Goal: Task Accomplishment & Management: Use online tool/utility

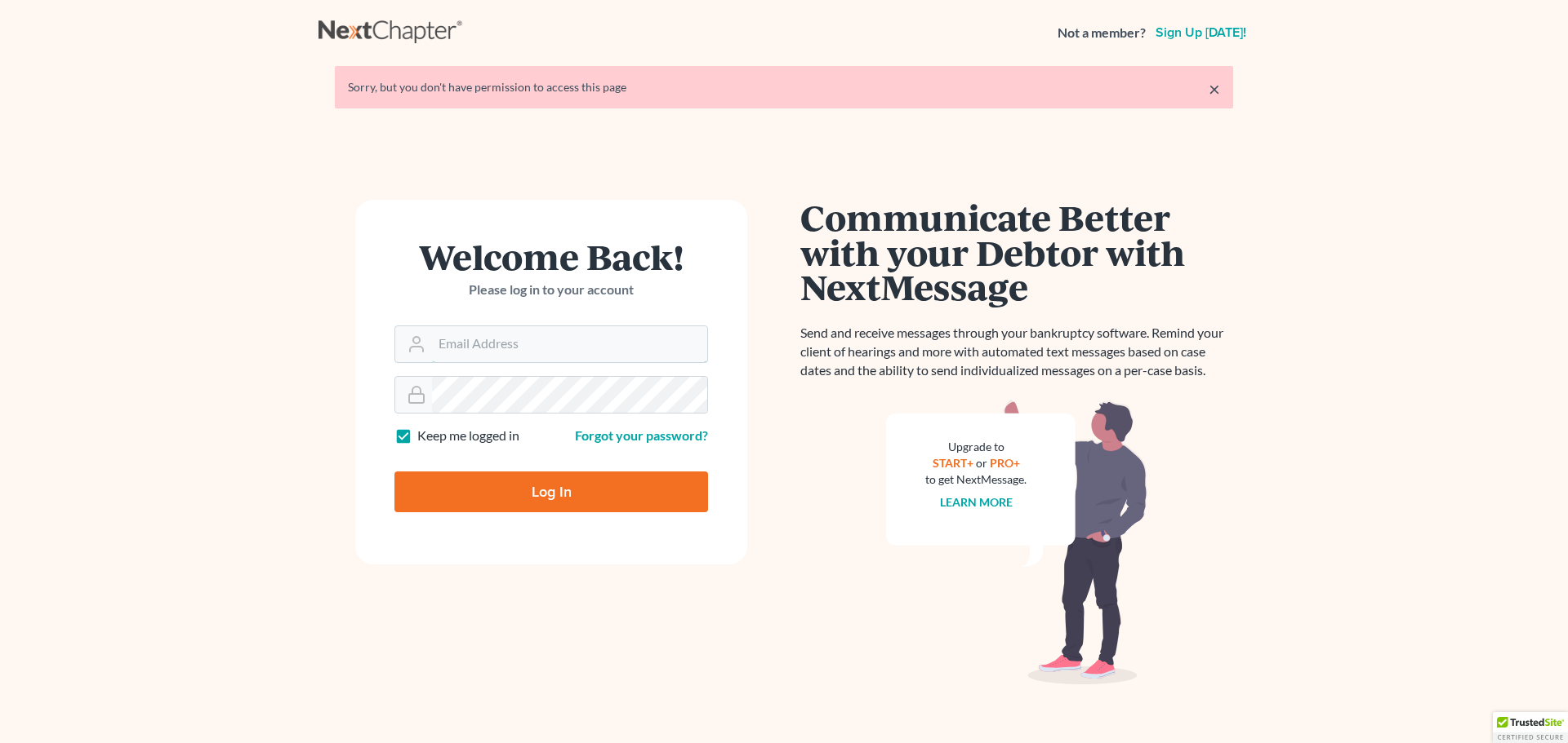
type input "[EMAIL_ADDRESS][DOMAIN_NAME]"
click at [543, 510] on input "Log In" at bounding box center [551, 491] width 314 height 41
type input "Thinking..."
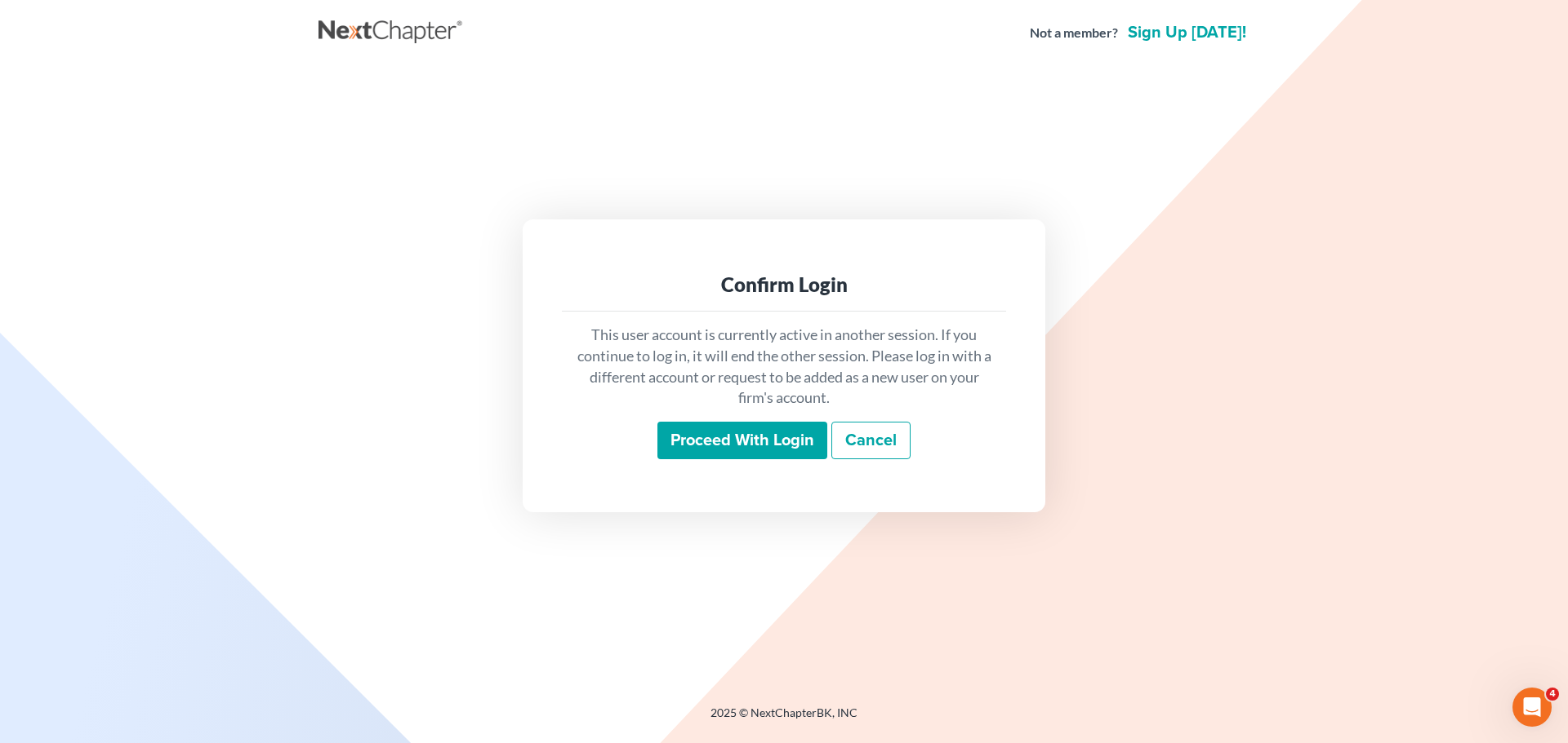
click at [685, 442] on input "Proceed with login" at bounding box center [742, 440] width 170 height 37
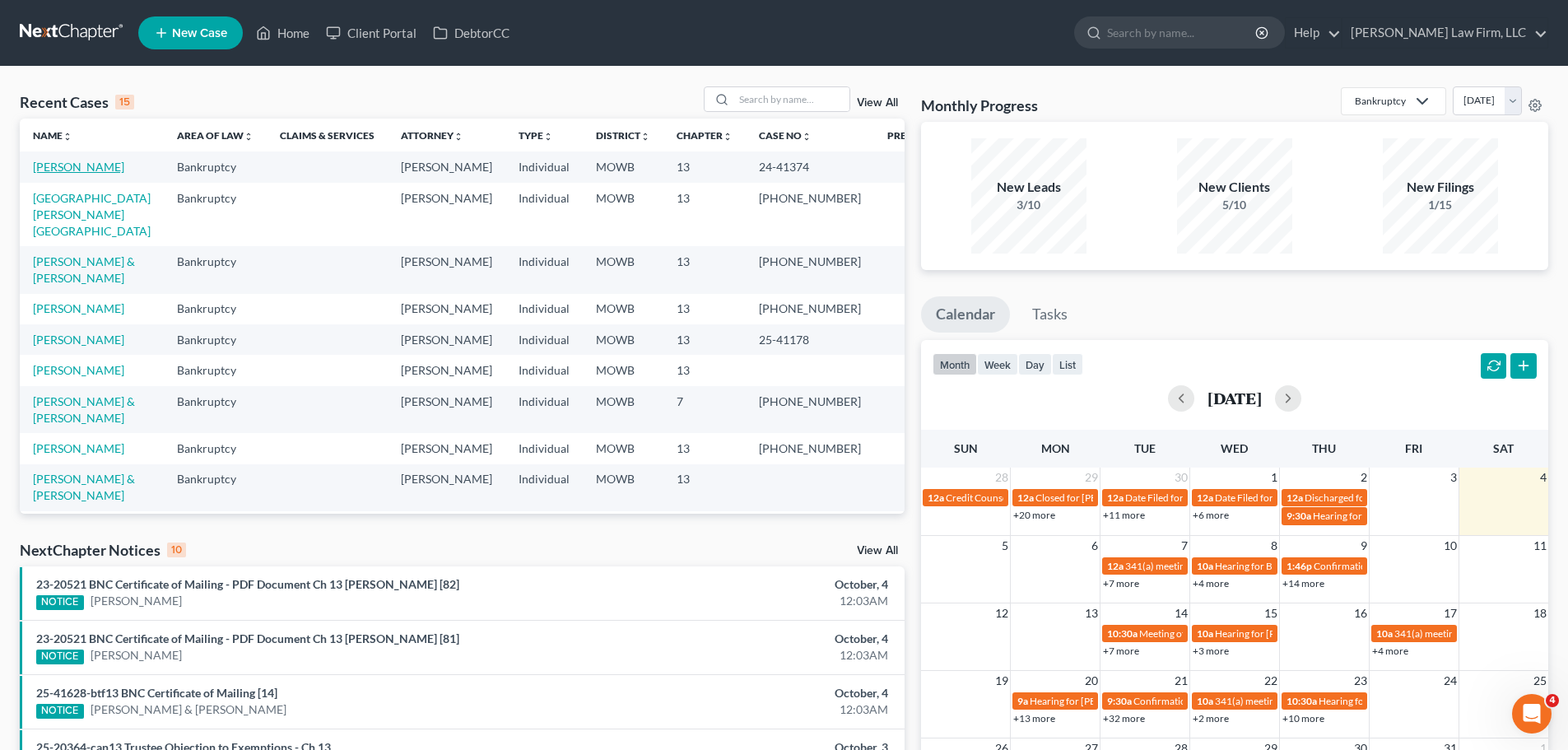
click at [94, 168] on link "[PERSON_NAME]" at bounding box center [78, 167] width 91 height 14
select select "6"
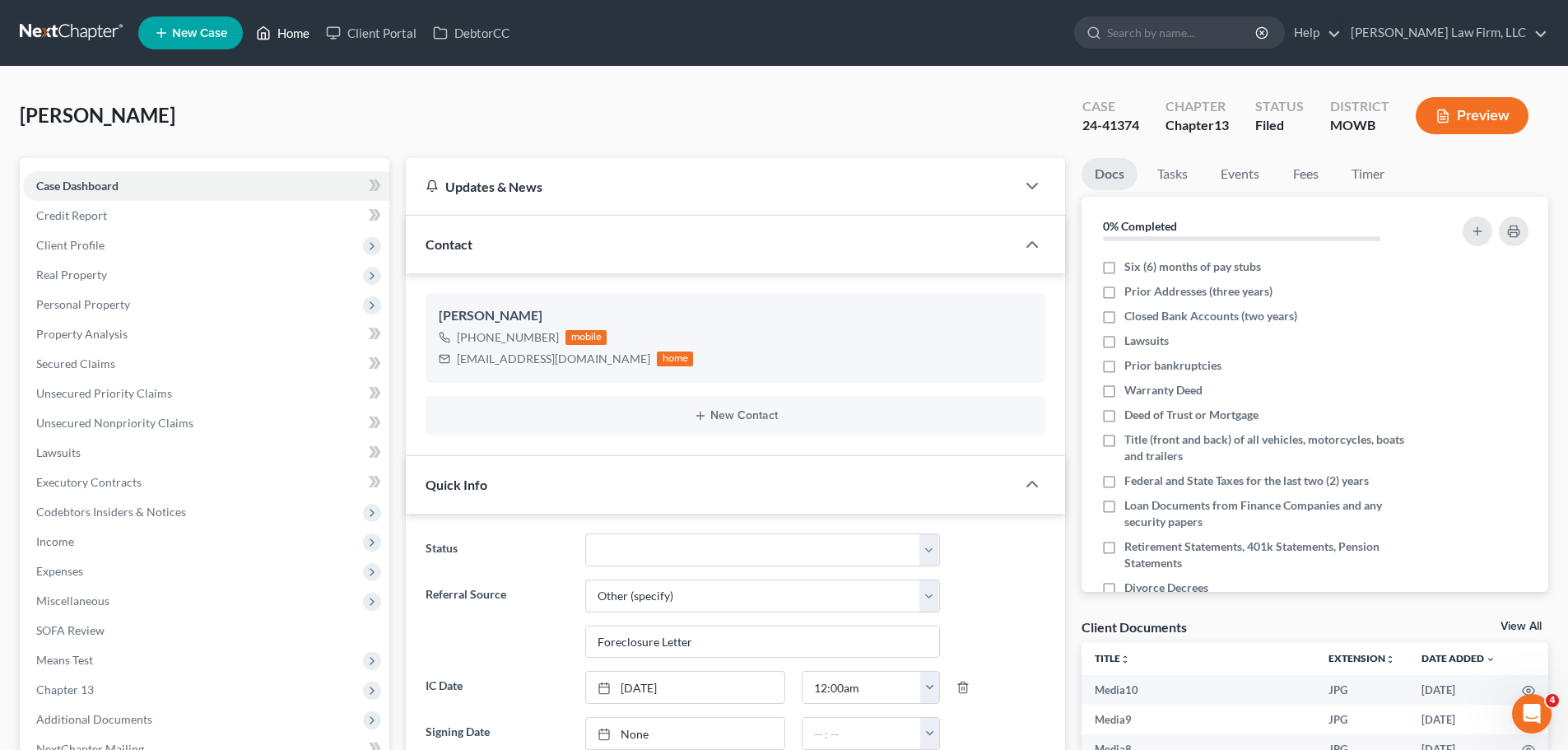
click at [274, 33] on link "Home" at bounding box center [282, 33] width 70 height 29
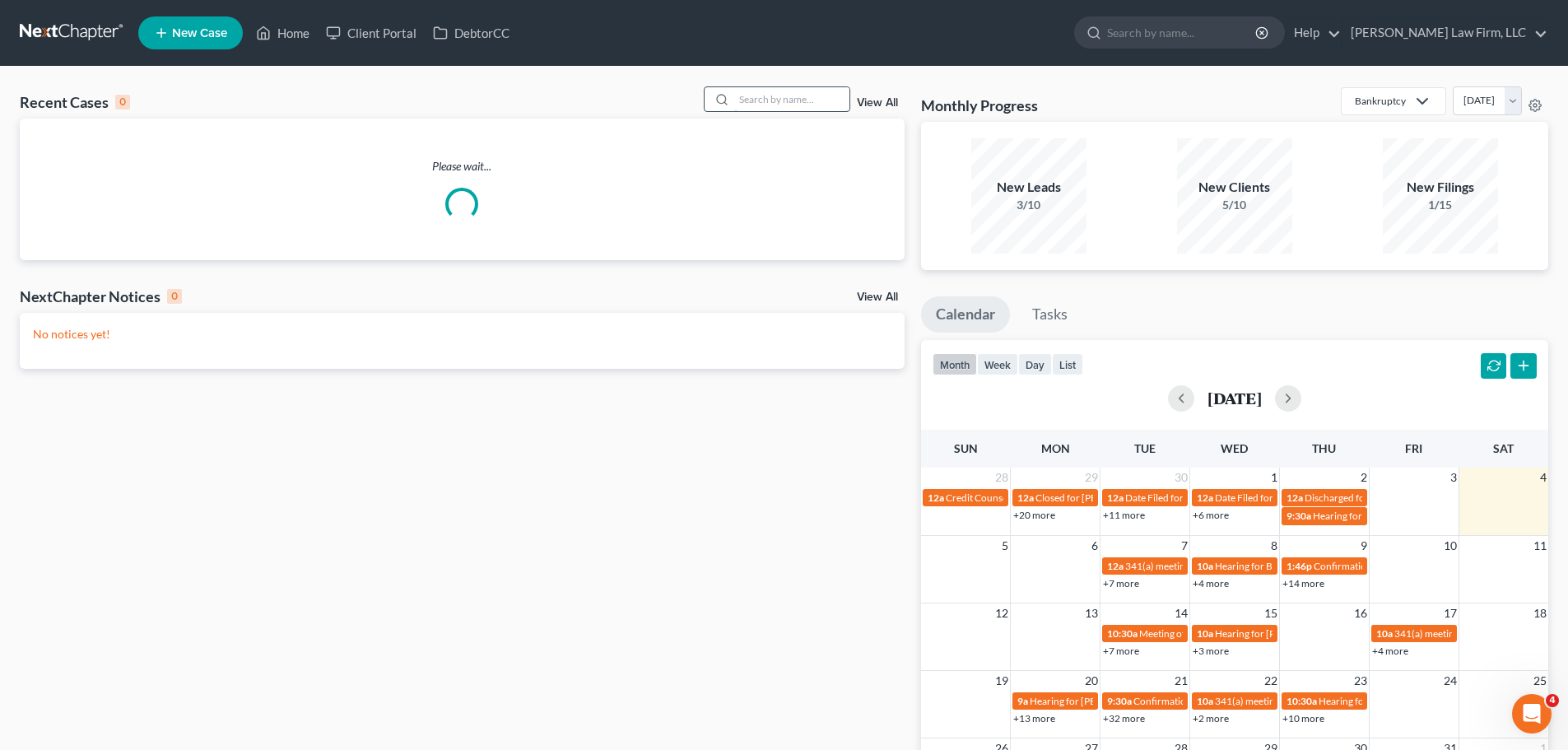
click at [807, 97] on input "search" at bounding box center [791, 99] width 115 height 24
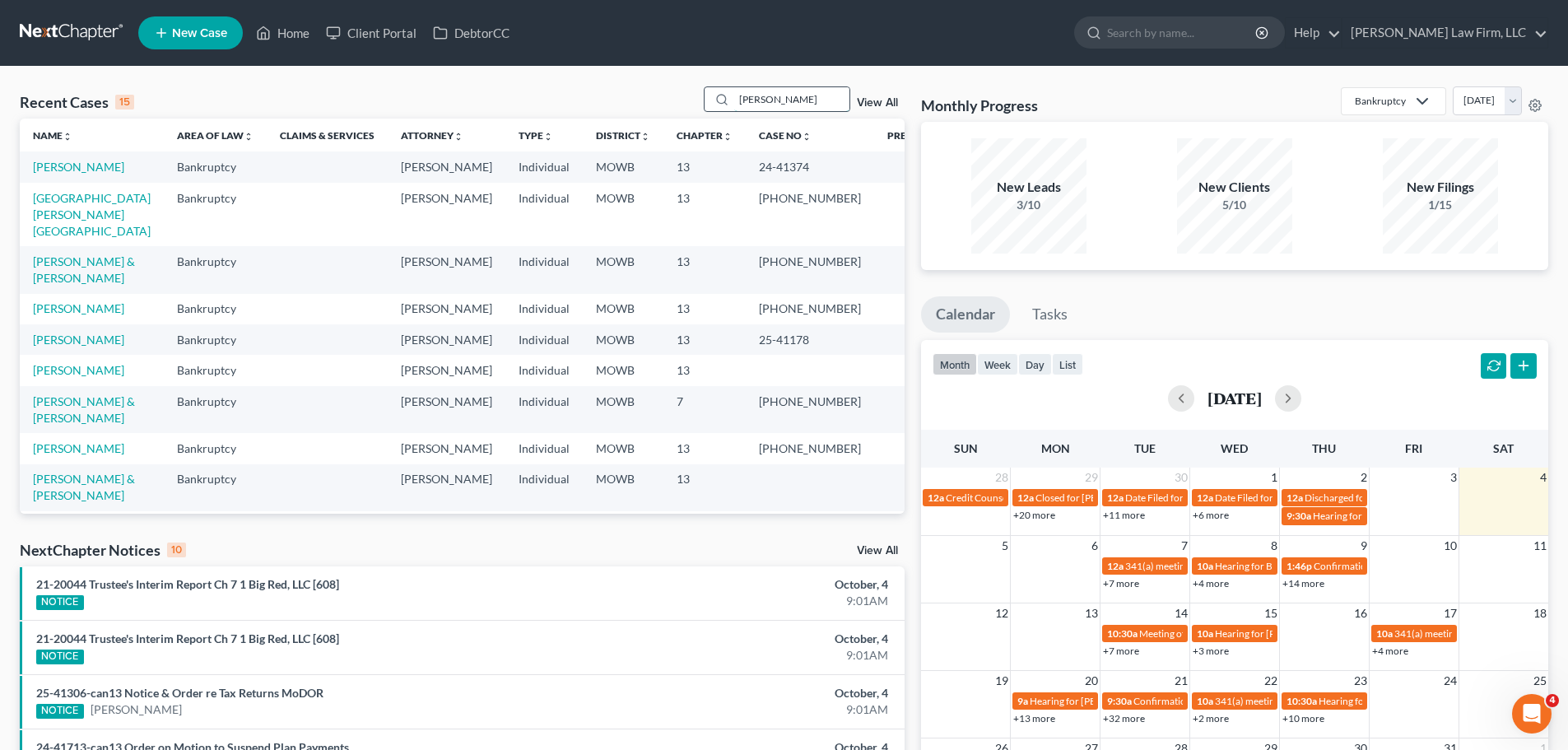
type input "[PERSON_NAME]"
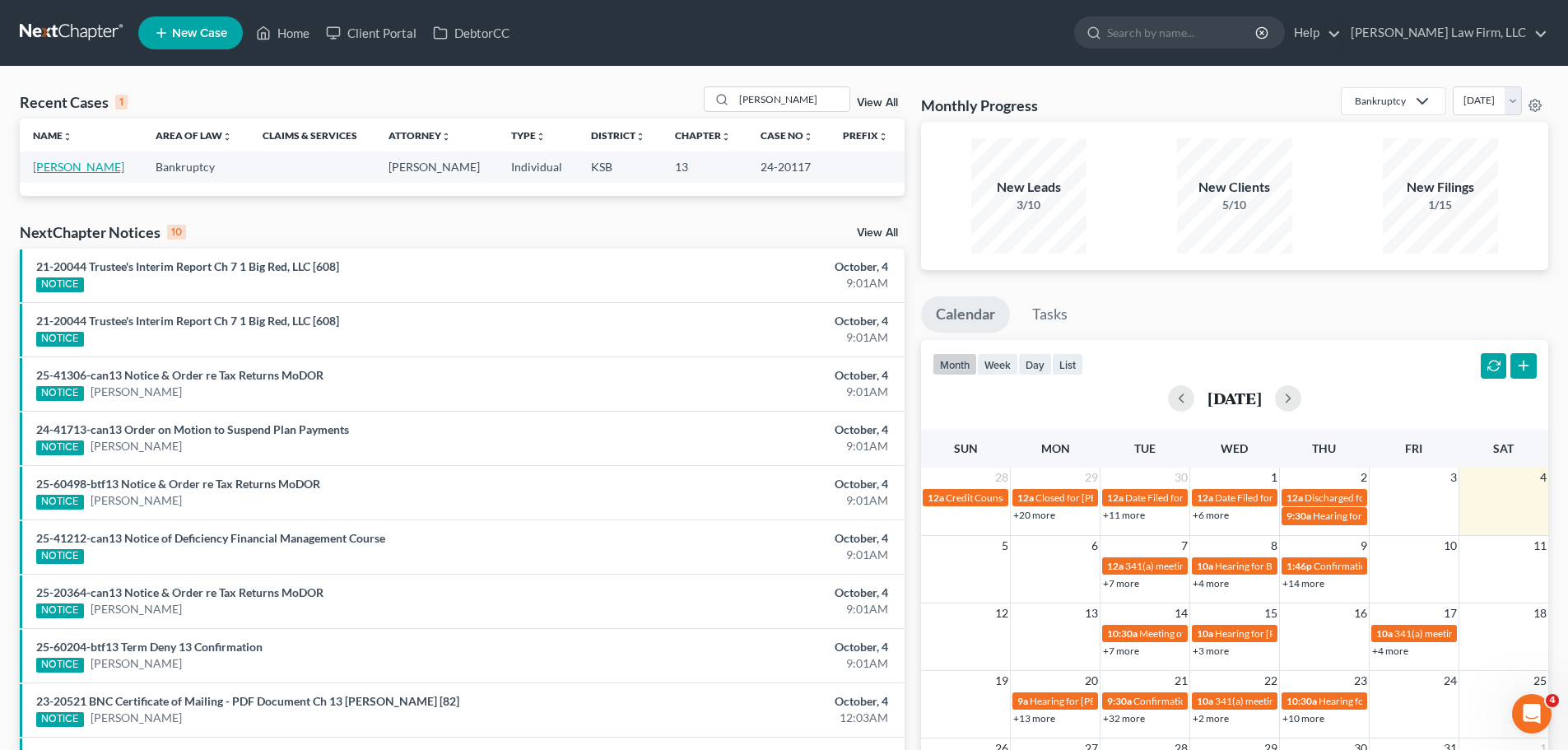
click at [63, 168] on link "[PERSON_NAME]" at bounding box center [78, 167] width 91 height 14
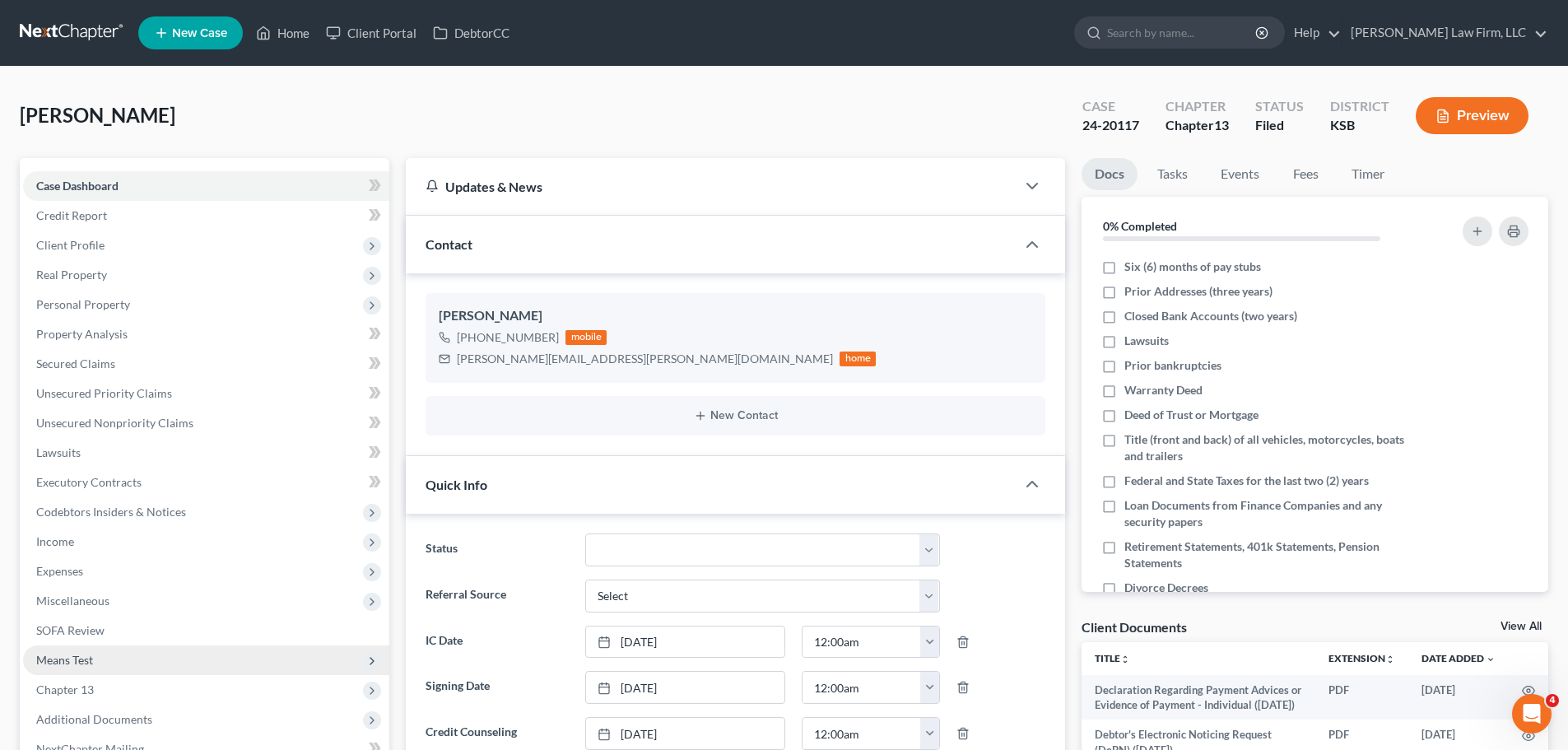
scroll to position [165, 0]
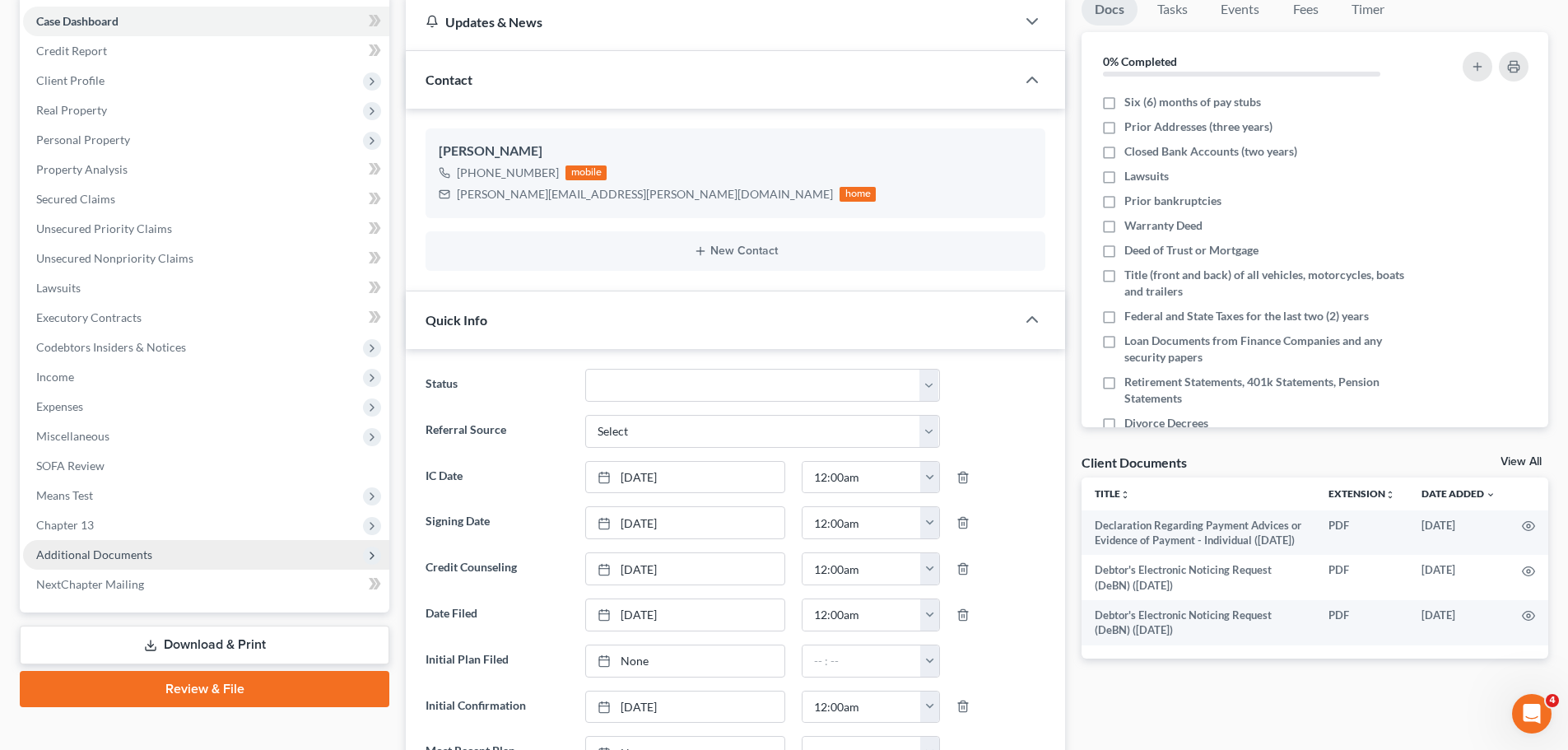
click at [144, 542] on span "Additional Documents" at bounding box center [206, 555] width 366 height 29
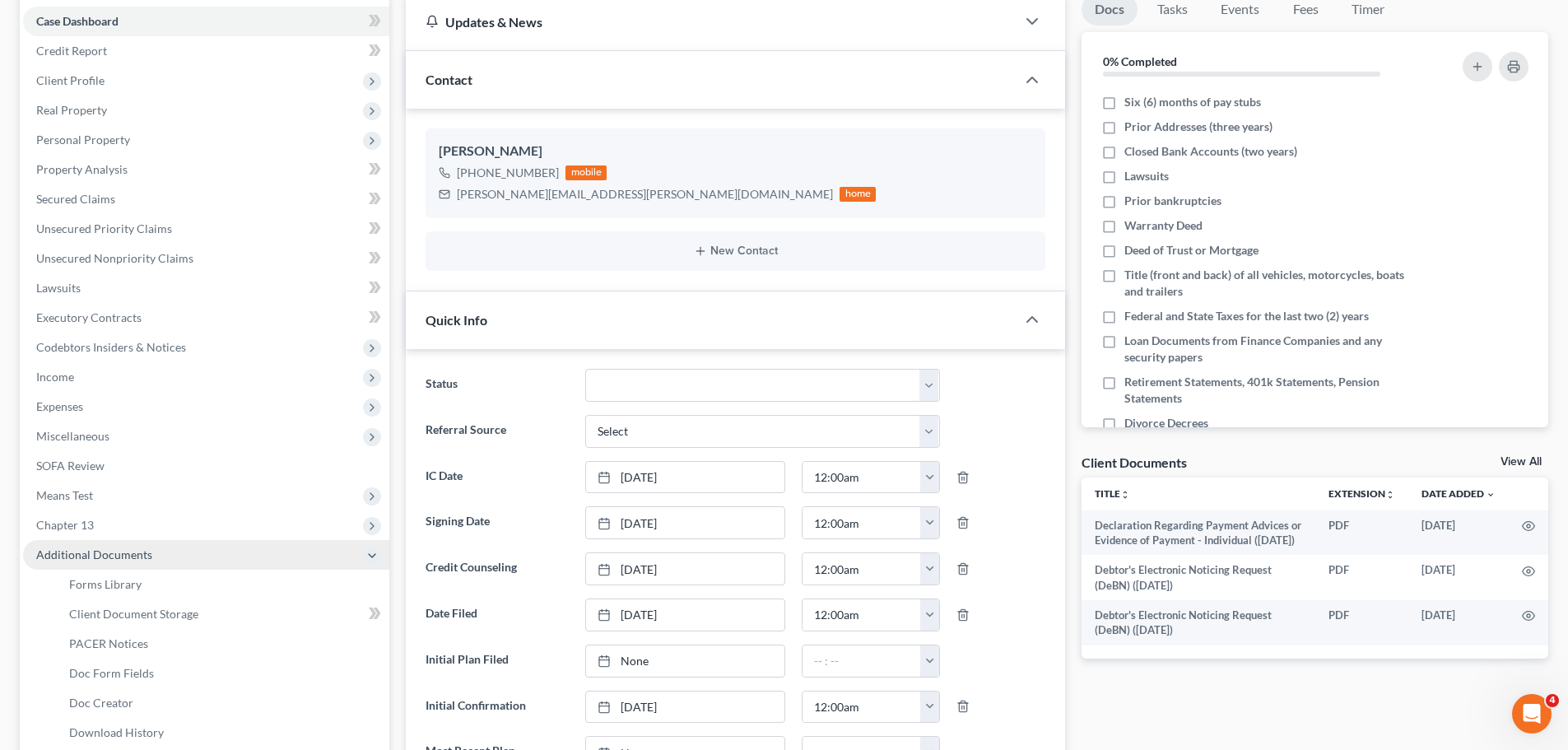
scroll to position [4188, 0]
click at [143, 640] on span "PACER Notices" at bounding box center [109, 643] width 79 height 14
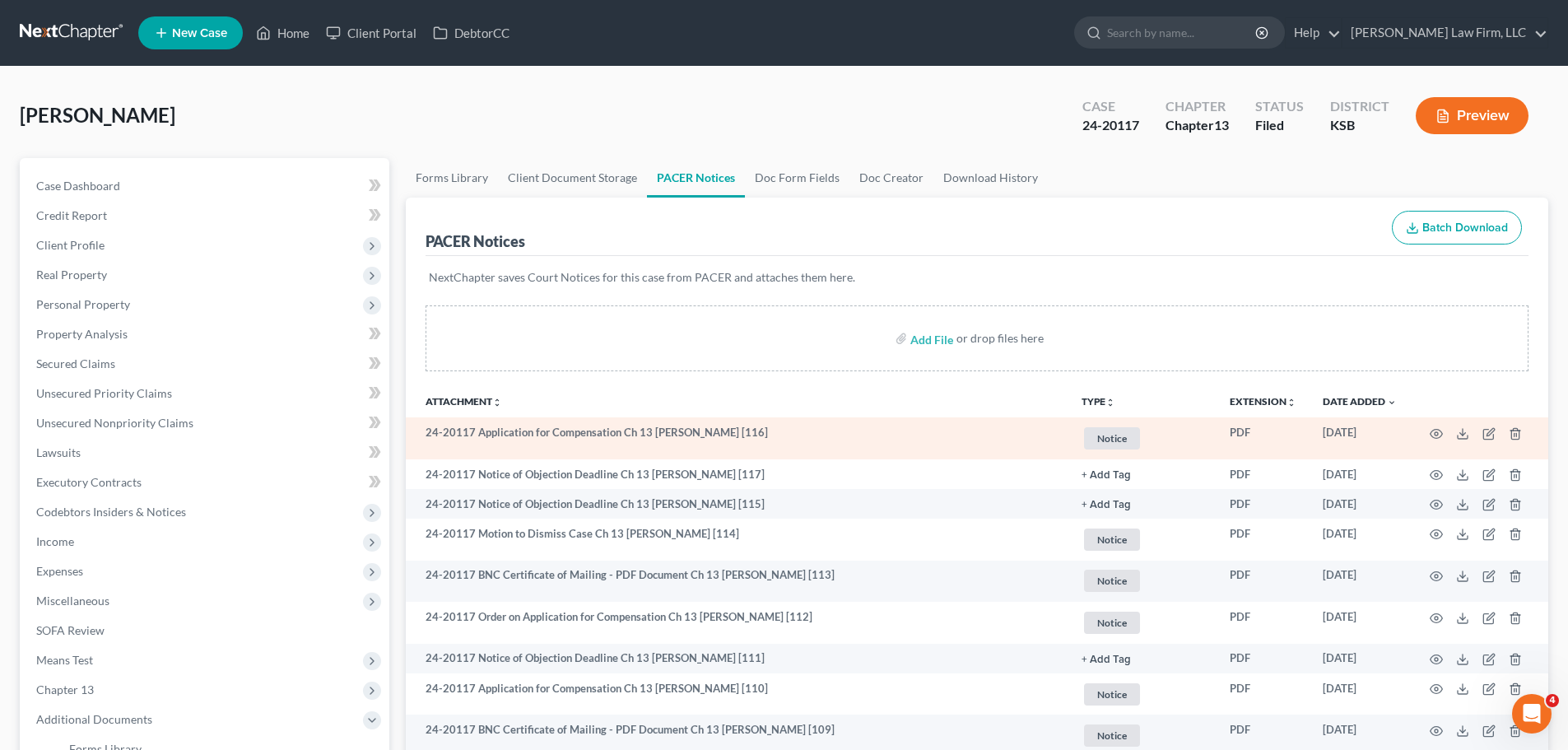
click at [1127, 442] on span "Notice" at bounding box center [1112, 439] width 56 height 22
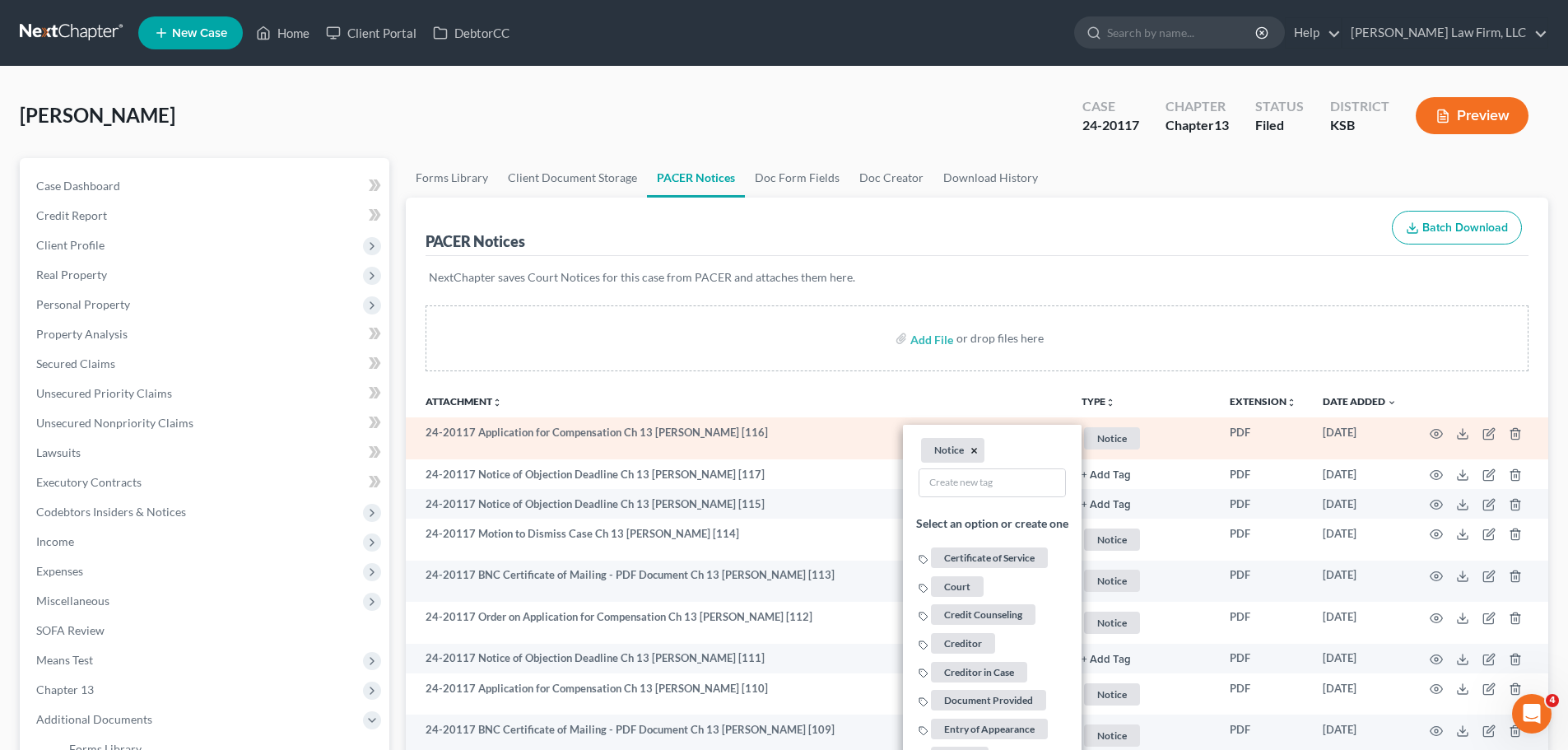
click at [975, 452] on button "×" at bounding box center [974, 451] width 7 height 15
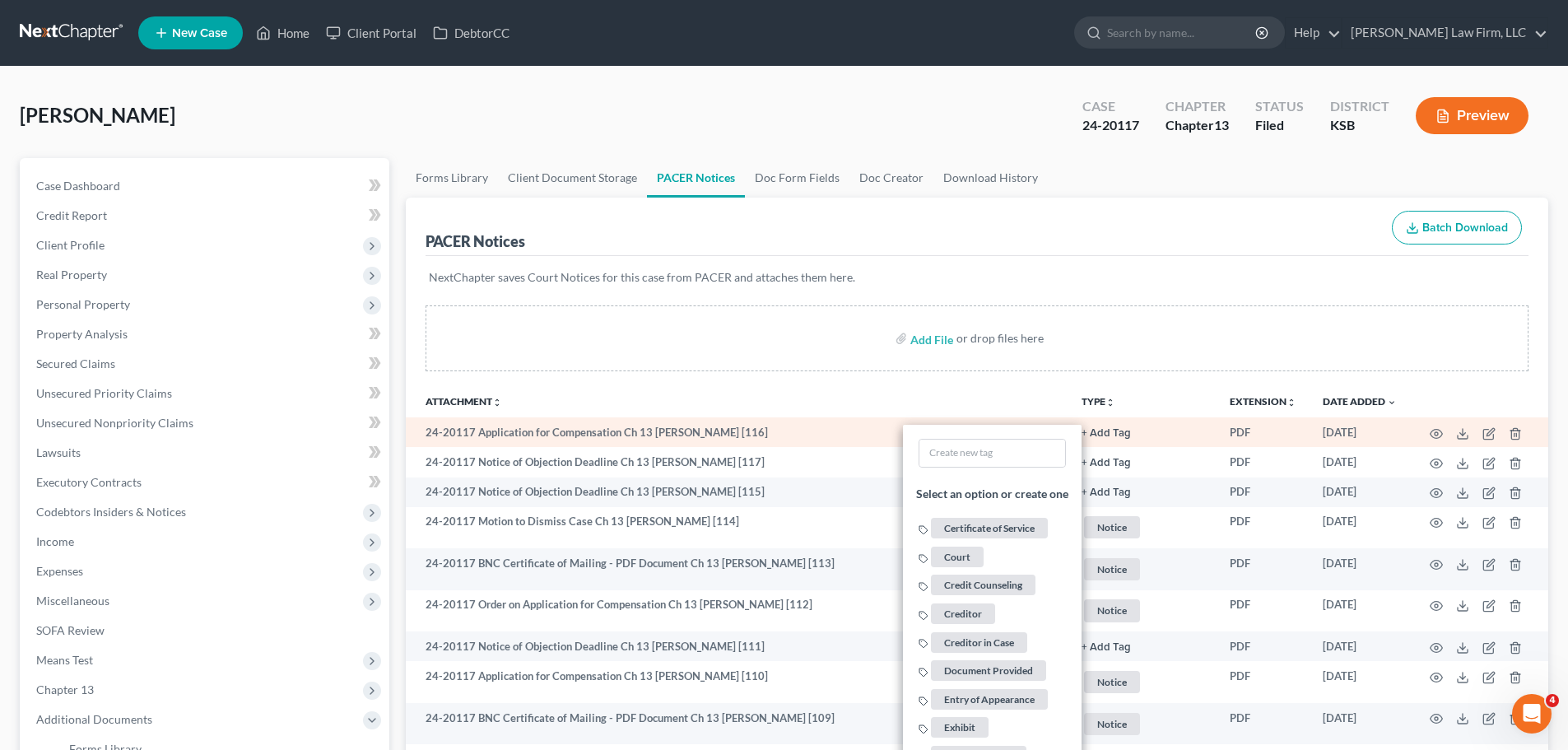
scroll to position [83, 0]
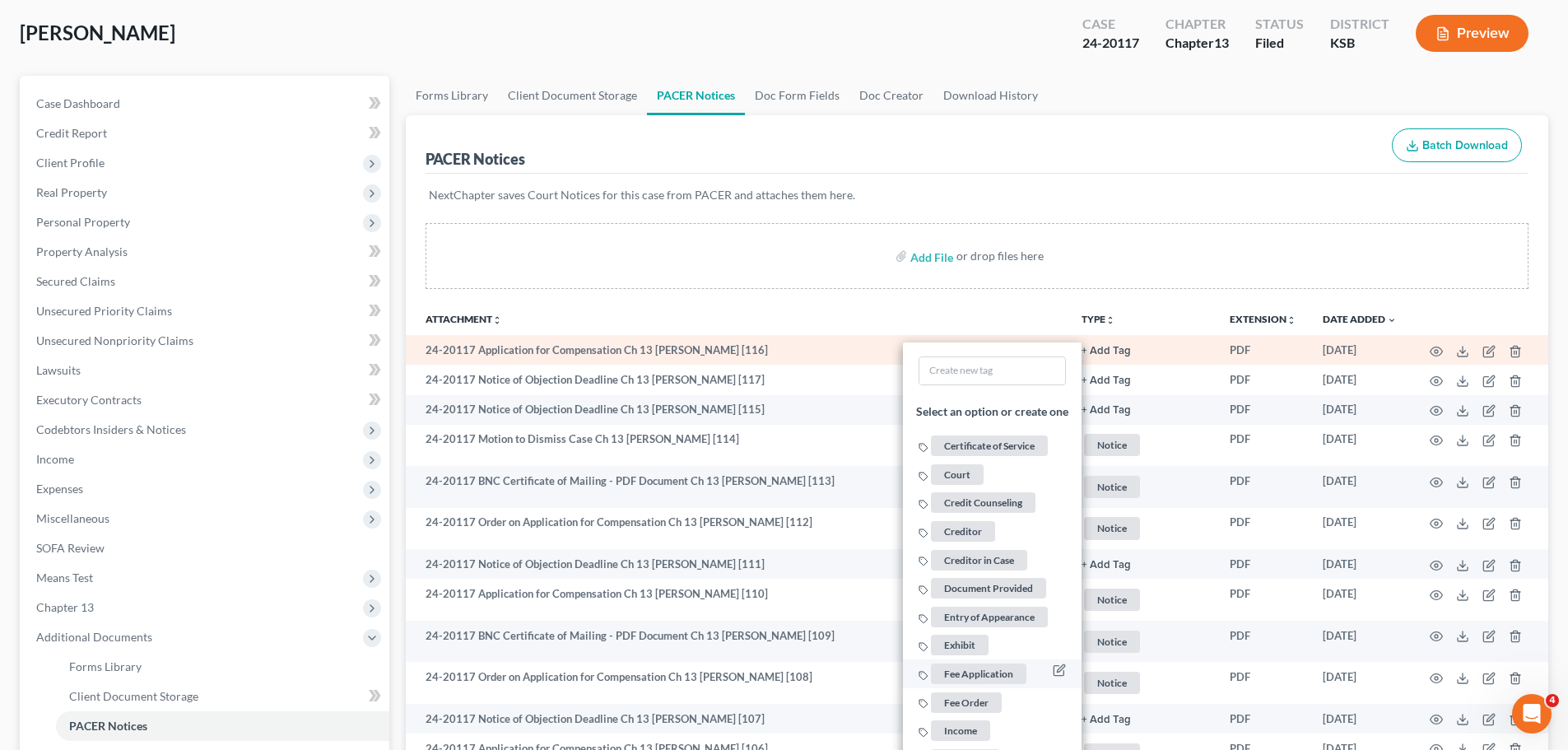
click at [999, 679] on span "Fee Application" at bounding box center [979, 675] width 96 height 20
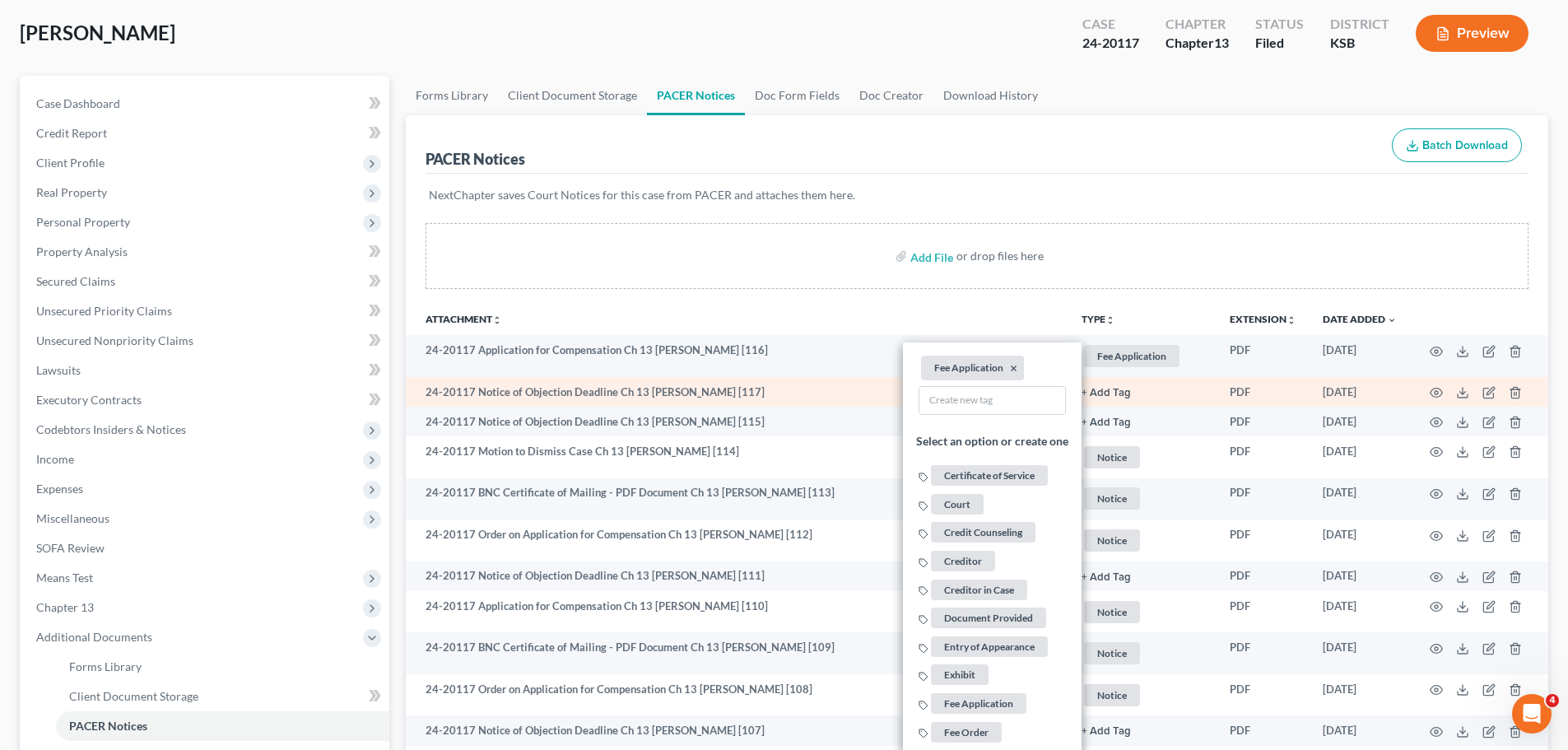
click at [1116, 396] on button "+ Add Tag" at bounding box center [1106, 394] width 50 height 11
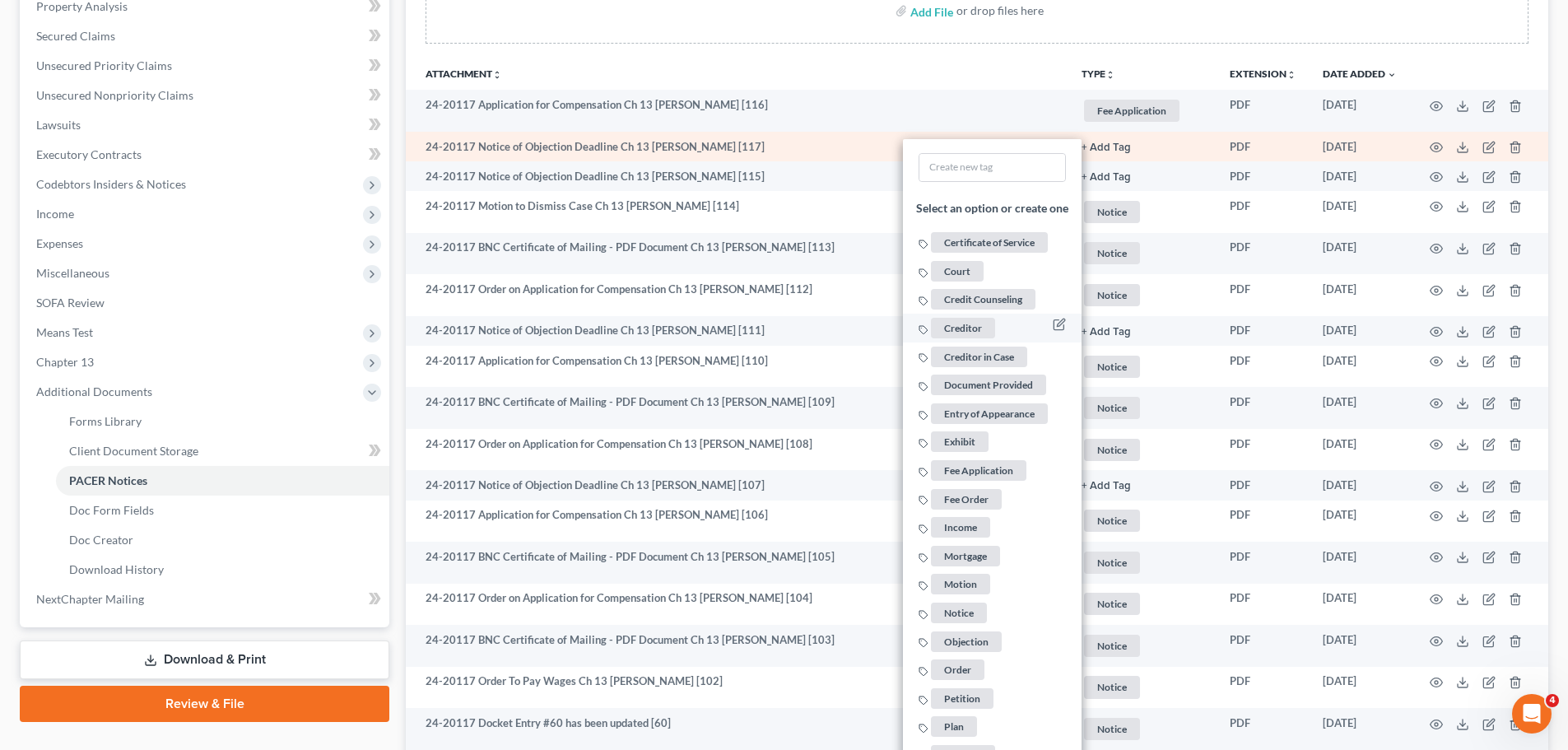
scroll to position [329, 0]
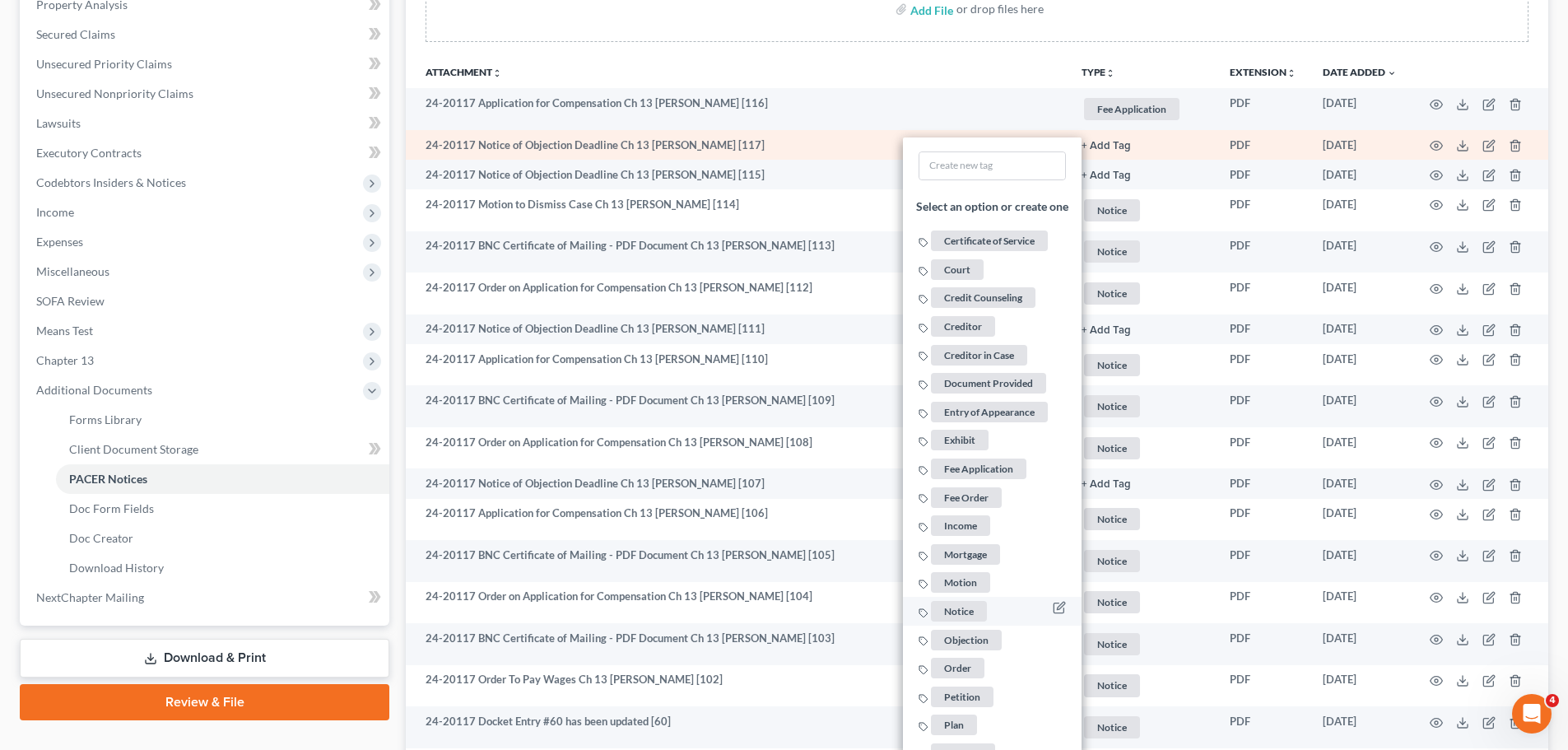
click at [964, 611] on span "Notice" at bounding box center [958, 611] width 56 height 20
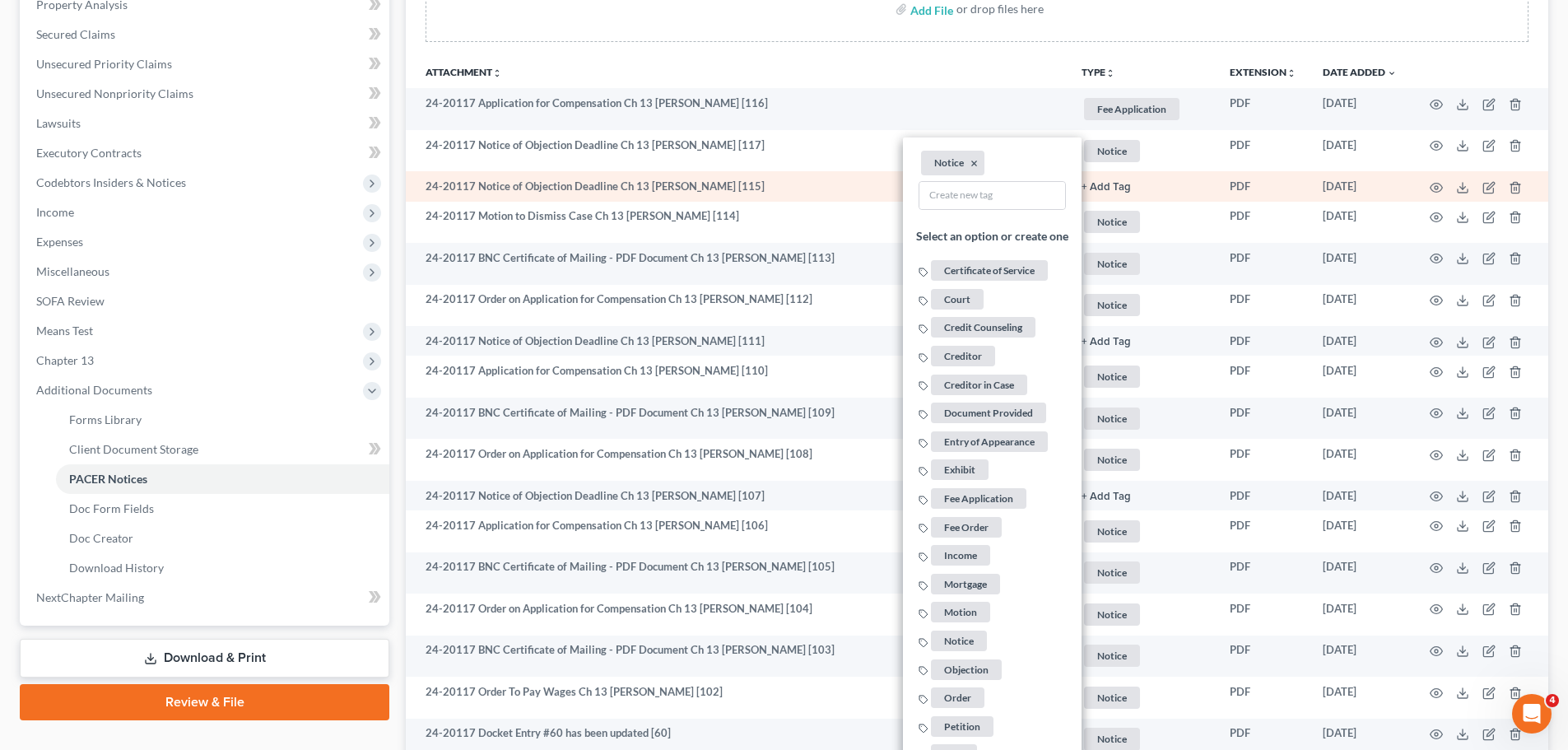
click at [1098, 185] on button "+ Add Tag" at bounding box center [1106, 188] width 50 height 11
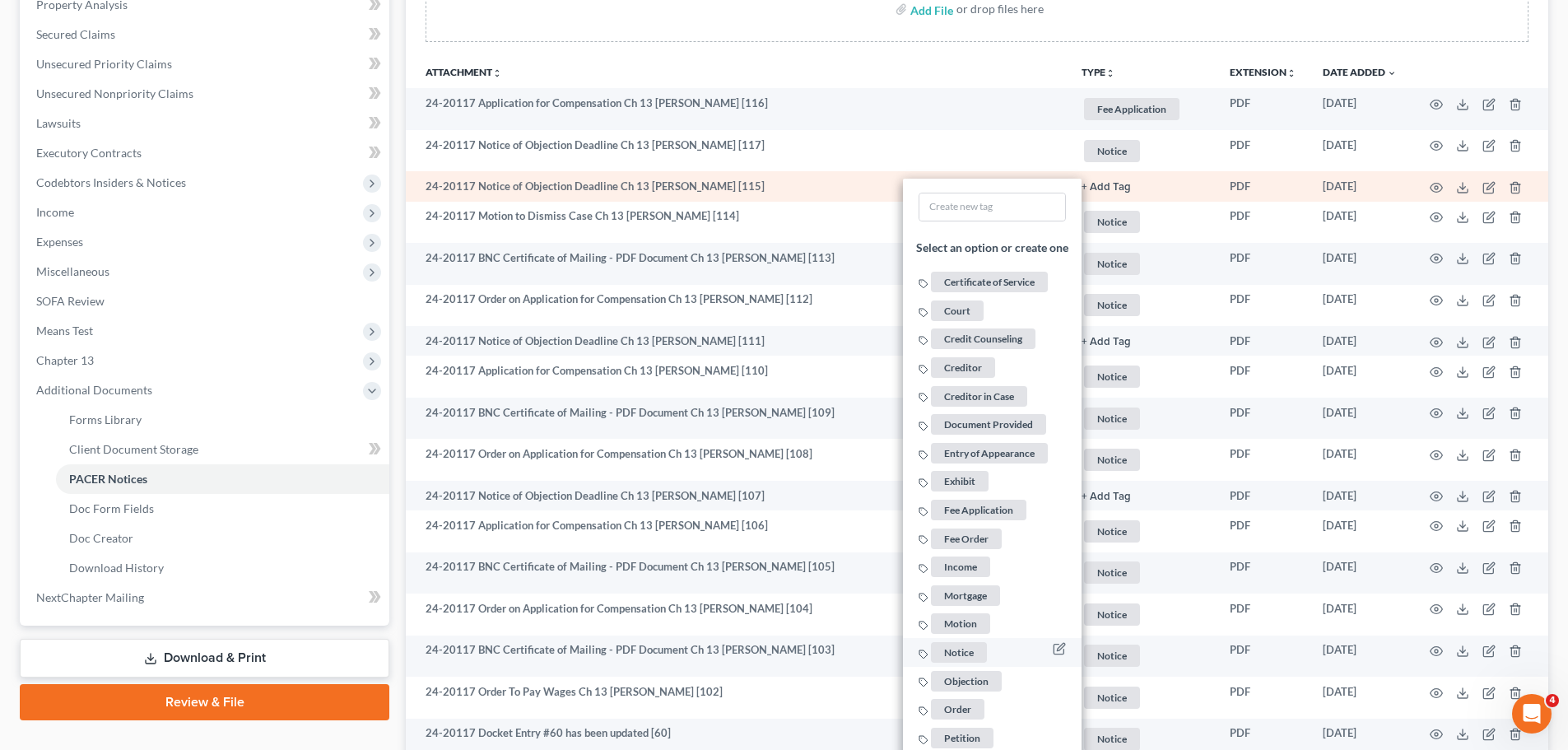
click at [965, 658] on span "Notice" at bounding box center [958, 652] width 56 height 20
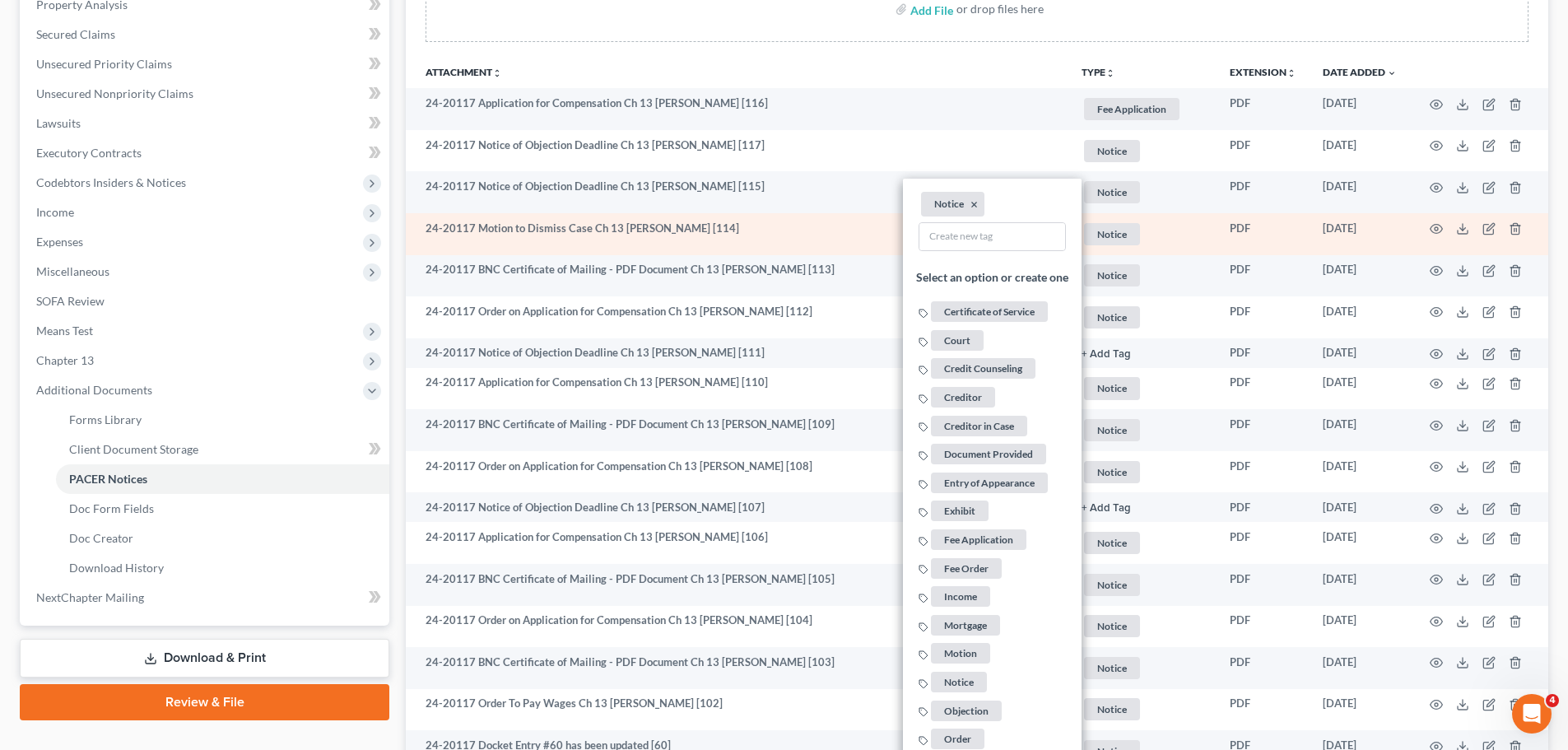
click at [1119, 242] on span "Notice" at bounding box center [1112, 235] width 56 height 22
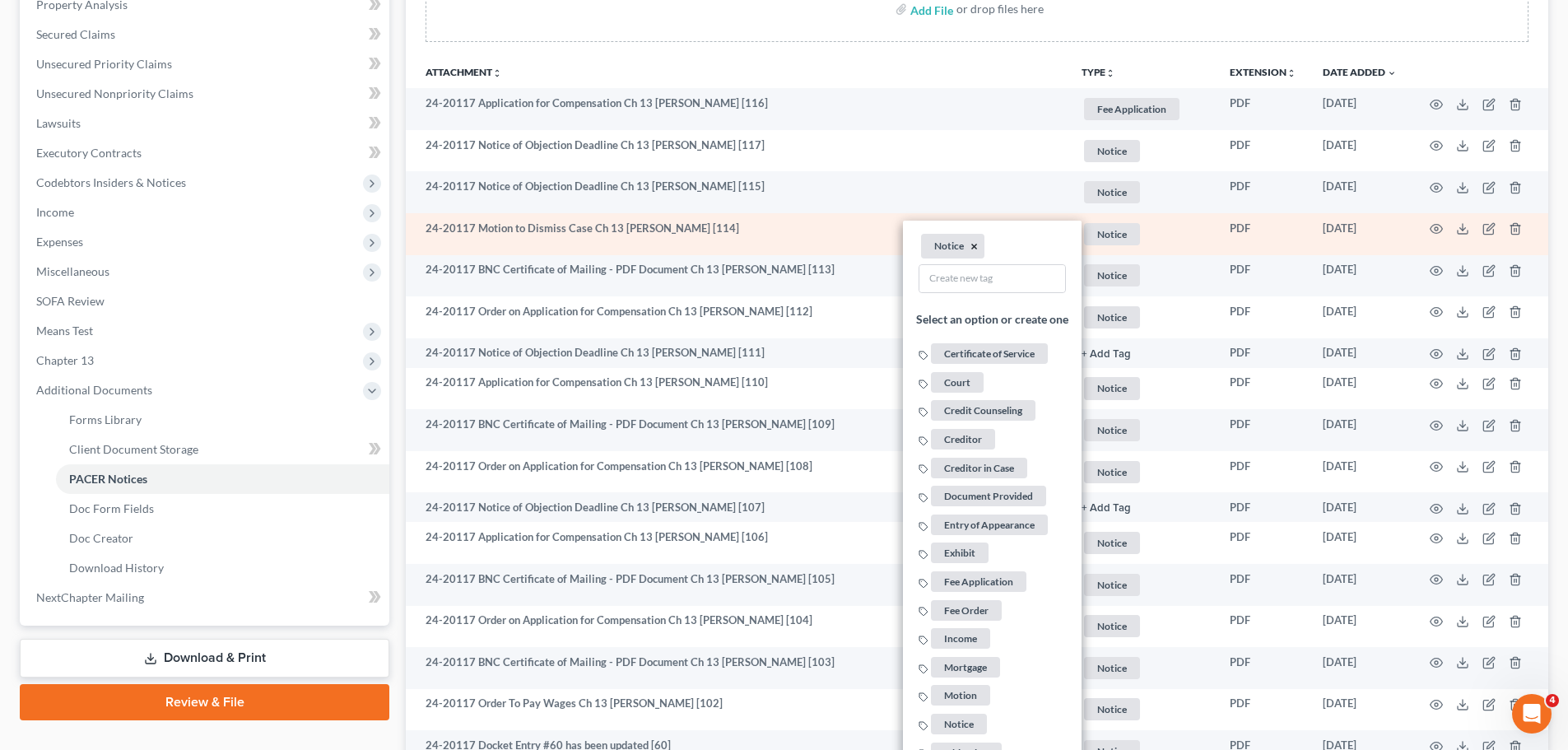
click at [970, 241] on button "×" at bounding box center [974, 247] width 7 height 15
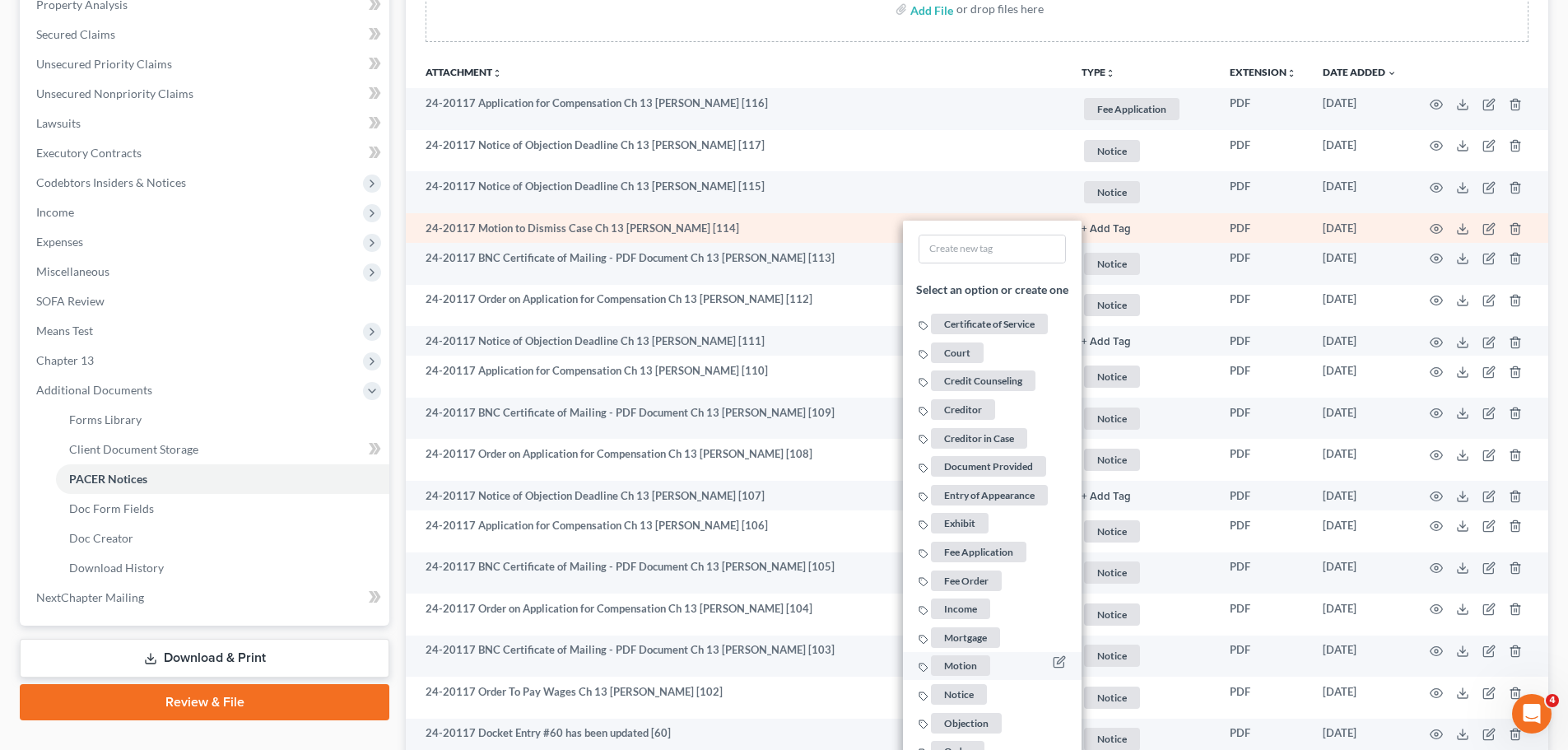
click at [966, 670] on span "Motion" at bounding box center [960, 666] width 59 height 20
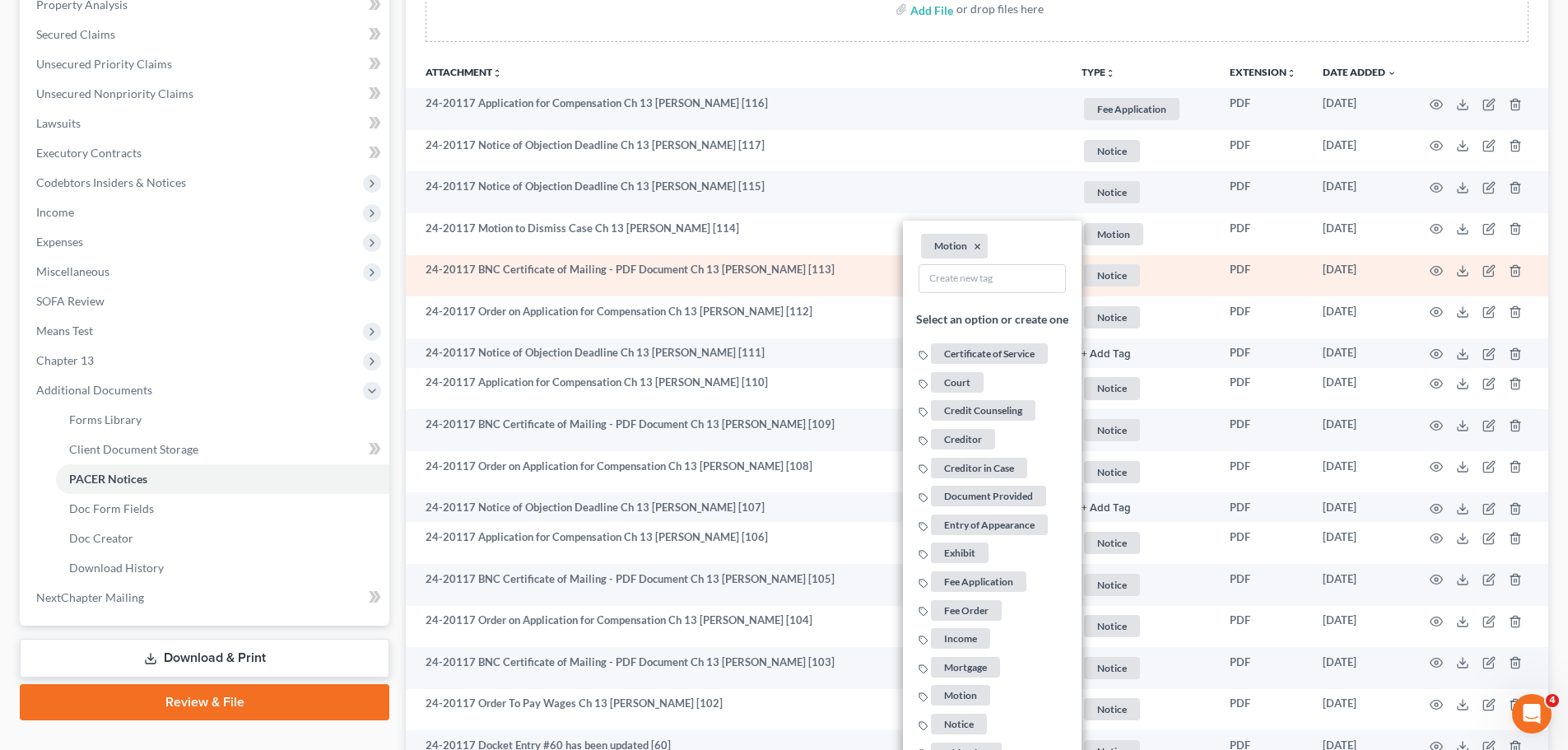
click at [1115, 268] on span "Notice" at bounding box center [1112, 275] width 56 height 22
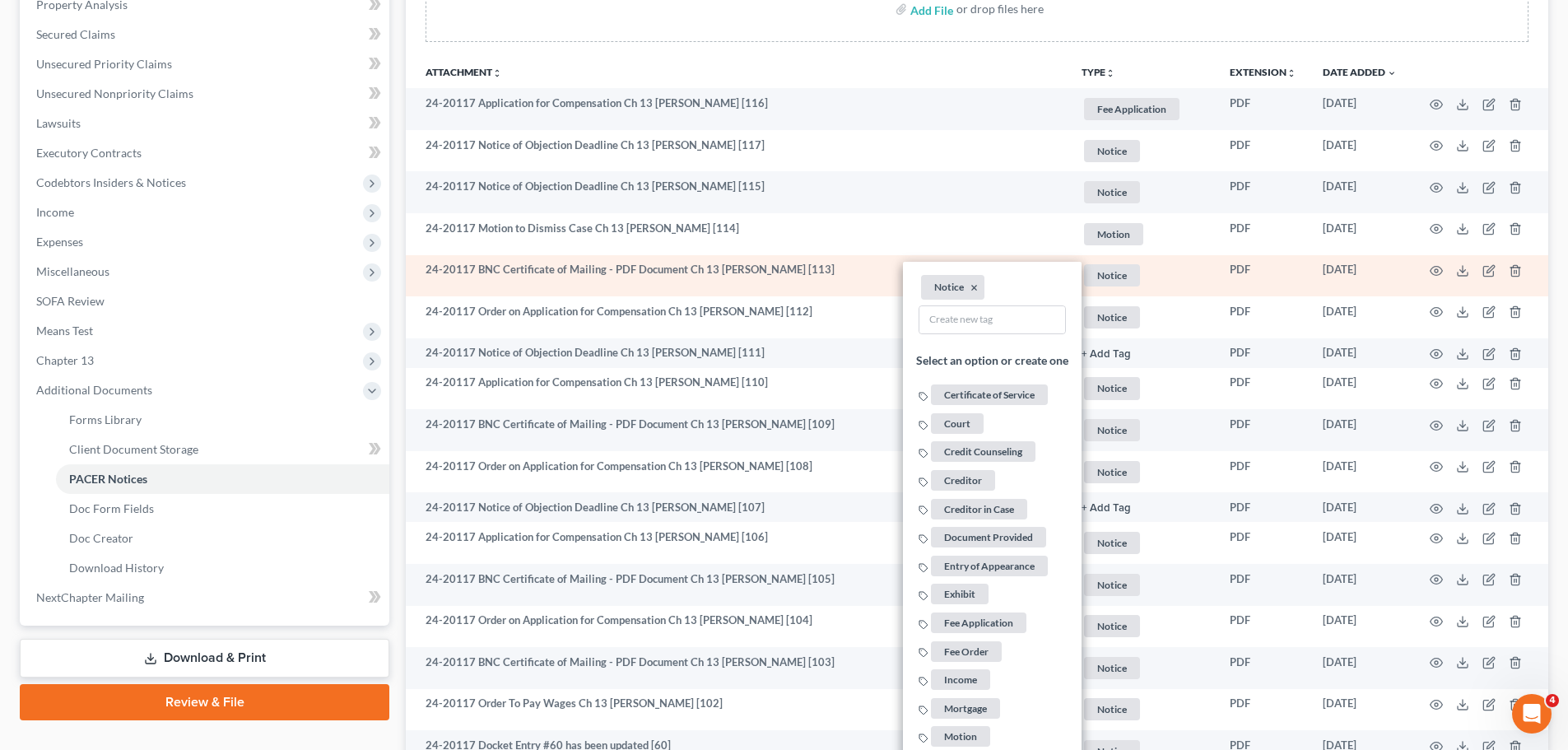
click at [967, 287] on li "Notice ×" at bounding box center [953, 287] width 63 height 25
click at [970, 287] on button "×" at bounding box center [974, 288] width 7 height 15
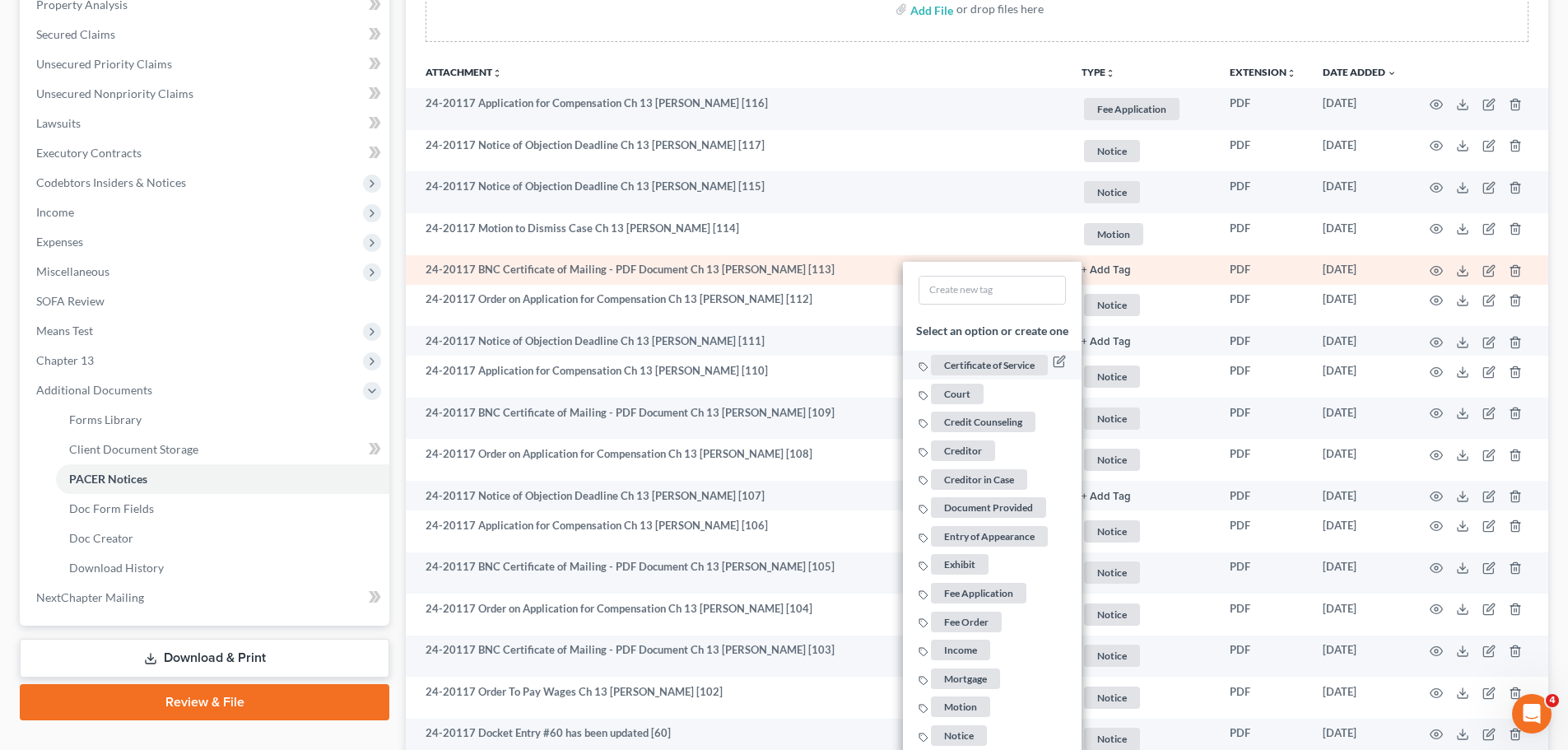
click at [992, 366] on span "Certificate of Service" at bounding box center [989, 365] width 117 height 20
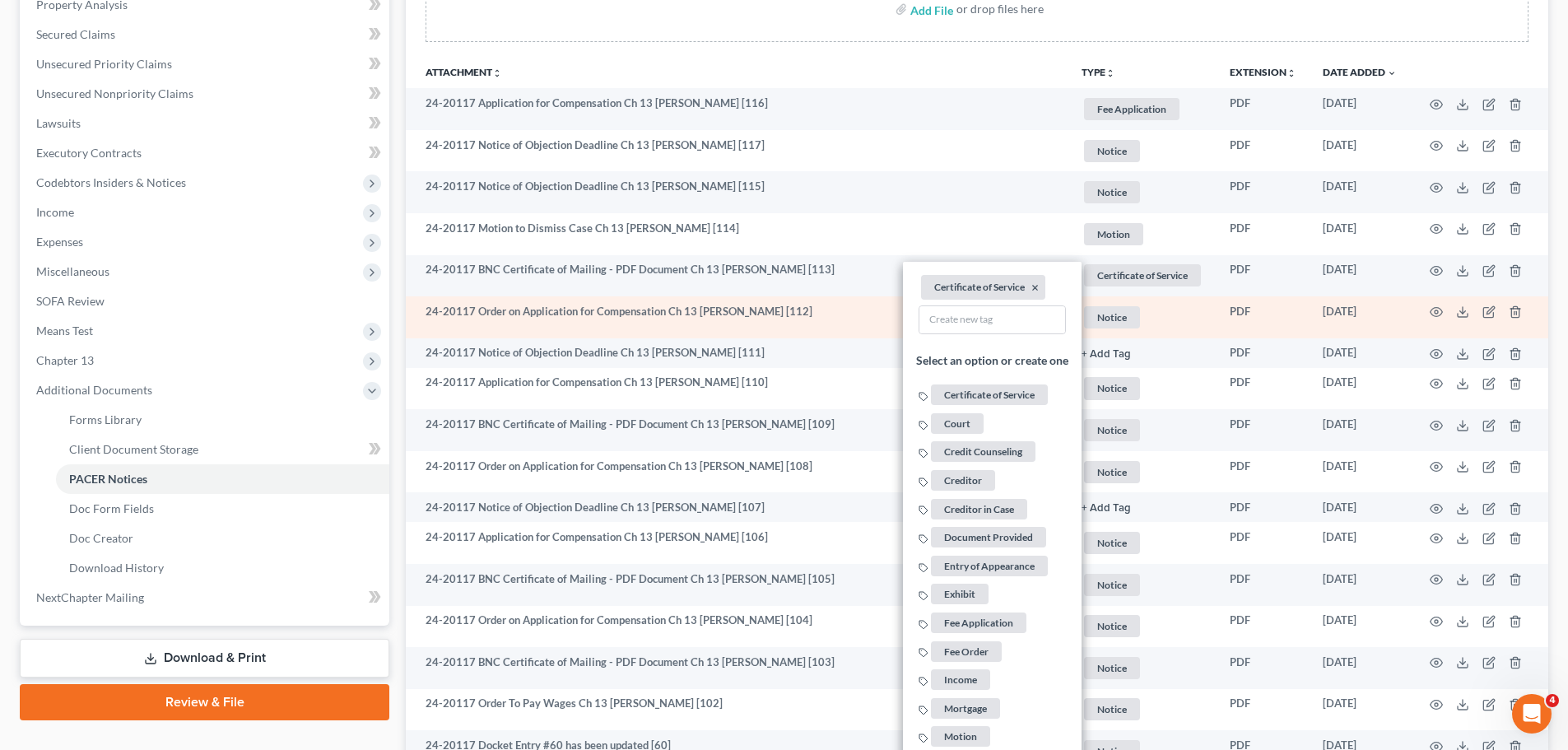
click at [1111, 326] on span "Notice" at bounding box center [1112, 317] width 56 height 22
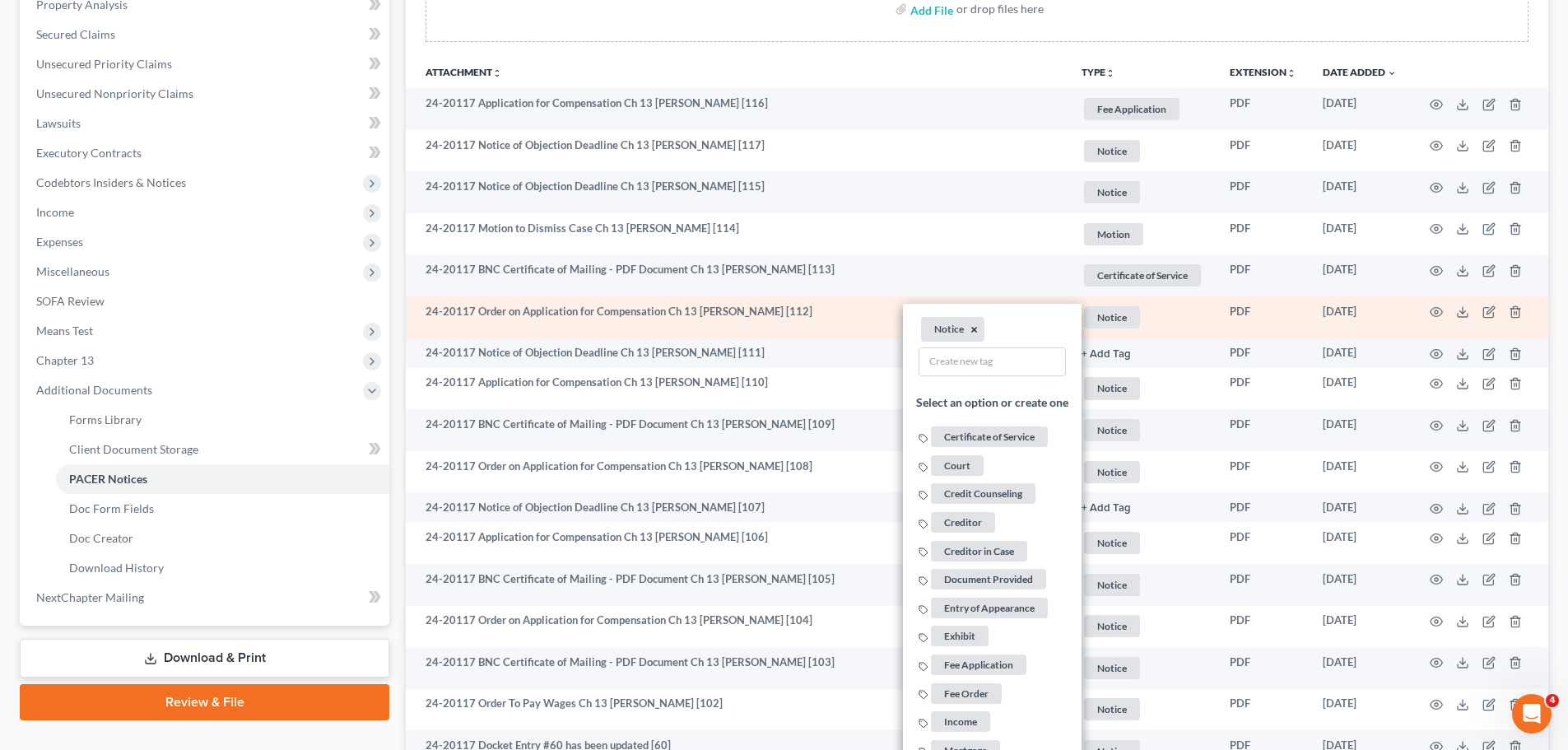
click at [973, 331] on button "×" at bounding box center [974, 330] width 7 height 15
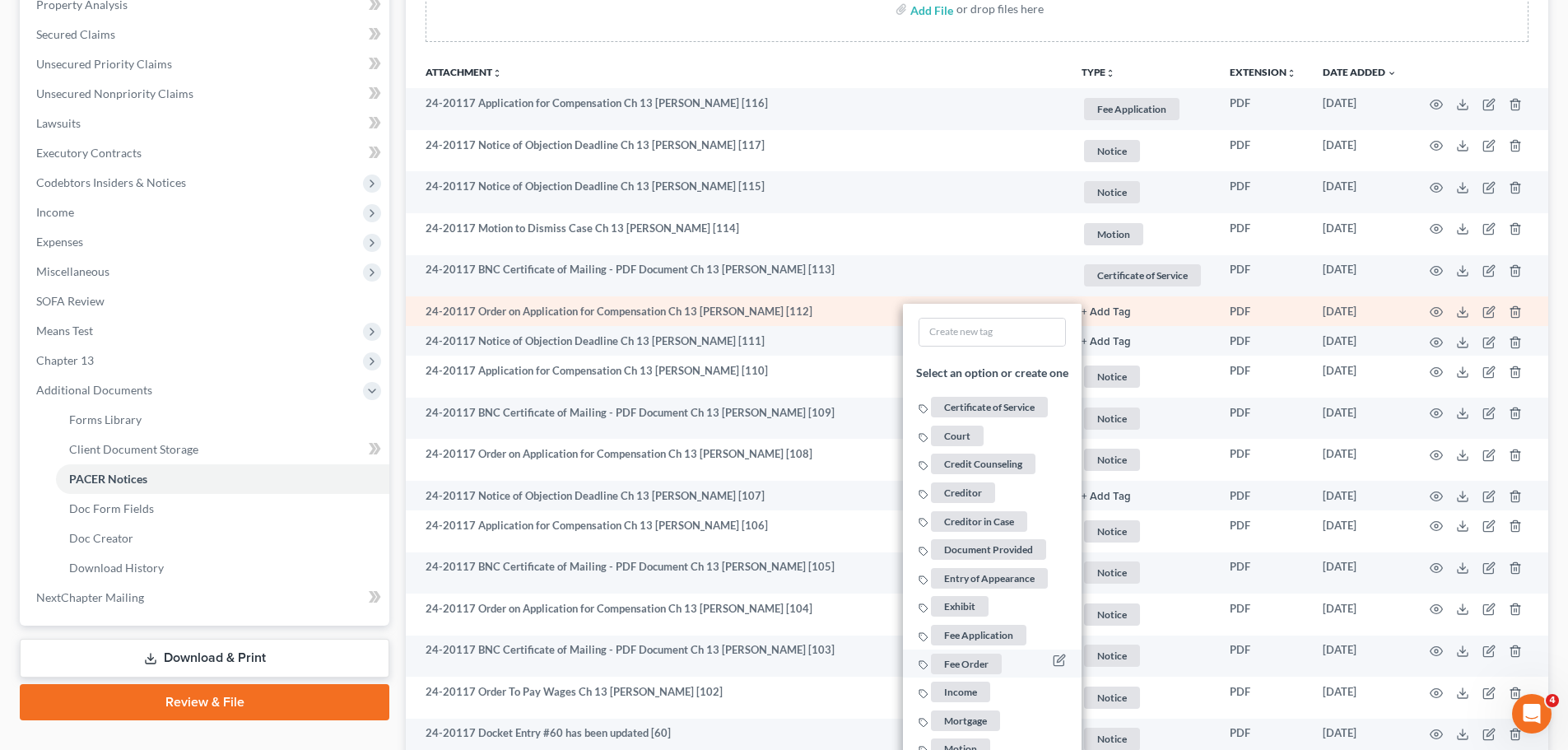
click at [974, 664] on span "Fee Order" at bounding box center [966, 663] width 71 height 20
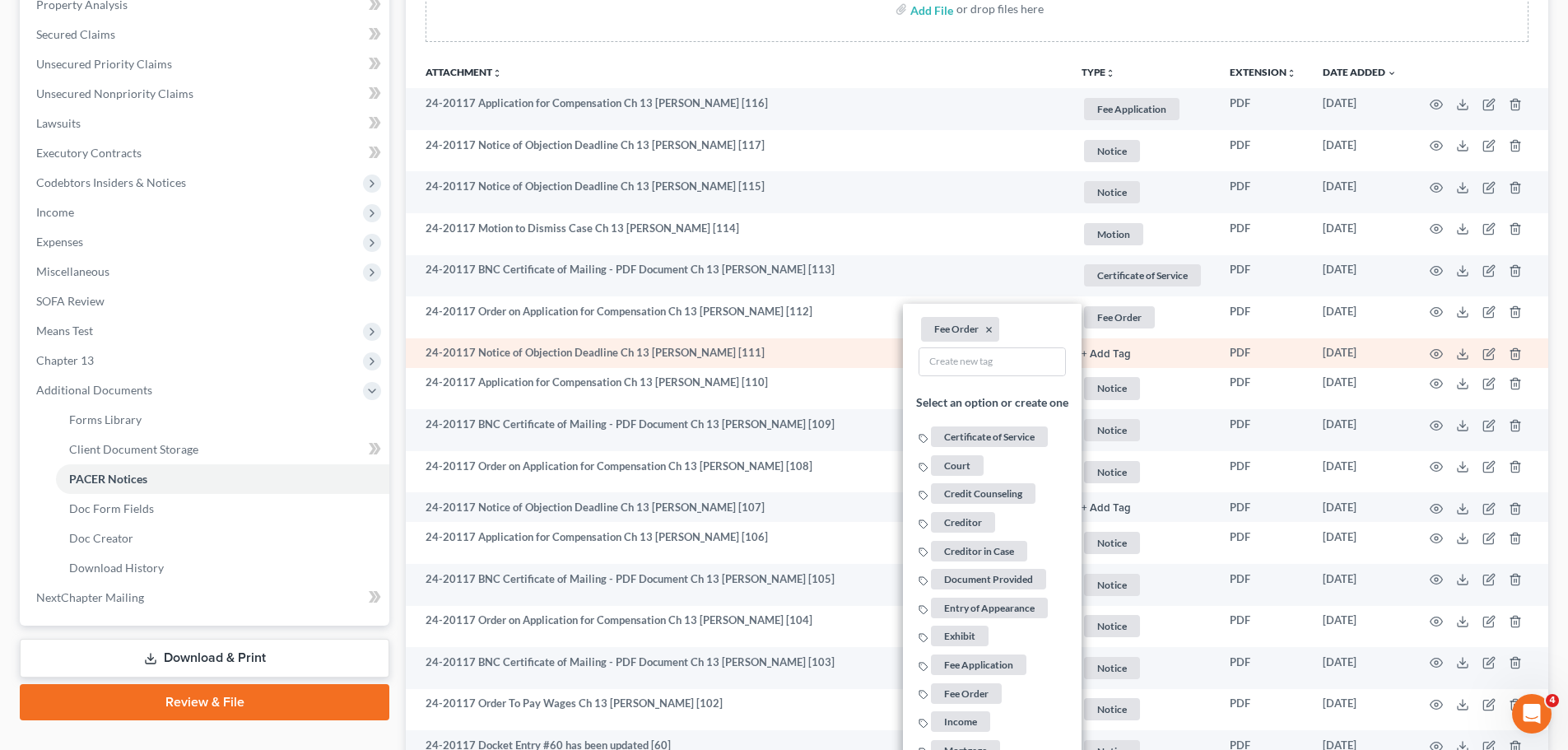
click at [1118, 354] on button "+ Add Tag" at bounding box center [1106, 355] width 50 height 11
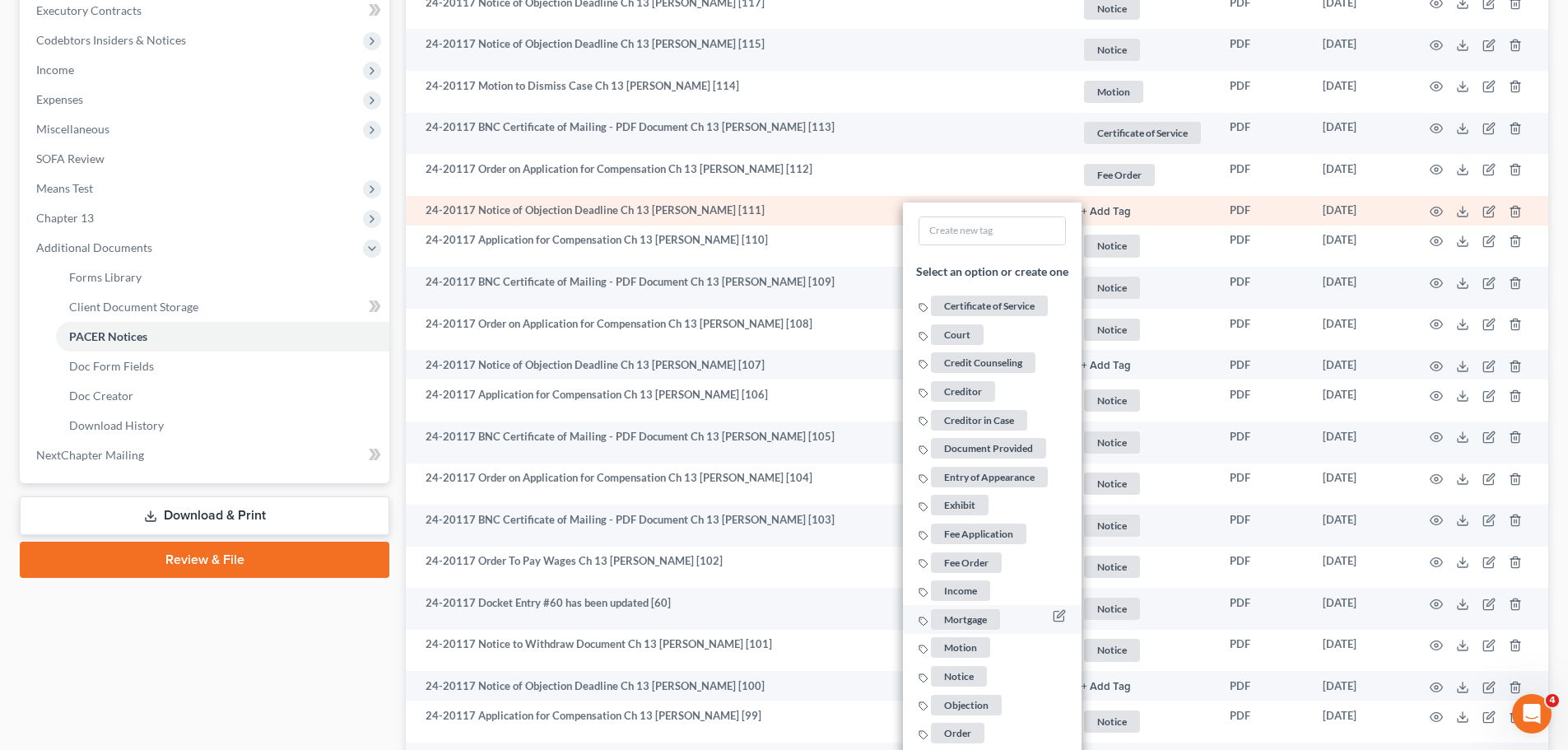
scroll to position [494, 0]
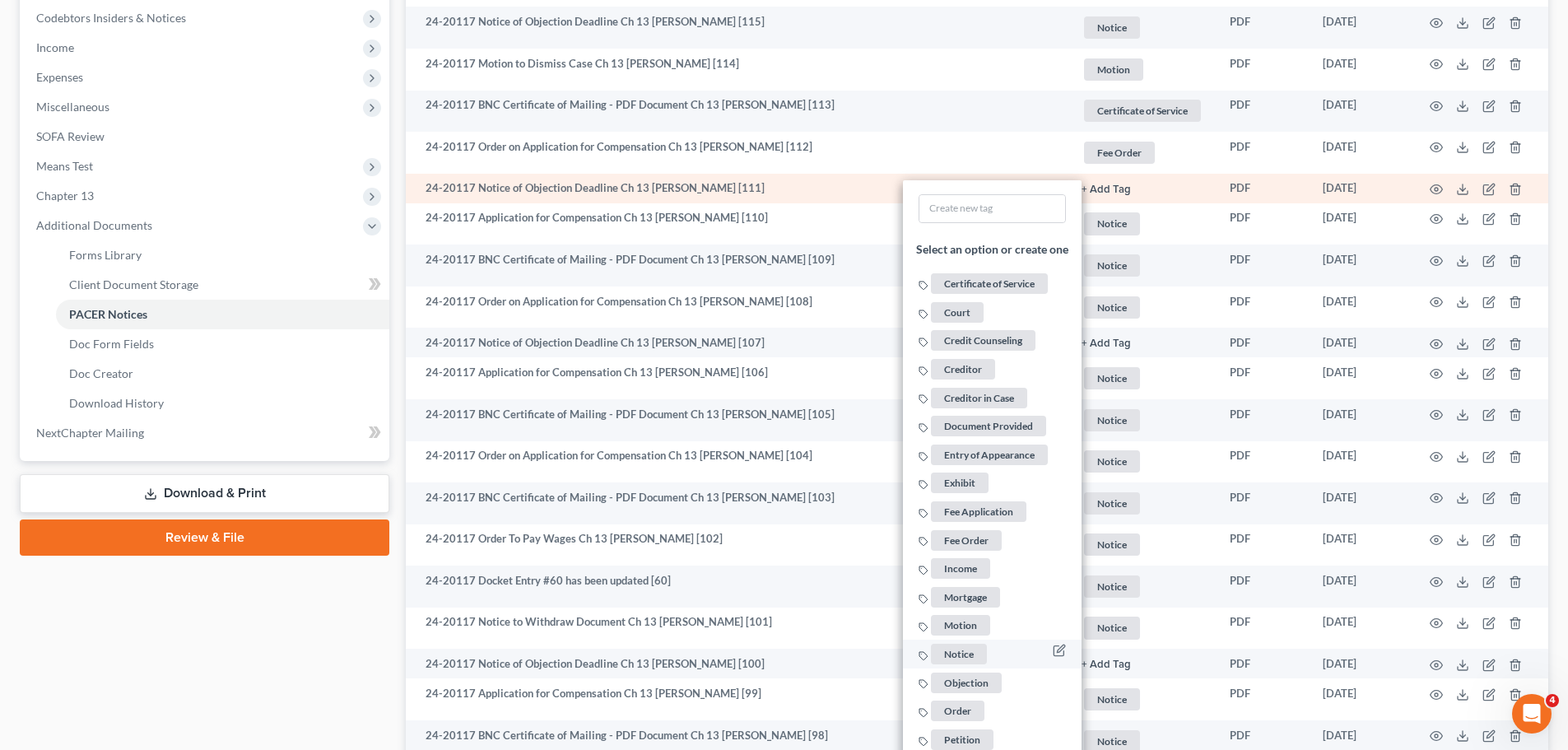
click at [966, 646] on span "Notice" at bounding box center [958, 654] width 56 height 20
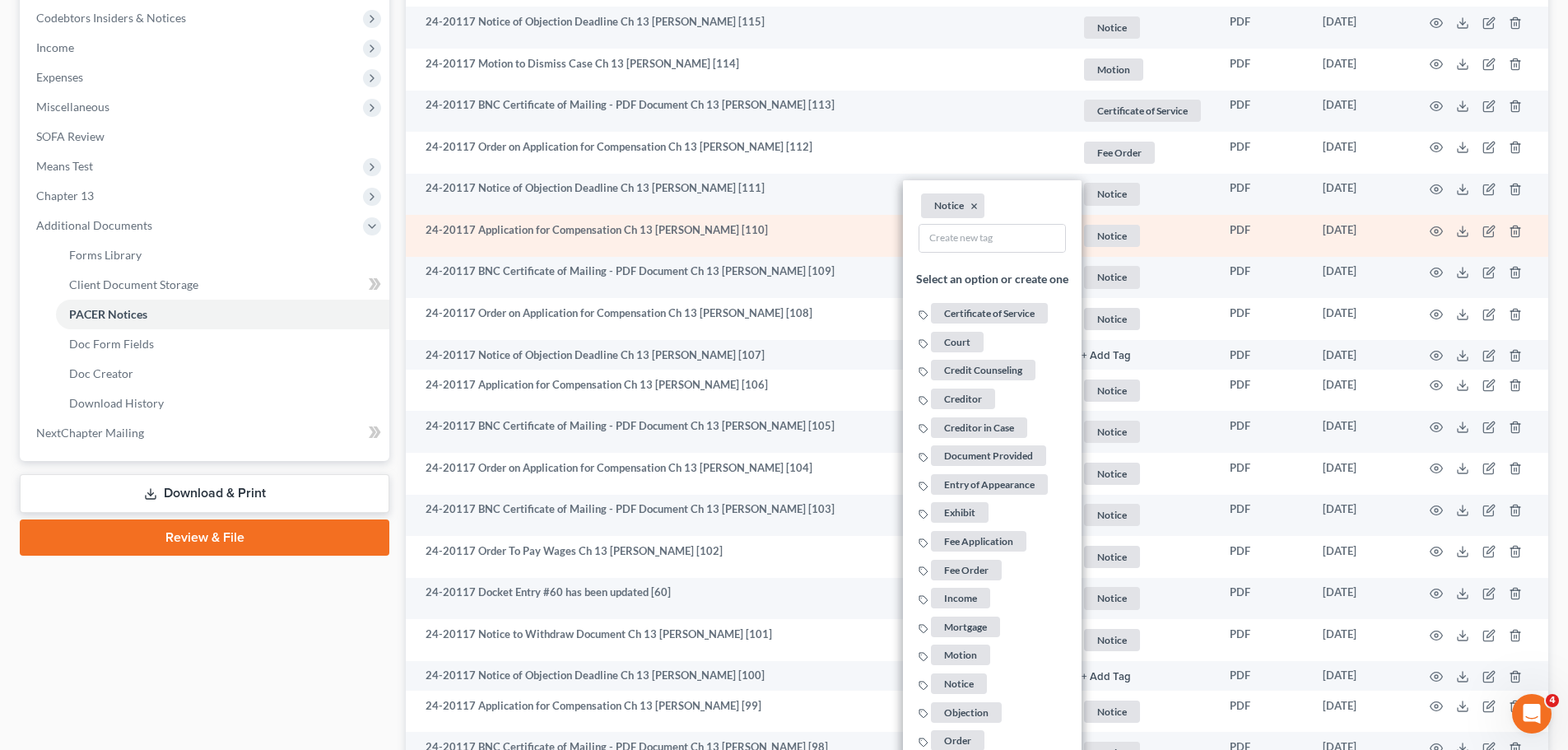
click at [1125, 229] on span "Notice" at bounding box center [1112, 236] width 56 height 22
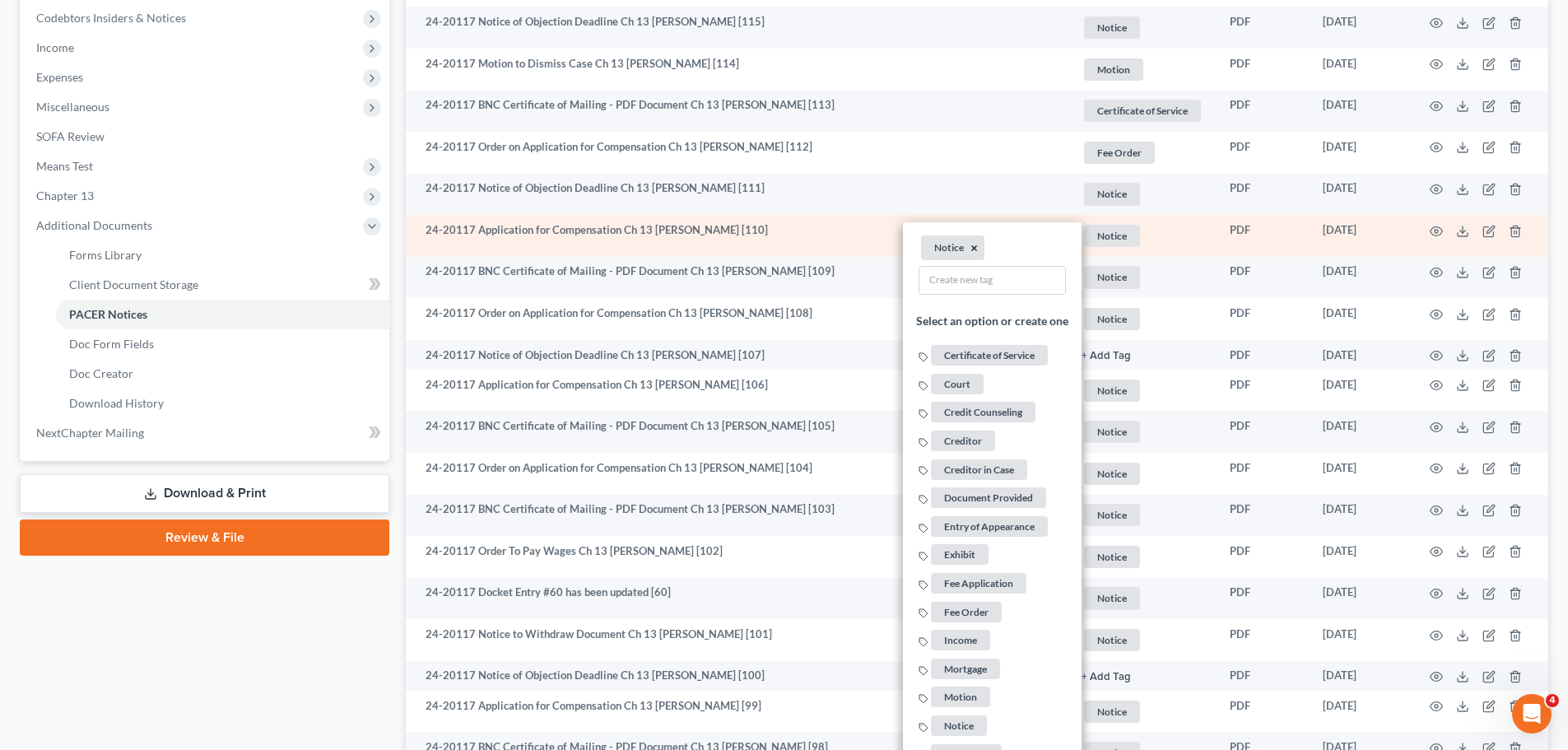
click at [971, 247] on button "×" at bounding box center [974, 248] width 7 height 15
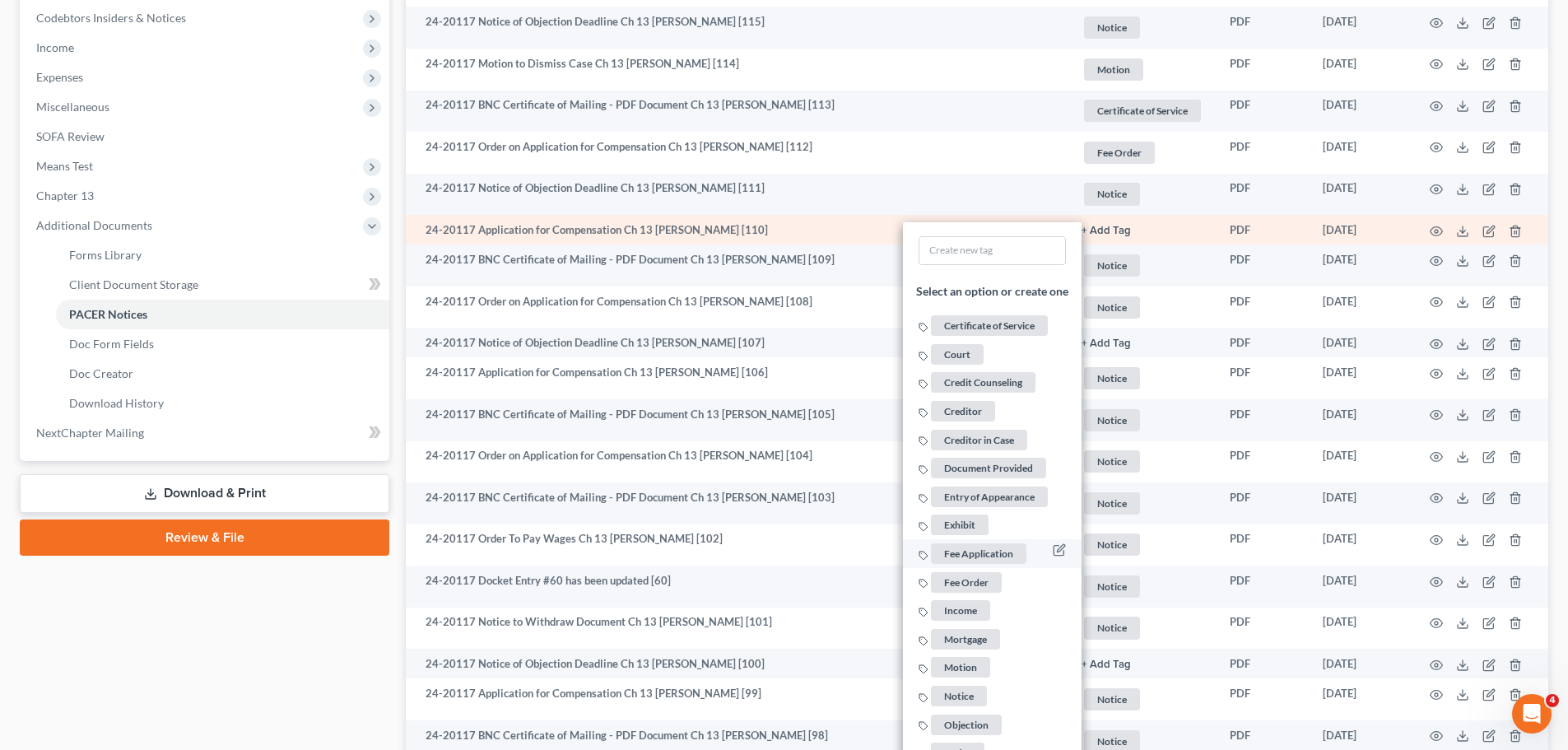
click at [978, 554] on span "Fee Application" at bounding box center [979, 554] width 96 height 20
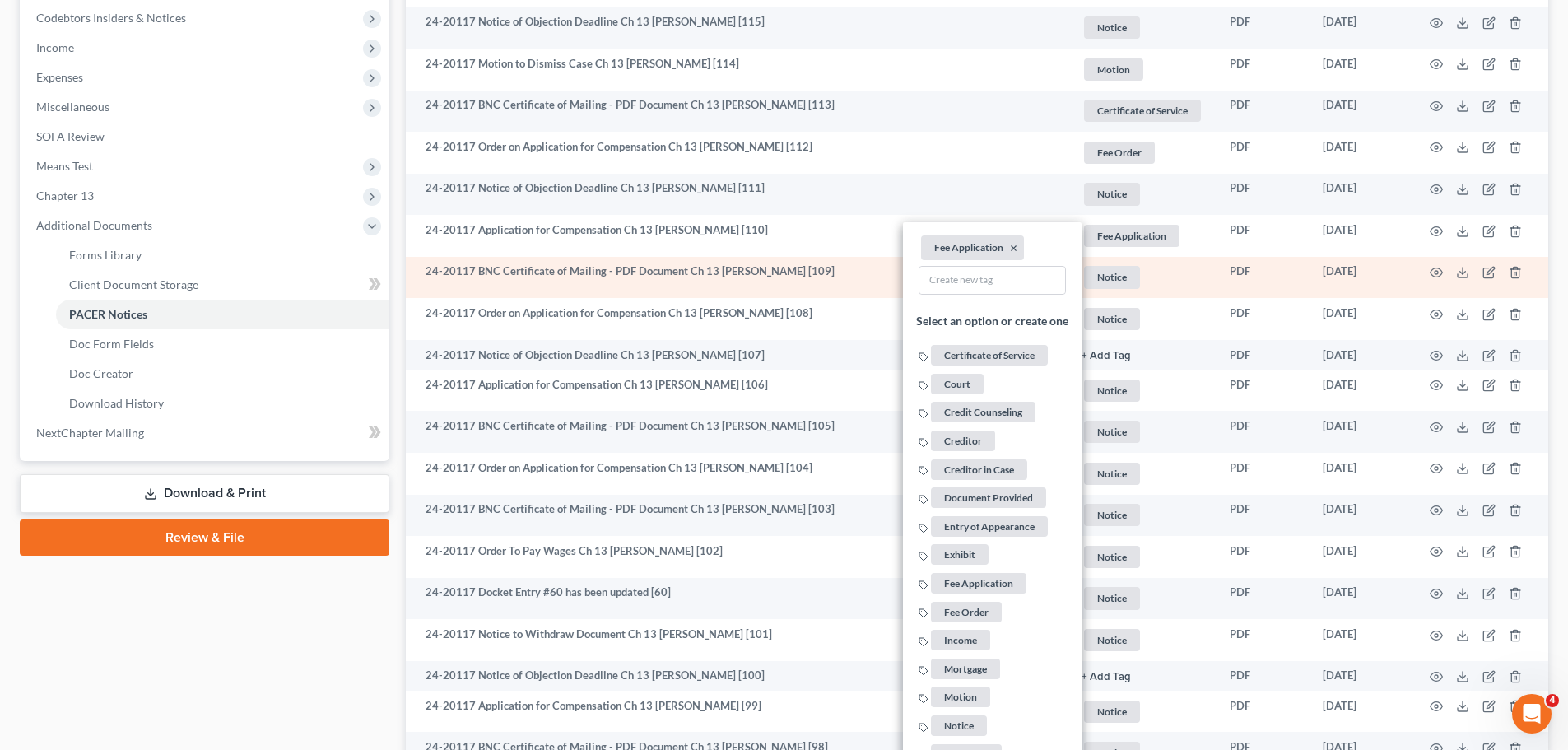
click at [1098, 284] on span "Notice" at bounding box center [1112, 277] width 56 height 22
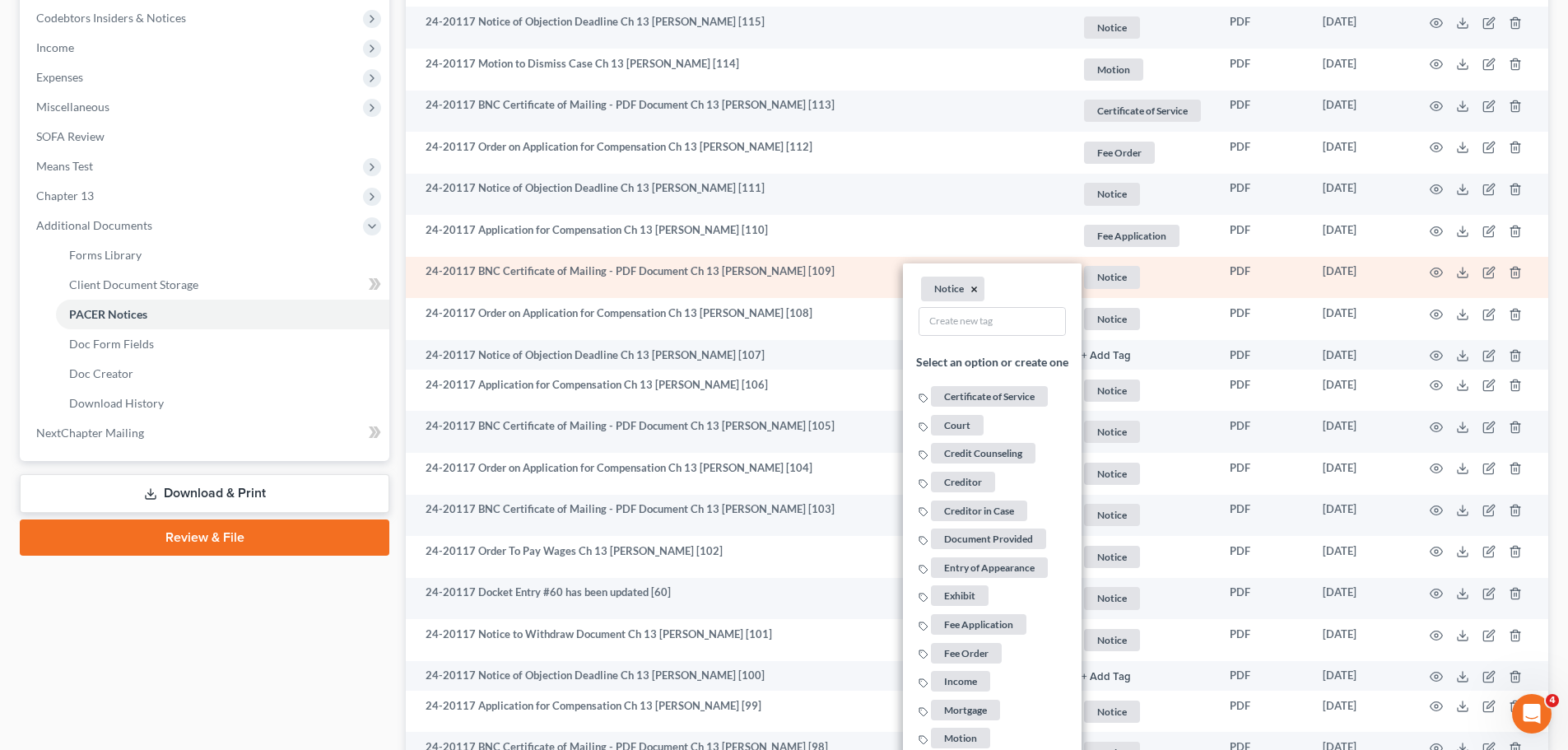
click at [972, 288] on button "×" at bounding box center [974, 290] width 7 height 15
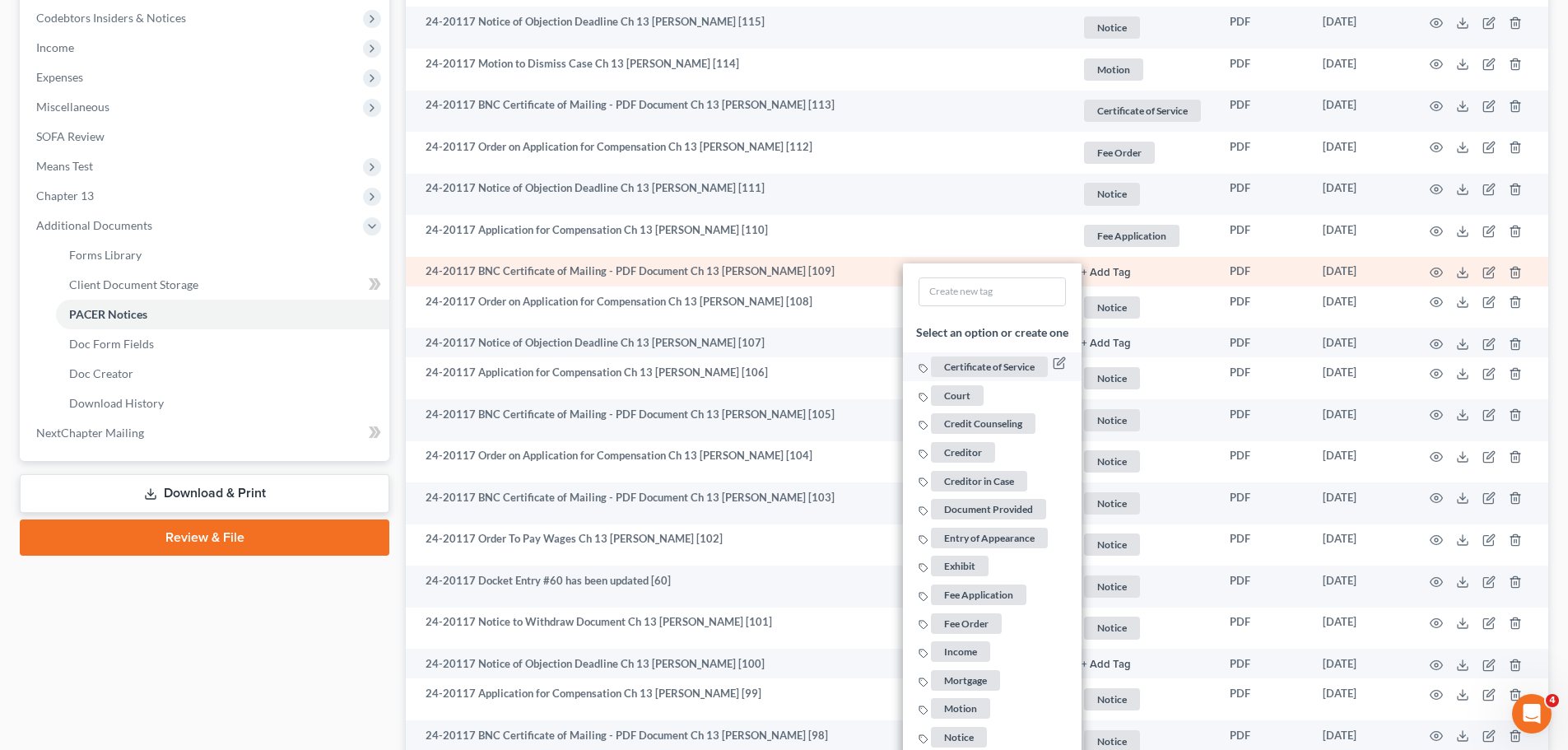
click at [991, 363] on span "Certificate of Service" at bounding box center [989, 368] width 117 height 20
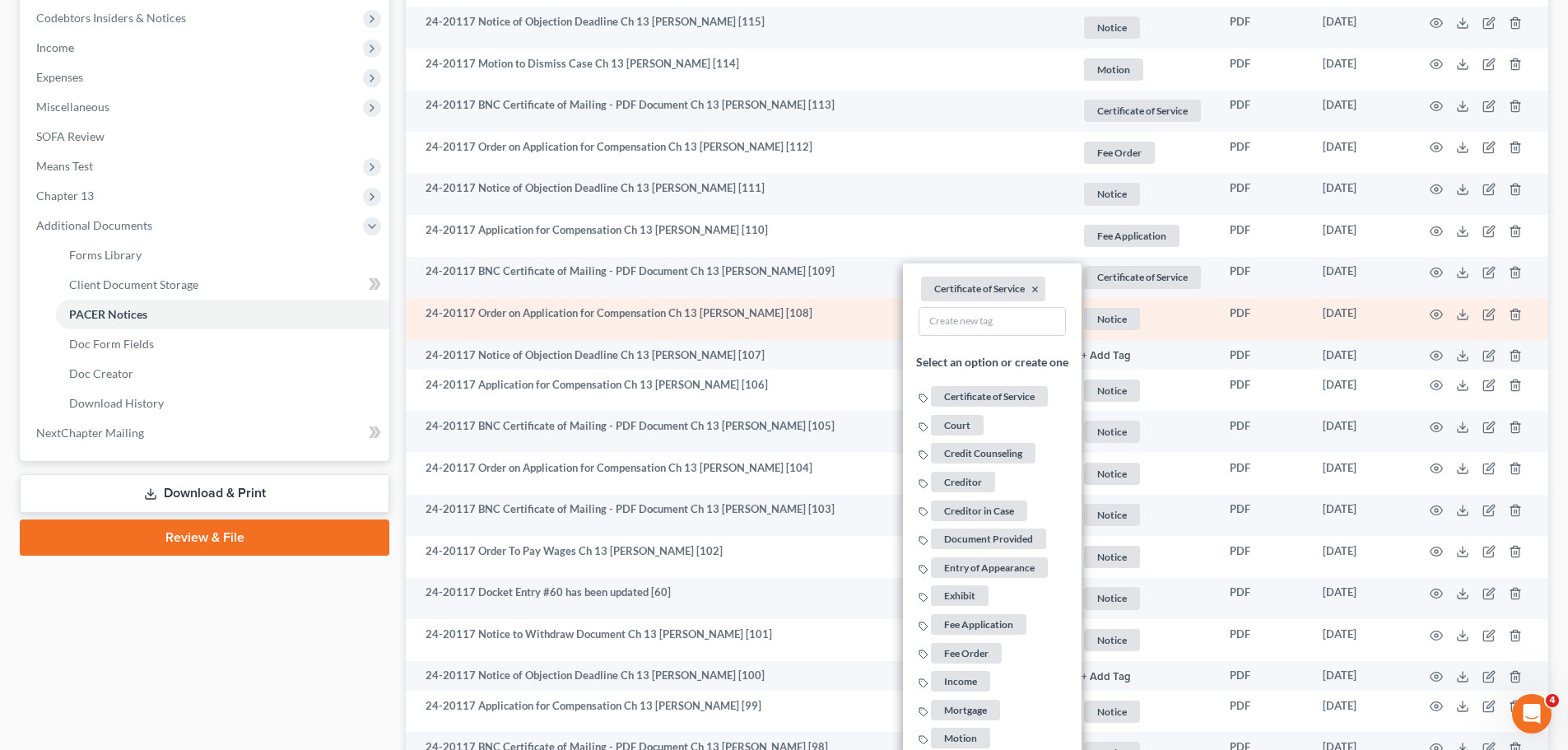
click at [1098, 319] on span "Notice" at bounding box center [1112, 319] width 56 height 22
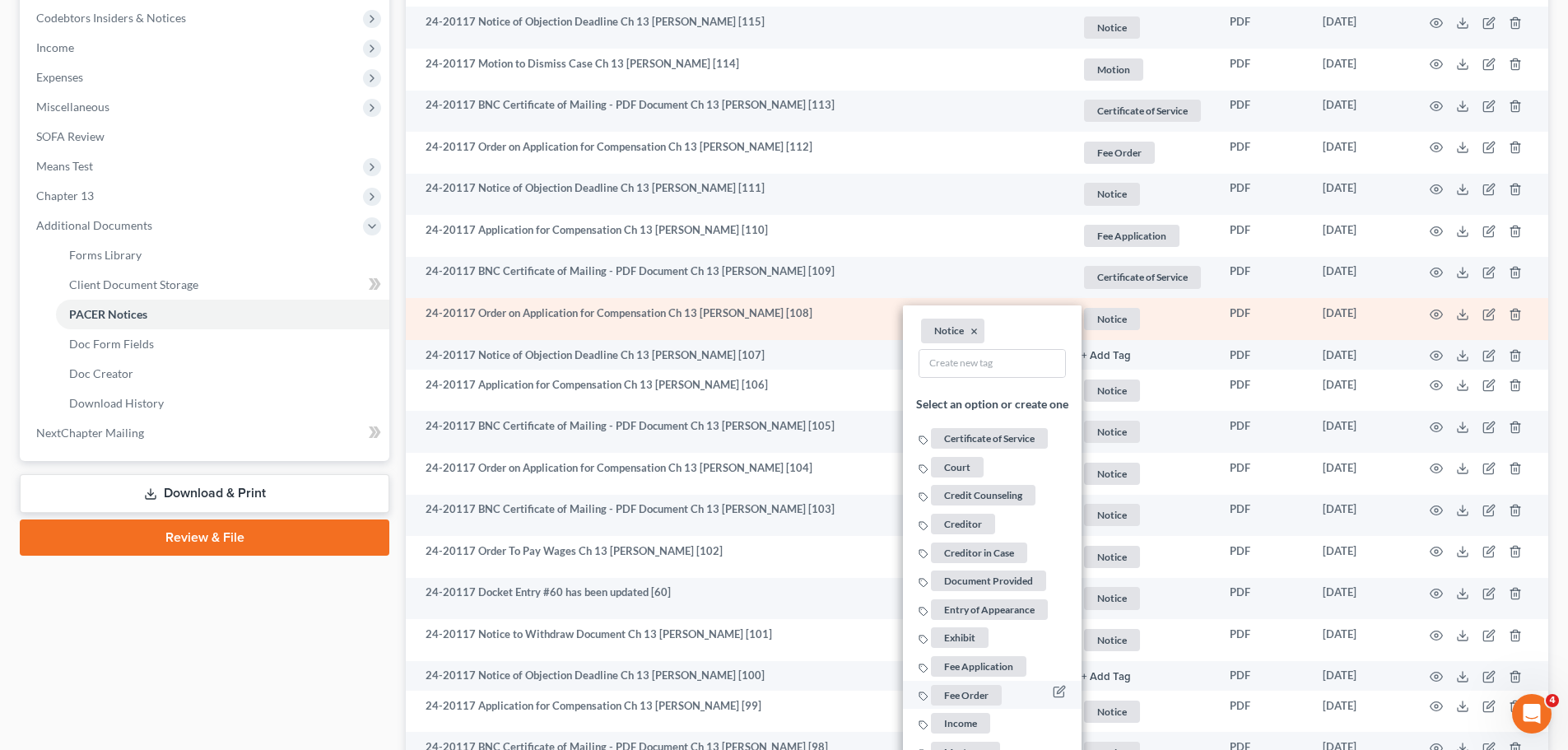
click at [978, 699] on span "Fee Order" at bounding box center [966, 696] width 71 height 20
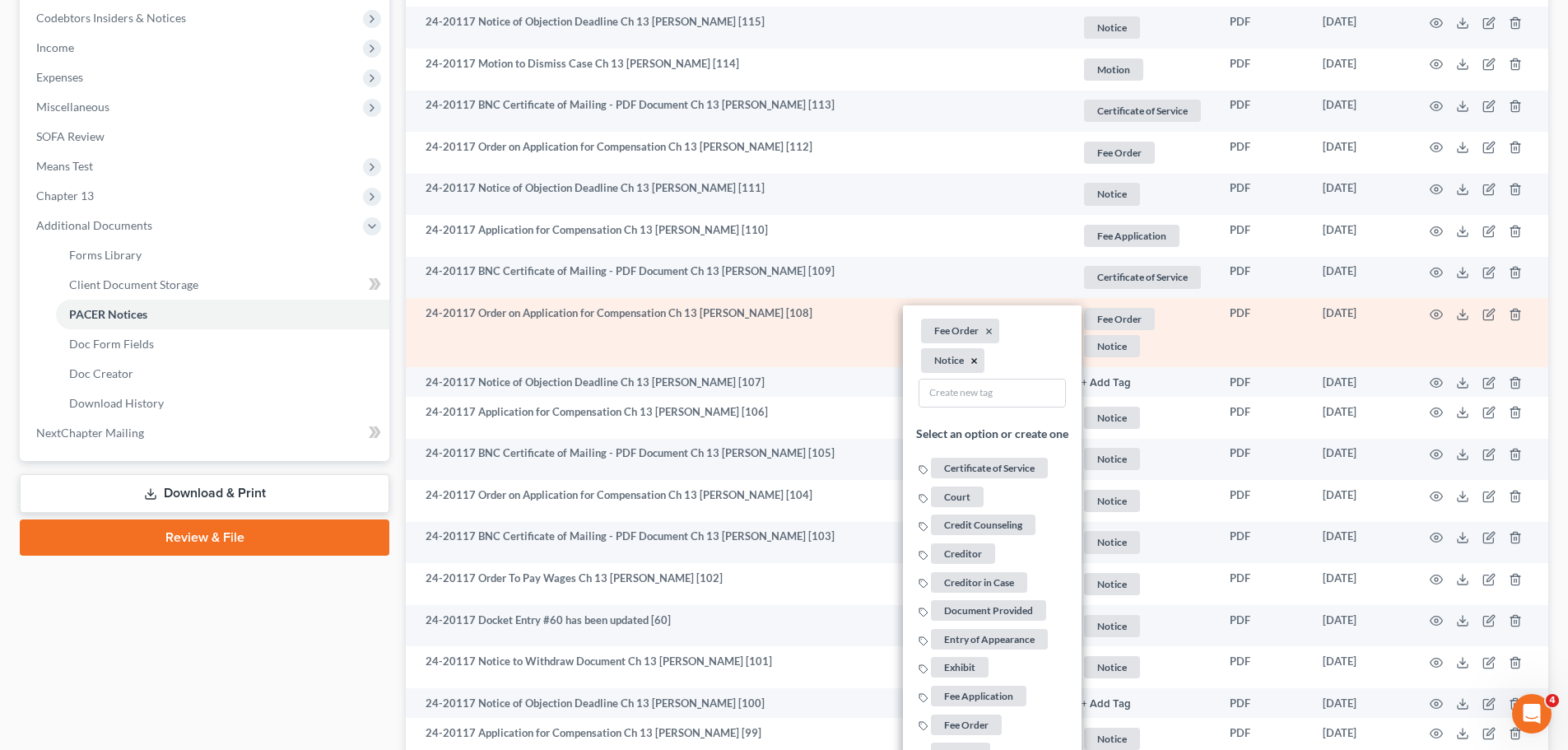
click at [975, 360] on button "×" at bounding box center [974, 362] width 7 height 15
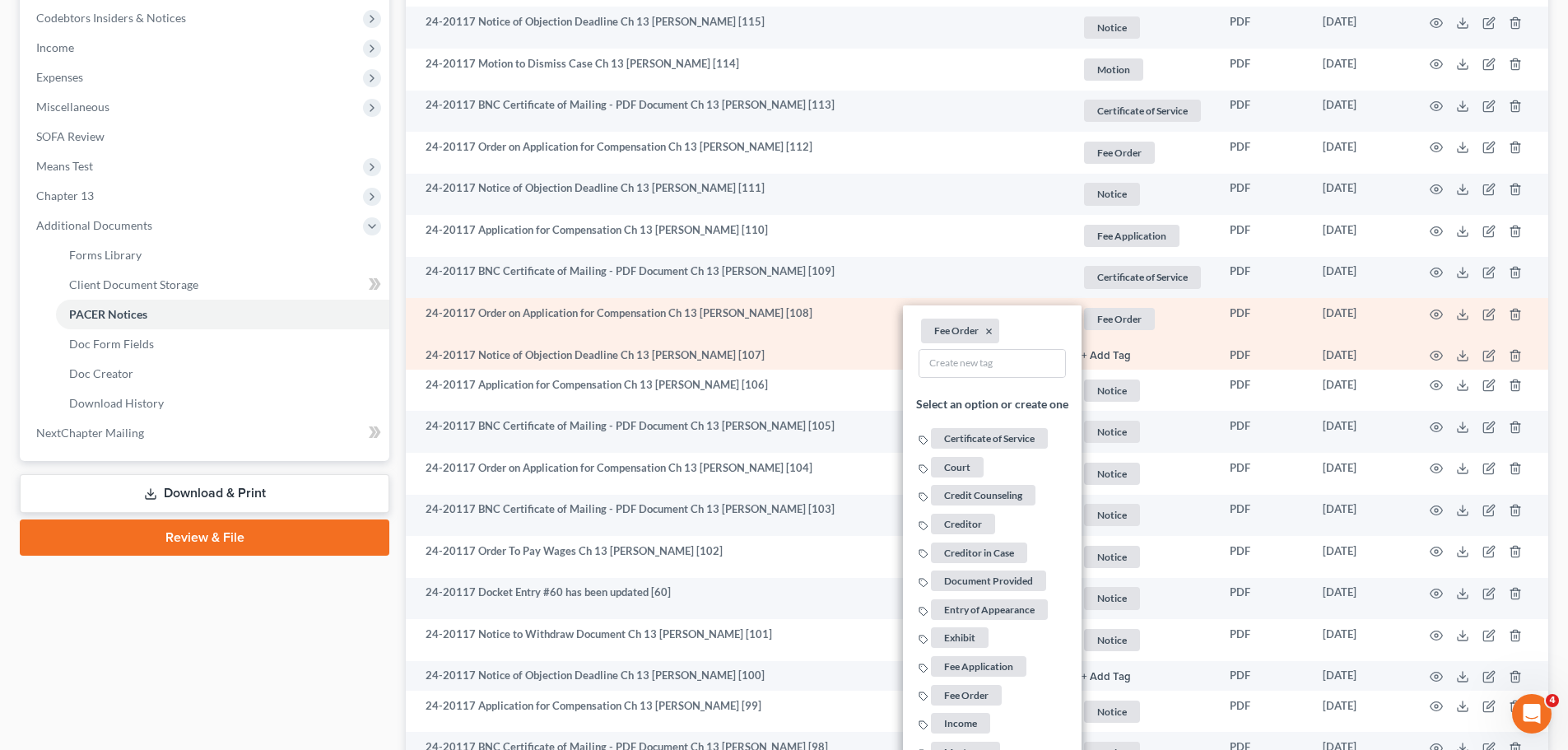
click at [1100, 358] on button "+ Add Tag" at bounding box center [1106, 356] width 50 height 11
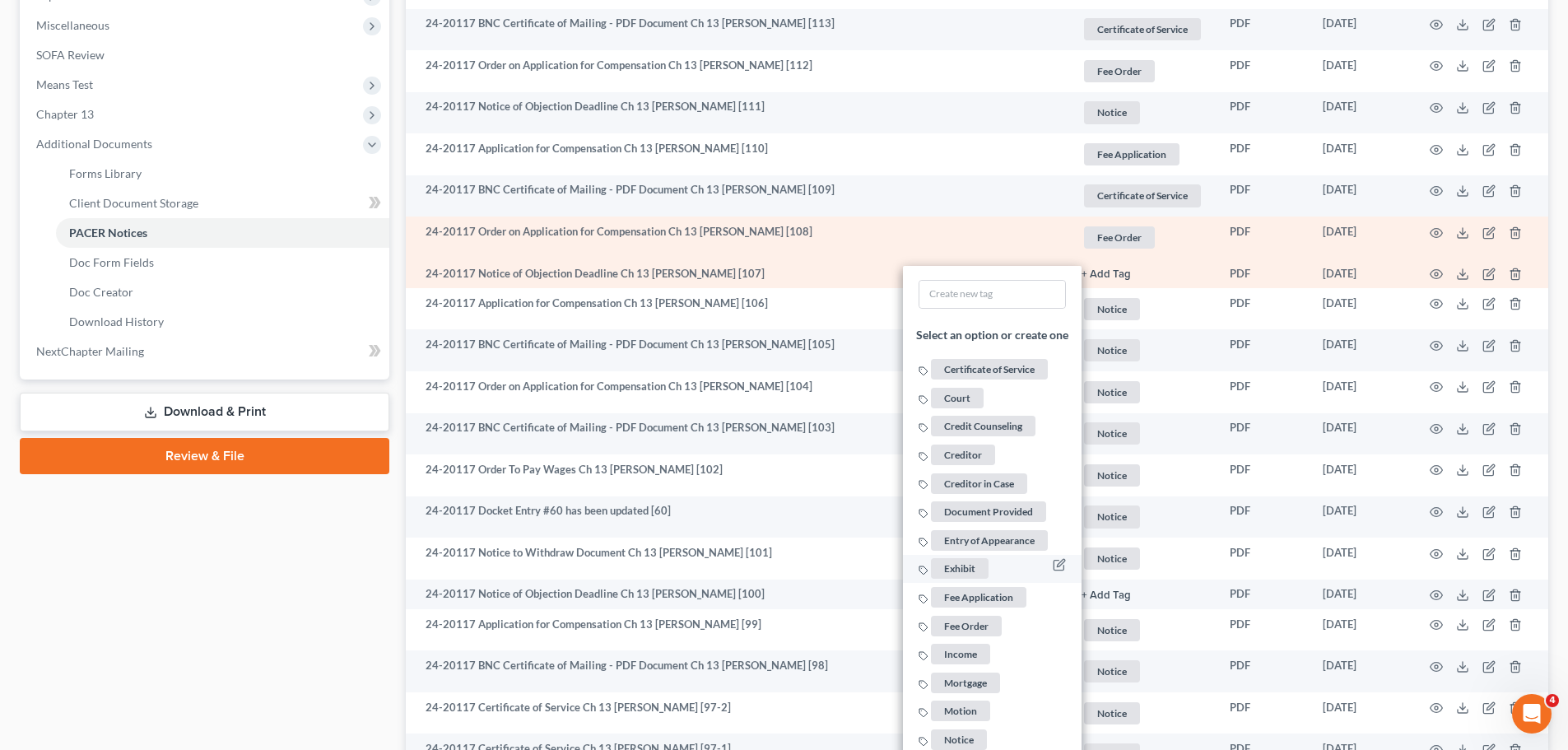
scroll to position [577, 0]
click at [952, 734] on span "Notice" at bounding box center [958, 738] width 56 height 20
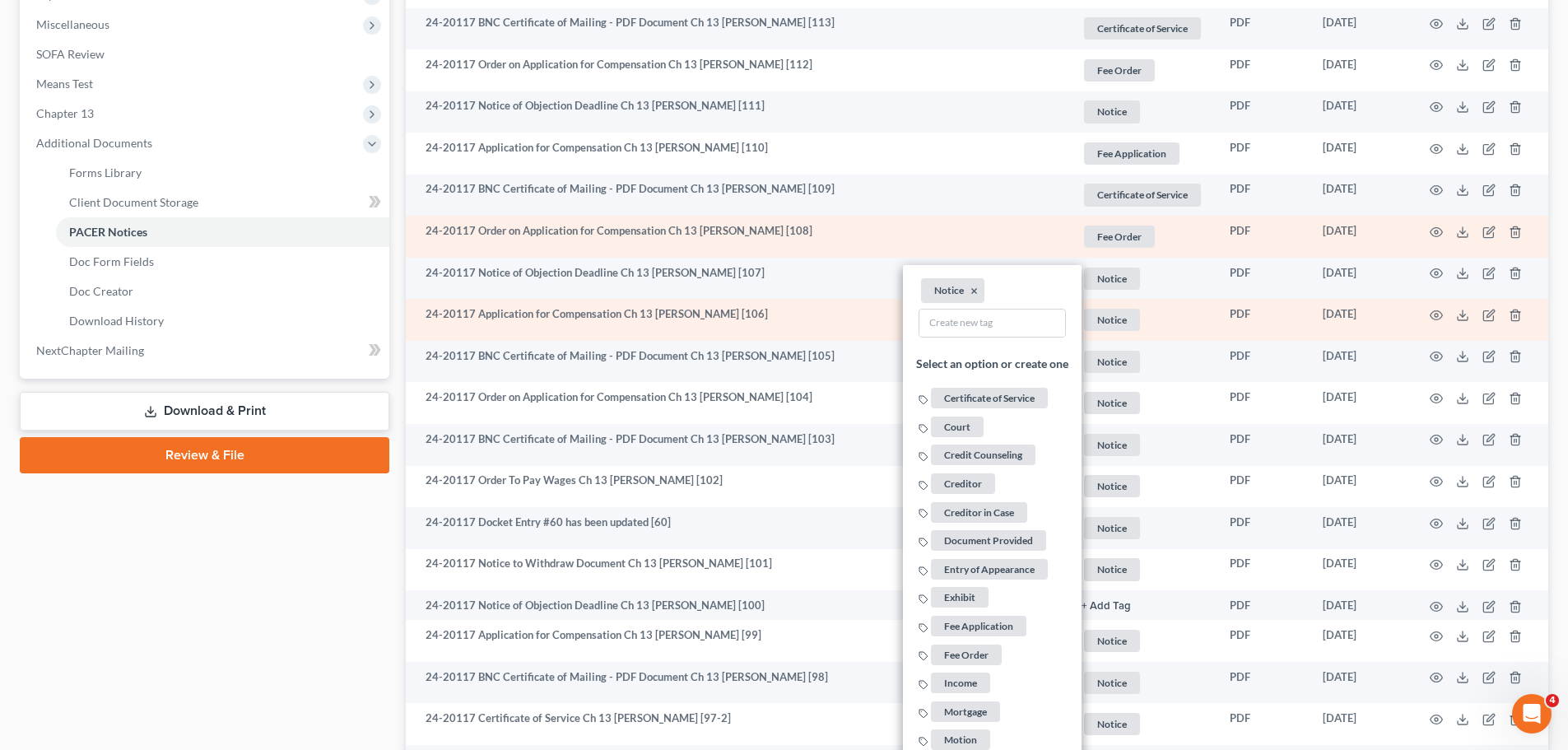
click at [1116, 316] on span "Notice" at bounding box center [1112, 320] width 56 height 22
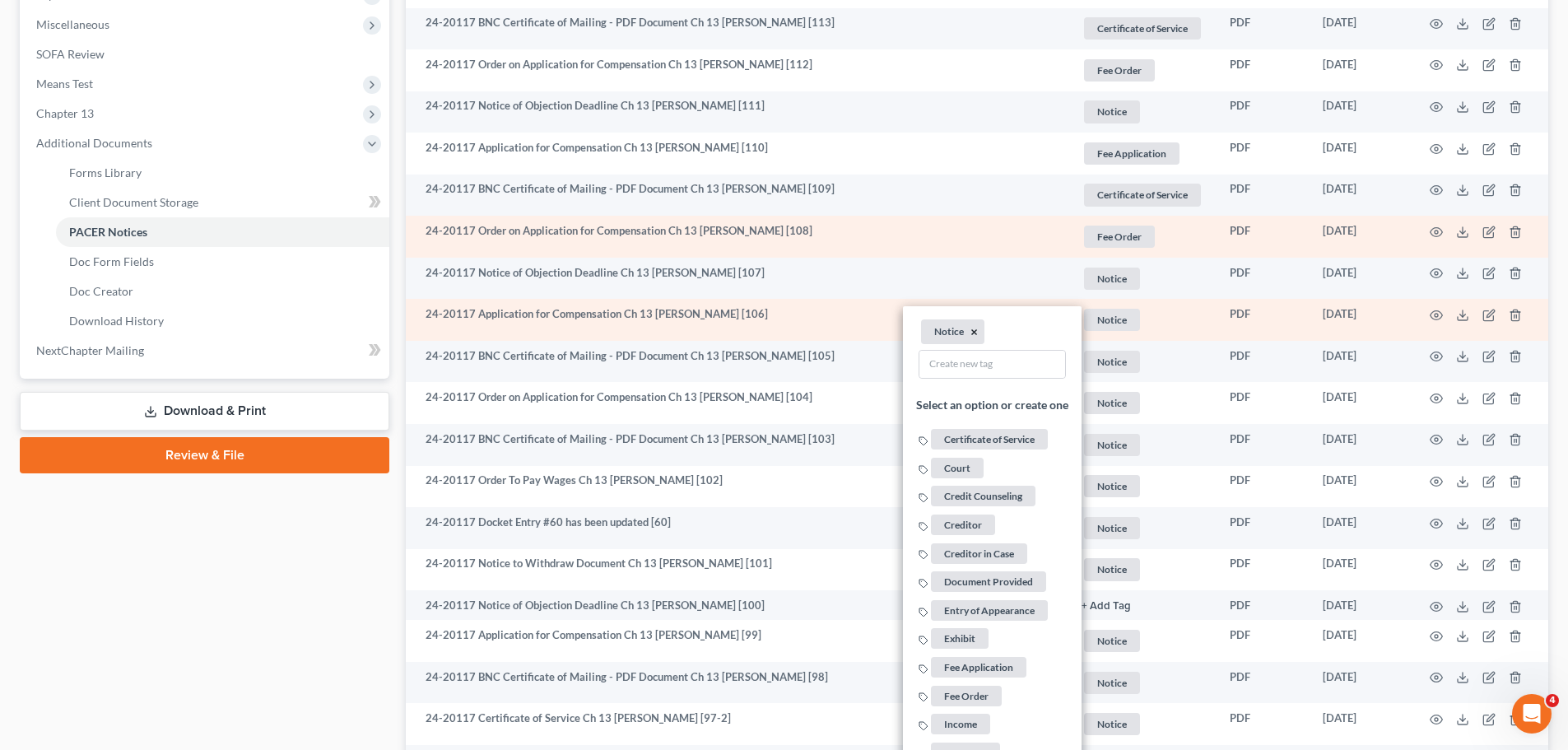
click at [971, 327] on button "×" at bounding box center [974, 333] width 7 height 15
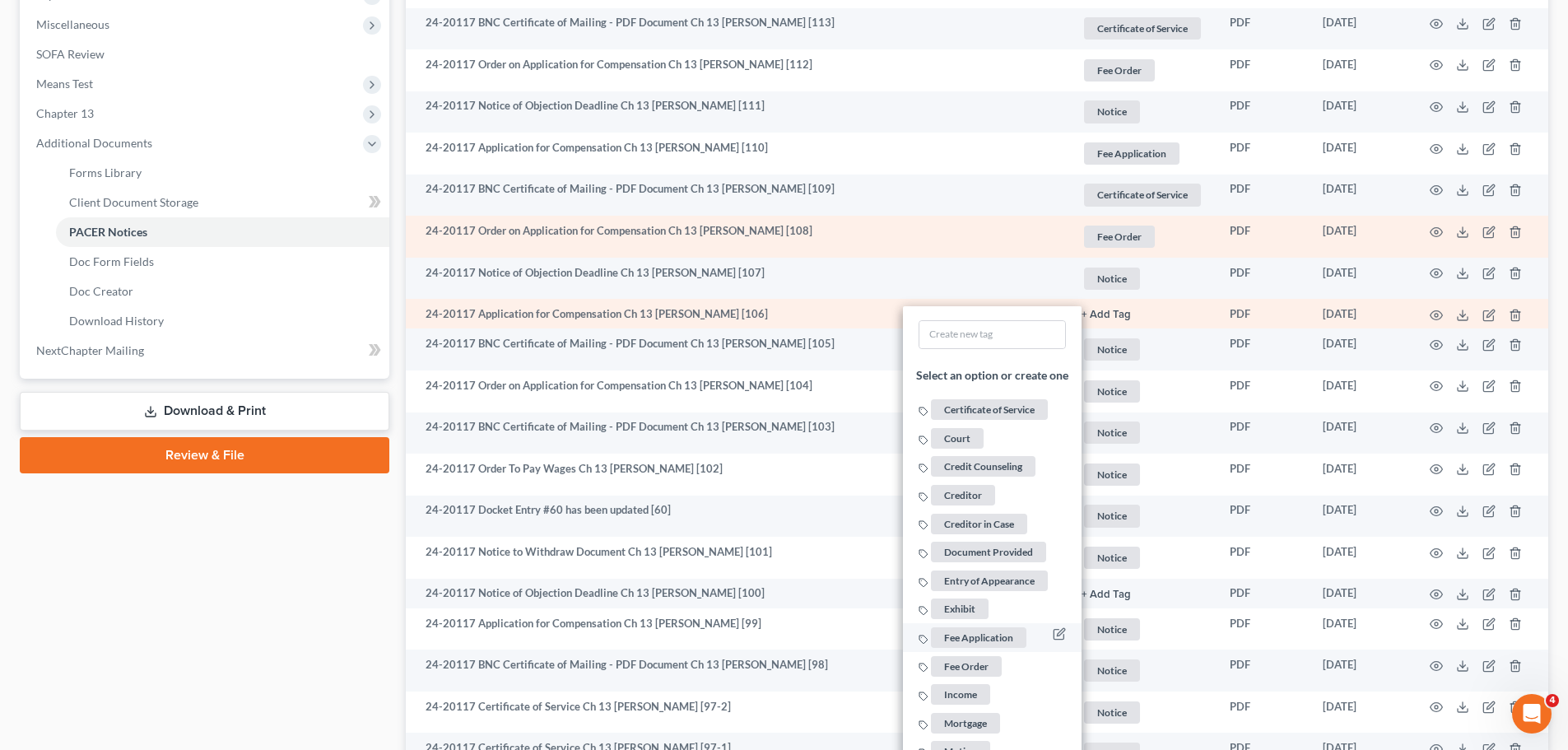
click at [986, 637] on span "Fee Application" at bounding box center [979, 638] width 96 height 20
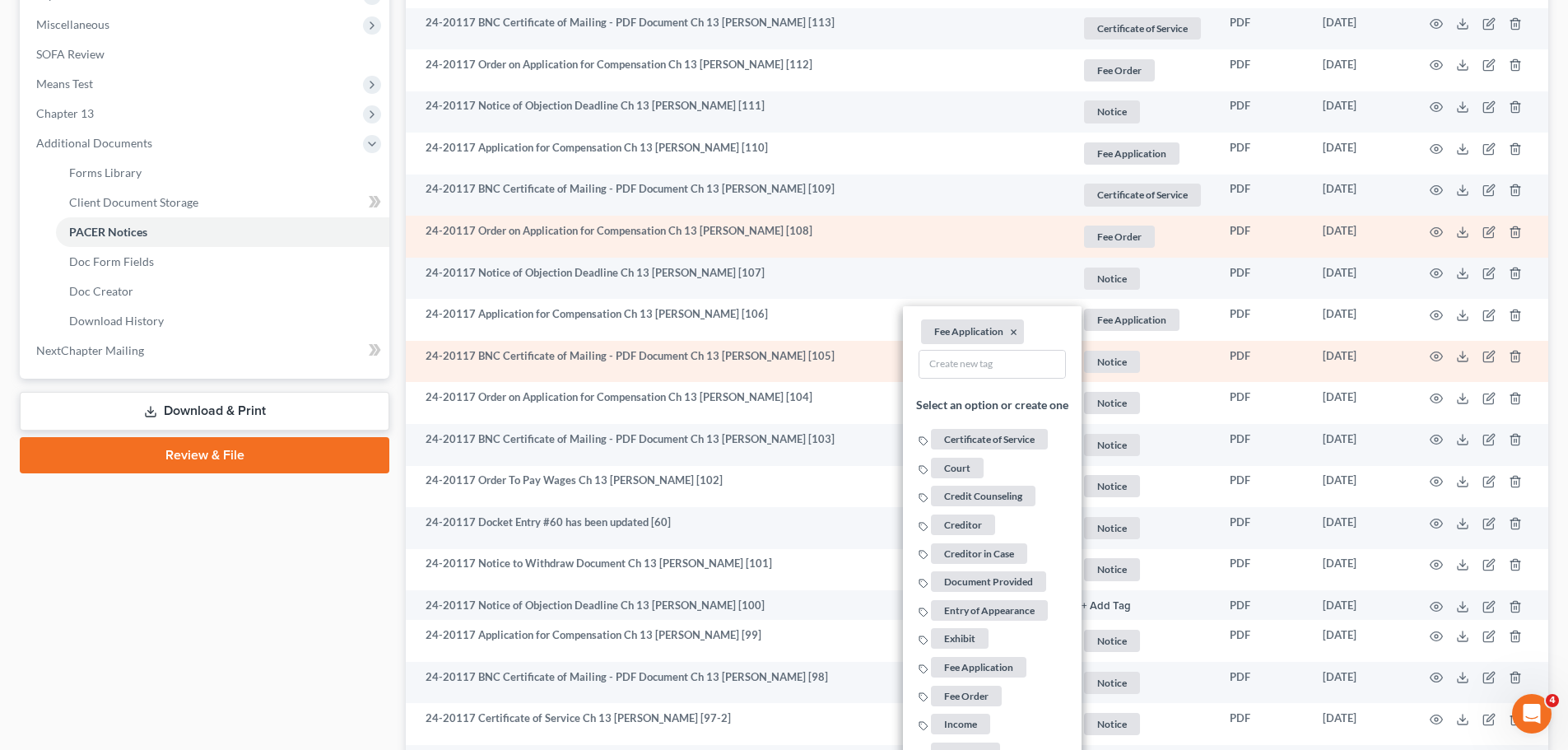
click at [1106, 357] on span "Notice" at bounding box center [1112, 362] width 56 height 22
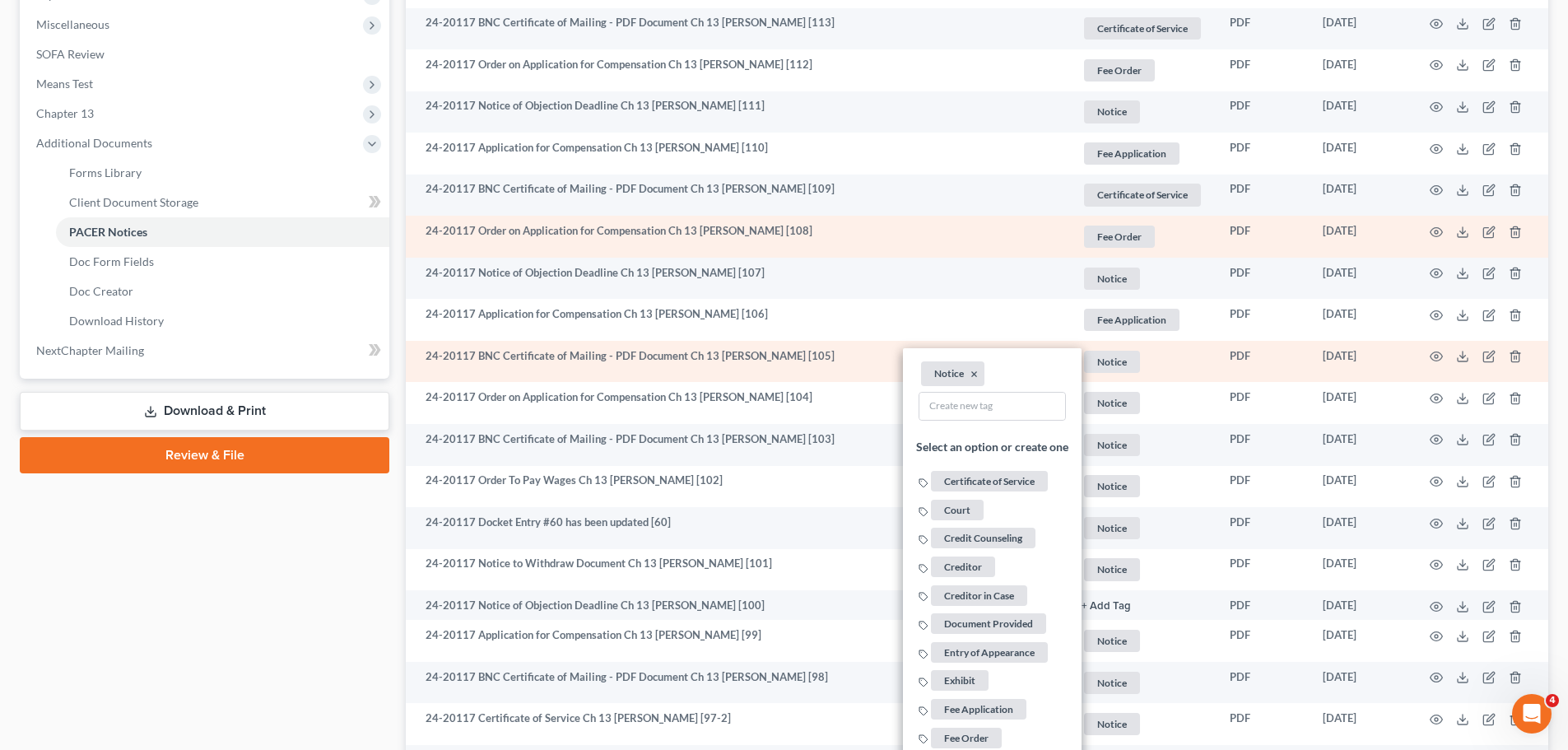
click at [967, 373] on li "Notice ×" at bounding box center [953, 373] width 63 height 25
click at [970, 374] on button "×" at bounding box center [974, 374] width 7 height 15
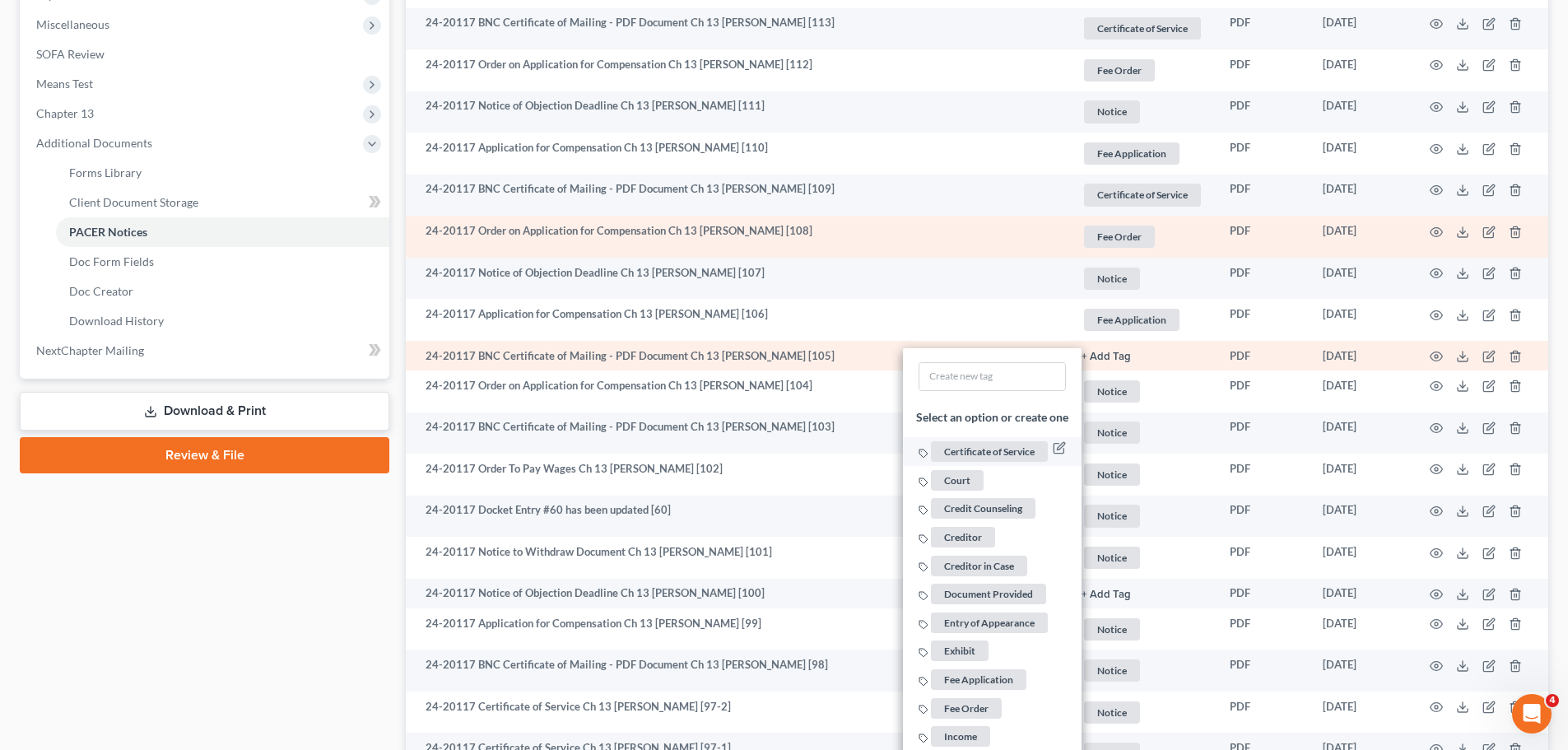
click at [988, 446] on span "Certificate of Service" at bounding box center [989, 452] width 117 height 20
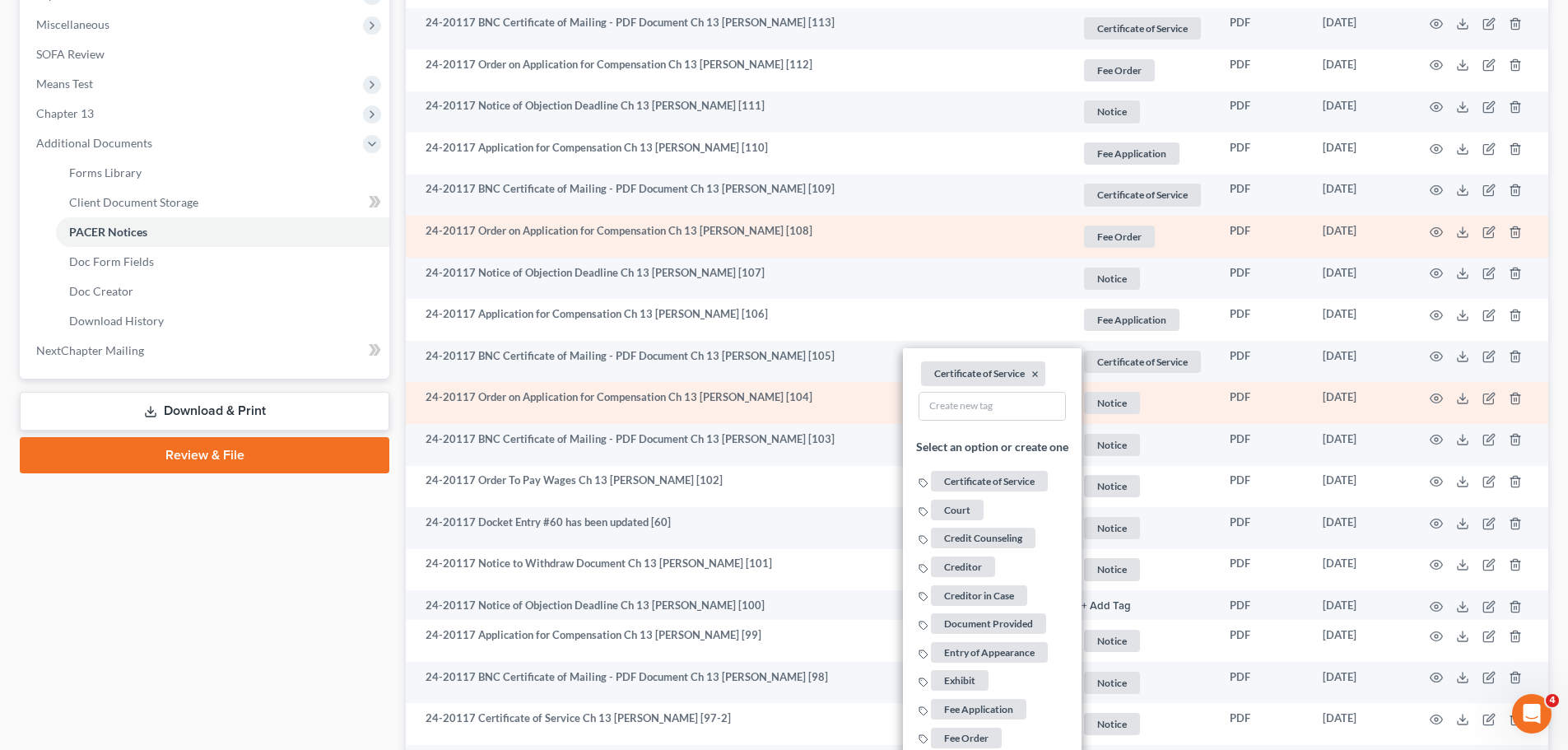
click at [1106, 405] on span "Notice" at bounding box center [1112, 403] width 56 height 22
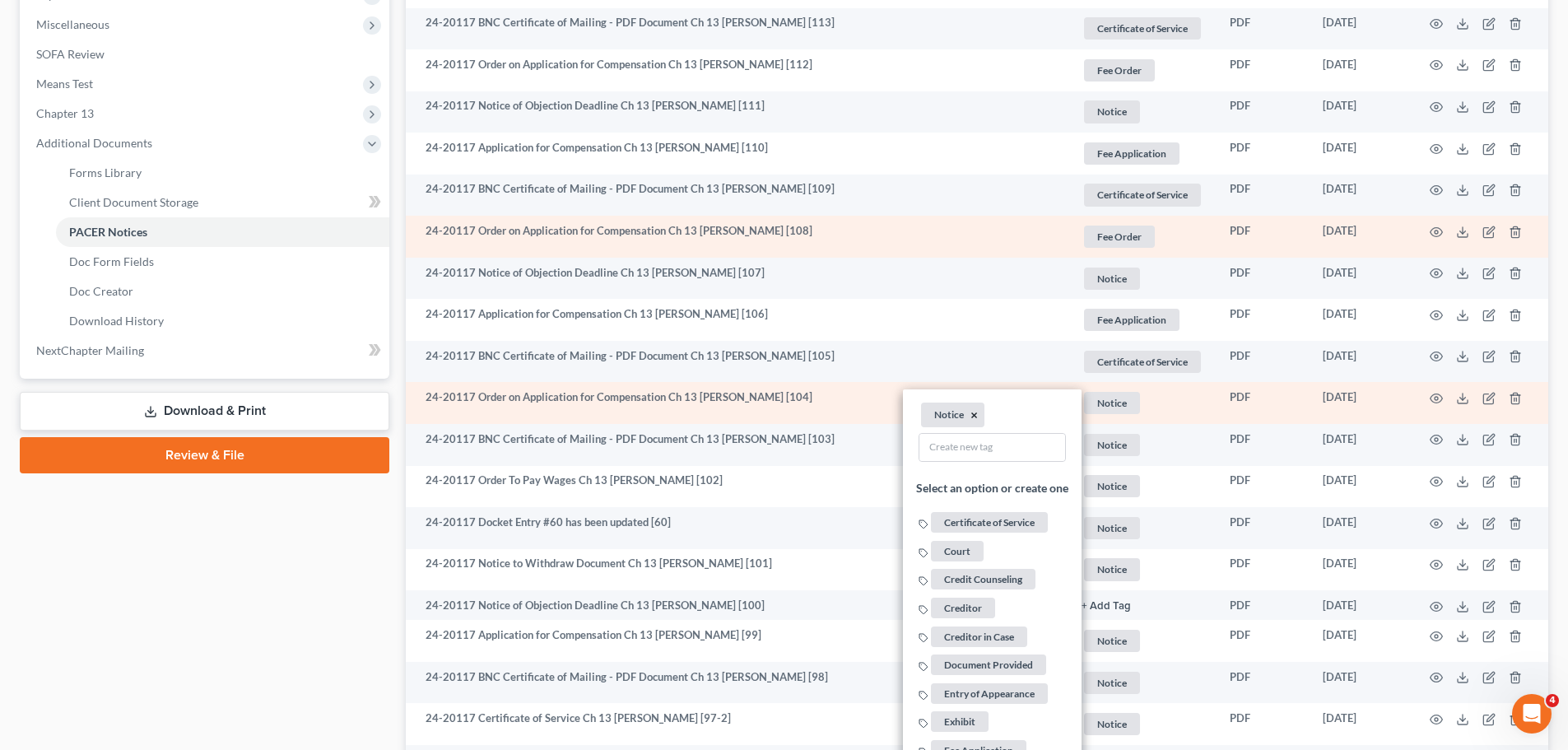
click at [970, 416] on button "×" at bounding box center [974, 416] width 7 height 15
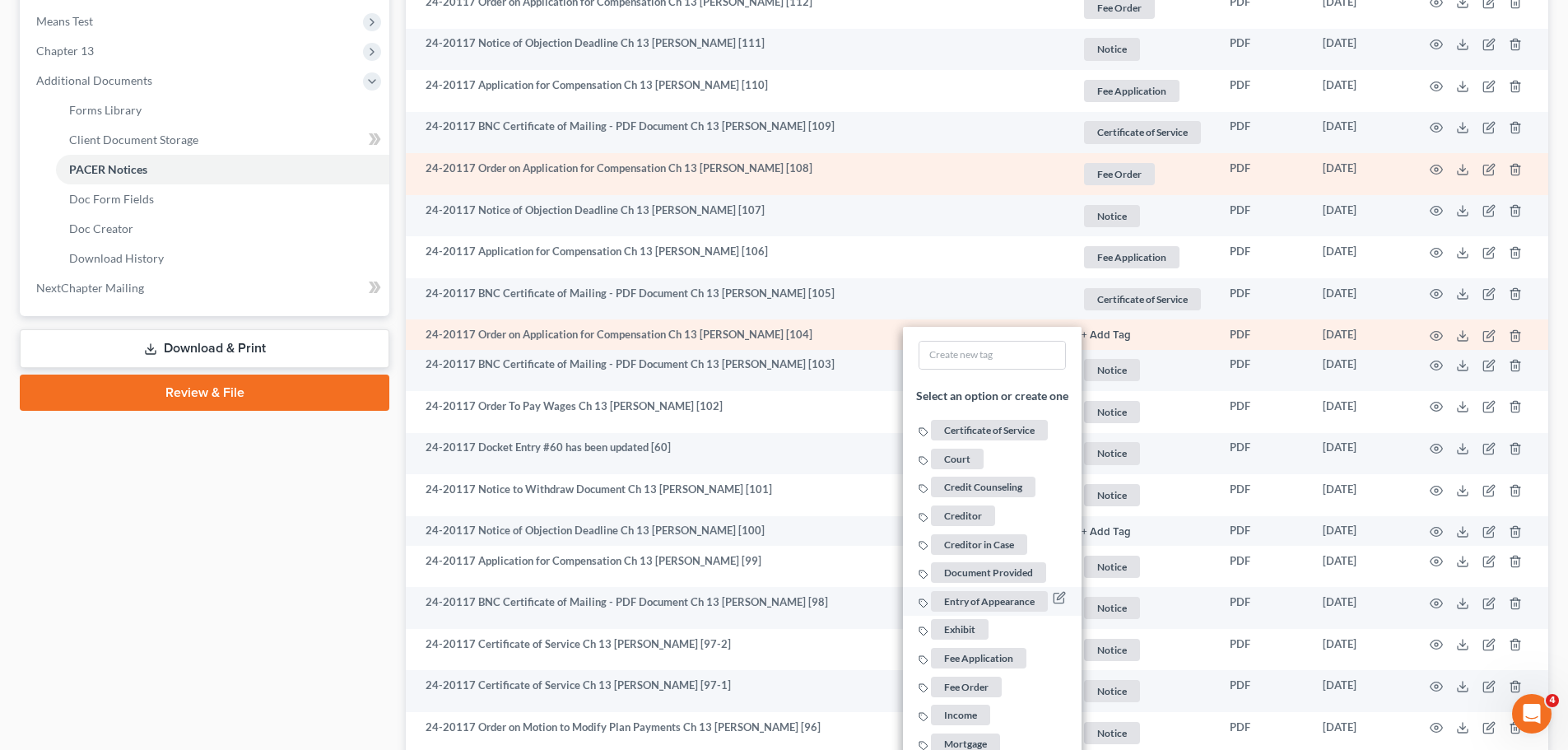
scroll to position [742, 0]
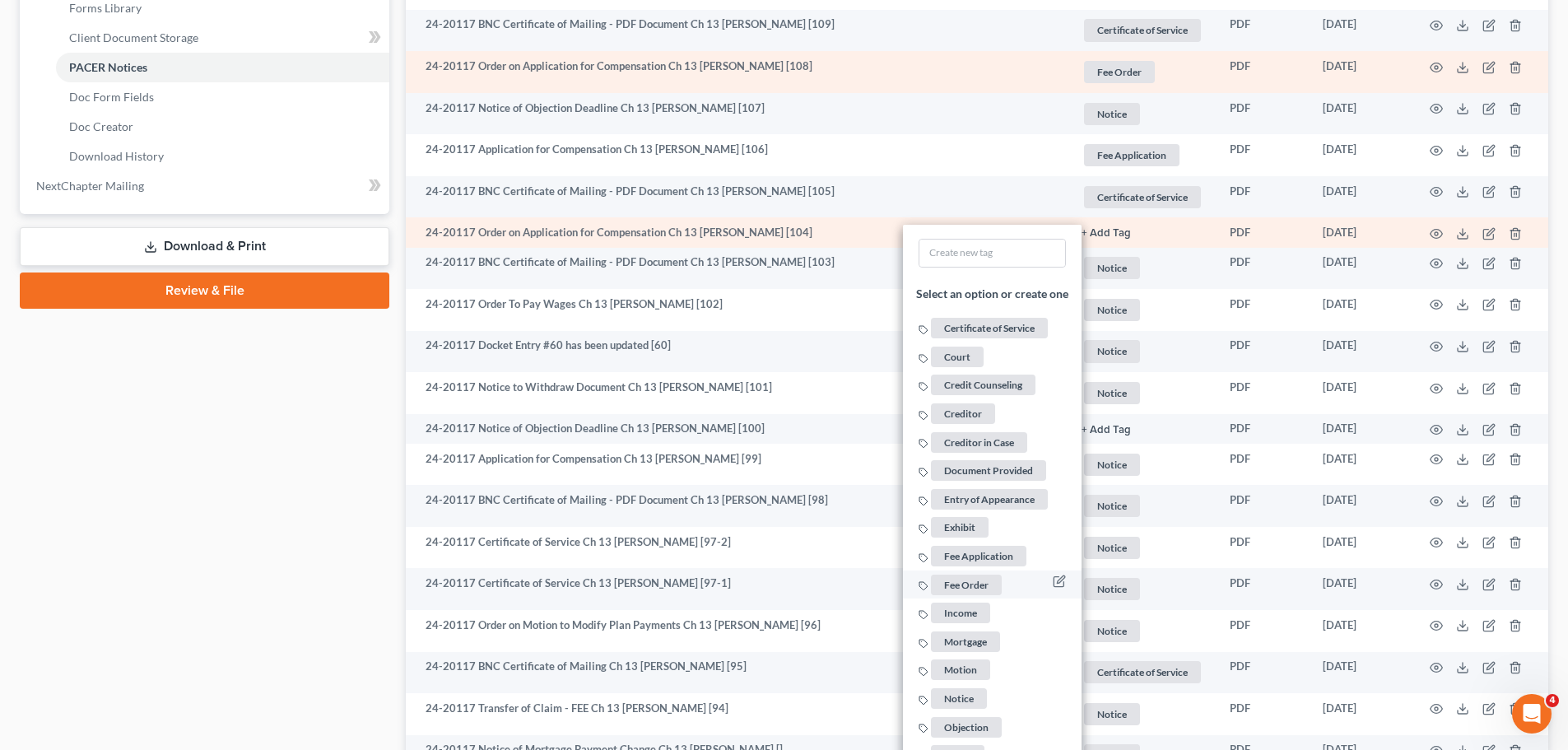
click at [972, 578] on span "Fee Order" at bounding box center [966, 585] width 71 height 20
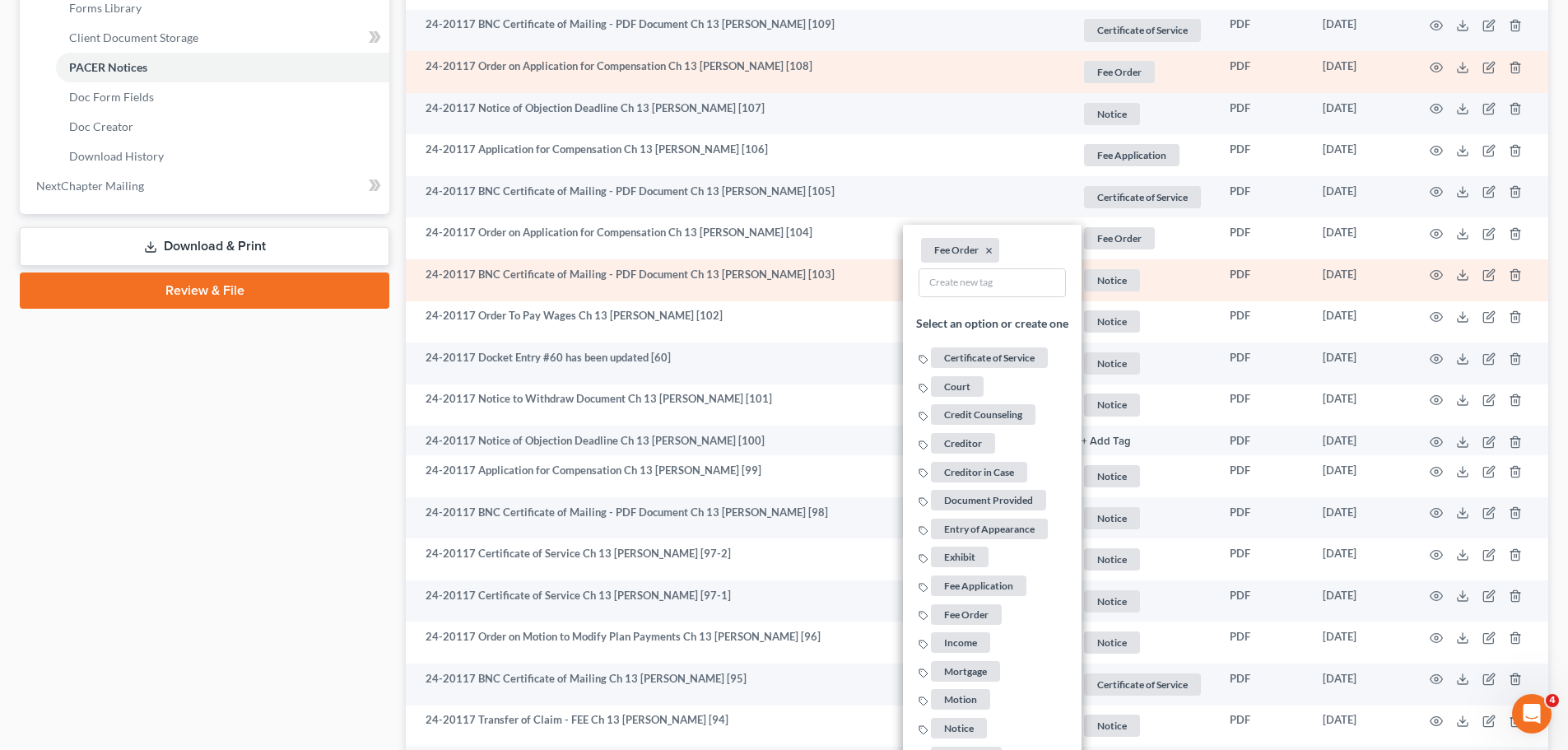
click at [1113, 291] on span "Notice" at bounding box center [1112, 281] width 56 height 22
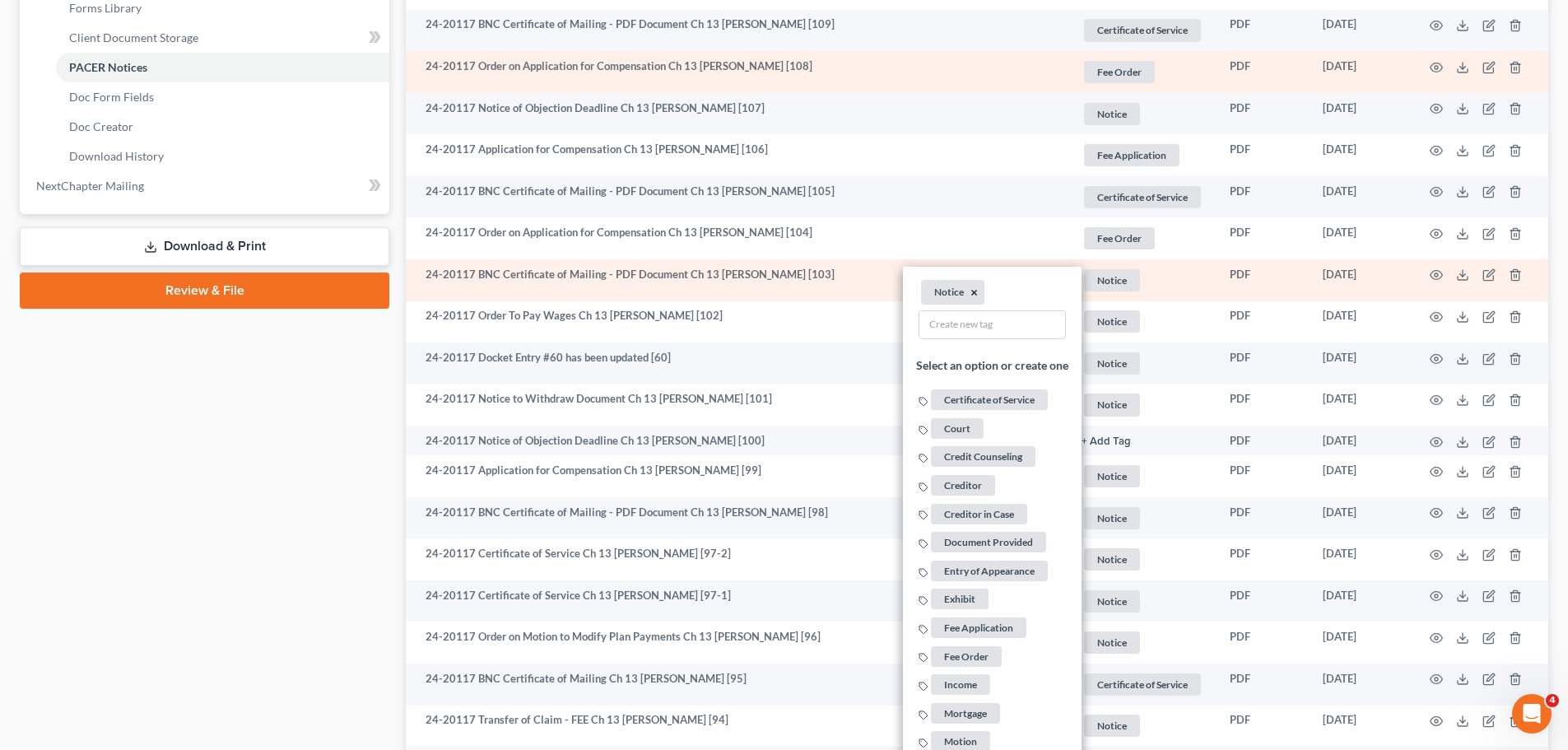
click at [970, 289] on button "×" at bounding box center [974, 293] width 7 height 15
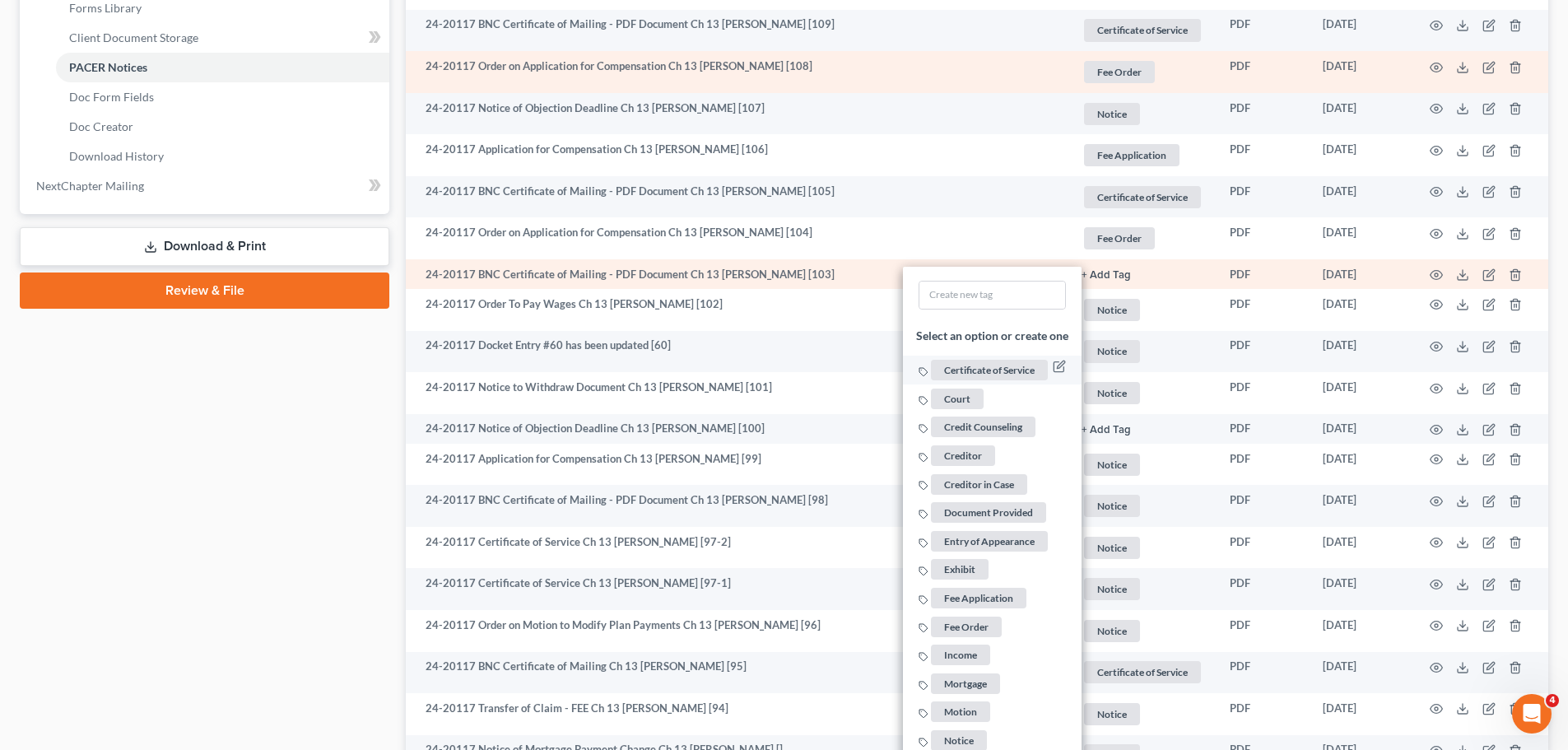
click at [999, 373] on span "Certificate of Service" at bounding box center [989, 370] width 117 height 20
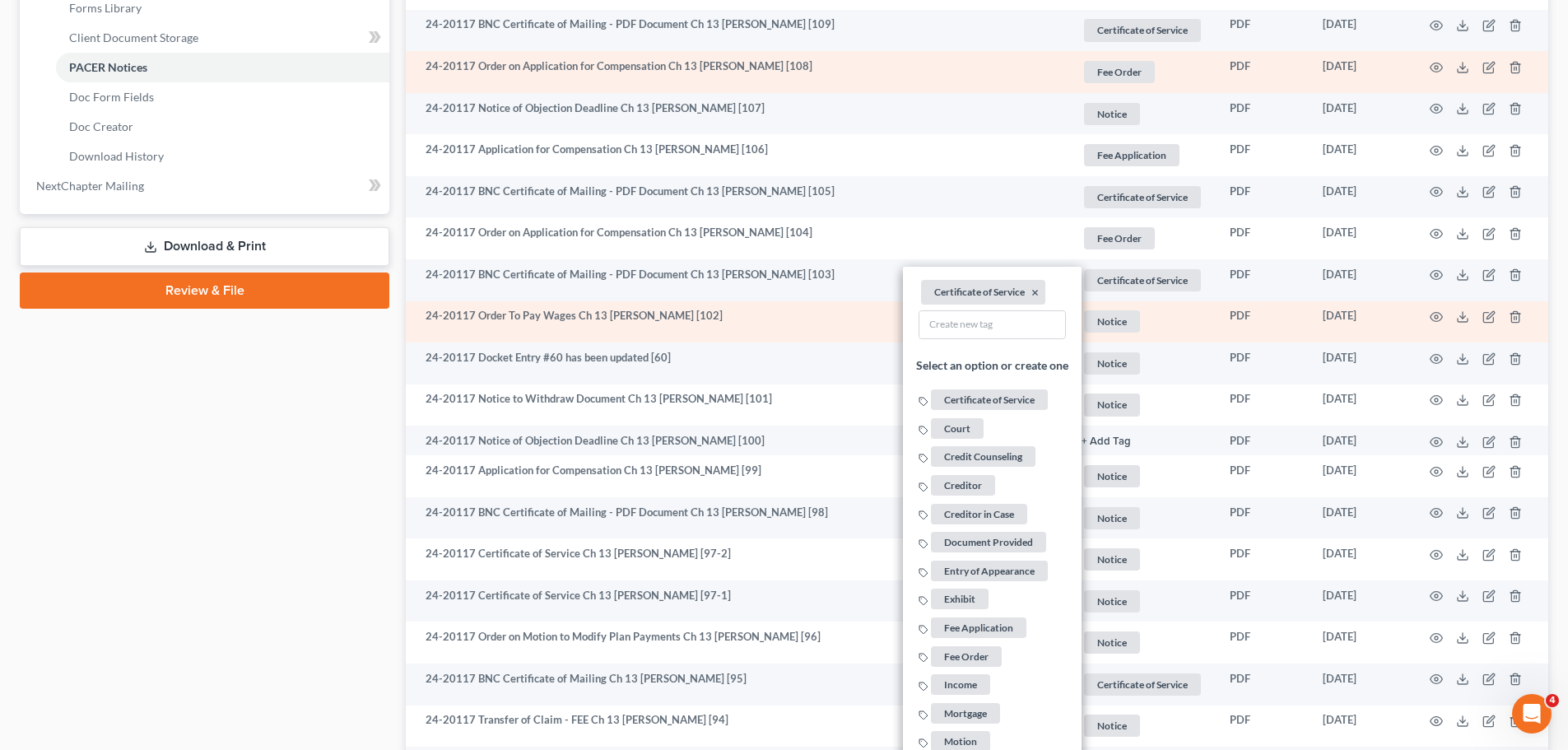
click at [1104, 310] on span "Notice" at bounding box center [1112, 321] width 56 height 22
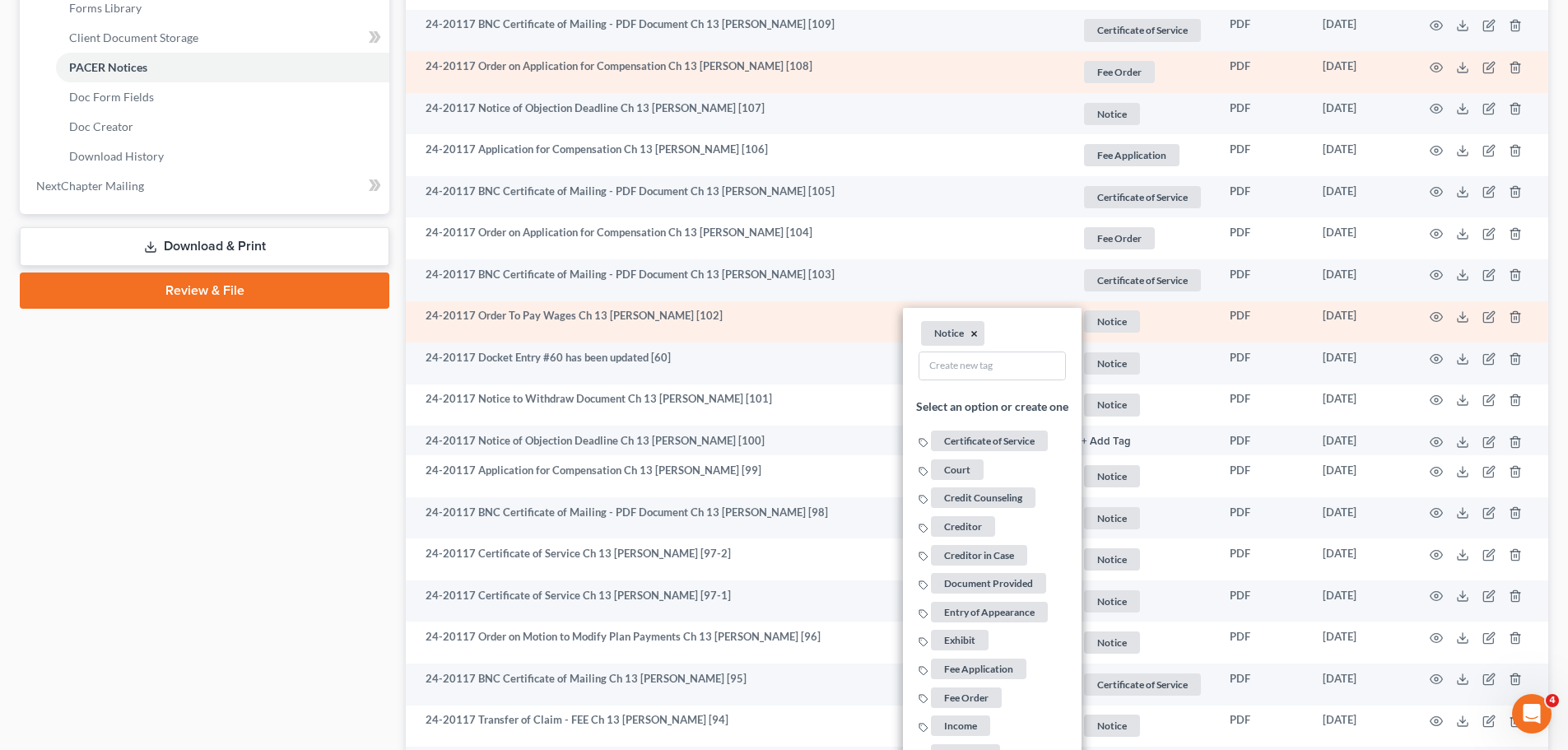
click at [972, 330] on button "×" at bounding box center [974, 334] width 7 height 15
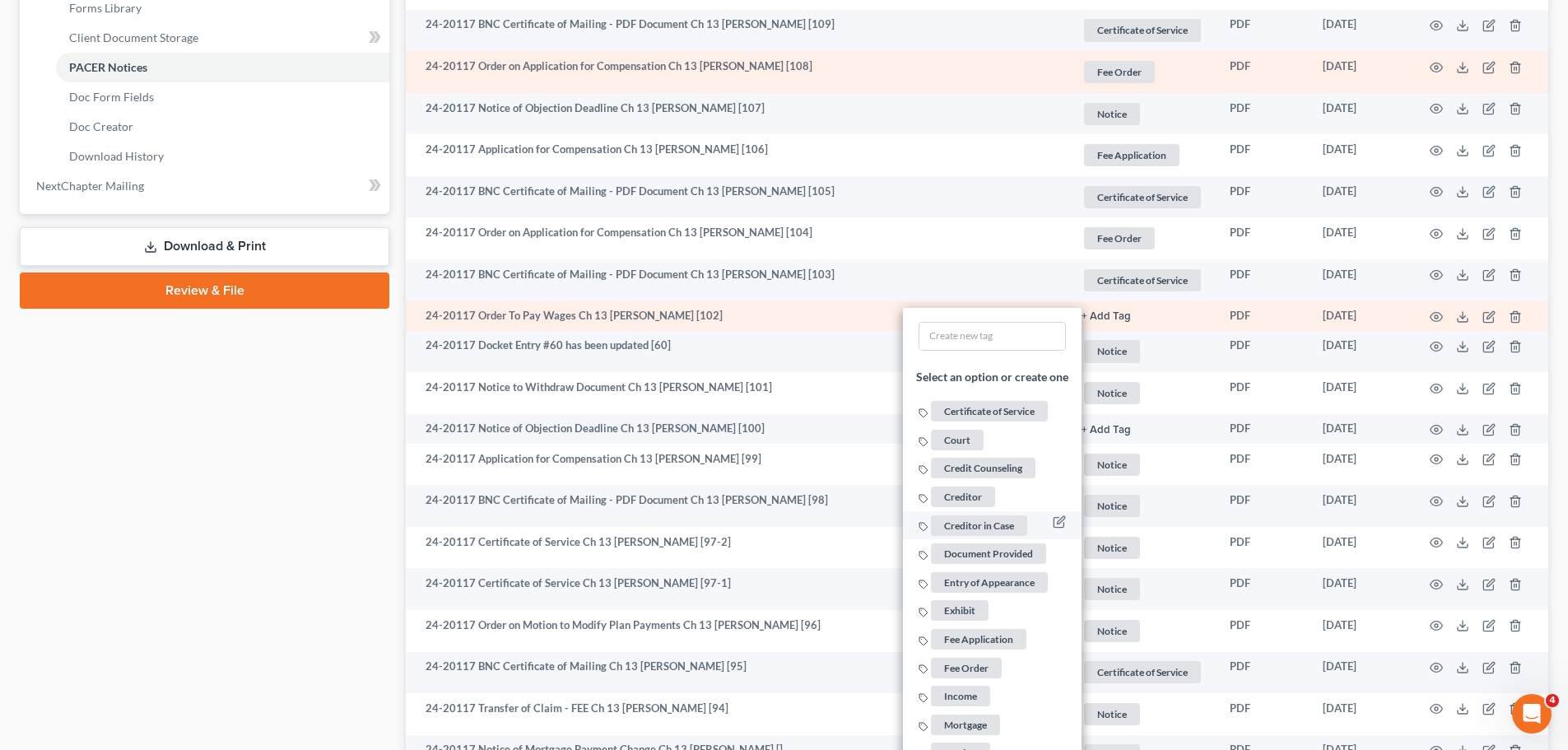
scroll to position [906, 0]
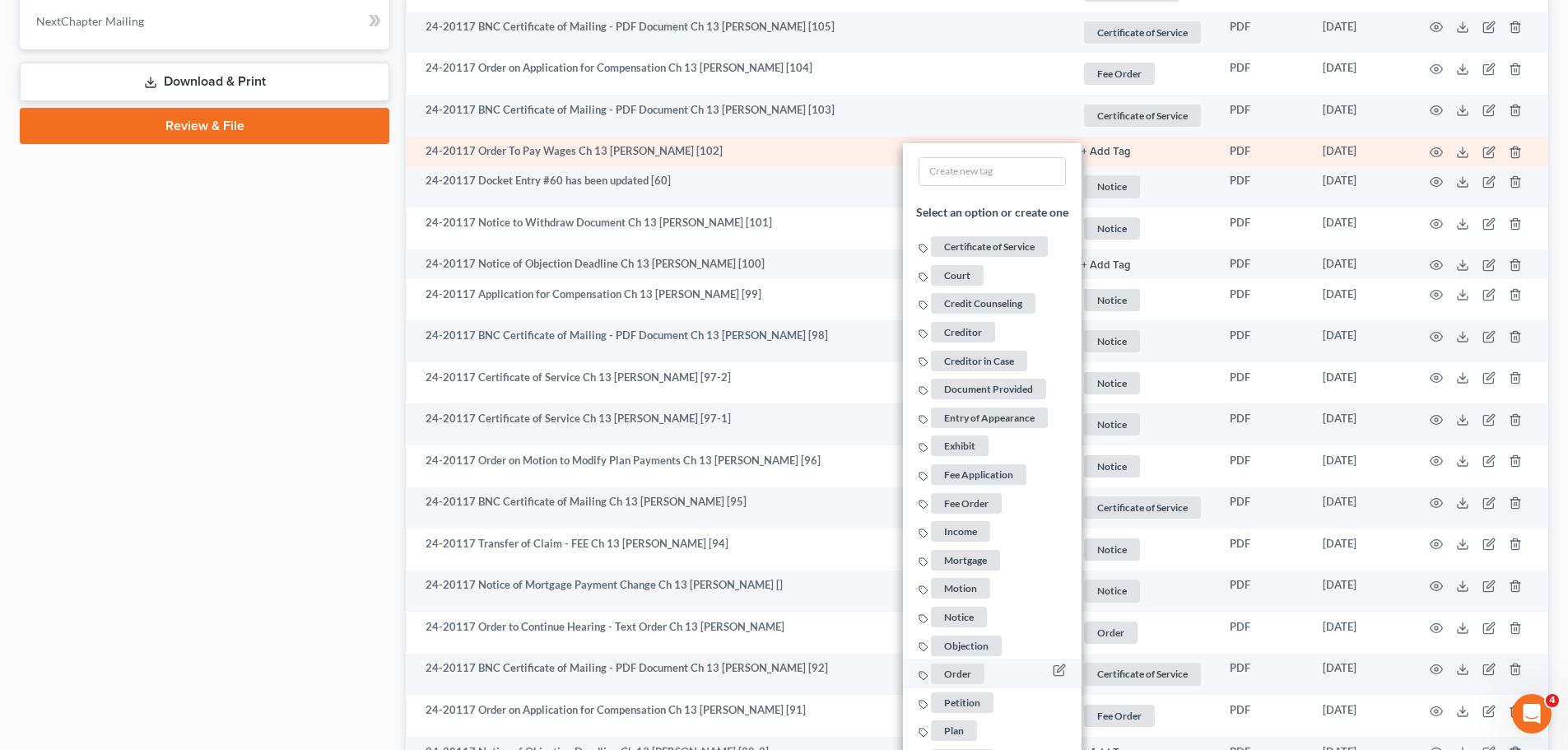
click at [961, 672] on span "Order" at bounding box center [957, 675] width 53 height 20
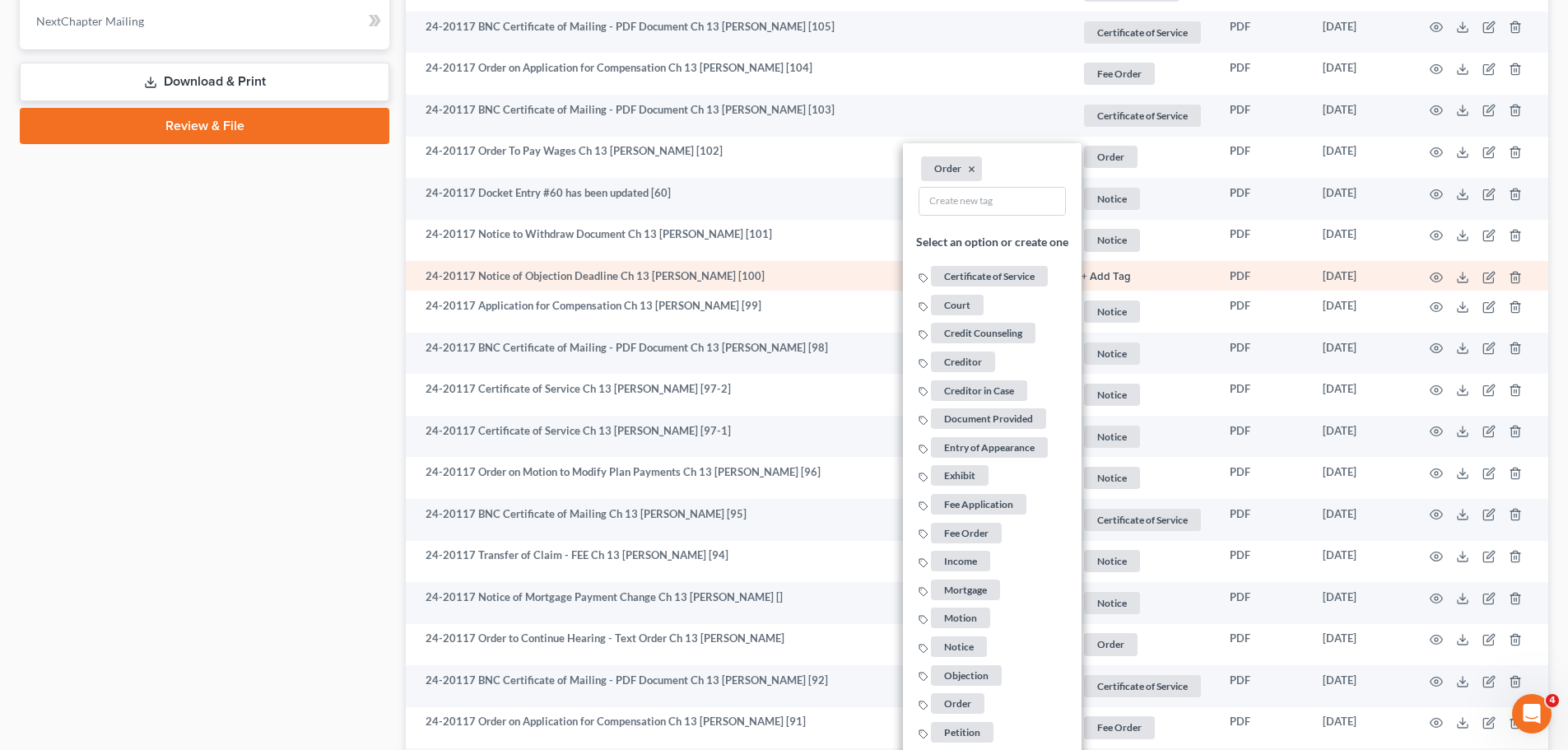
click at [1100, 279] on button "+ Add Tag" at bounding box center [1106, 277] width 50 height 11
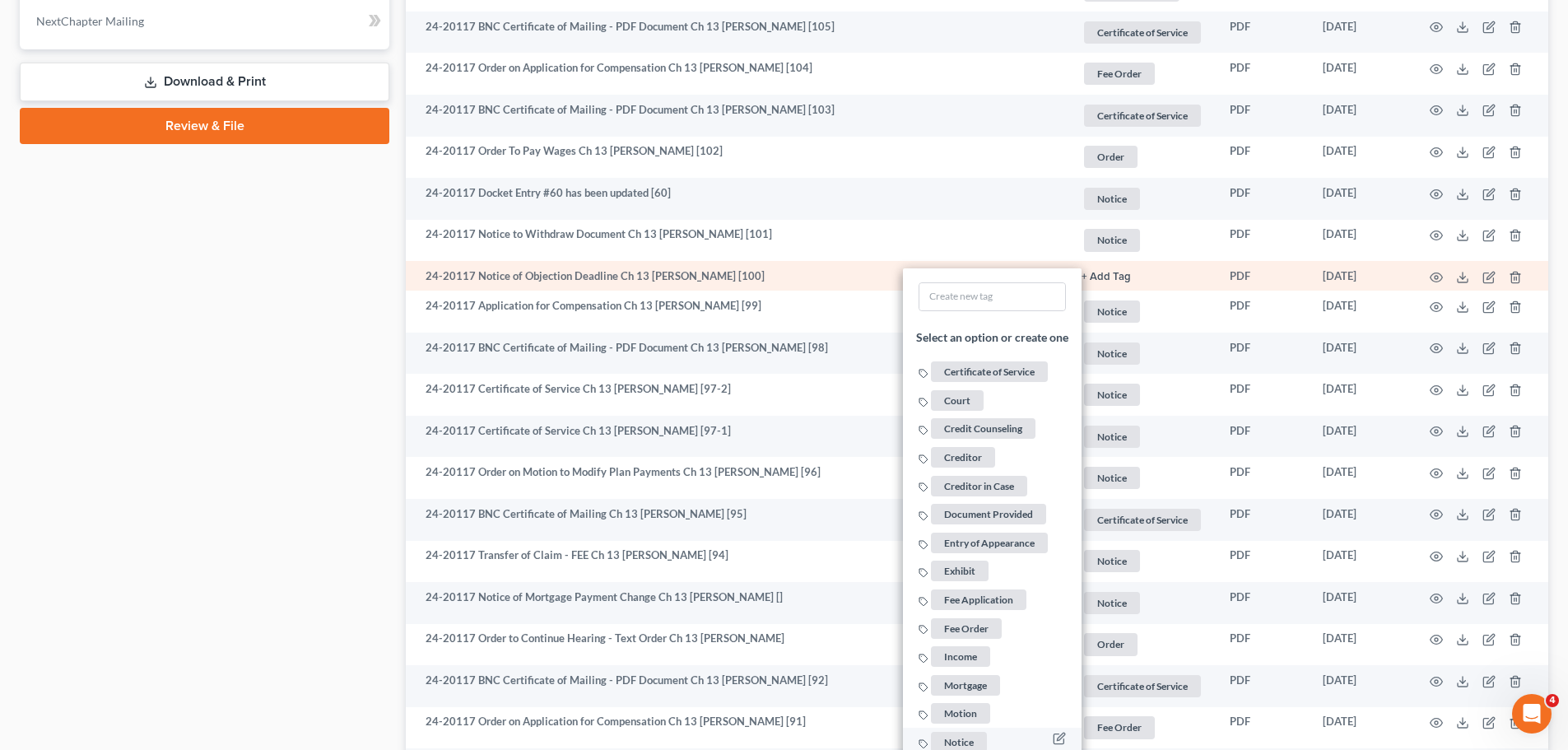
click at [963, 739] on span "Notice" at bounding box center [958, 743] width 56 height 20
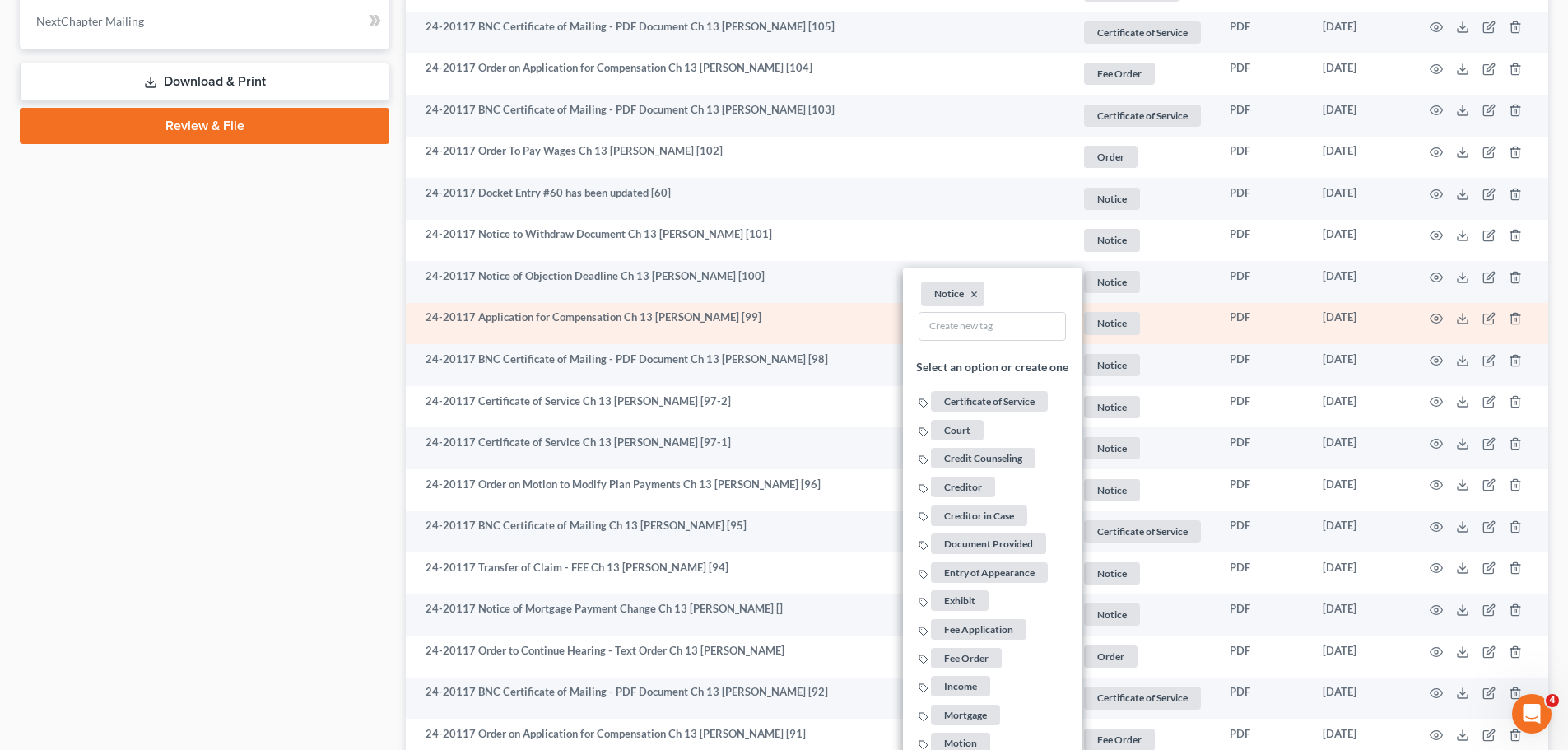
click at [1119, 318] on span "Notice" at bounding box center [1112, 323] width 56 height 22
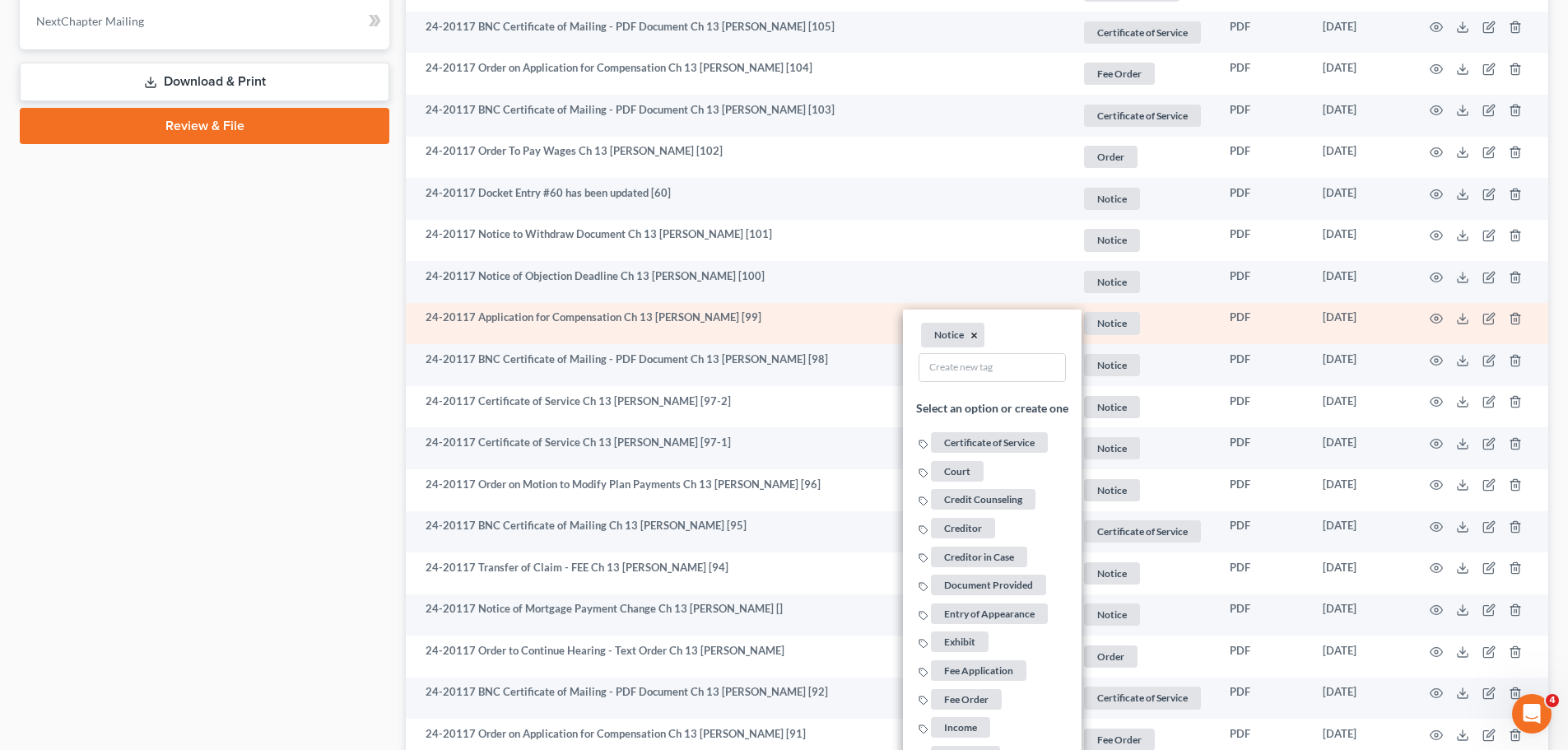
click at [973, 329] on button "×" at bounding box center [974, 336] width 7 height 15
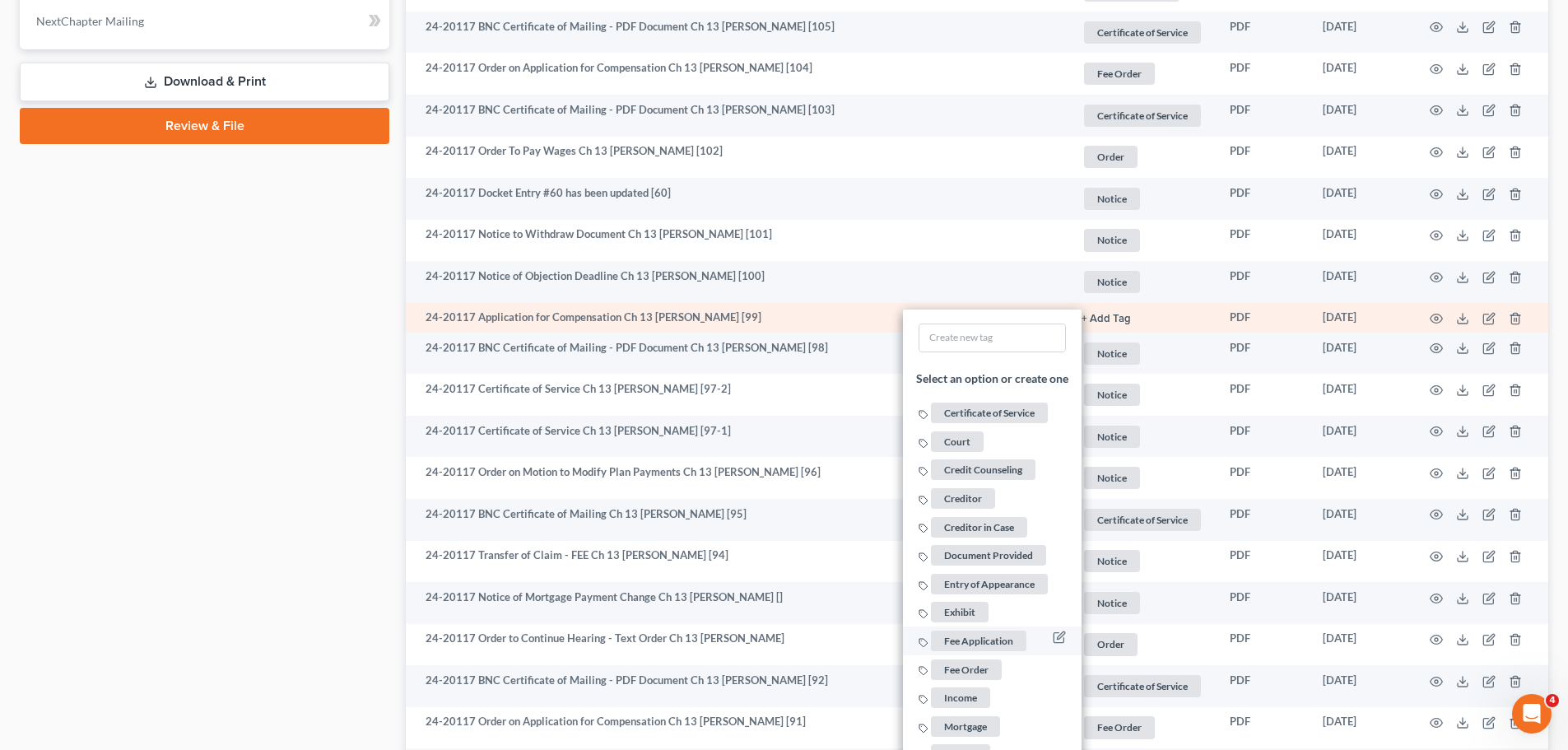
click at [1007, 642] on span "Fee Application" at bounding box center [979, 641] width 96 height 20
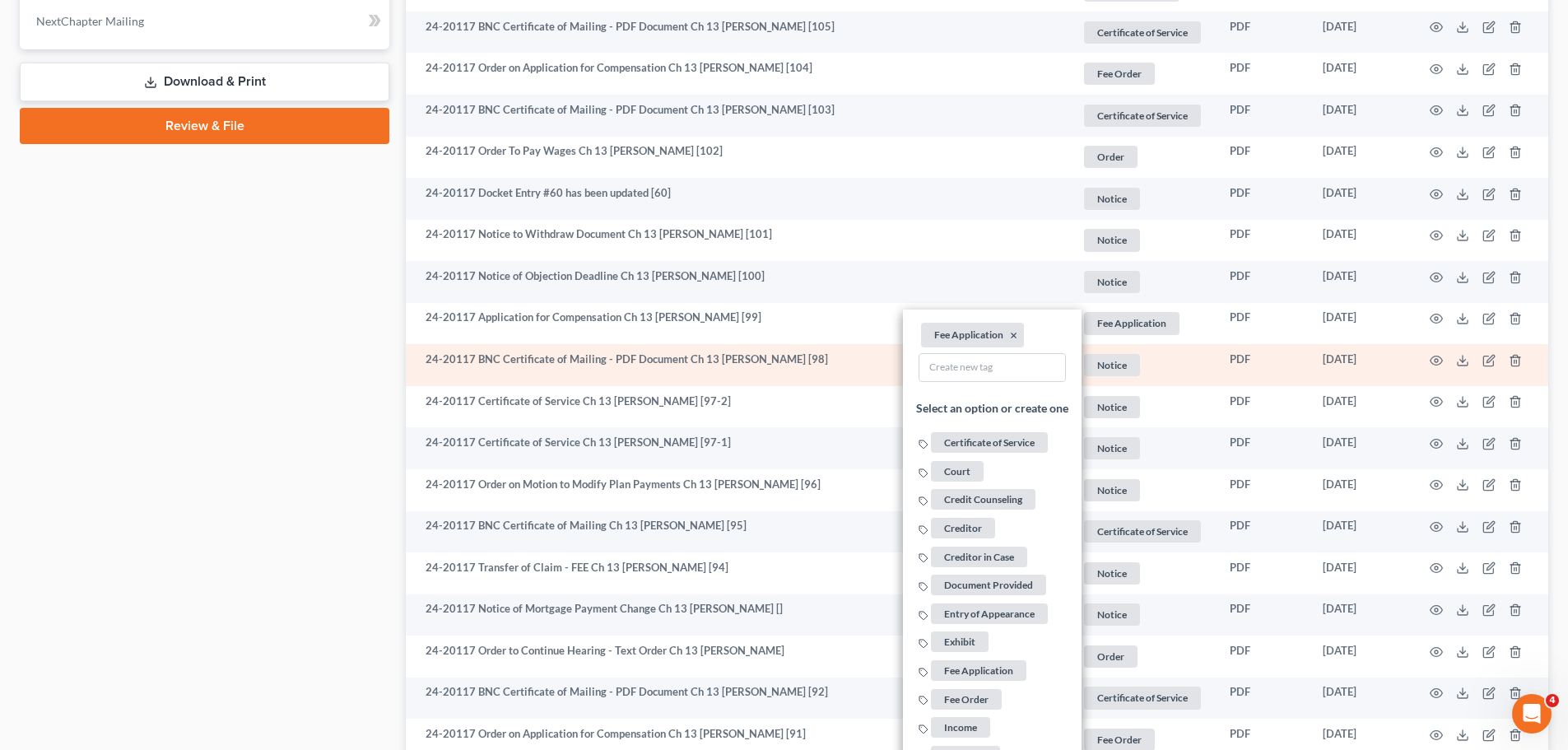
click at [1118, 367] on span "Notice" at bounding box center [1112, 365] width 56 height 22
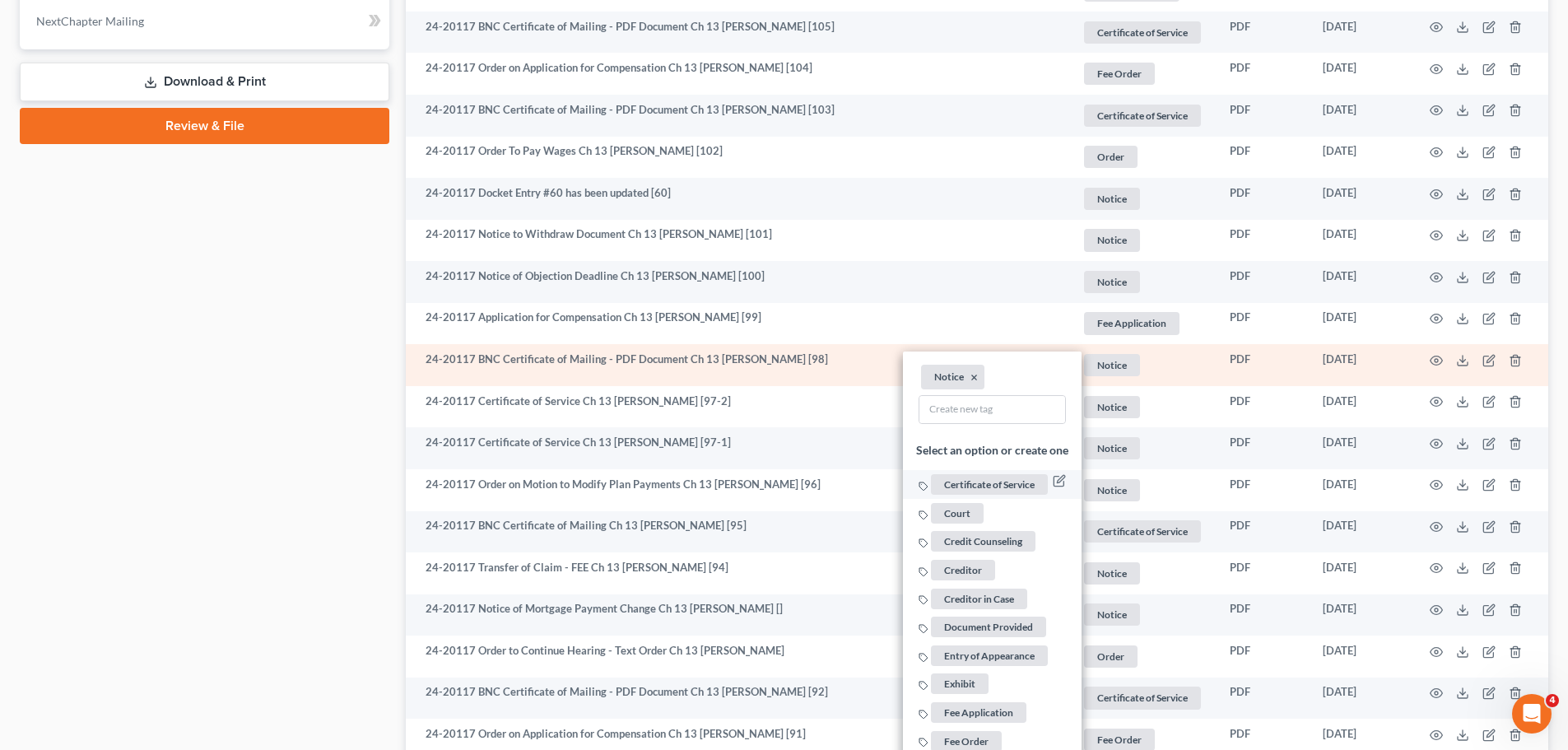
click at [988, 482] on span "Certificate of Service" at bounding box center [989, 485] width 117 height 20
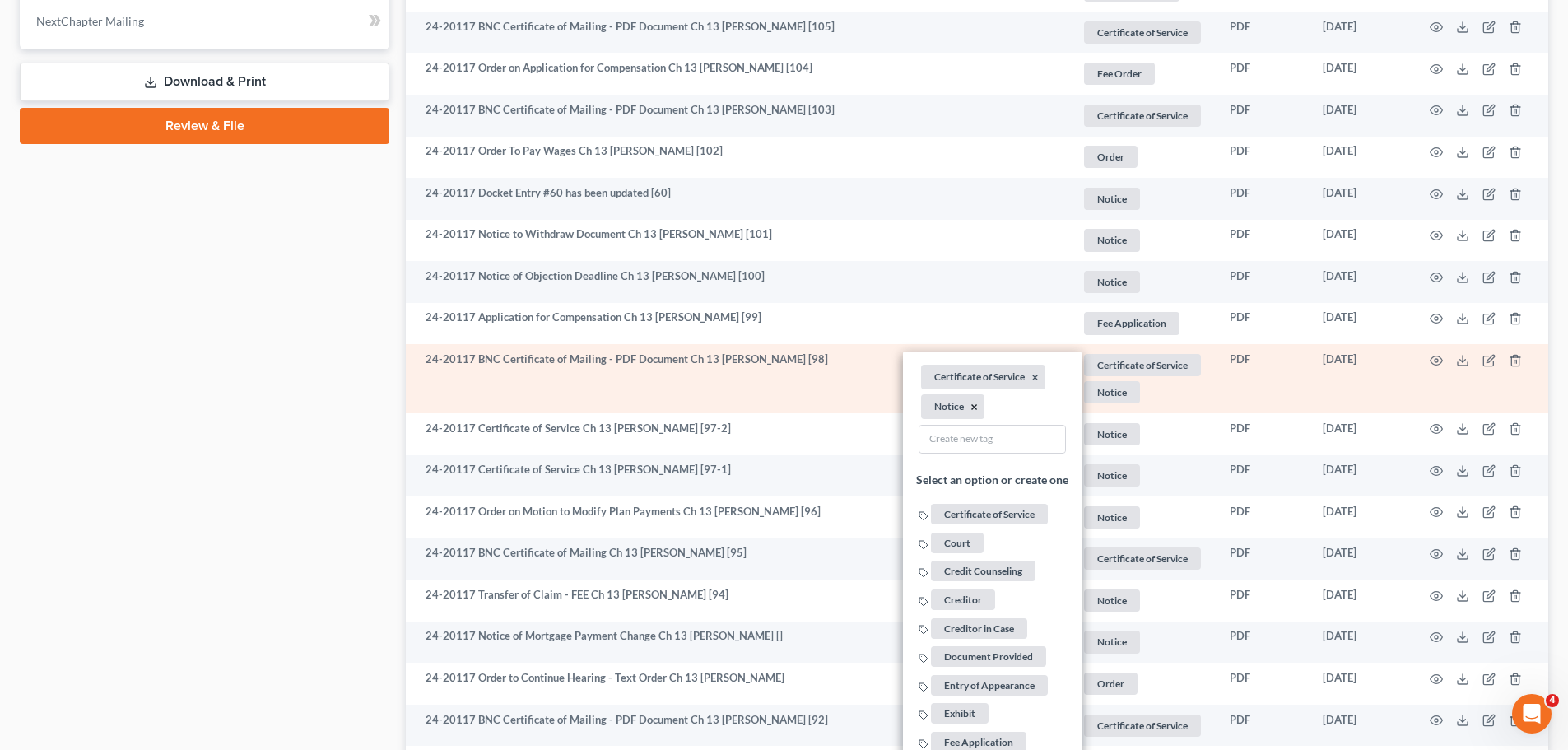
click at [971, 408] on button "×" at bounding box center [974, 408] width 7 height 15
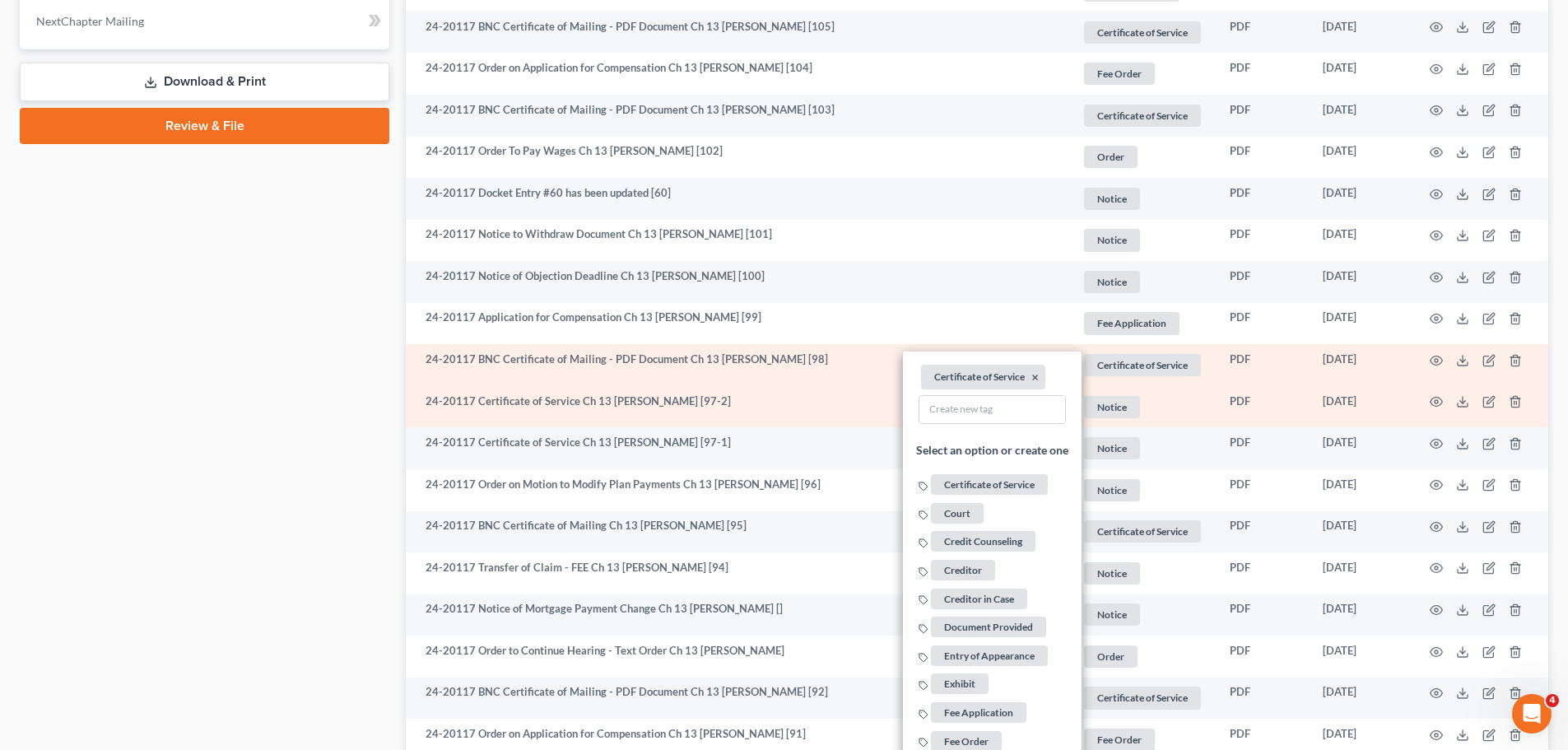
click at [1095, 413] on span "Notice" at bounding box center [1112, 408] width 56 height 22
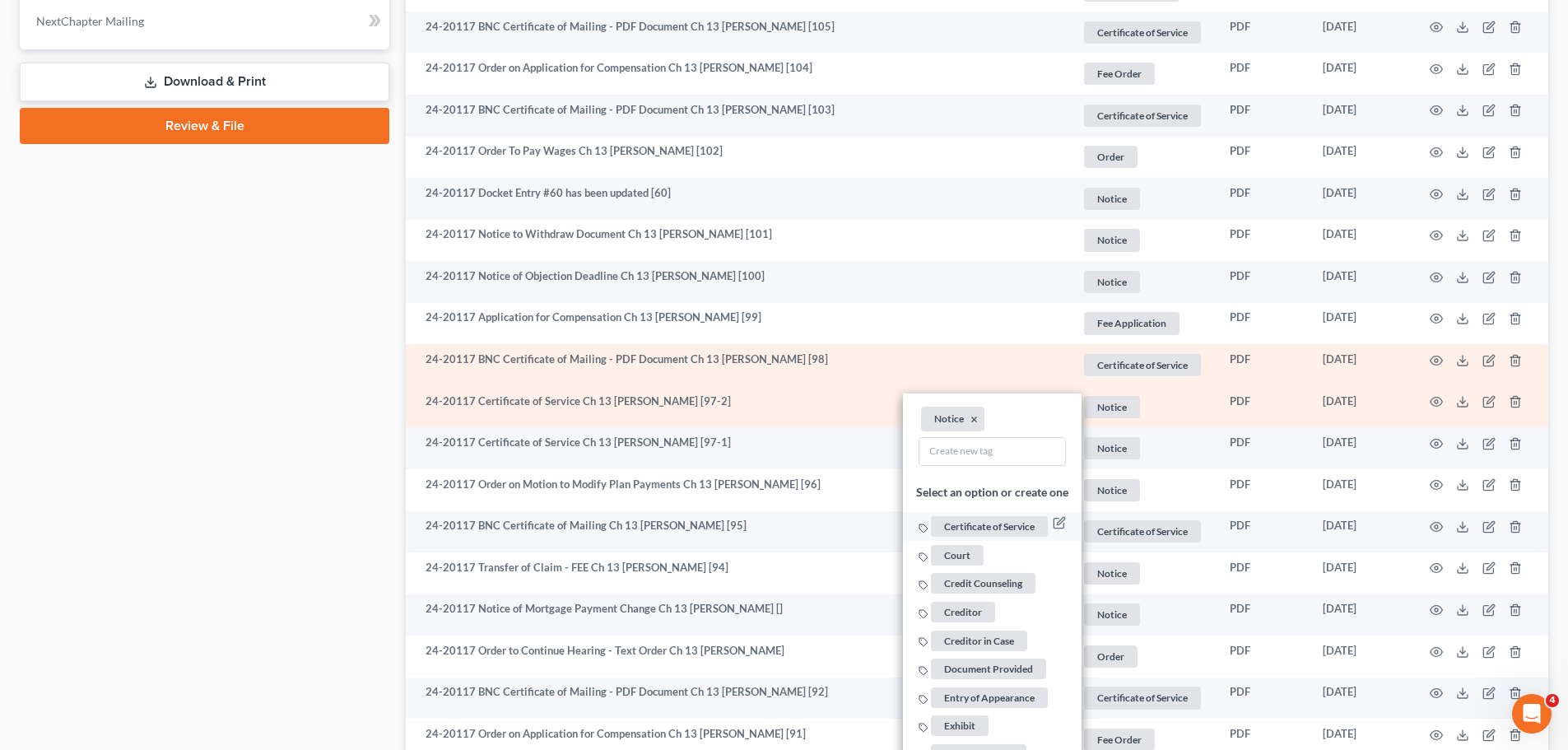
click at [987, 518] on span "Certificate of Service" at bounding box center [989, 526] width 117 height 20
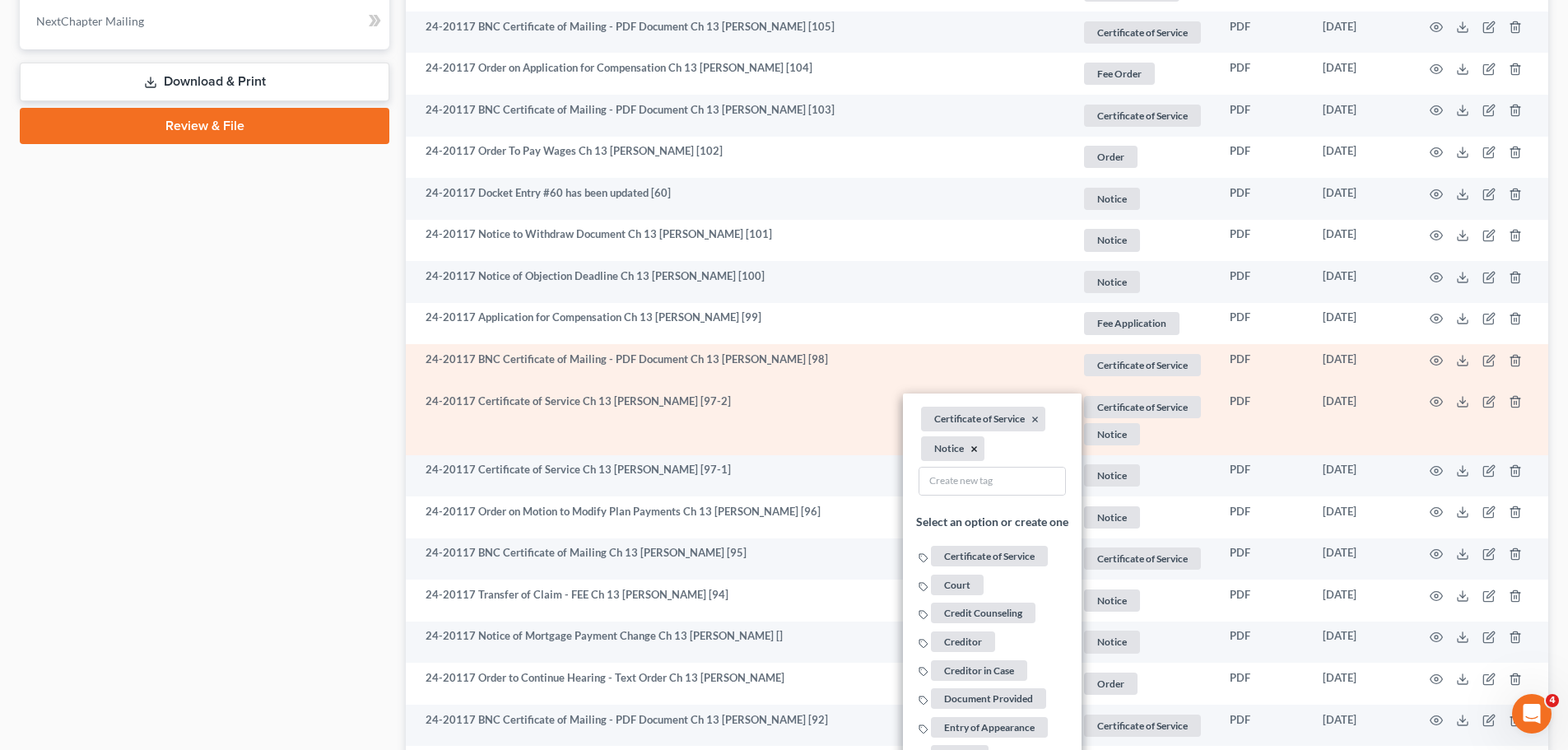
click at [970, 445] on button "×" at bounding box center [974, 449] width 7 height 15
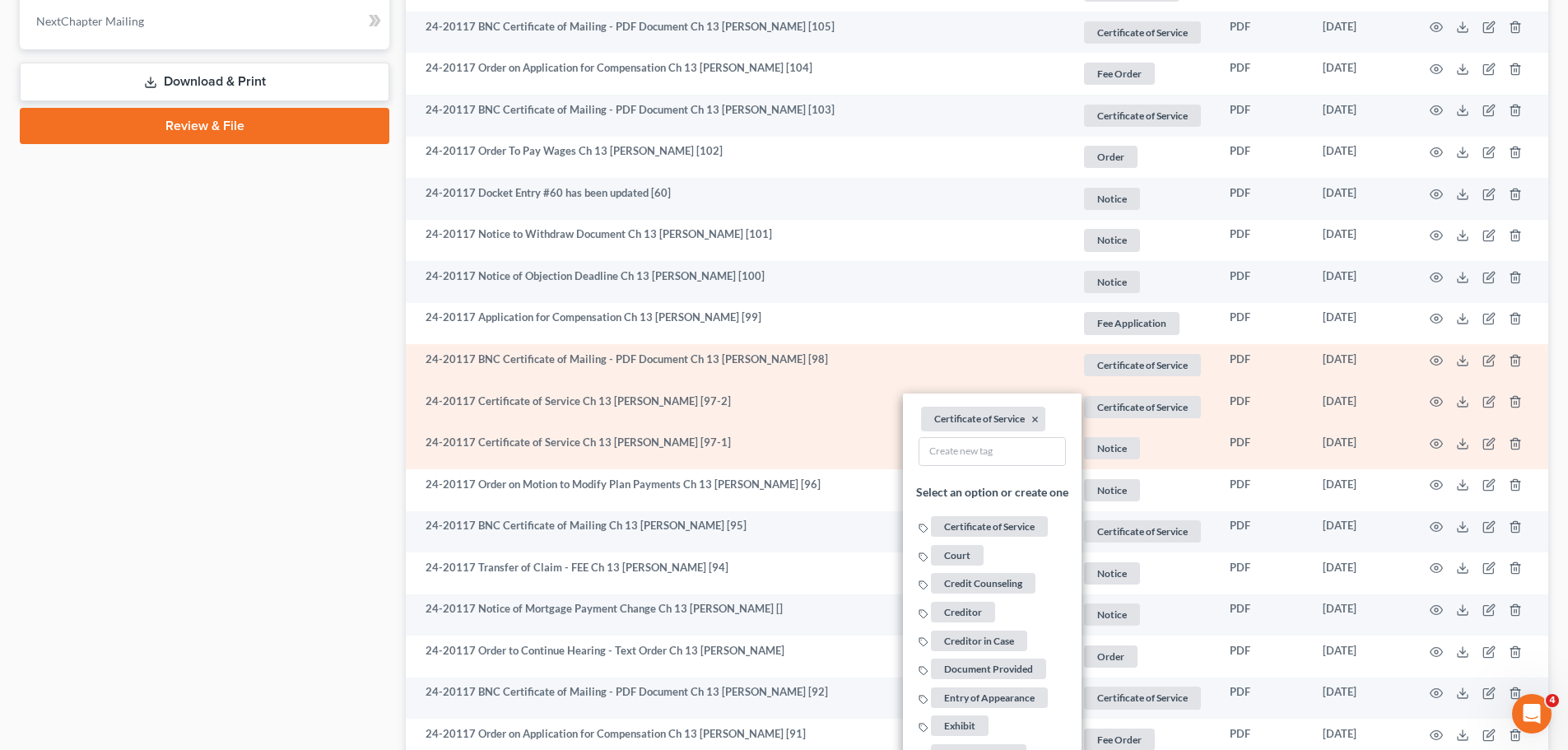
click at [1123, 444] on span "Notice" at bounding box center [1112, 448] width 56 height 22
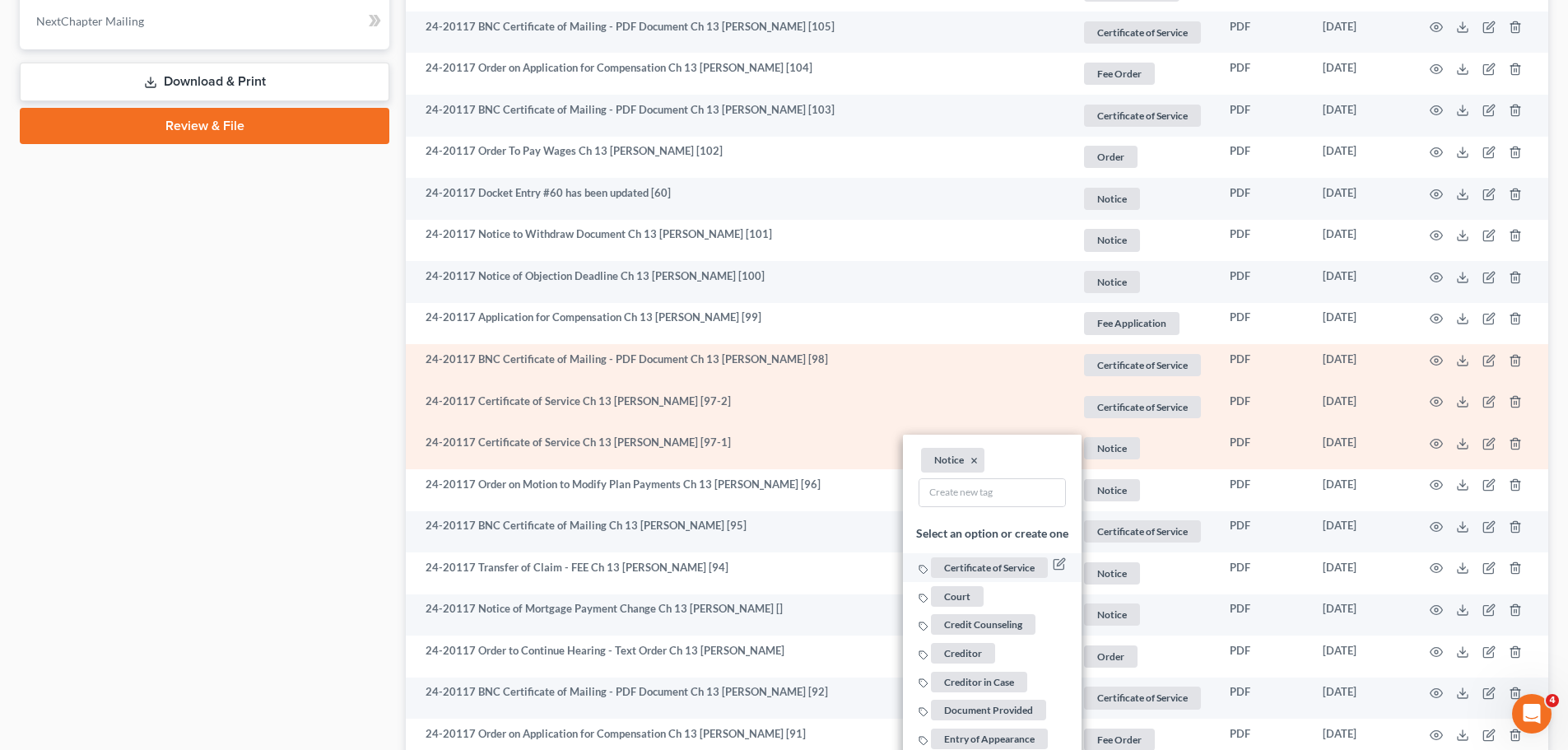
click at [1010, 561] on span "Certificate of Service" at bounding box center [989, 568] width 117 height 20
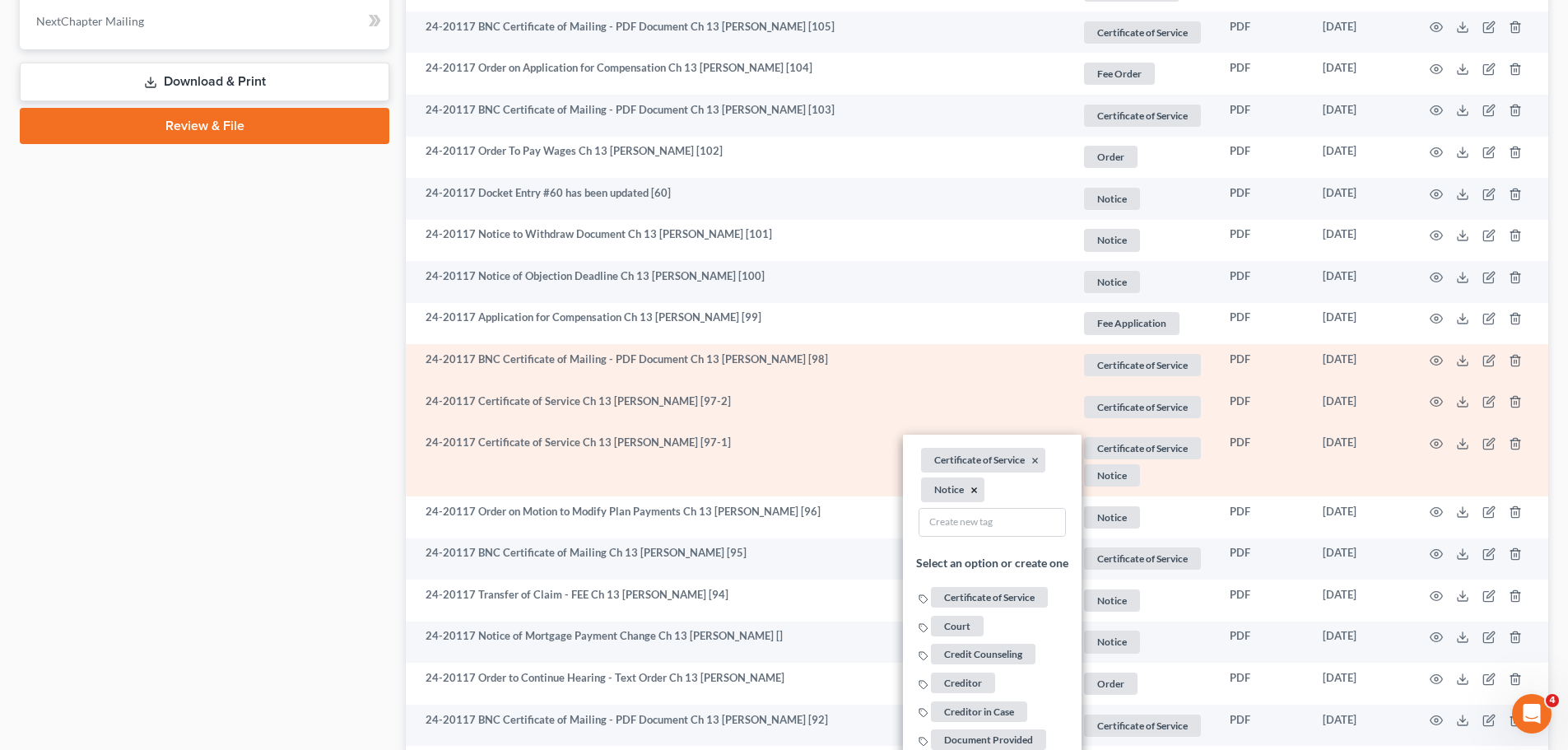
click at [975, 488] on button "×" at bounding box center [974, 490] width 7 height 15
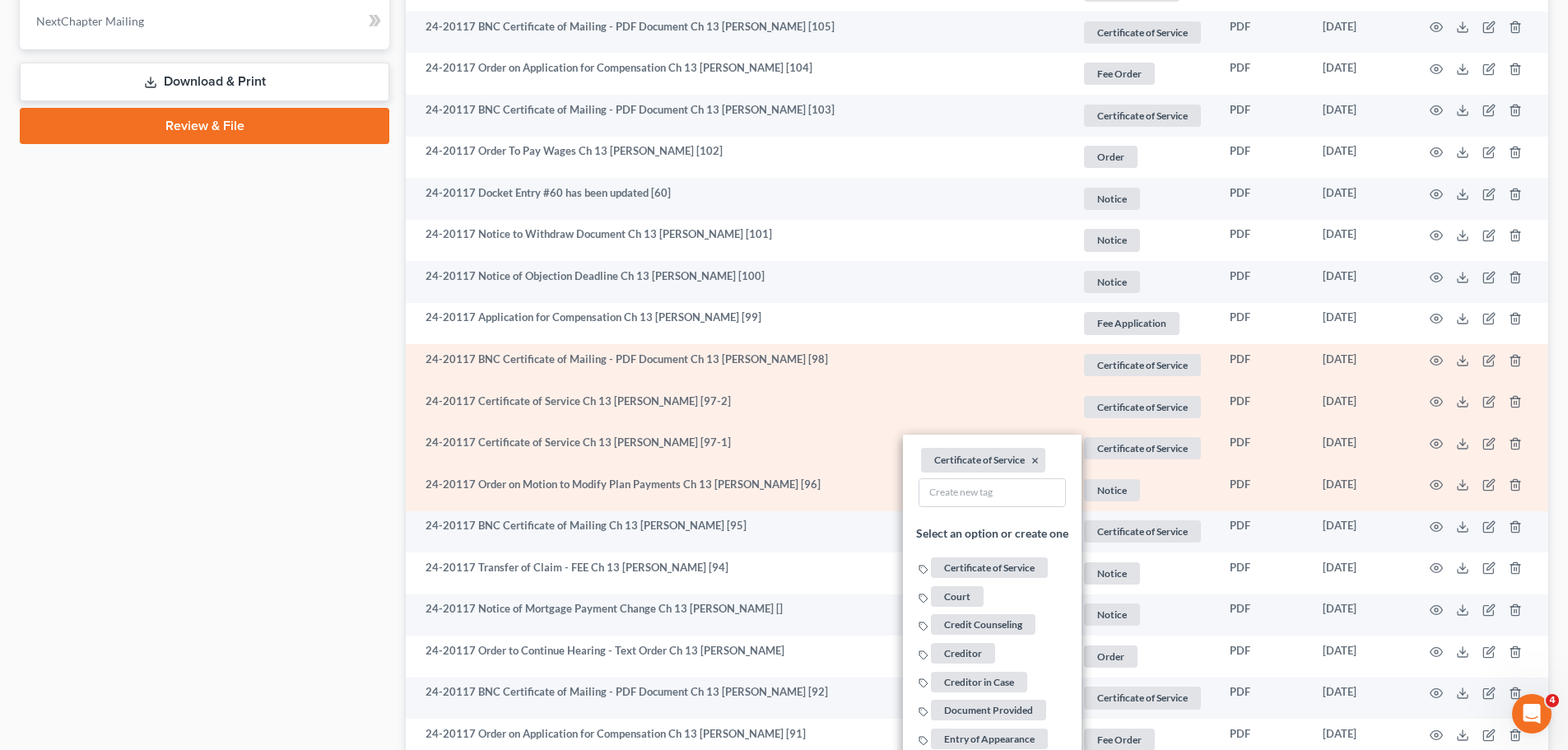
click at [1104, 496] on span "Notice" at bounding box center [1112, 490] width 56 height 22
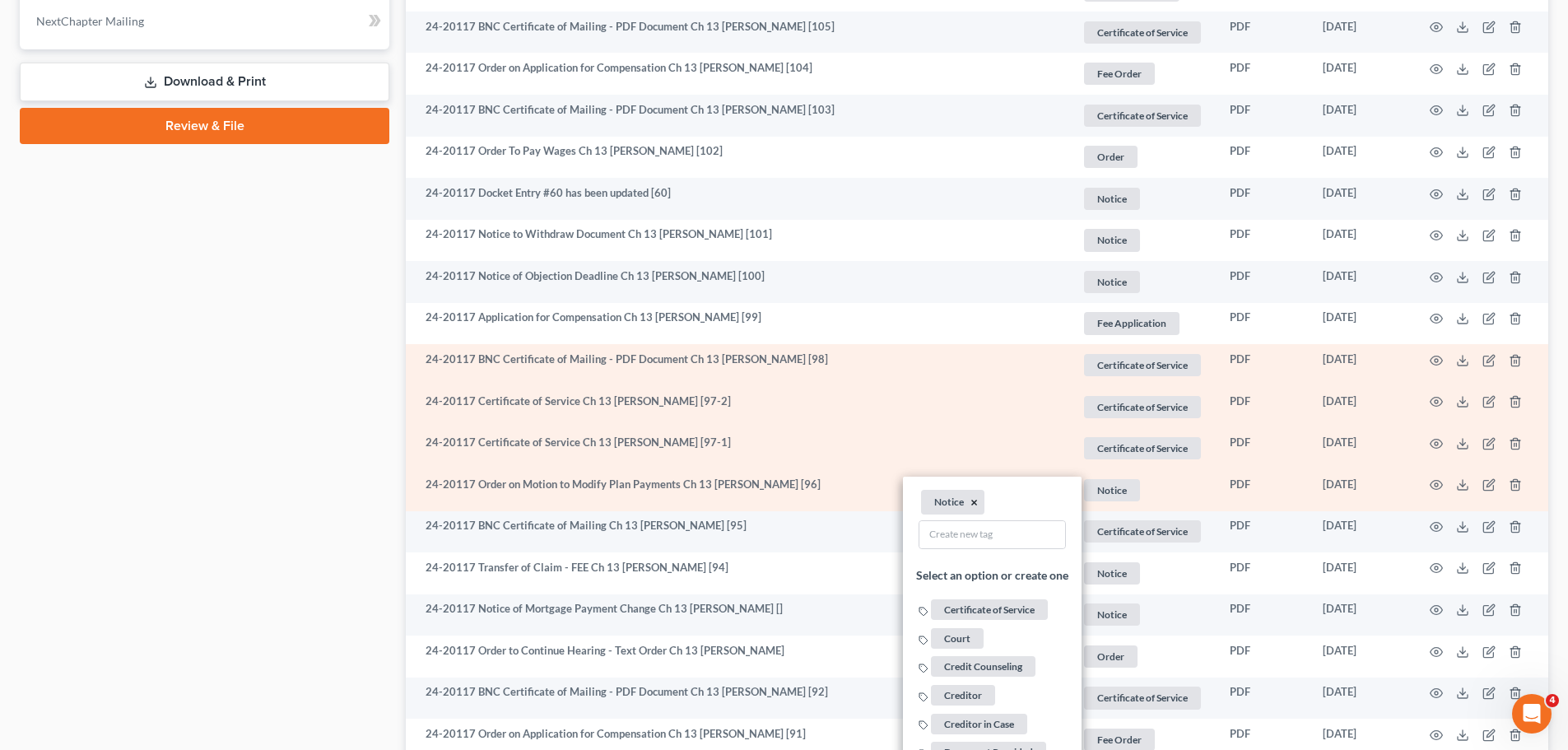
click at [972, 499] on button "×" at bounding box center [974, 502] width 7 height 15
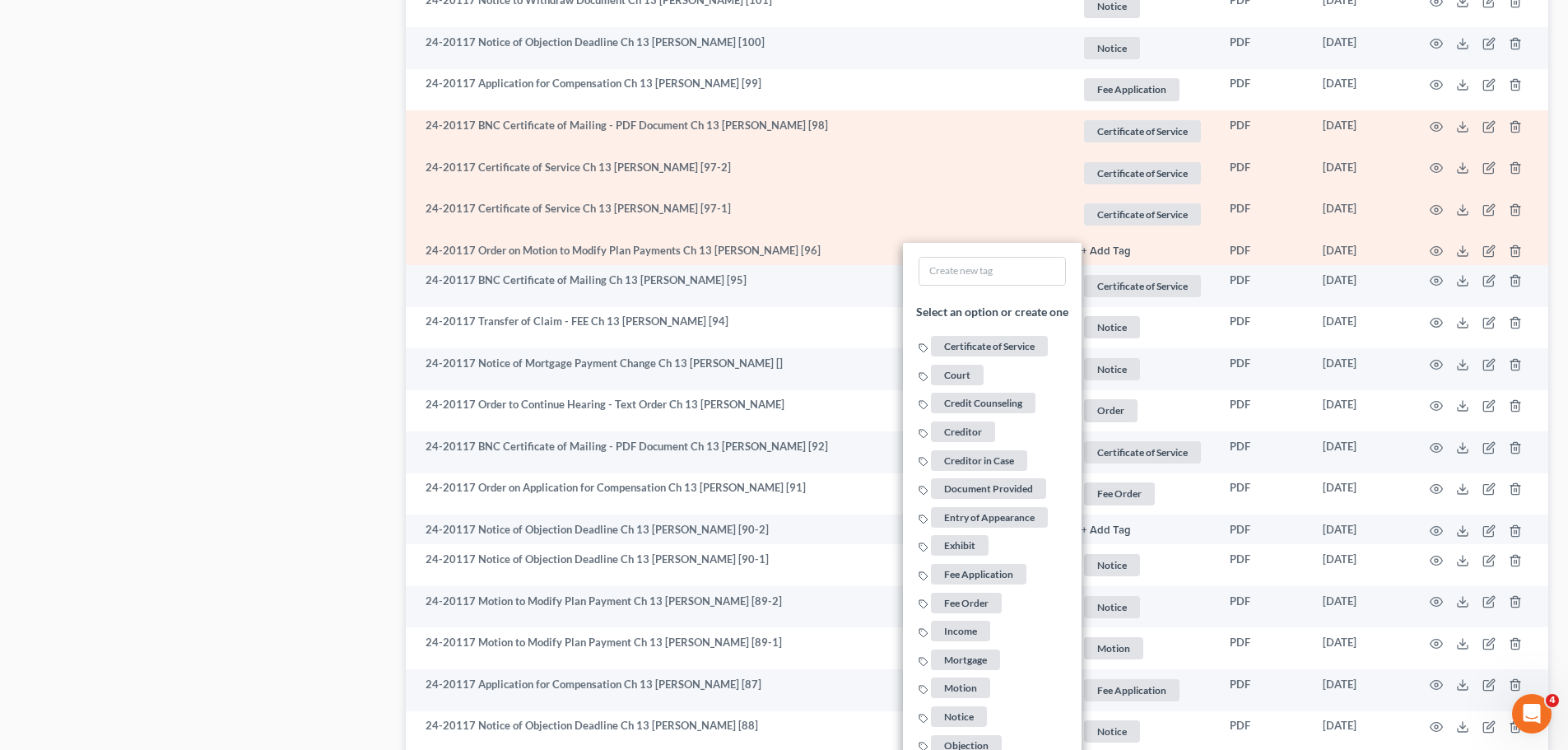
scroll to position [1318, 0]
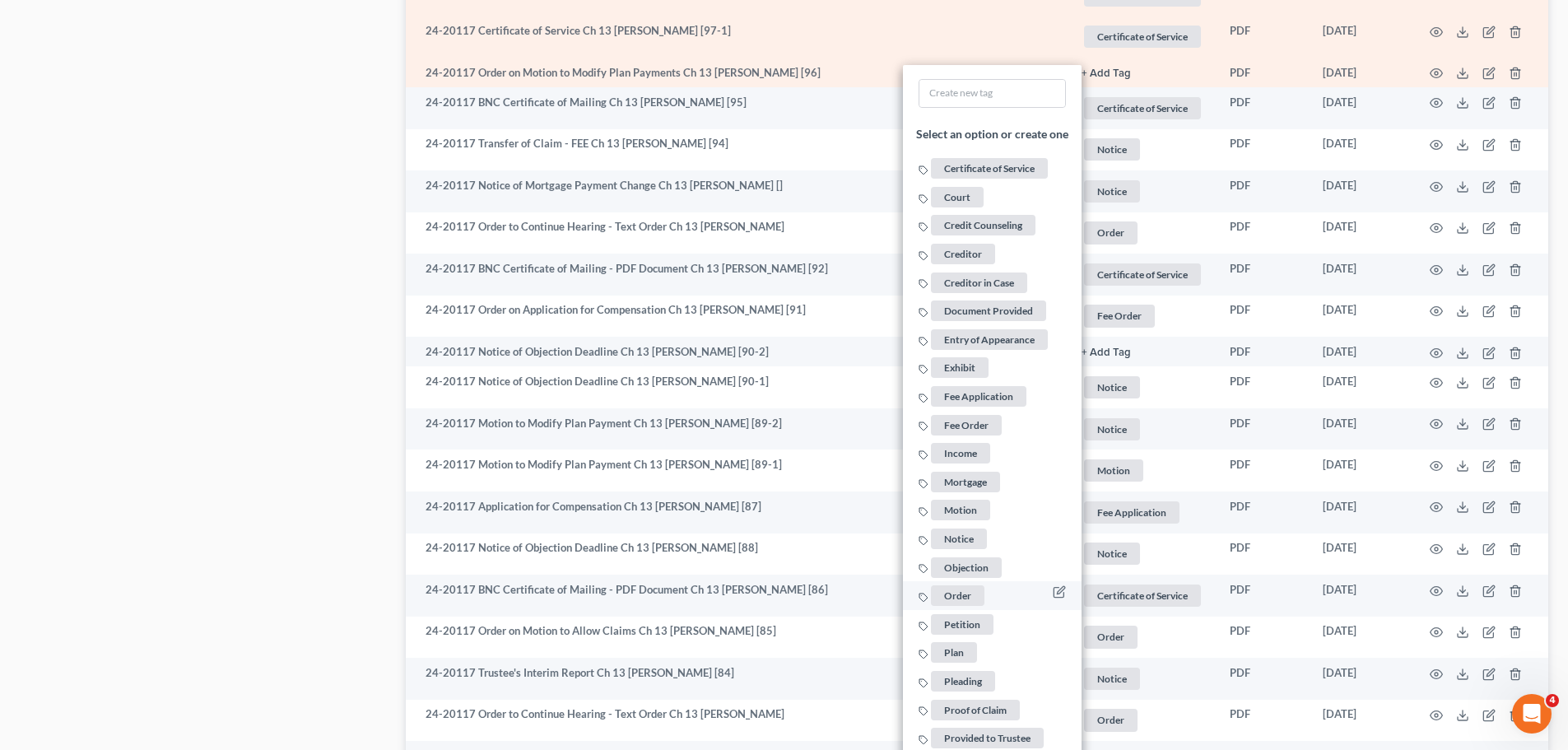
click at [974, 595] on span "Order" at bounding box center [957, 595] width 53 height 20
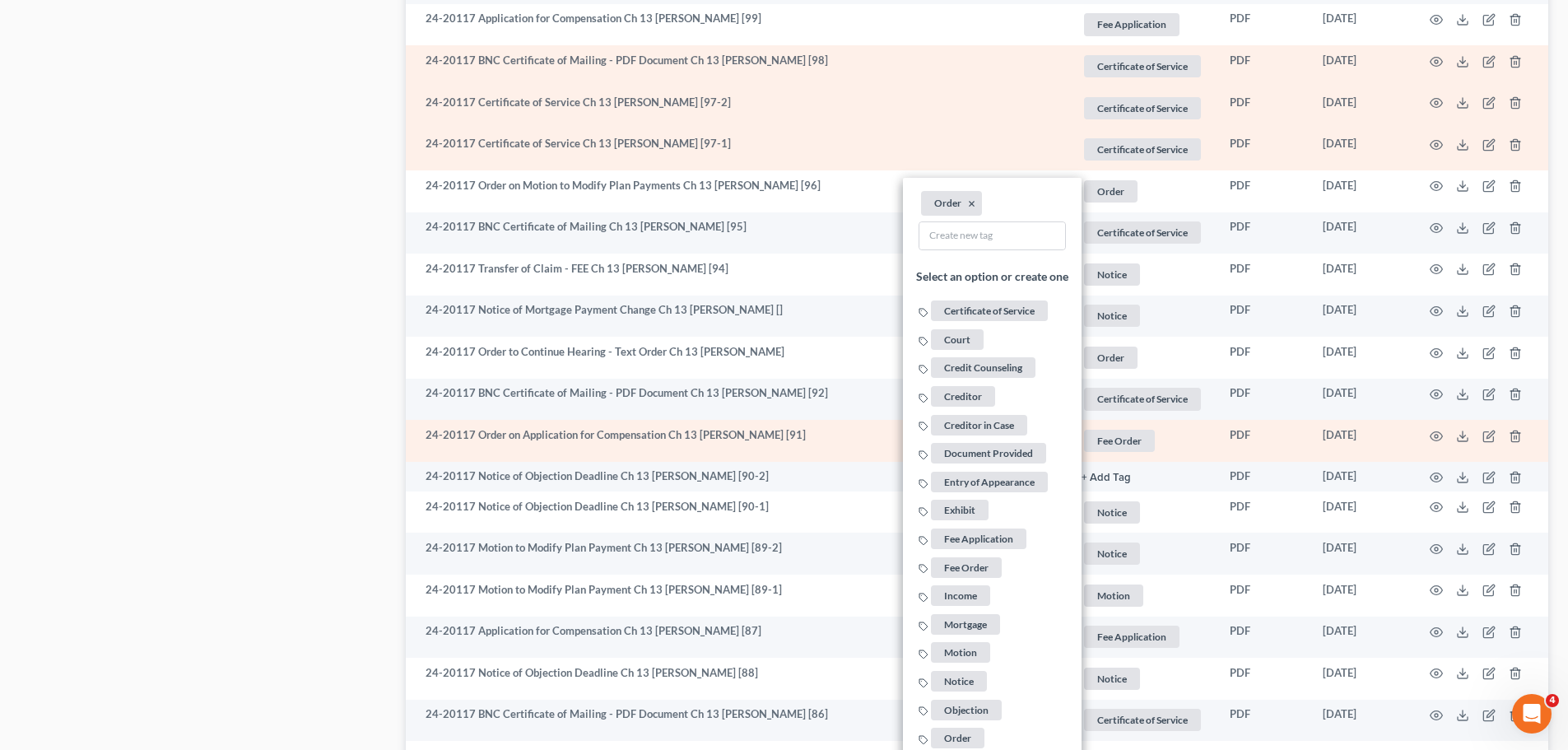
scroll to position [1153, 0]
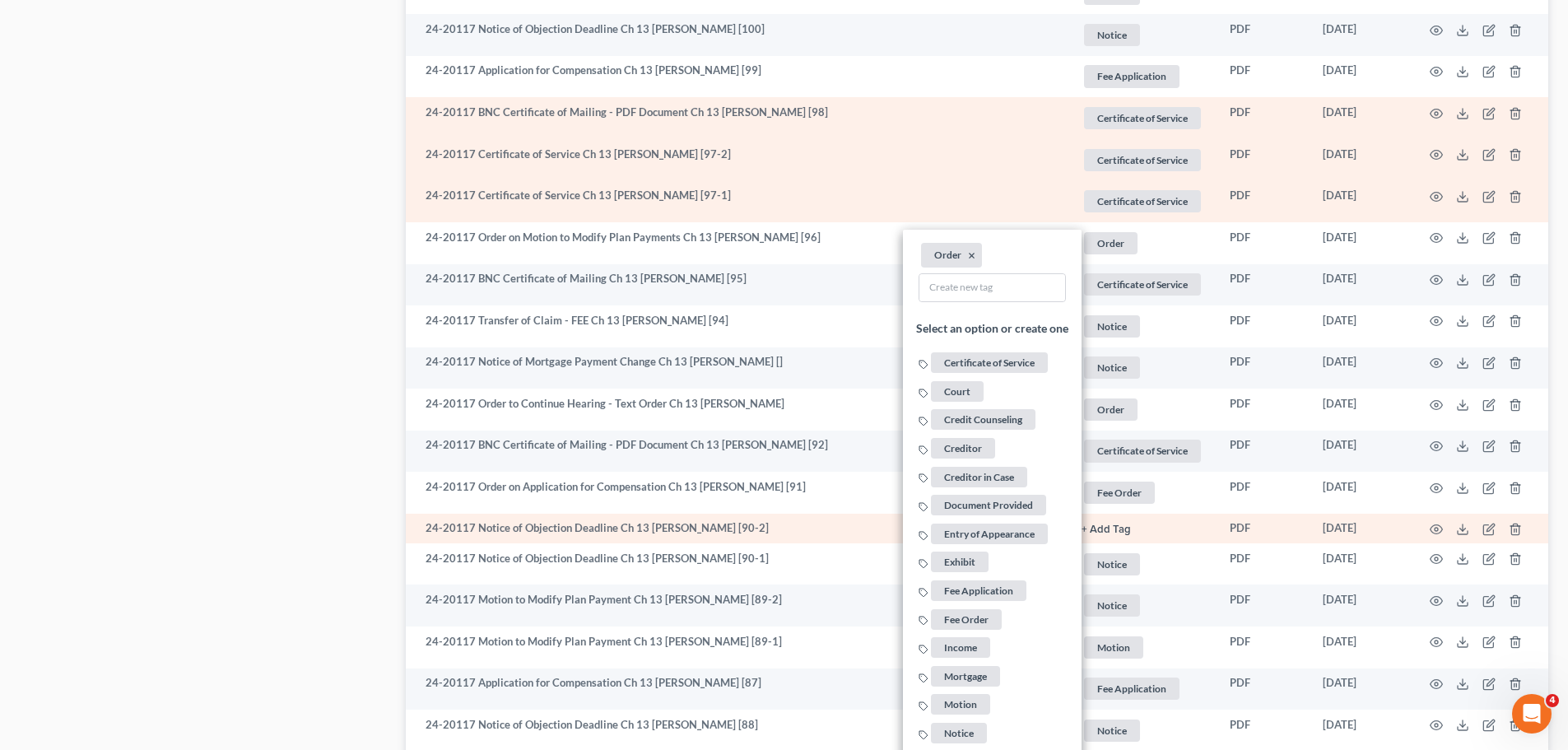
click at [1114, 525] on button "+ Add Tag" at bounding box center [1106, 530] width 50 height 11
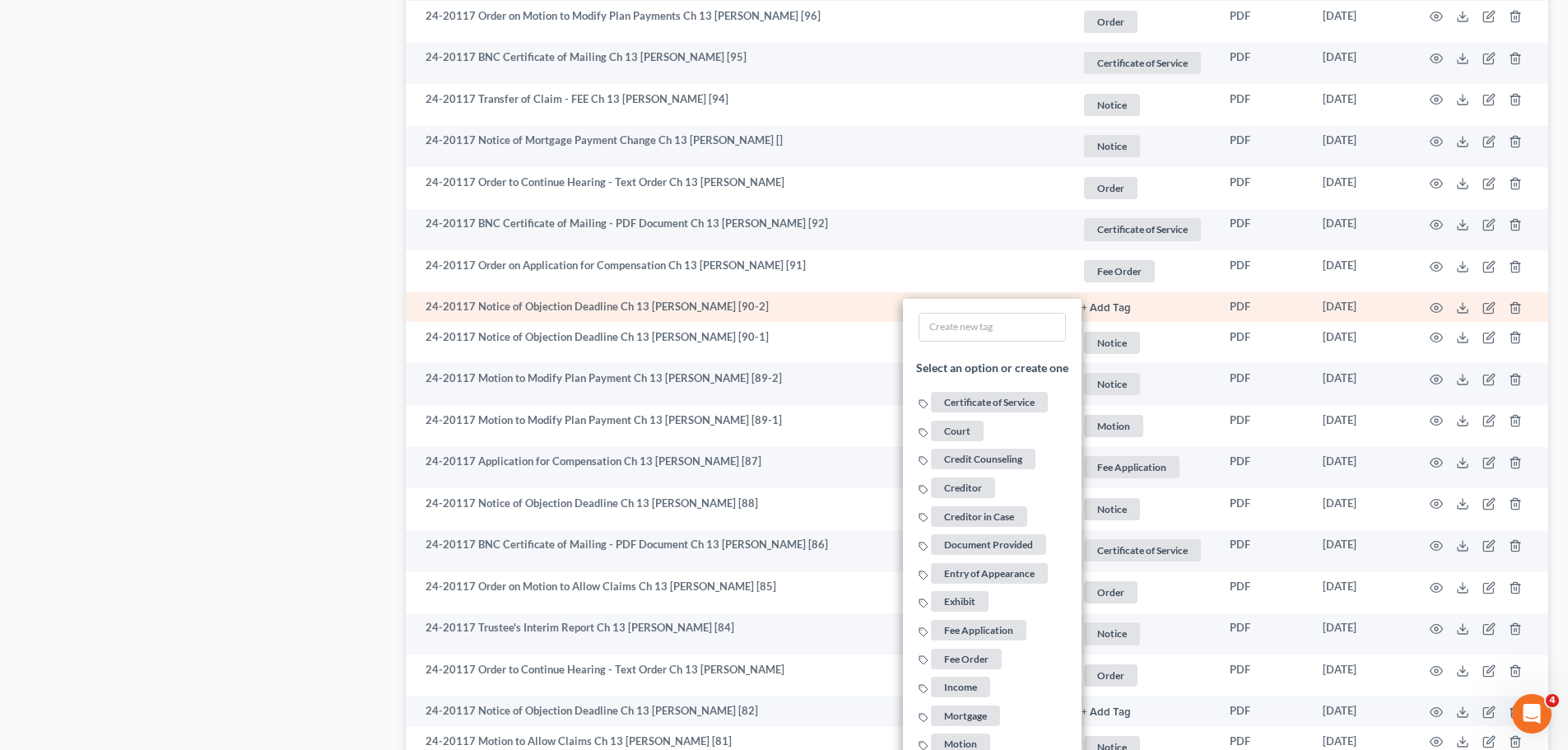
scroll to position [1647, 0]
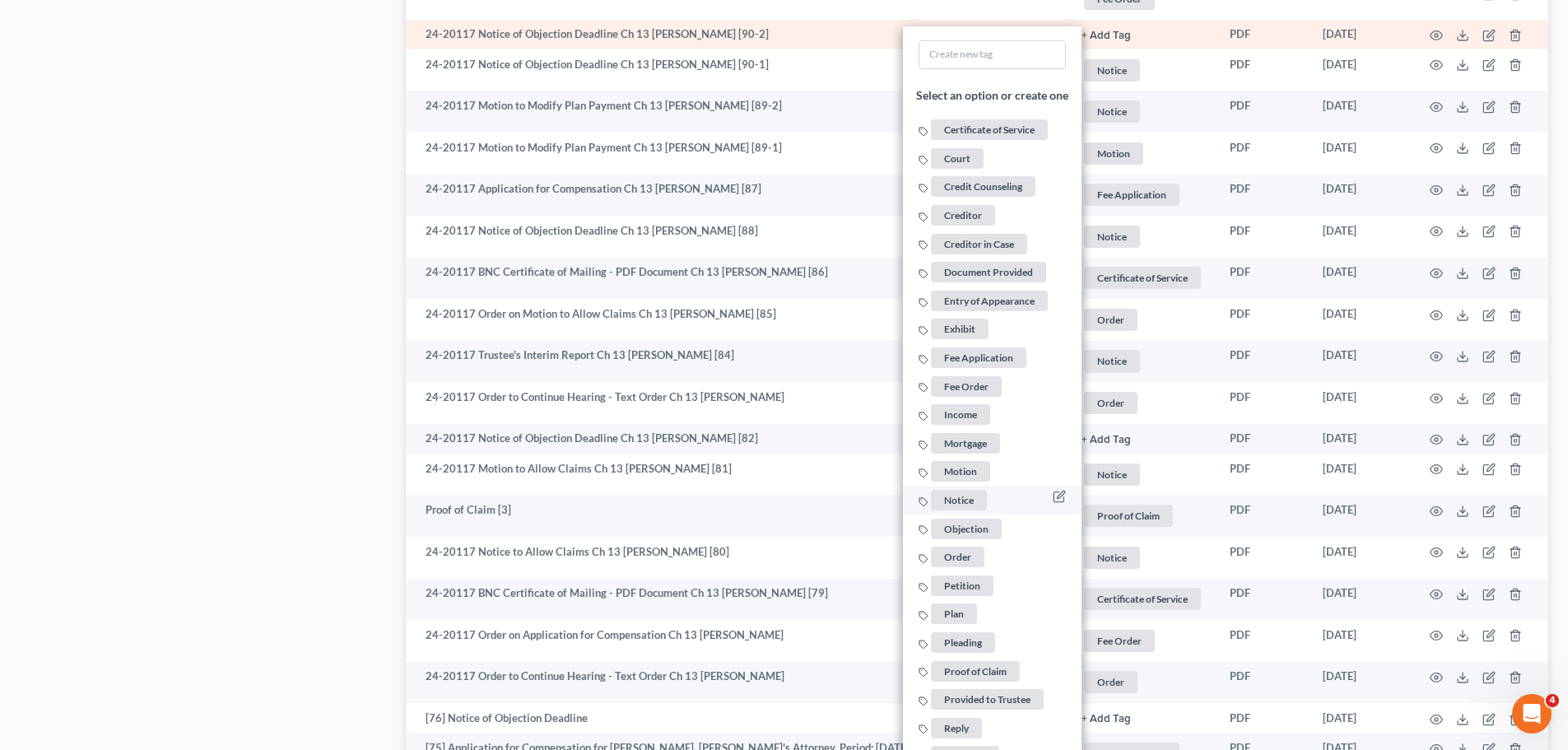
click at [970, 506] on span "Notice" at bounding box center [958, 501] width 56 height 20
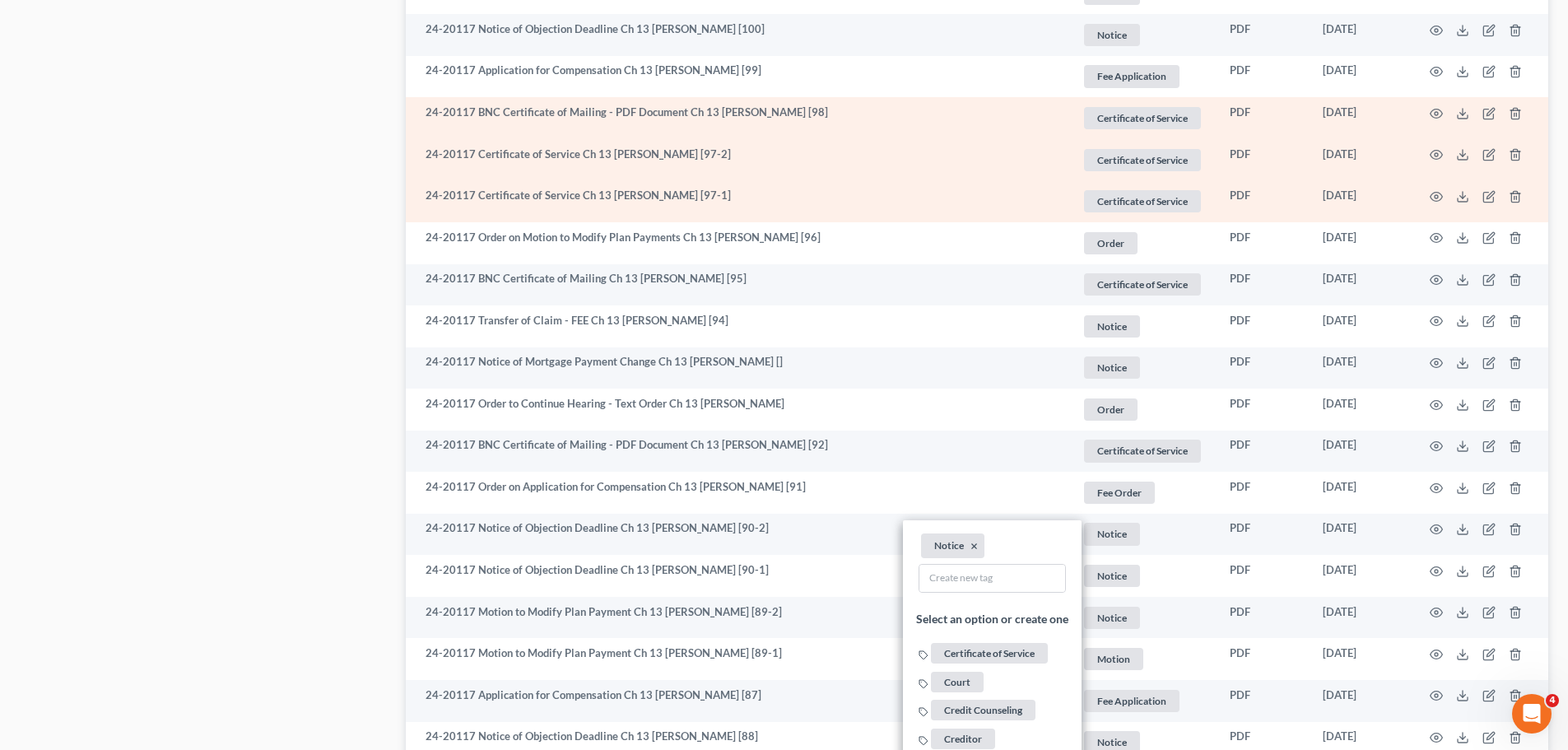
click at [252, 397] on div "Case Dashboard Payments Invoices Payments Payments Credit Report Client Profile" at bounding box center [205, 716] width 386 height 3421
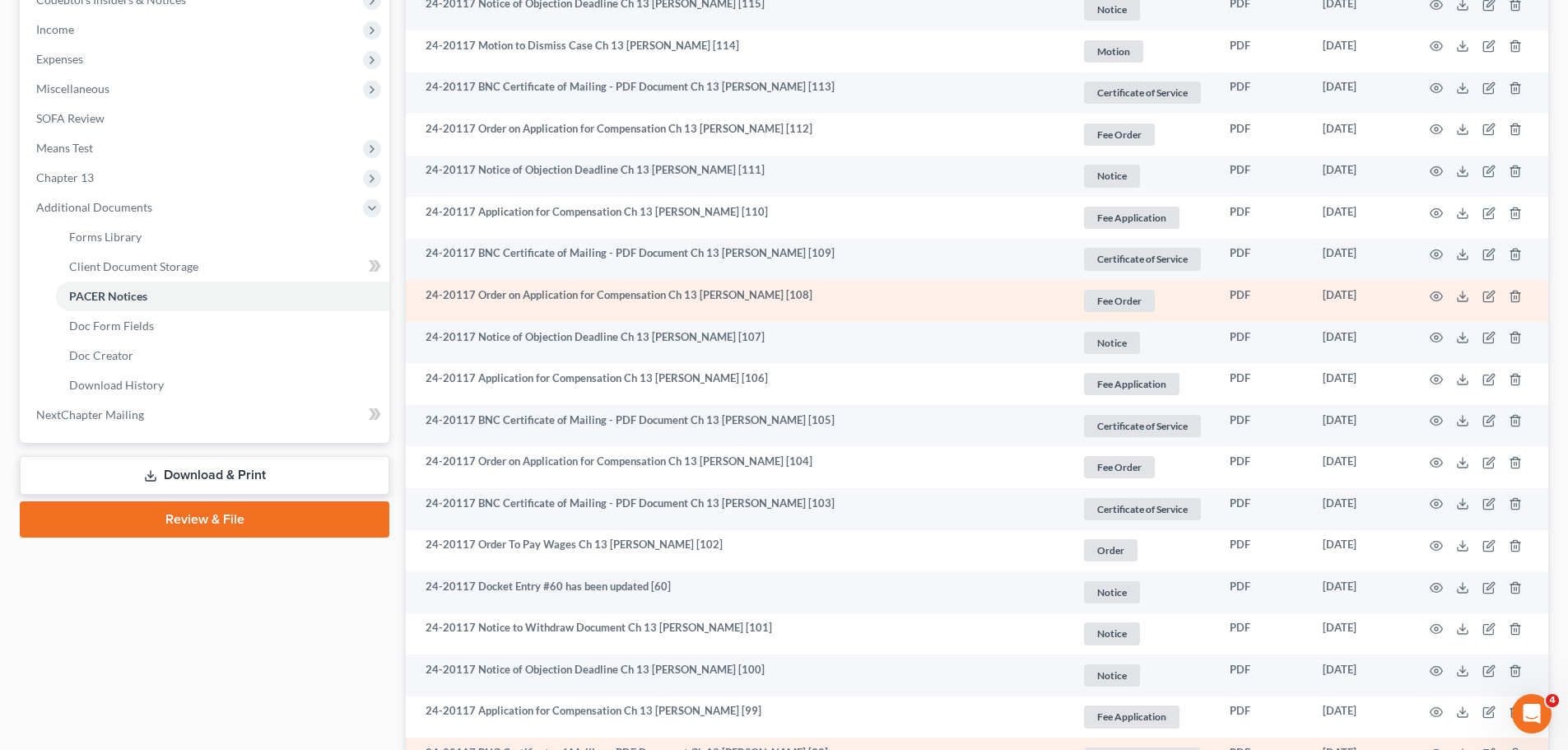
scroll to position [329, 0]
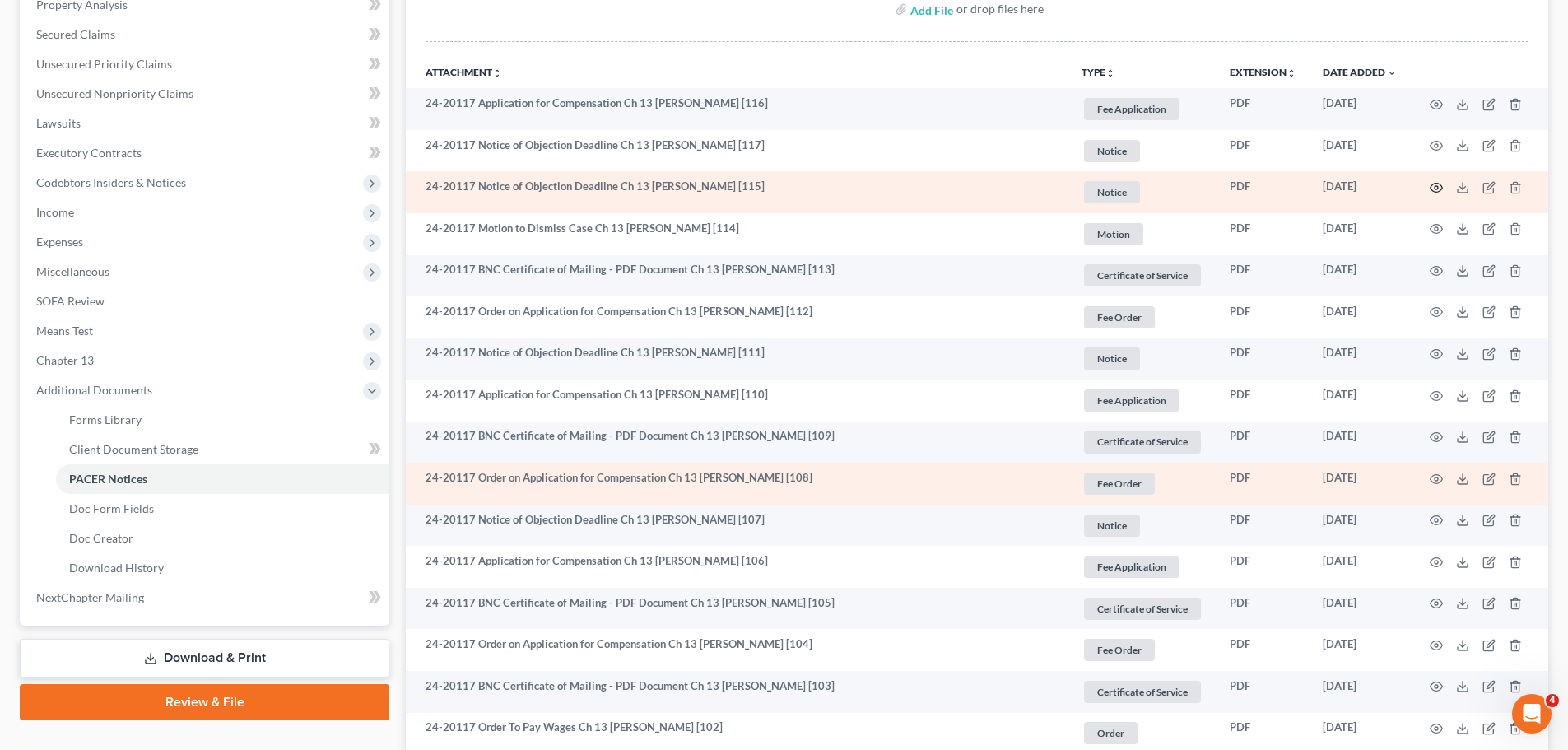
click at [1438, 184] on icon "button" at bounding box center [1436, 189] width 12 height 9
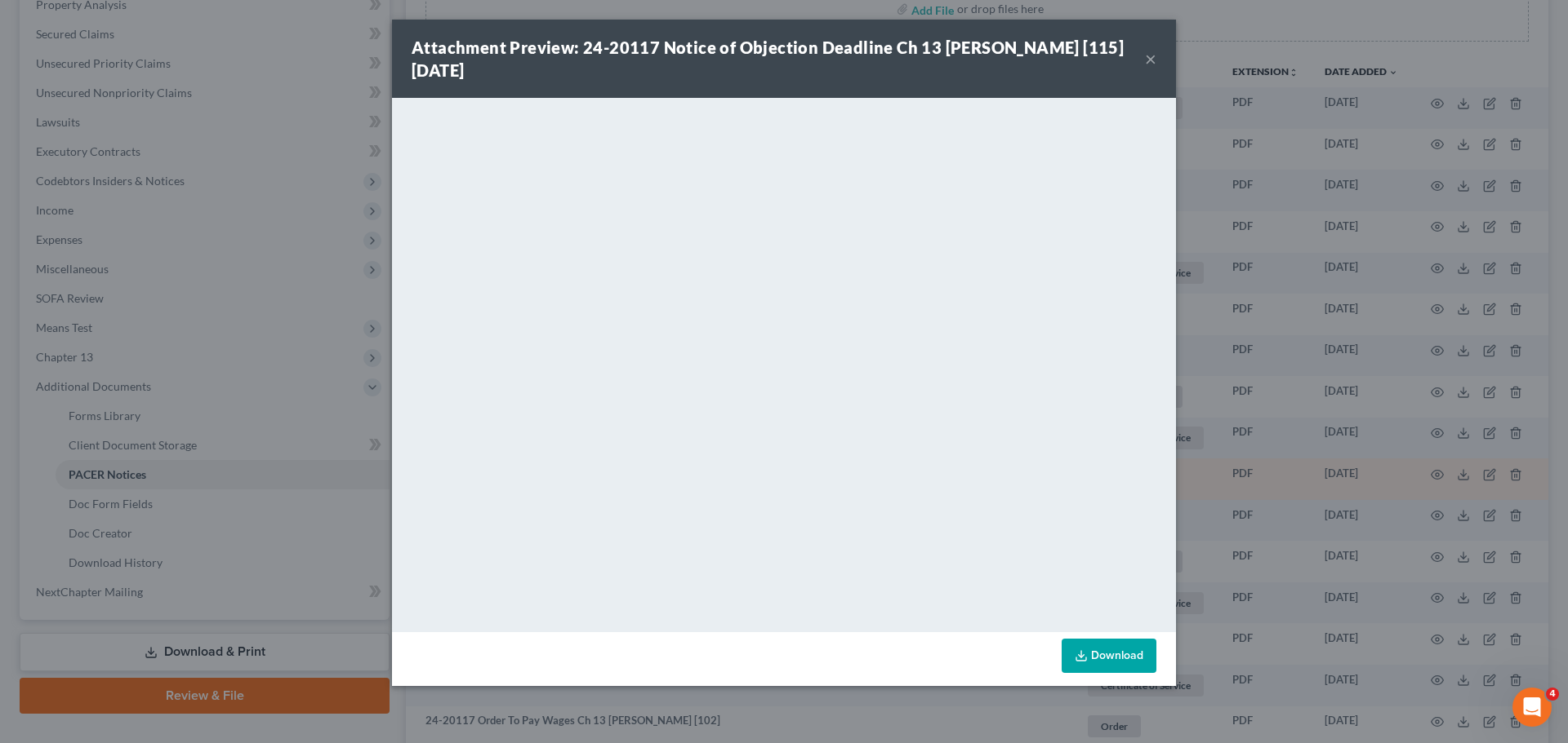
click at [1148, 57] on button "×" at bounding box center [1150, 58] width 12 height 19
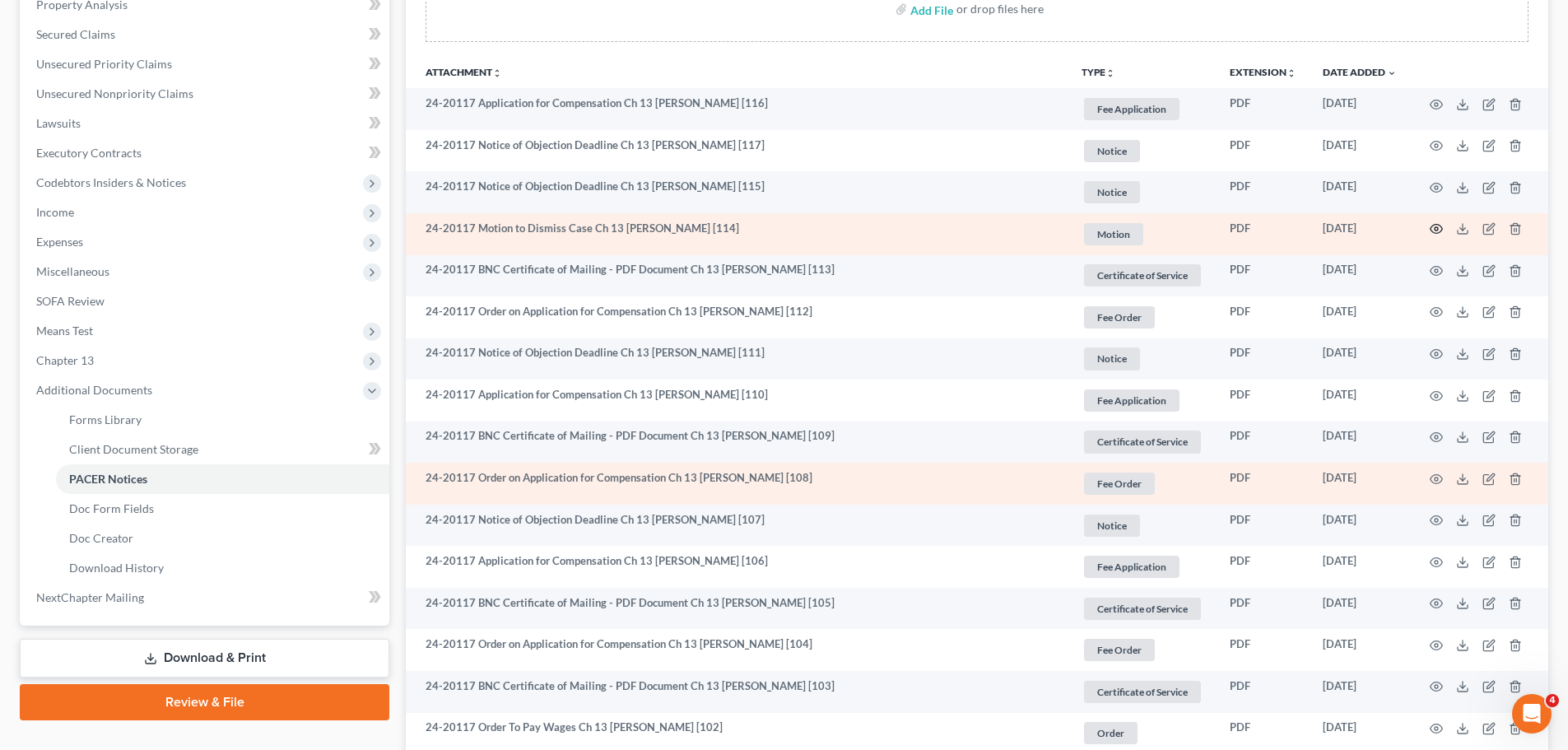
click at [1432, 227] on icon "button" at bounding box center [1436, 229] width 12 height 9
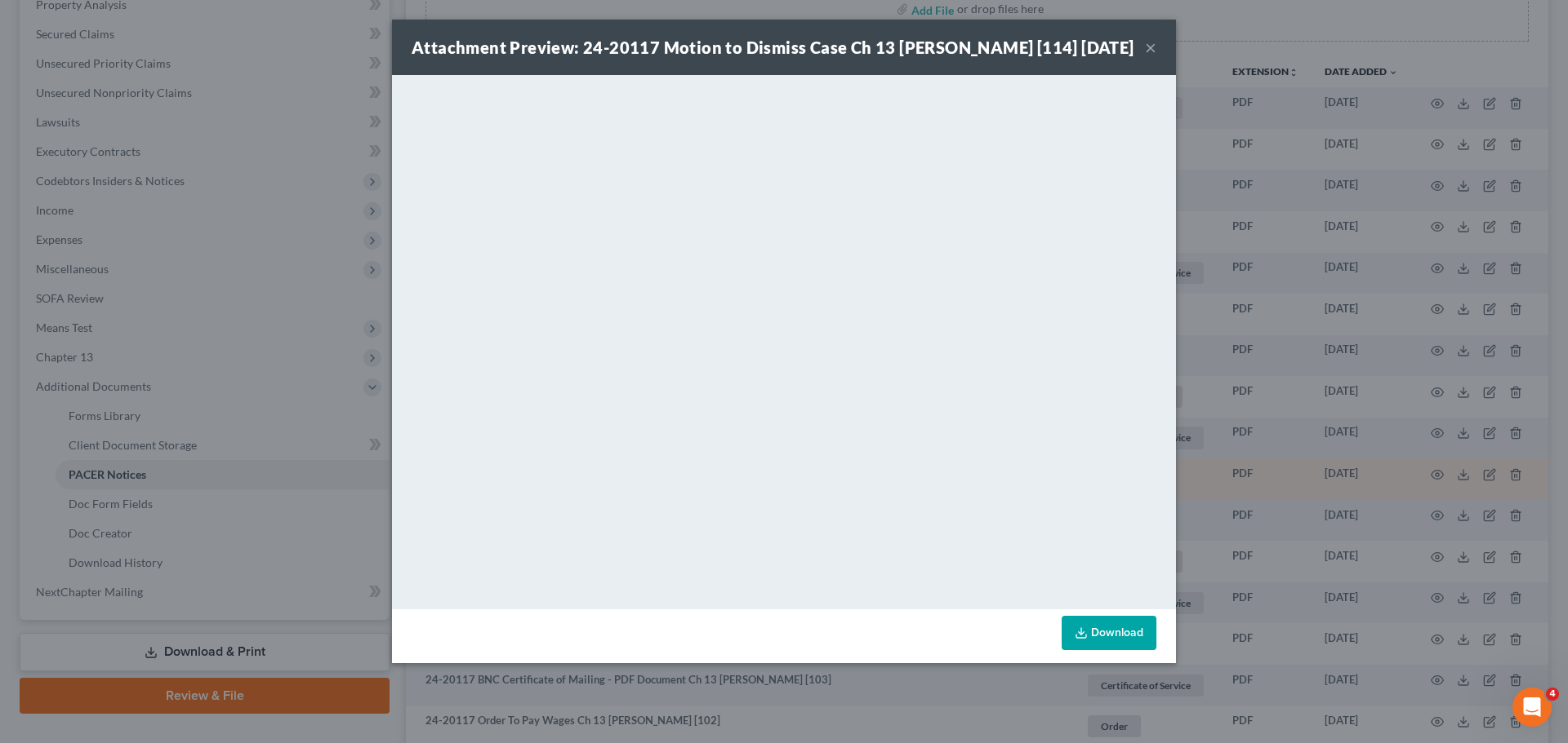
click at [1155, 57] on button "×" at bounding box center [1150, 46] width 12 height 19
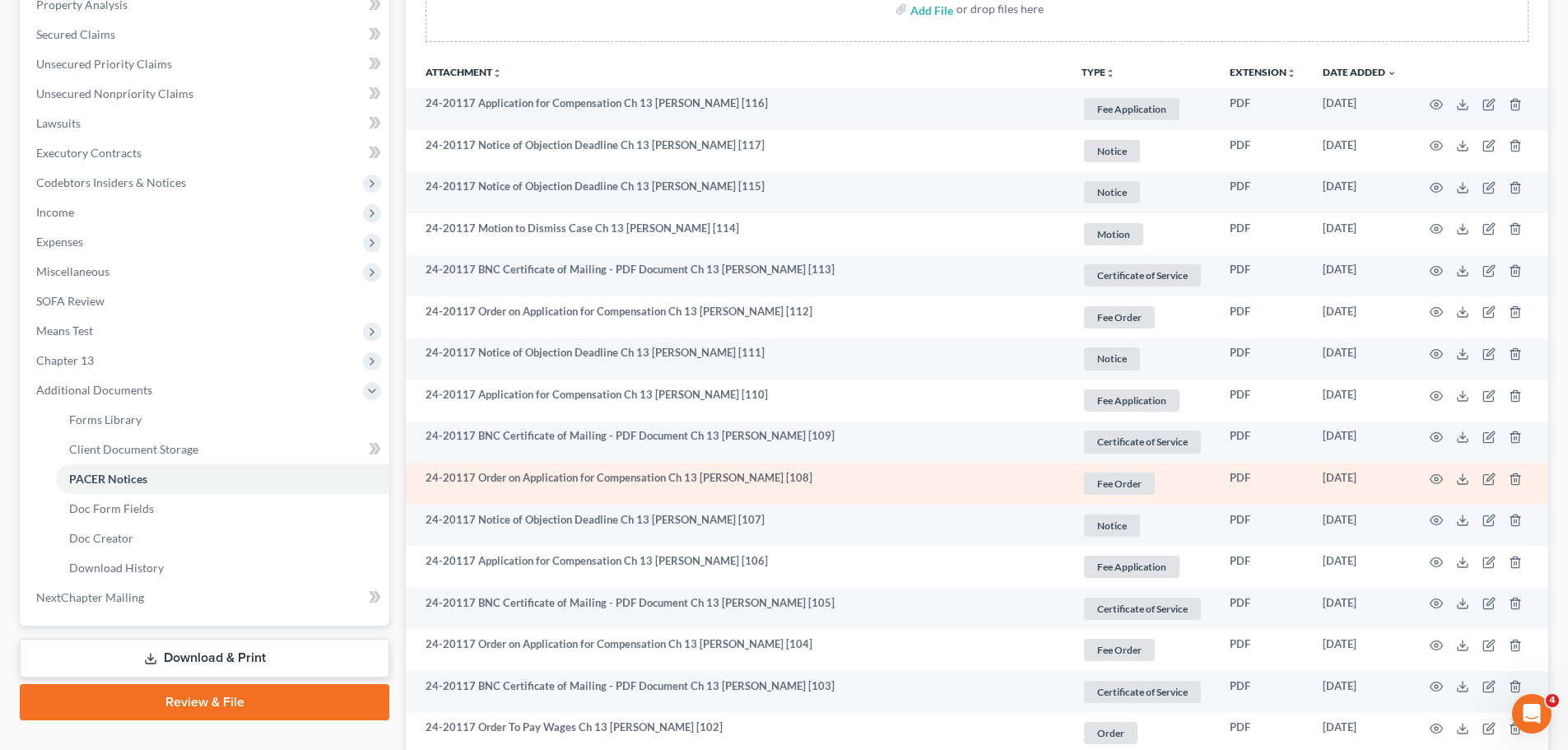
scroll to position [0, 0]
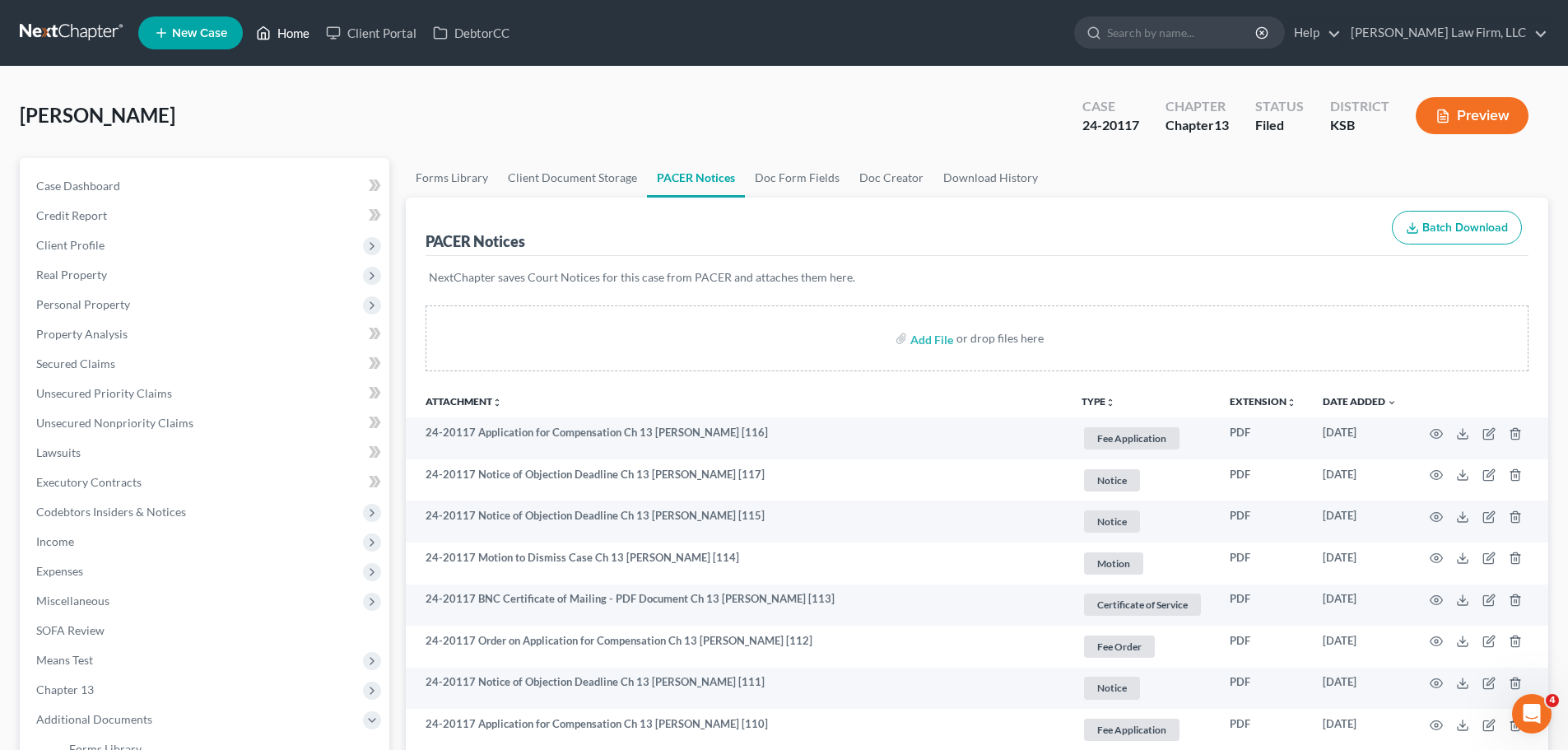
click at [285, 44] on link "Home" at bounding box center [282, 33] width 70 height 29
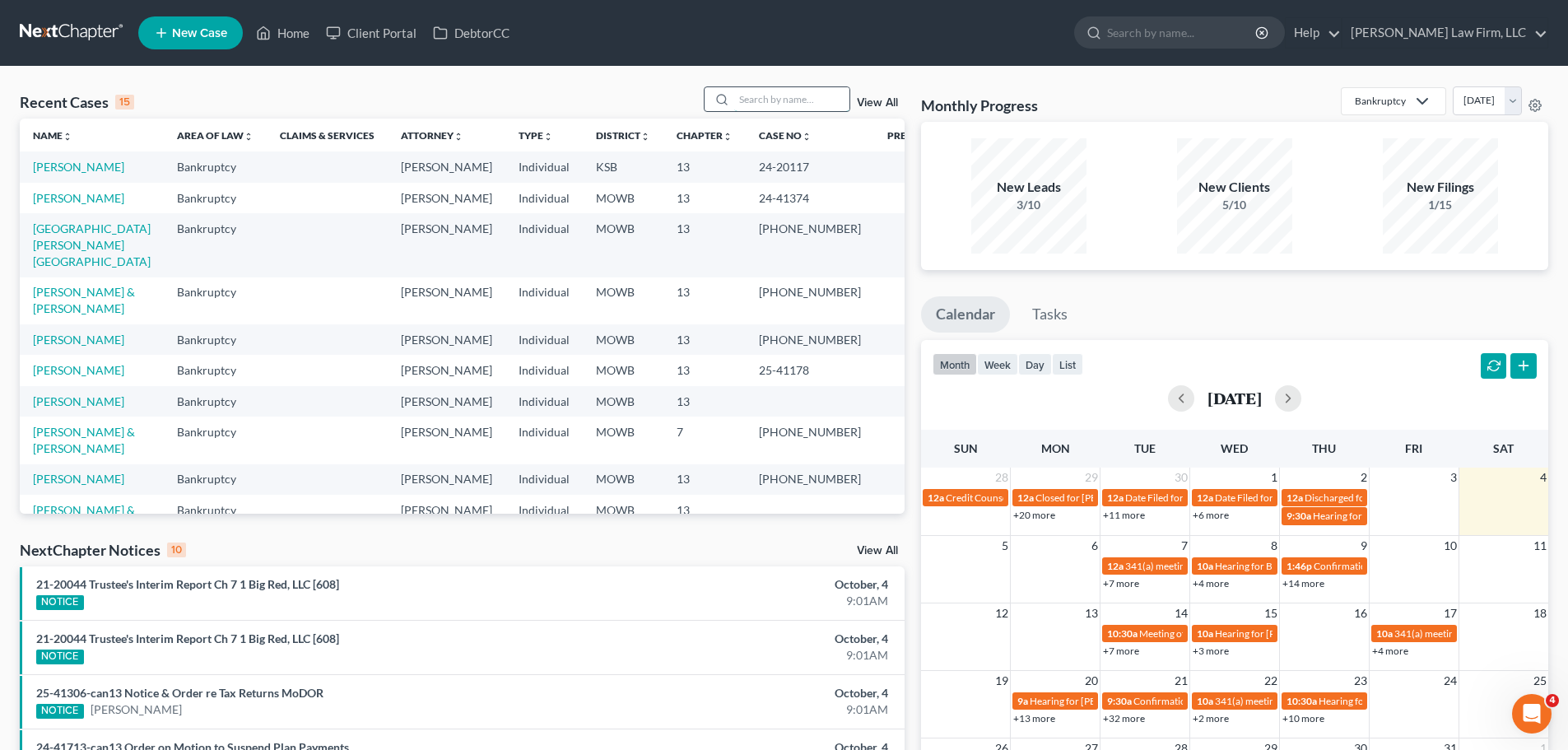
click at [762, 98] on input "search" at bounding box center [791, 99] width 115 height 24
type input "englebrech"
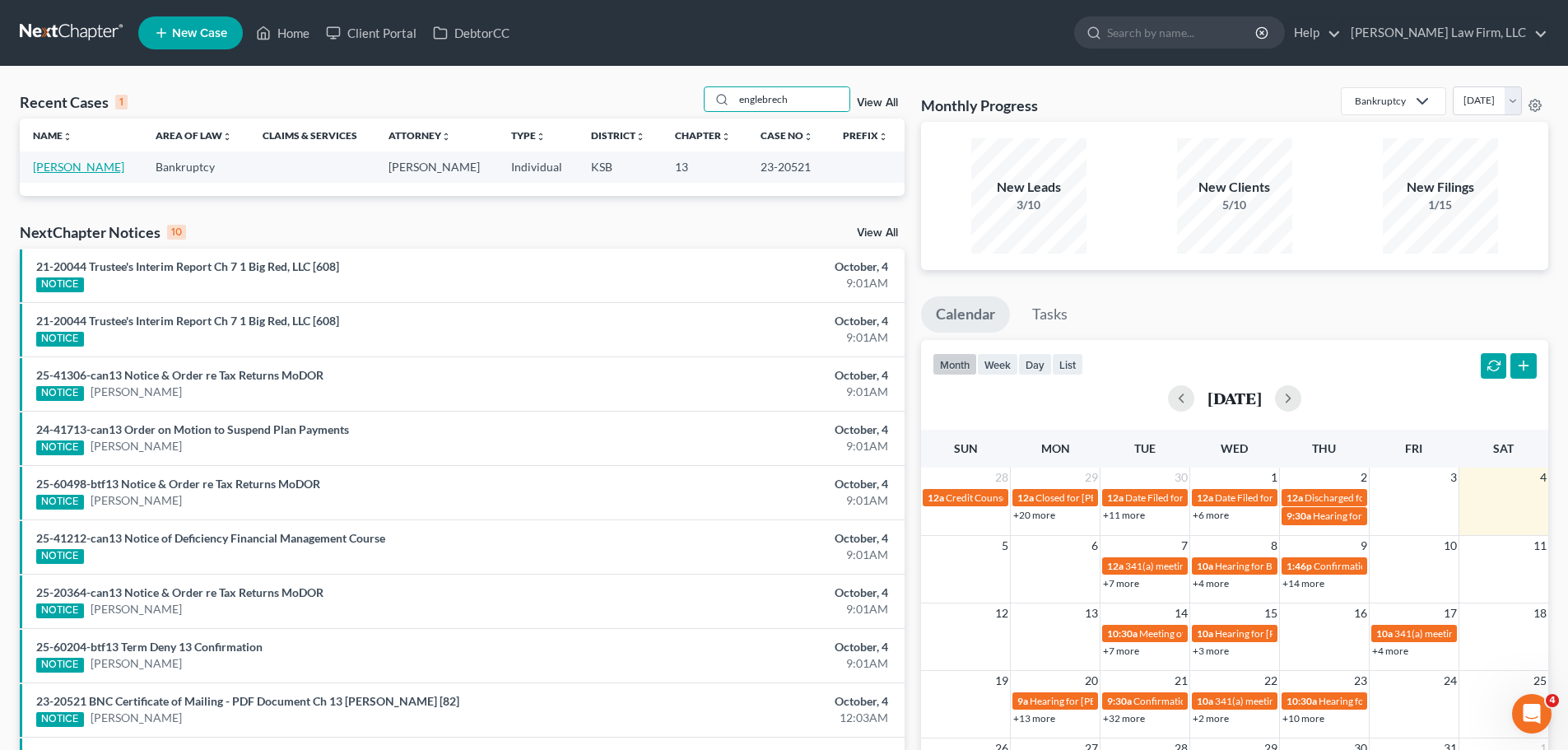
click at [95, 170] on link "[PERSON_NAME]" at bounding box center [78, 167] width 91 height 14
select select "4"
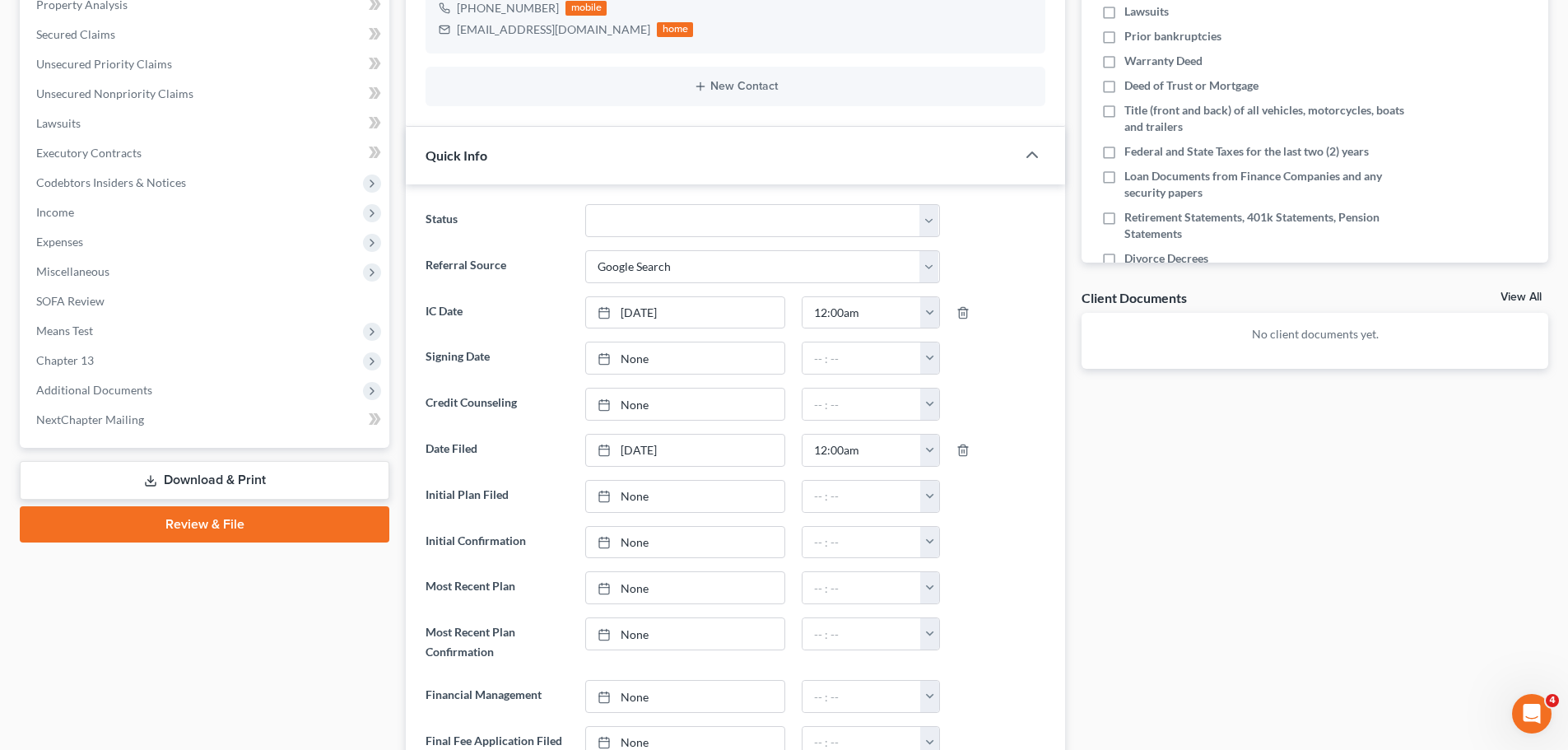
scroll to position [494, 0]
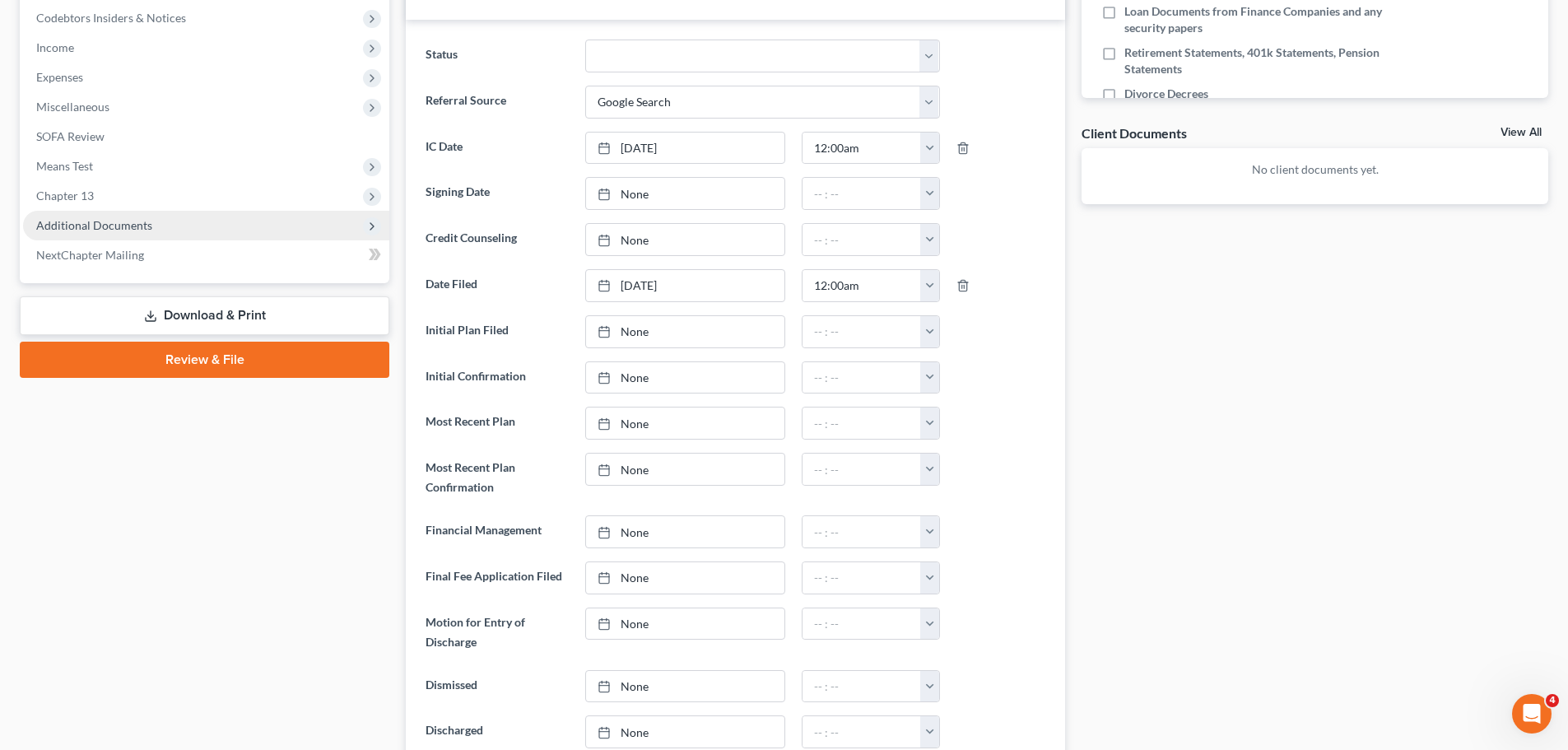
click at [94, 225] on span "Additional Documents" at bounding box center [94, 225] width 116 height 14
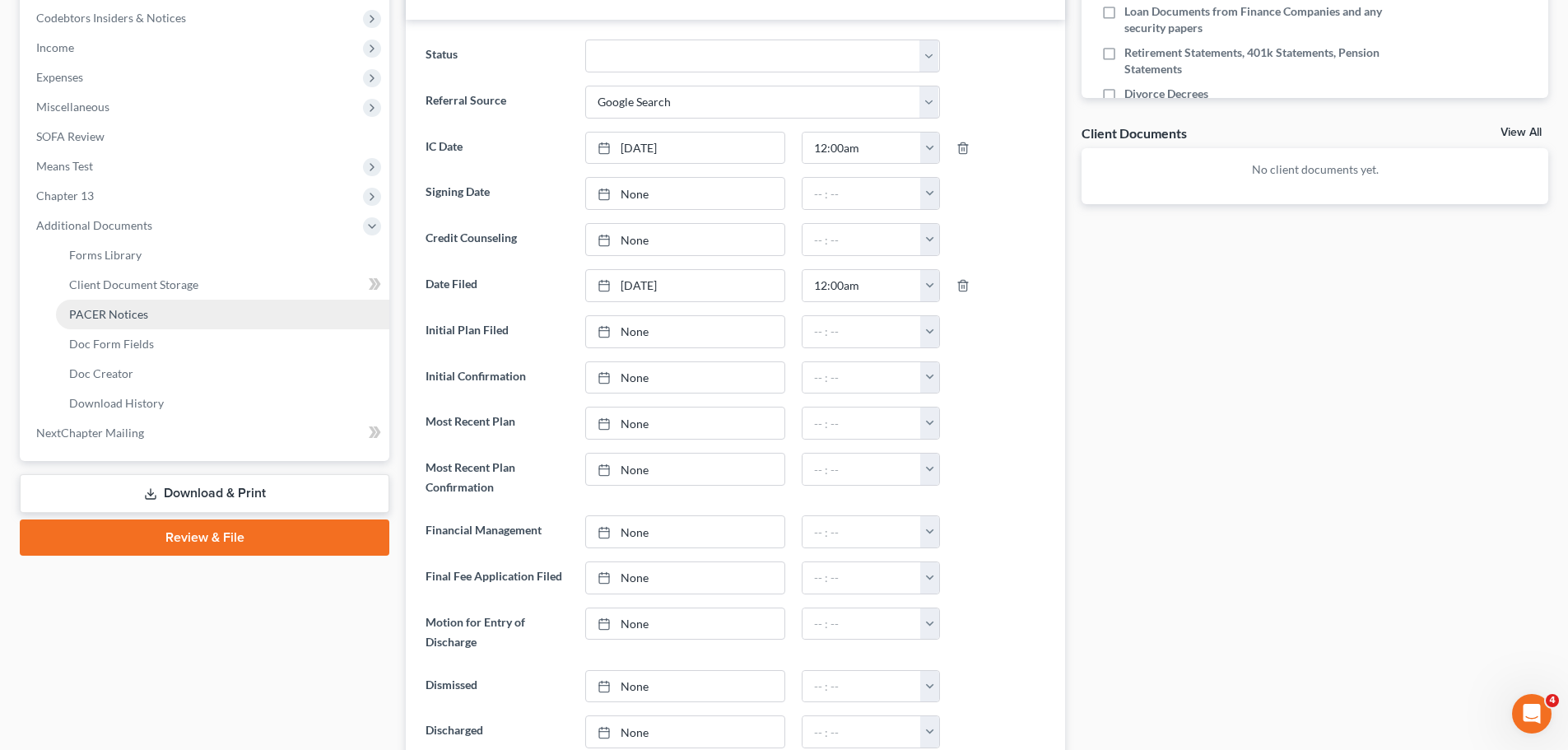
click at [142, 317] on span "PACER Notices" at bounding box center [109, 314] width 79 height 14
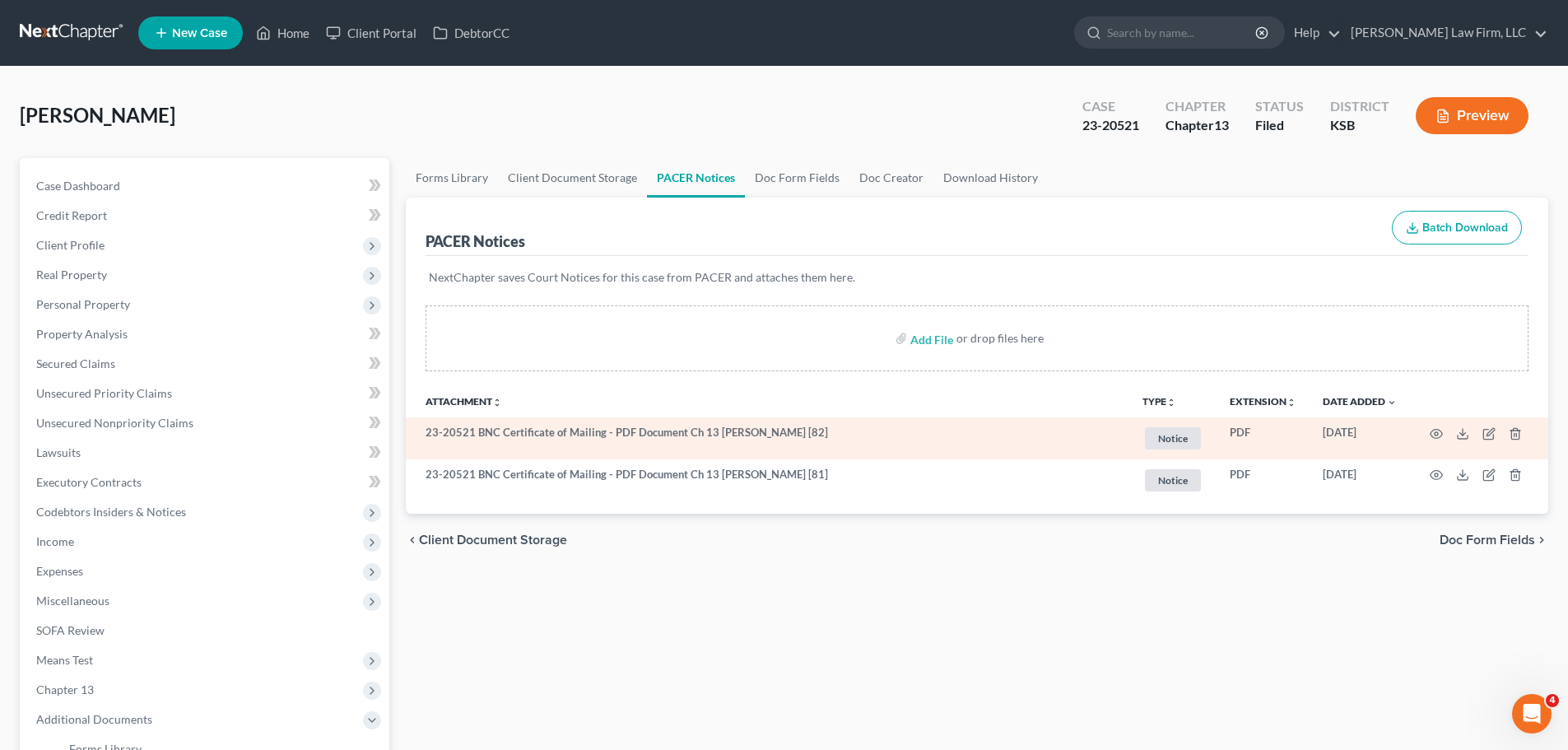
click at [1187, 436] on span "Notice" at bounding box center [1173, 439] width 56 height 22
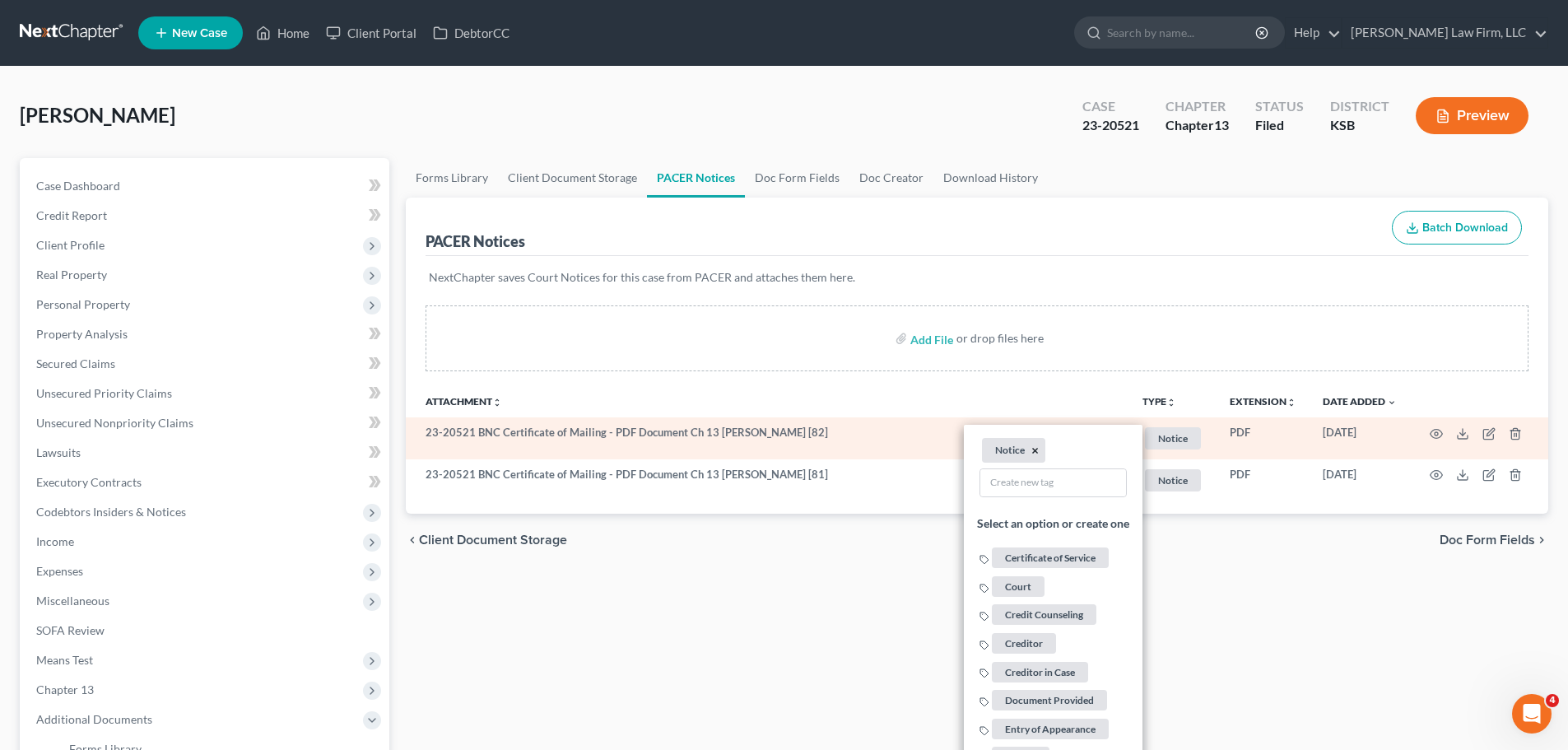
click at [1037, 447] on button "×" at bounding box center [1036, 451] width 7 height 15
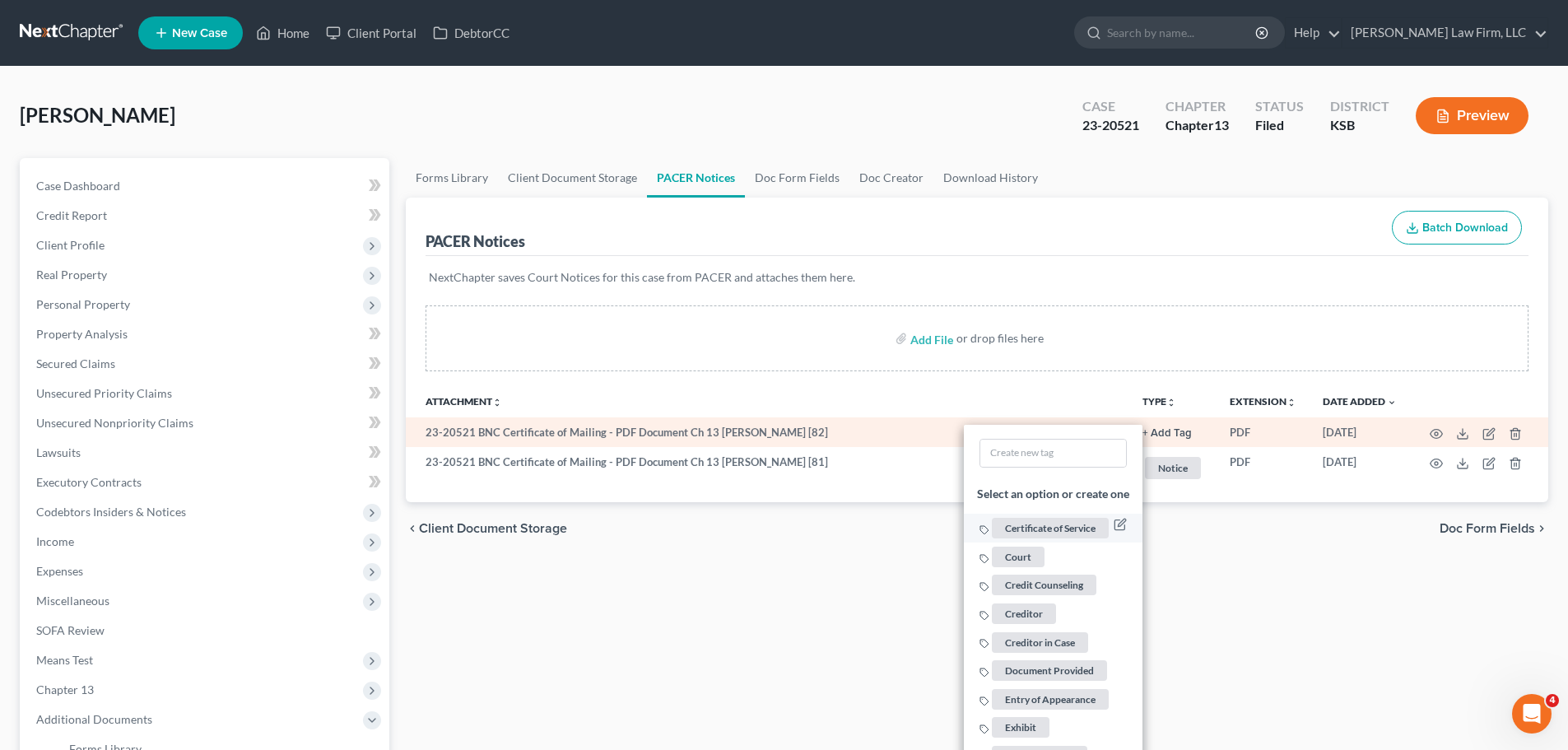
click at [1075, 531] on span "Certificate of Service" at bounding box center [1050, 528] width 117 height 20
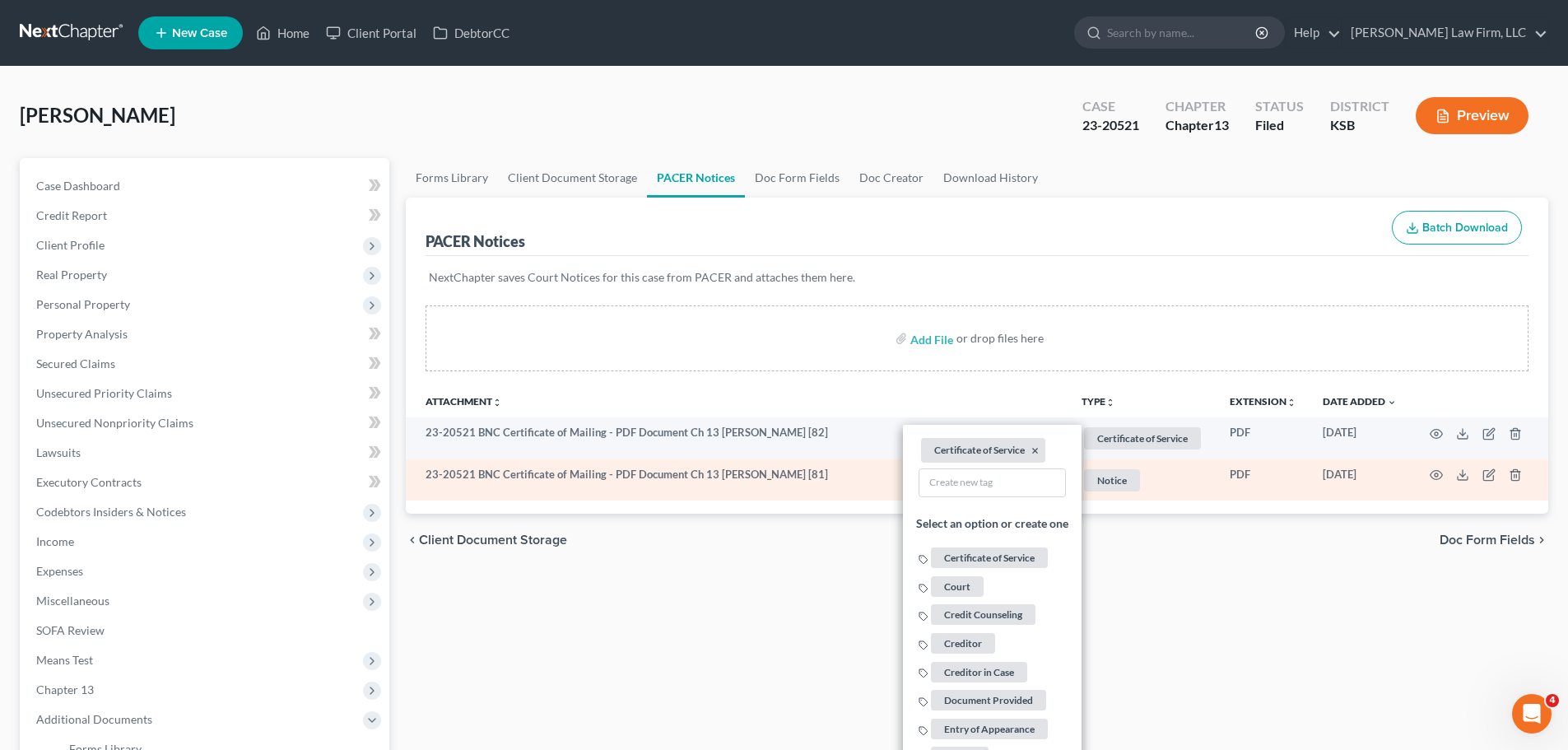
click at [1124, 479] on span "Notice" at bounding box center [1112, 480] width 56 height 22
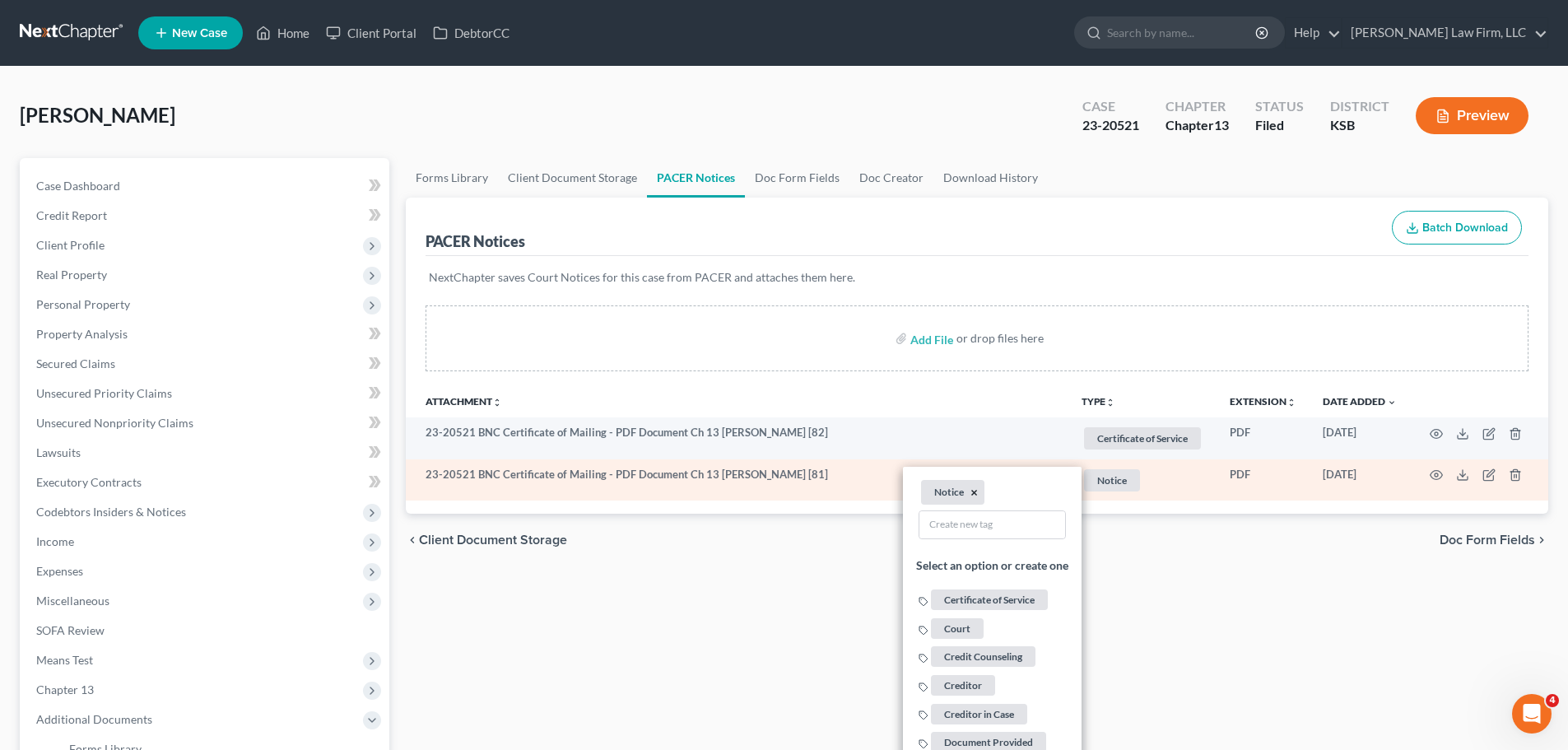
click at [975, 490] on button "×" at bounding box center [974, 492] width 7 height 15
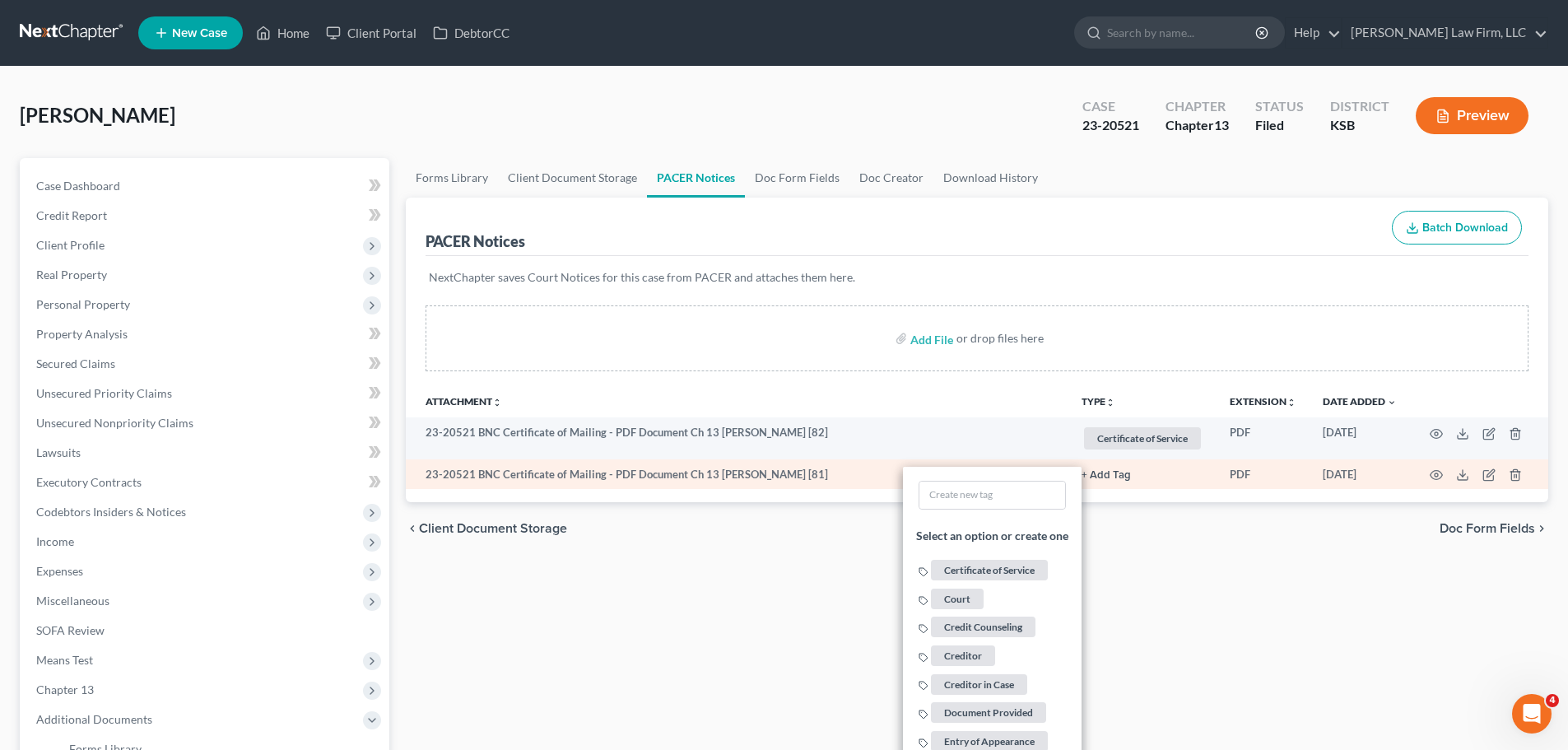
drag, startPoint x: 1006, startPoint y: 572, endPoint x: 994, endPoint y: 552, distance: 23.3
click at [1004, 571] on span "Certificate of Service" at bounding box center [989, 571] width 117 height 20
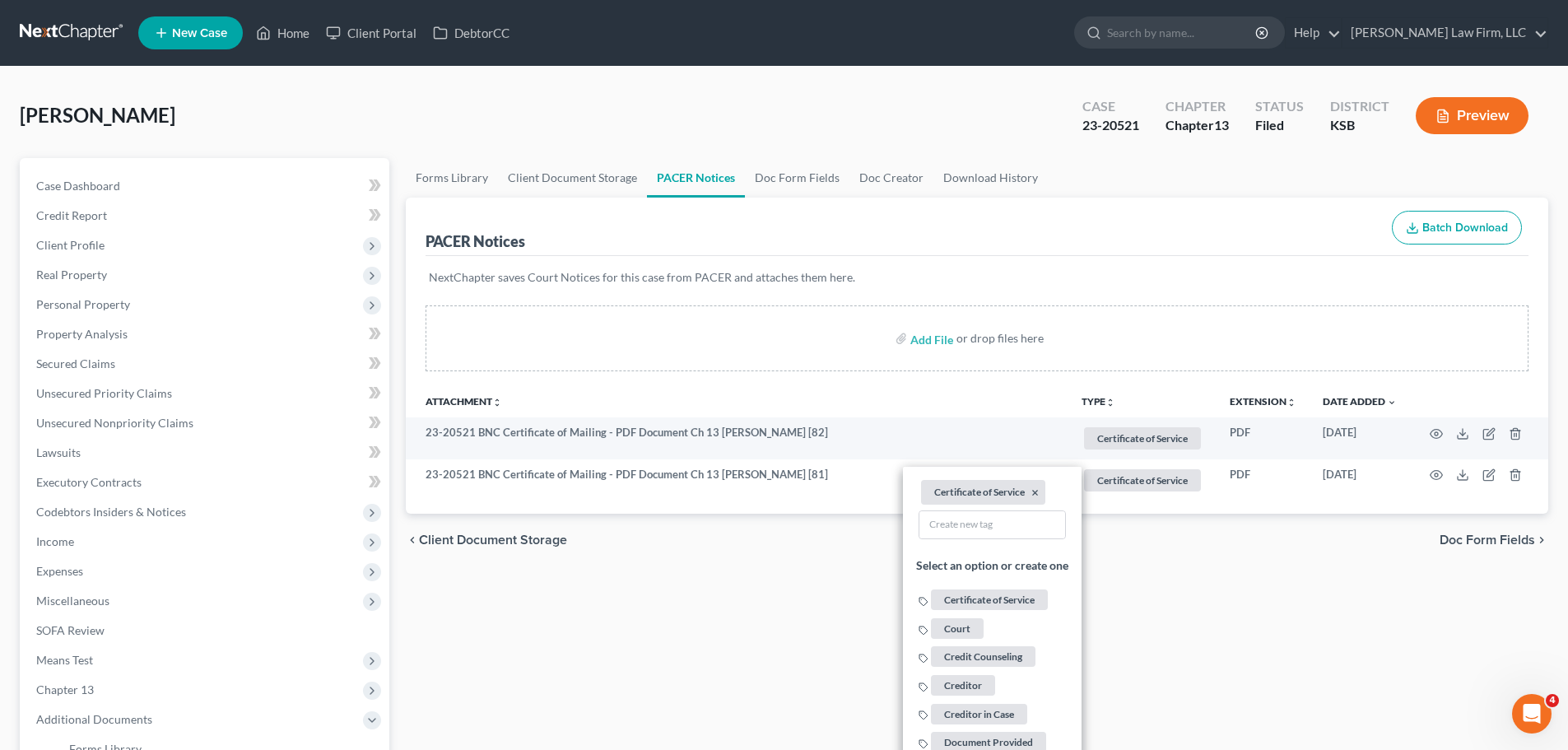
drag, startPoint x: 1244, startPoint y: 655, endPoint x: 1209, endPoint y: 628, distance: 44.2
click at [1237, 649] on div "Forms Library Client Document Storage PACER Notices Doc Form Fields Doc Creator…" at bounding box center [977, 604] width 1159 height 892
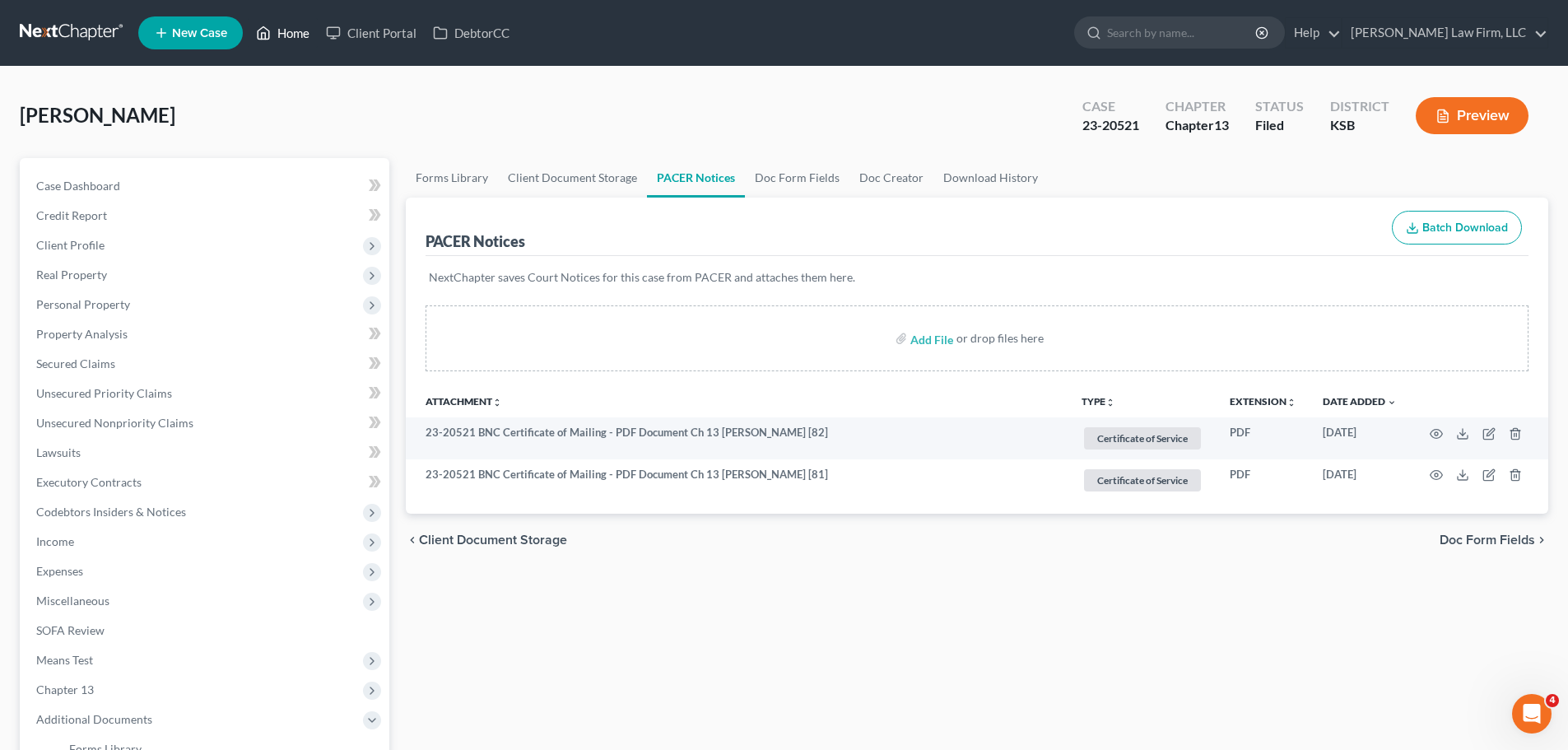
click at [282, 36] on link "Home" at bounding box center [282, 33] width 70 height 29
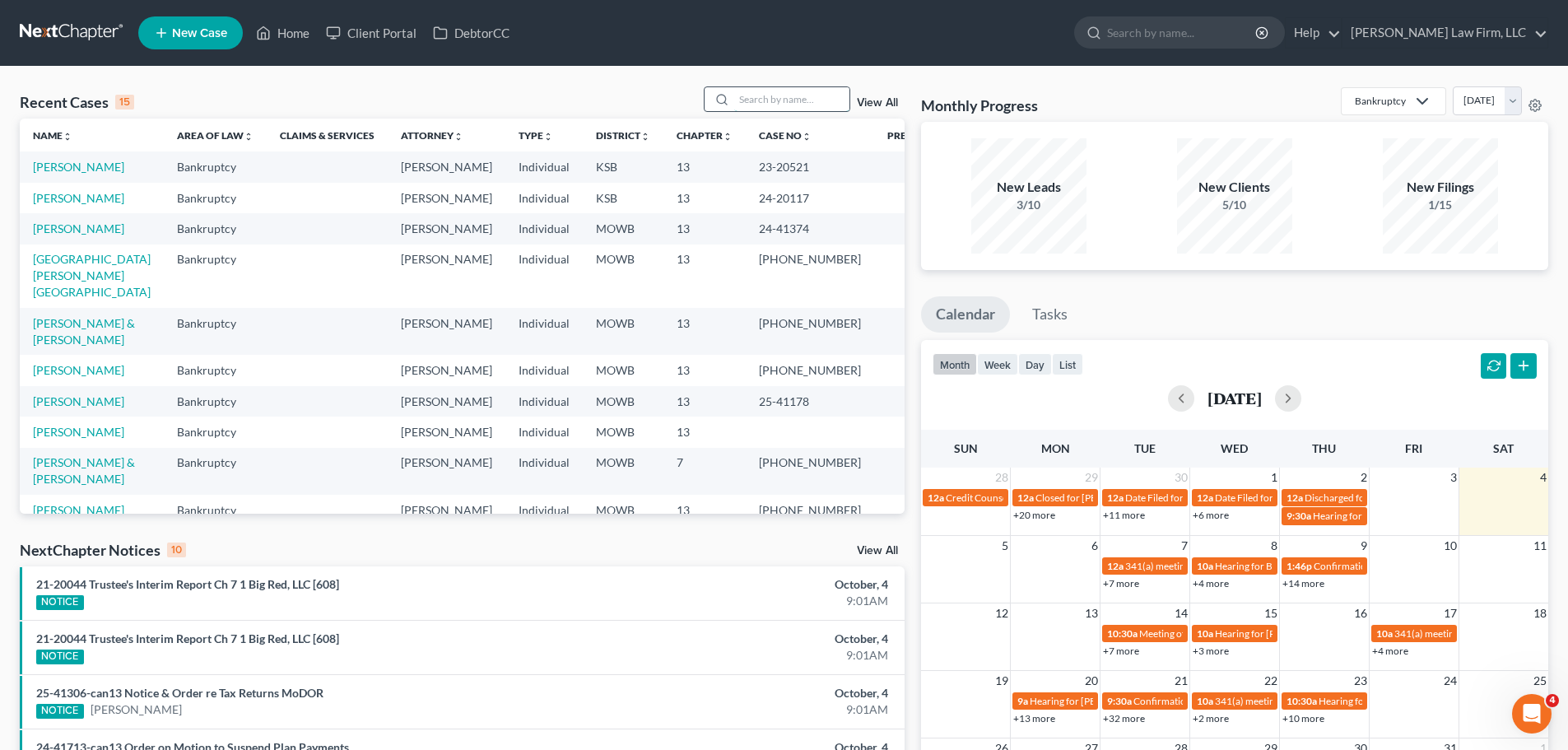
click at [785, 106] on input "search" at bounding box center [791, 99] width 115 height 24
type input "[PERSON_NAME]"
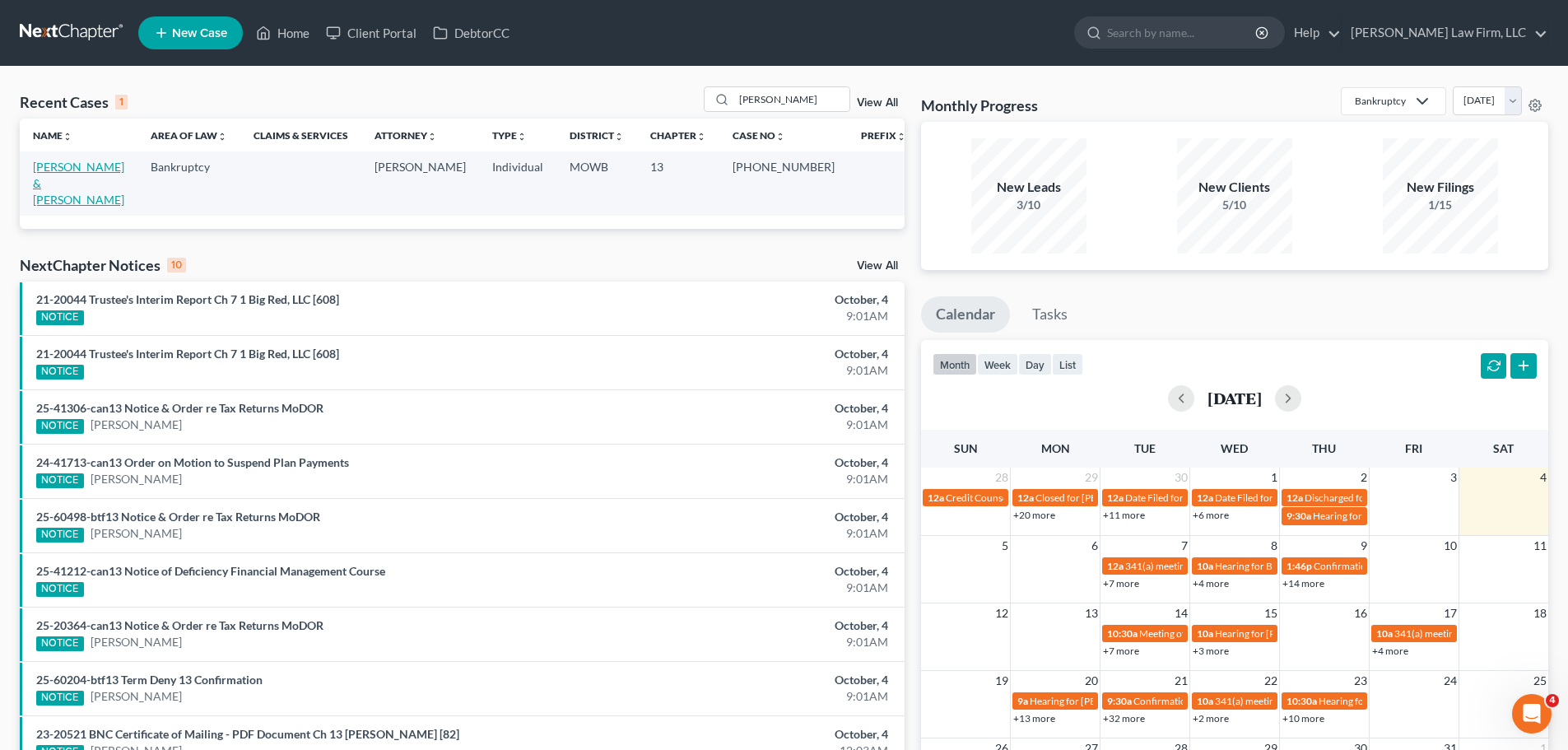
click at [124, 164] on link "[PERSON_NAME] & [PERSON_NAME]" at bounding box center [78, 183] width 91 height 47
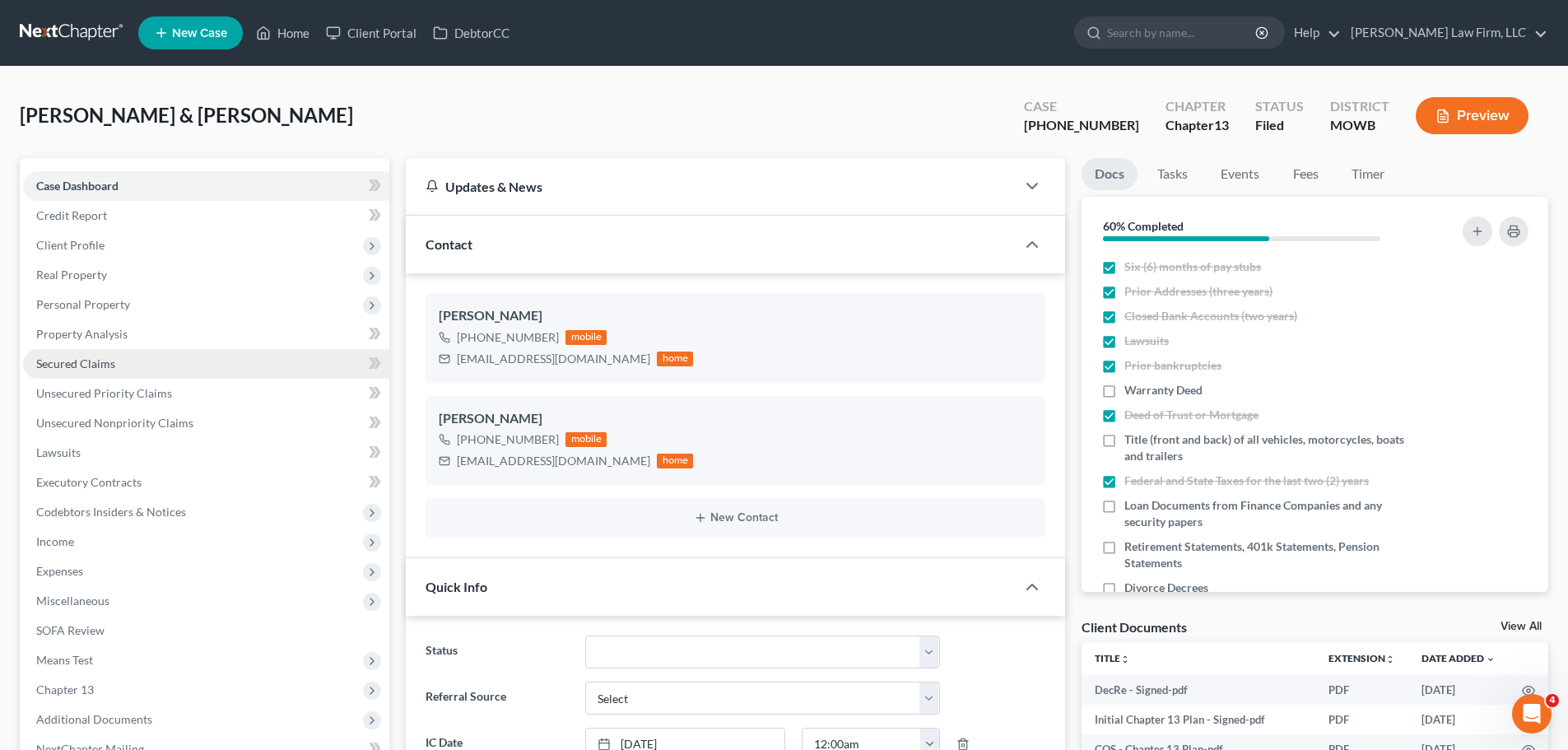
scroll to position [359, 0]
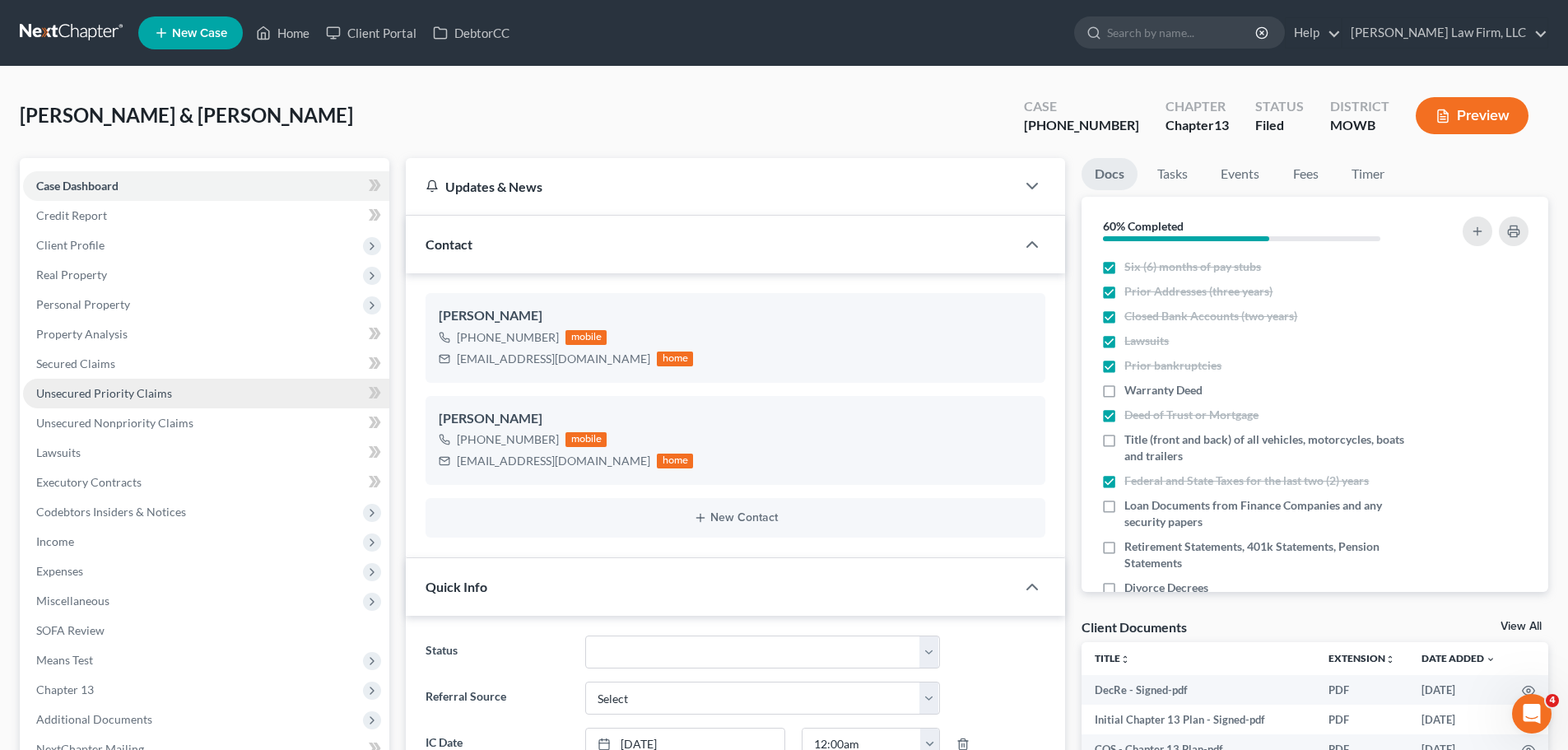
click at [155, 387] on span "Unsecured Priority Claims" at bounding box center [104, 393] width 136 height 14
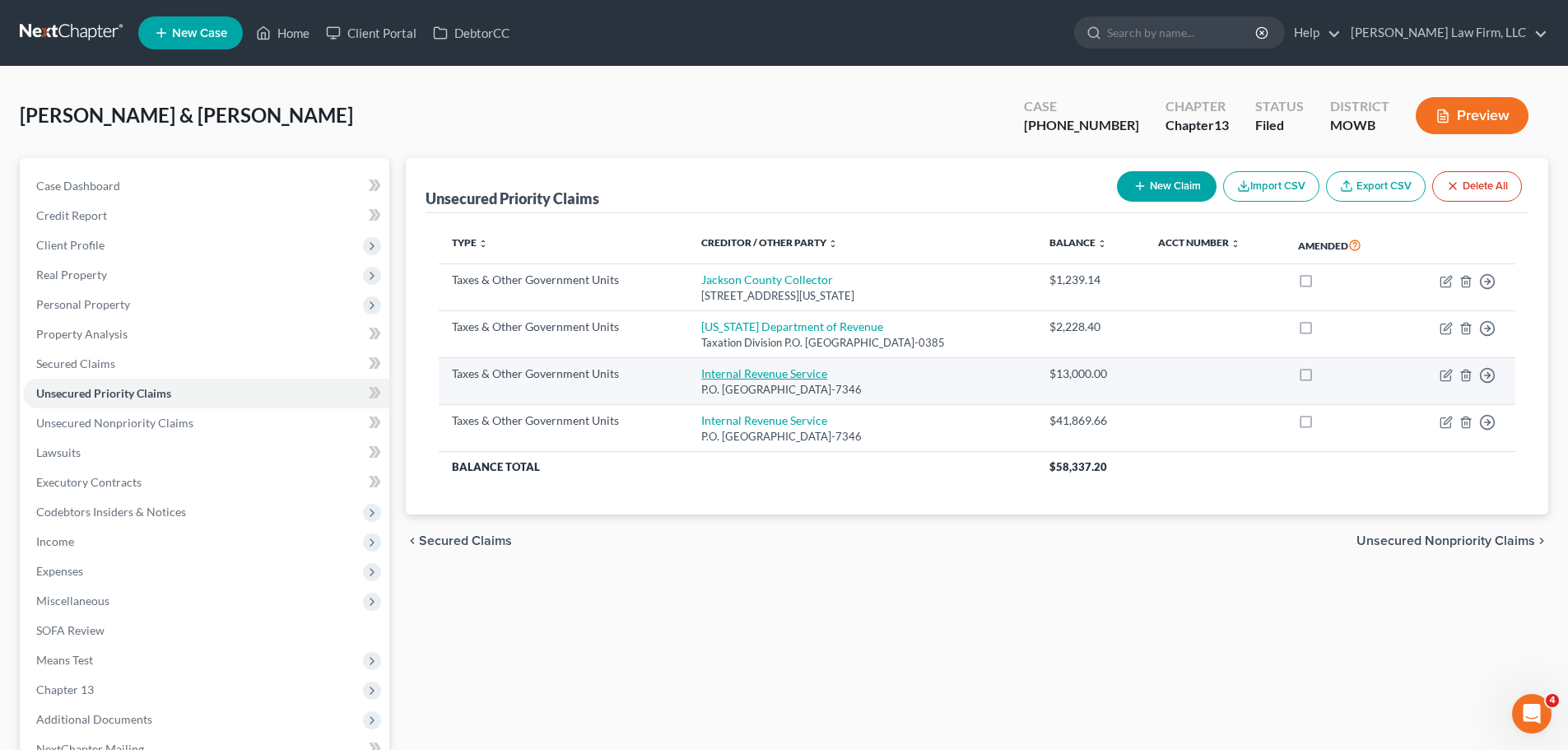
click at [782, 375] on link "Internal Revenue Service" at bounding box center [764, 373] width 126 height 14
select select "0"
select select "39"
select select "0"
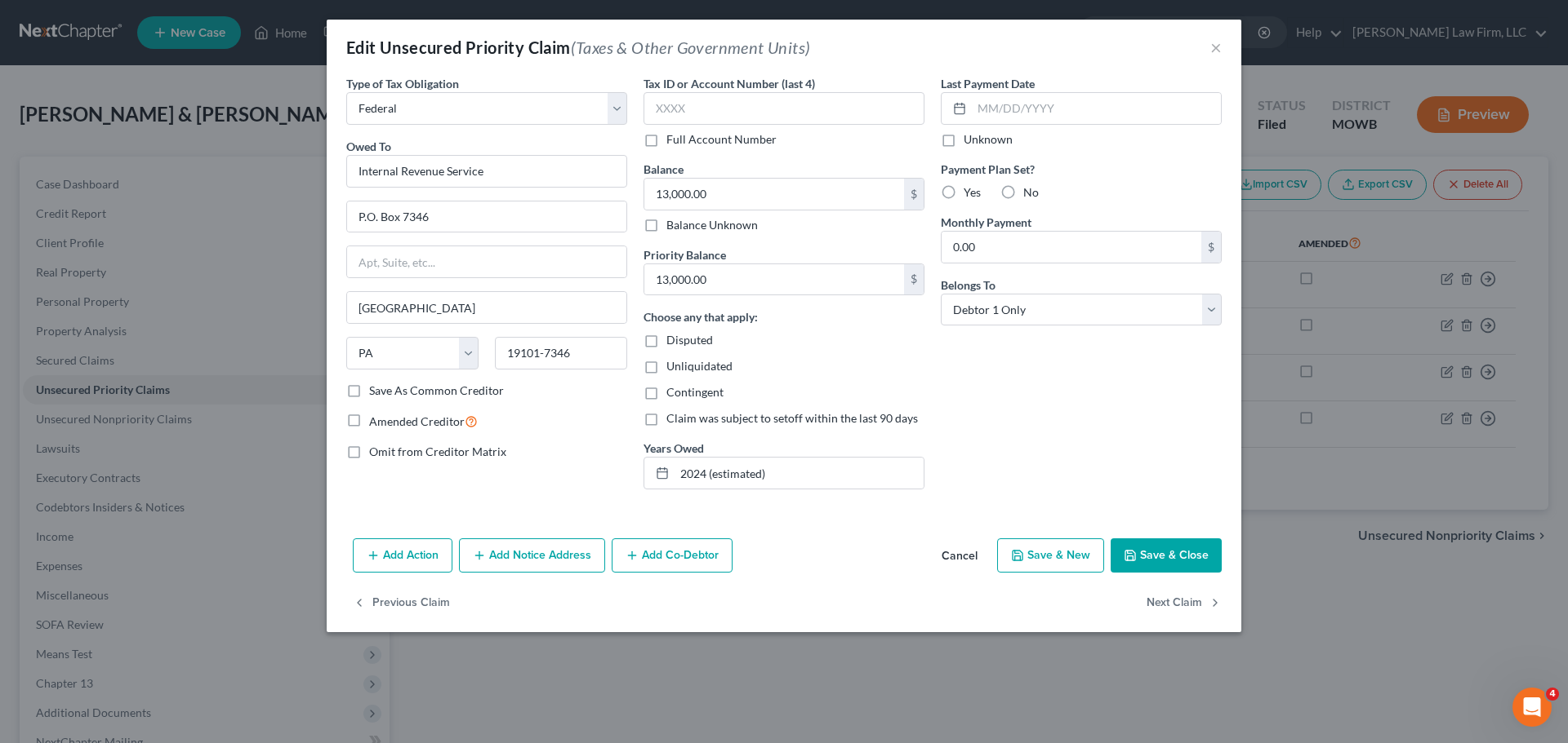
click at [1216, 553] on button "Save & Close" at bounding box center [1166, 556] width 111 height 35
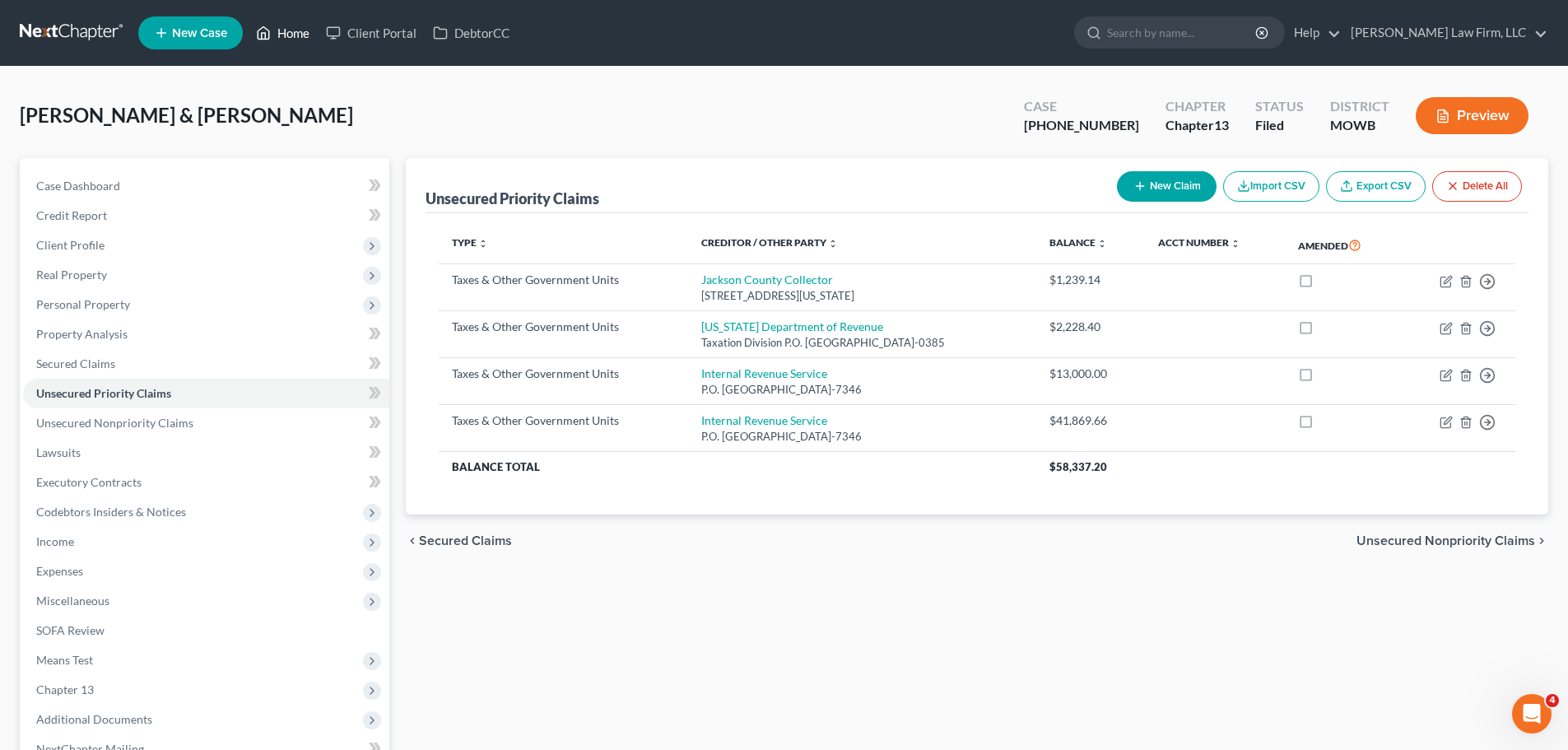
click at [303, 35] on link "Home" at bounding box center [282, 33] width 70 height 29
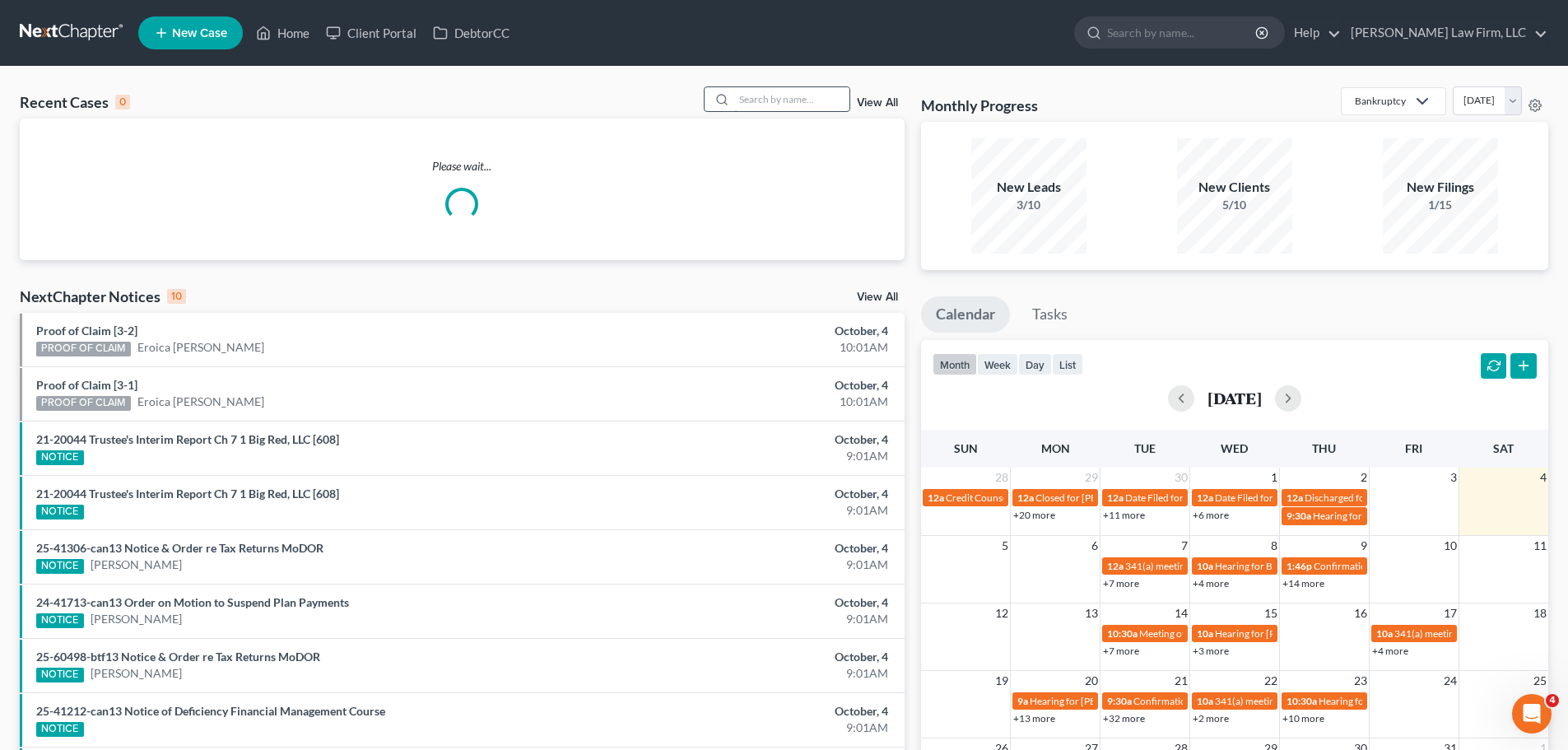
click at [798, 105] on input "search" at bounding box center [791, 99] width 115 height 24
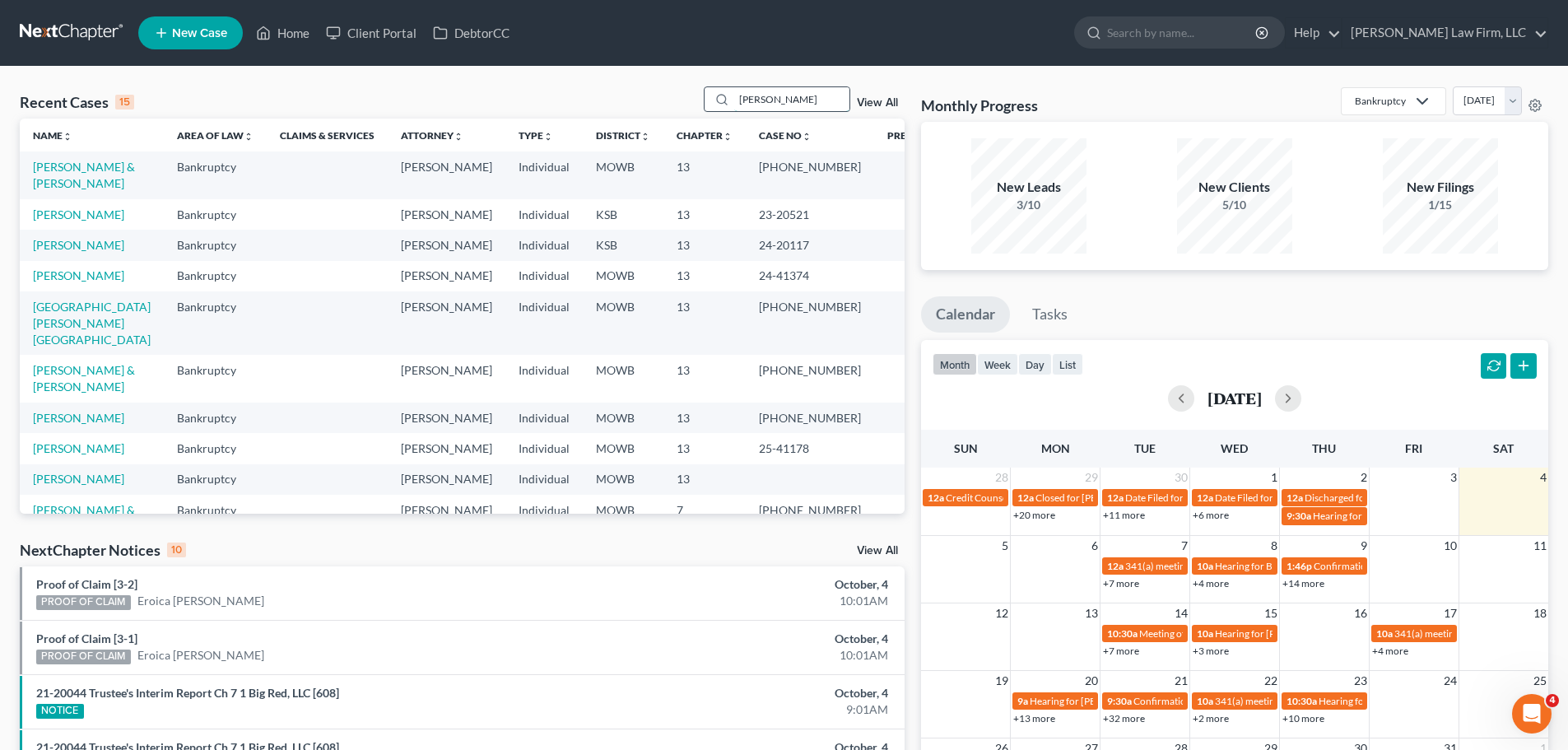
type input "[PERSON_NAME]"
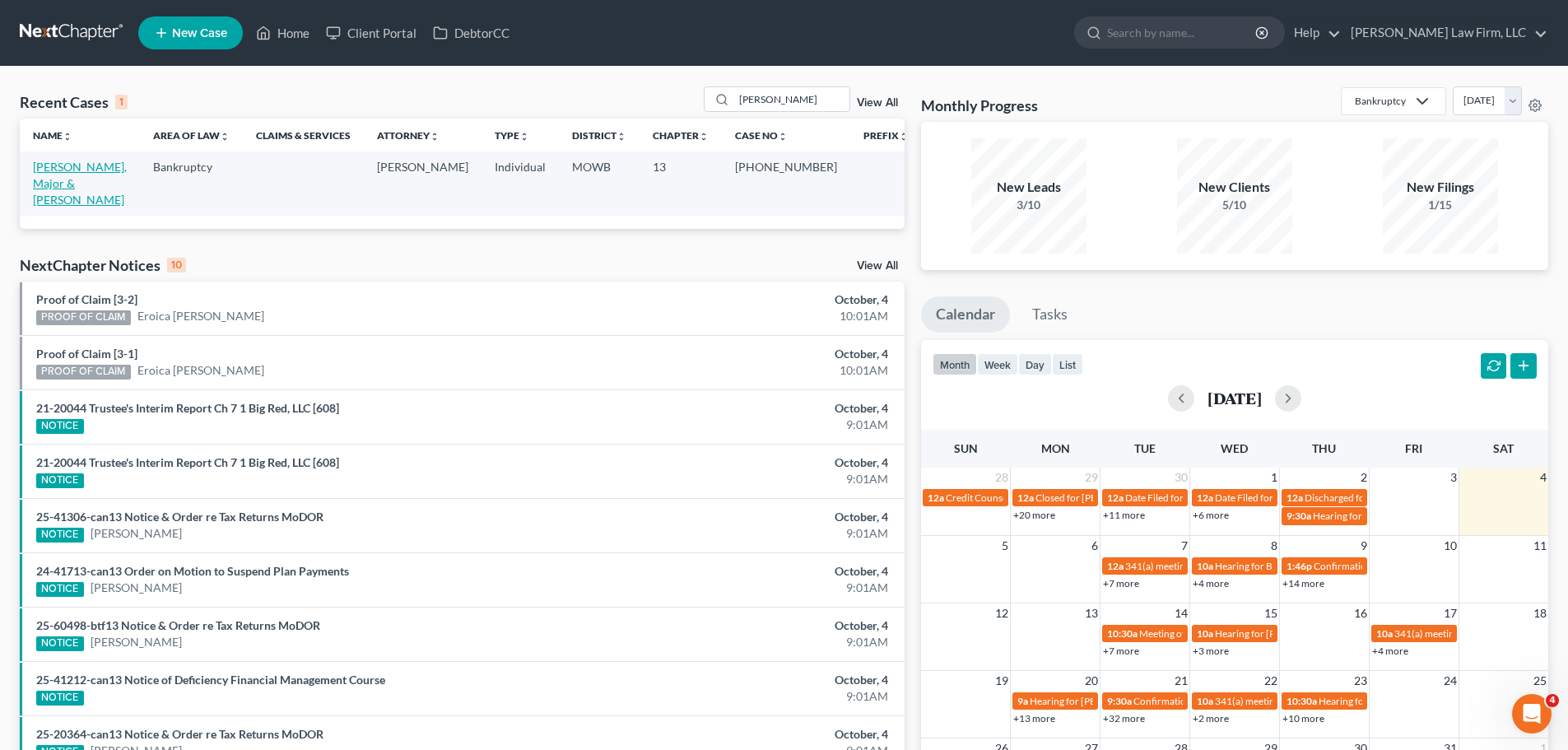
click at [104, 174] on link "[PERSON_NAME], Major & [PERSON_NAME]" at bounding box center [80, 183] width 94 height 47
select select "6"
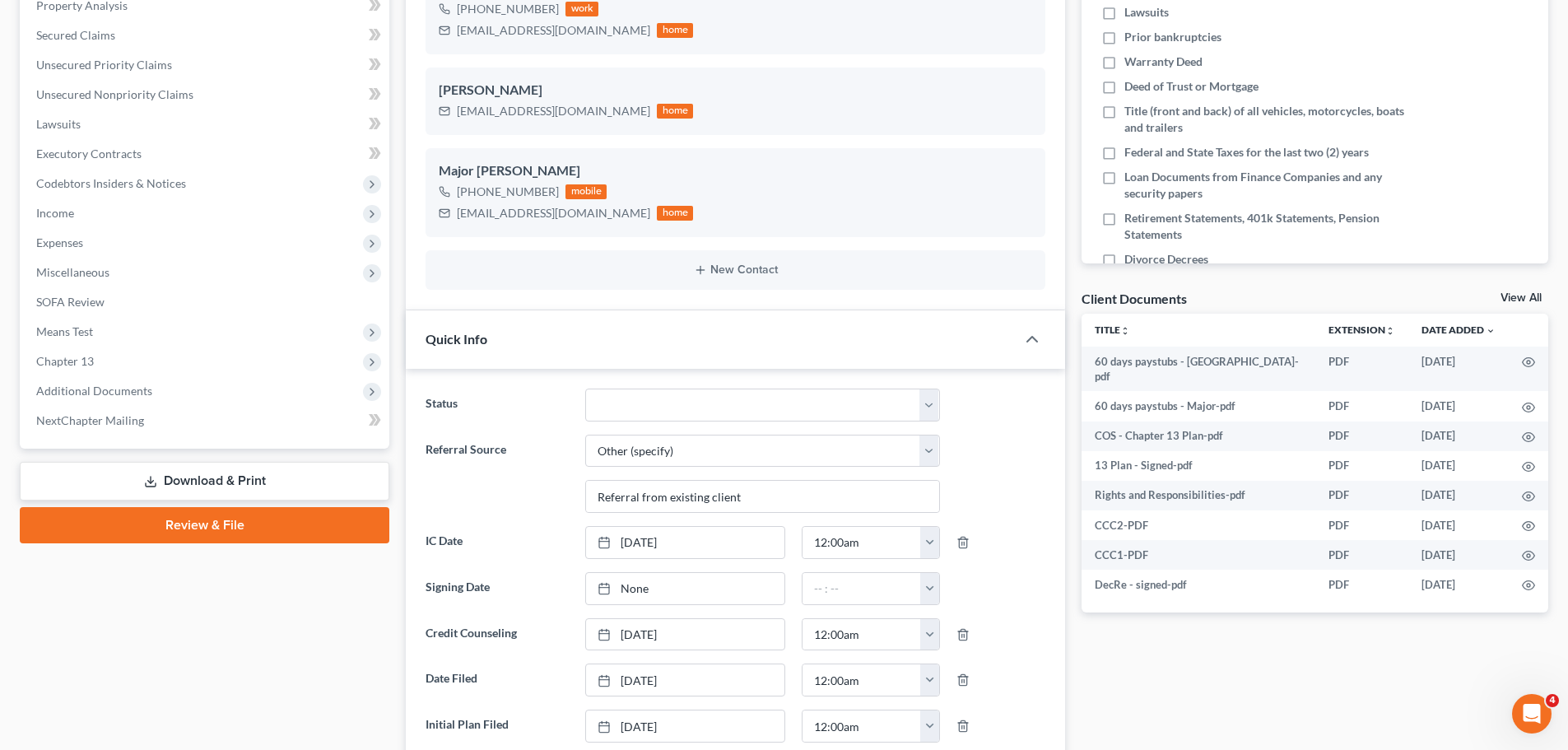
scroll to position [997, 0]
click at [109, 390] on span "Additional Documents" at bounding box center [94, 389] width 116 height 14
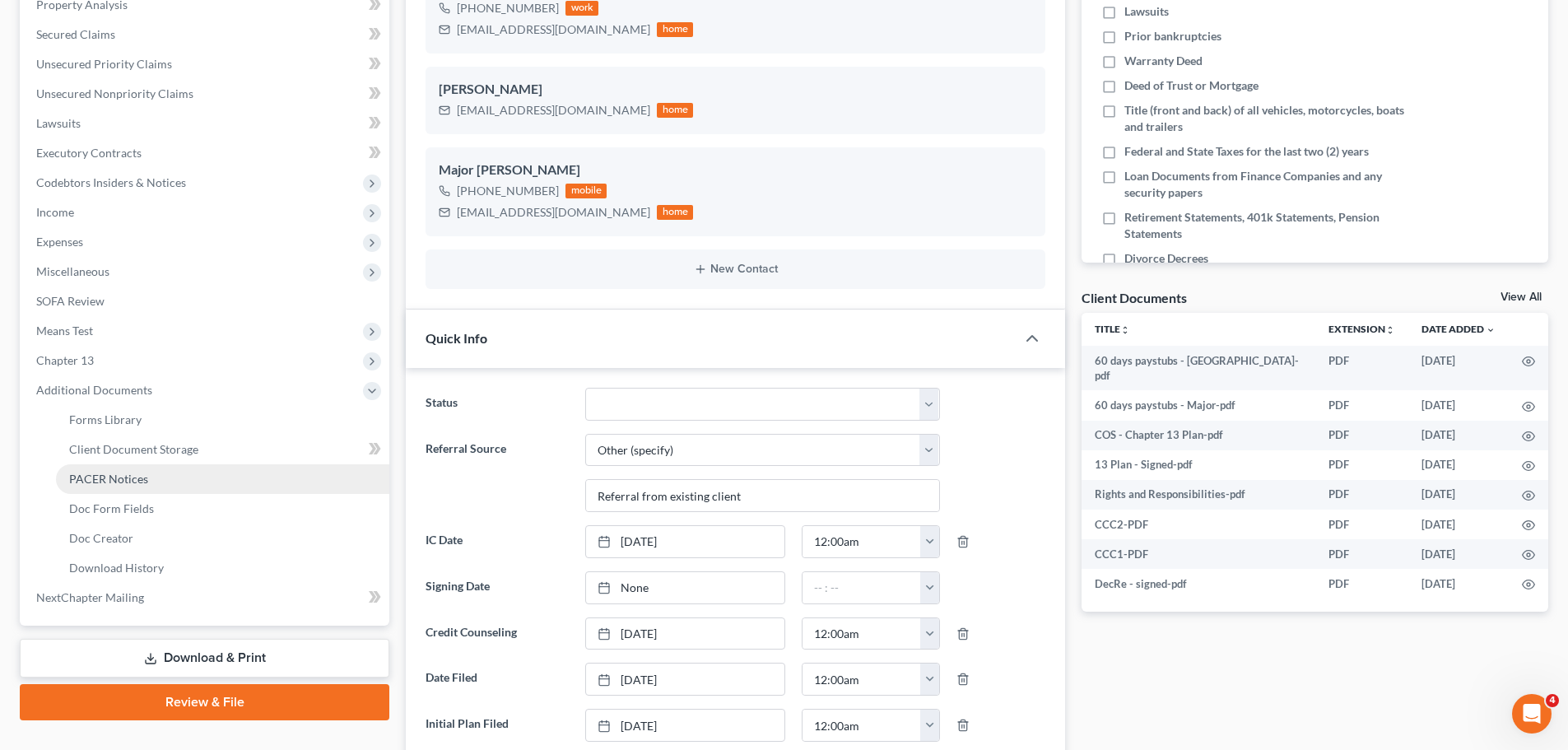
click at [154, 477] on link "PACER Notices" at bounding box center [223, 479] width 334 height 29
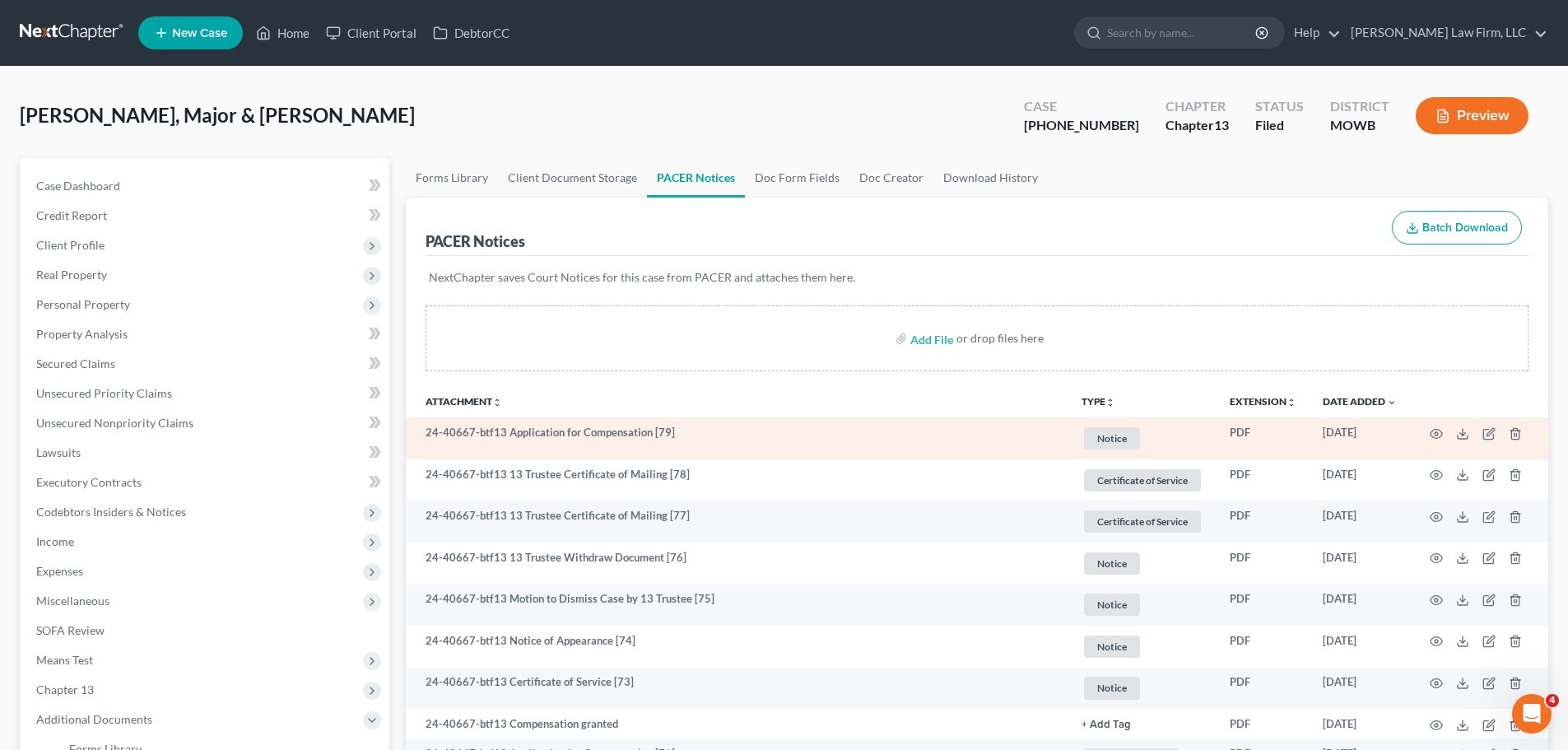
click at [1114, 441] on span "Notice" at bounding box center [1112, 439] width 56 height 22
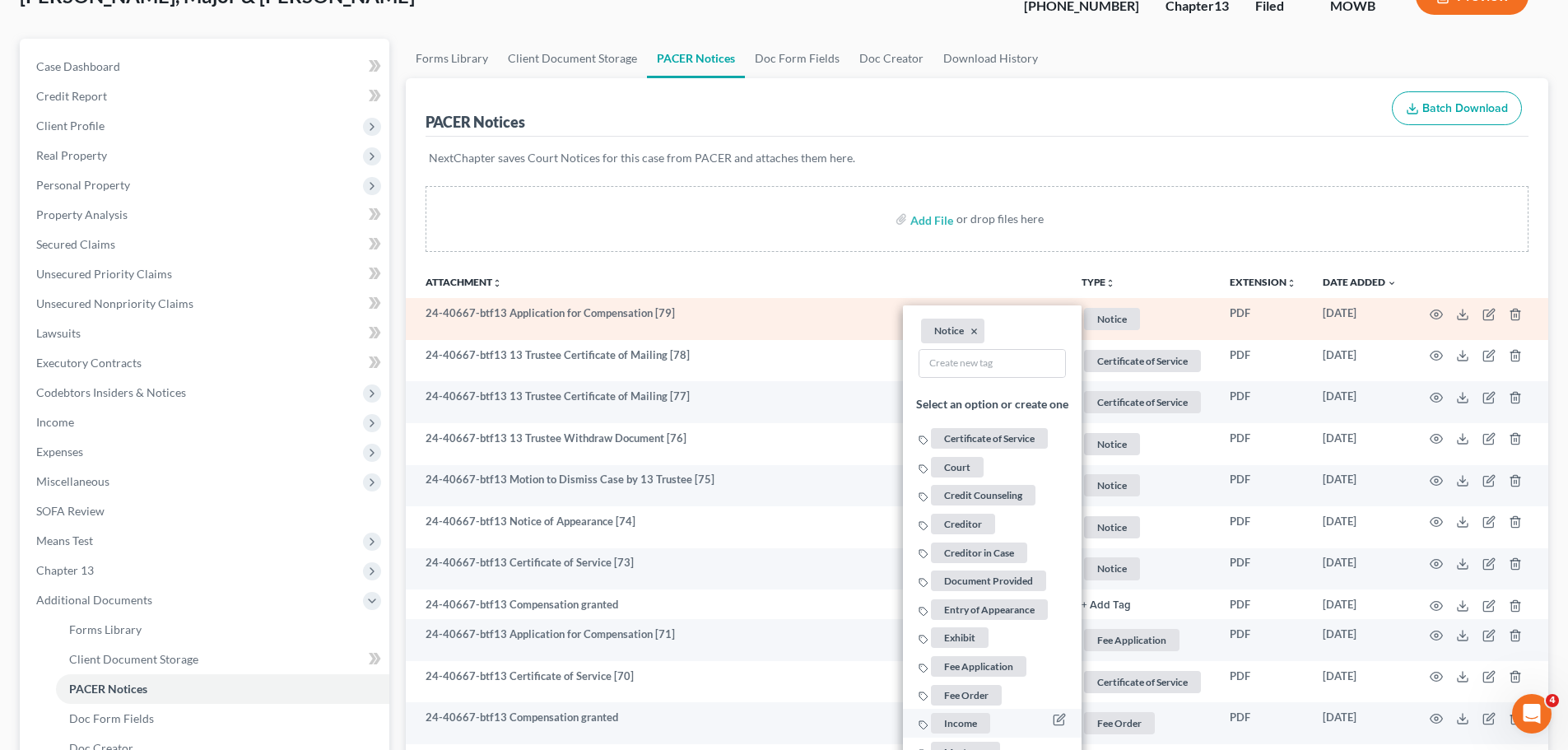
scroll to position [412, 0]
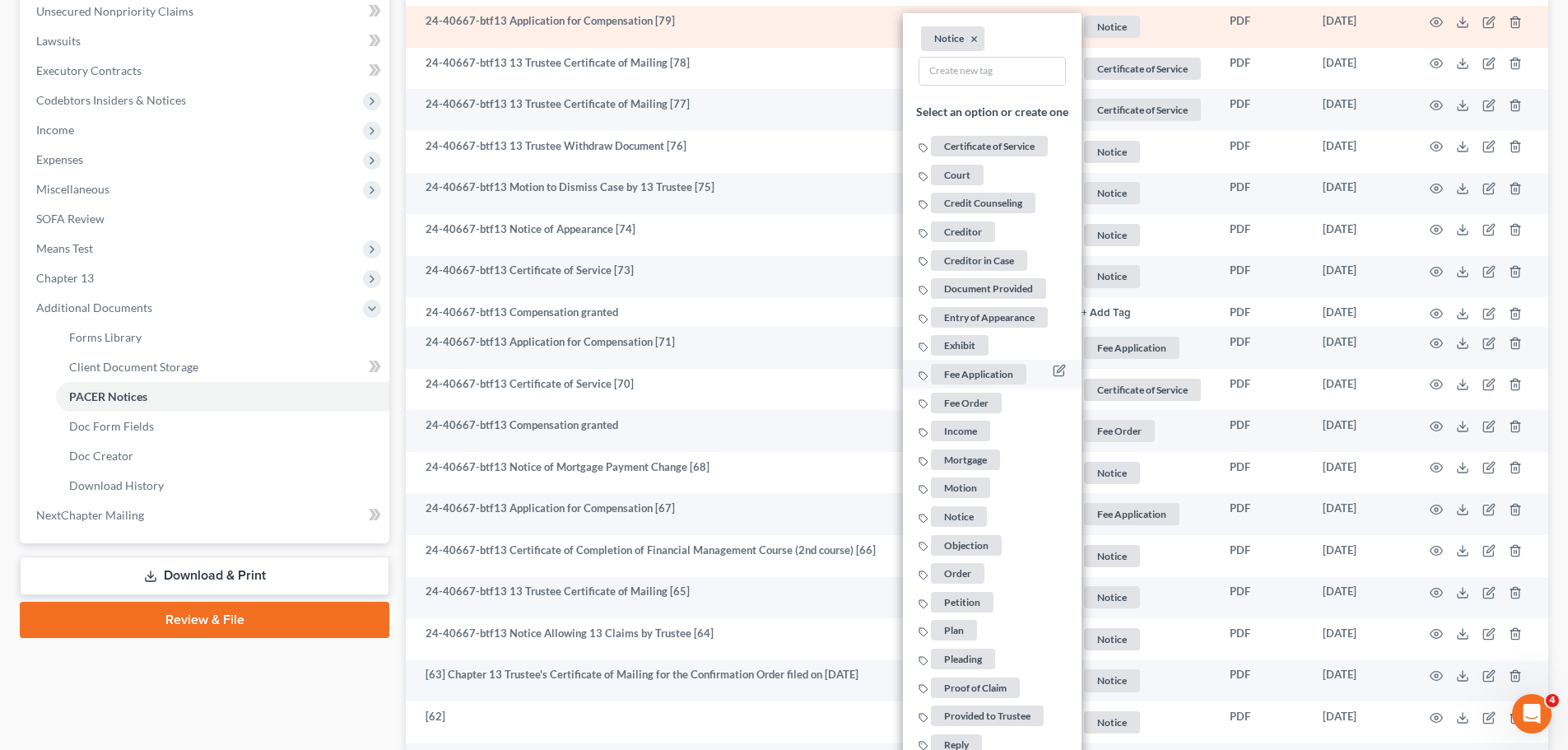
click at [1012, 379] on span "Fee Application" at bounding box center [979, 375] width 96 height 20
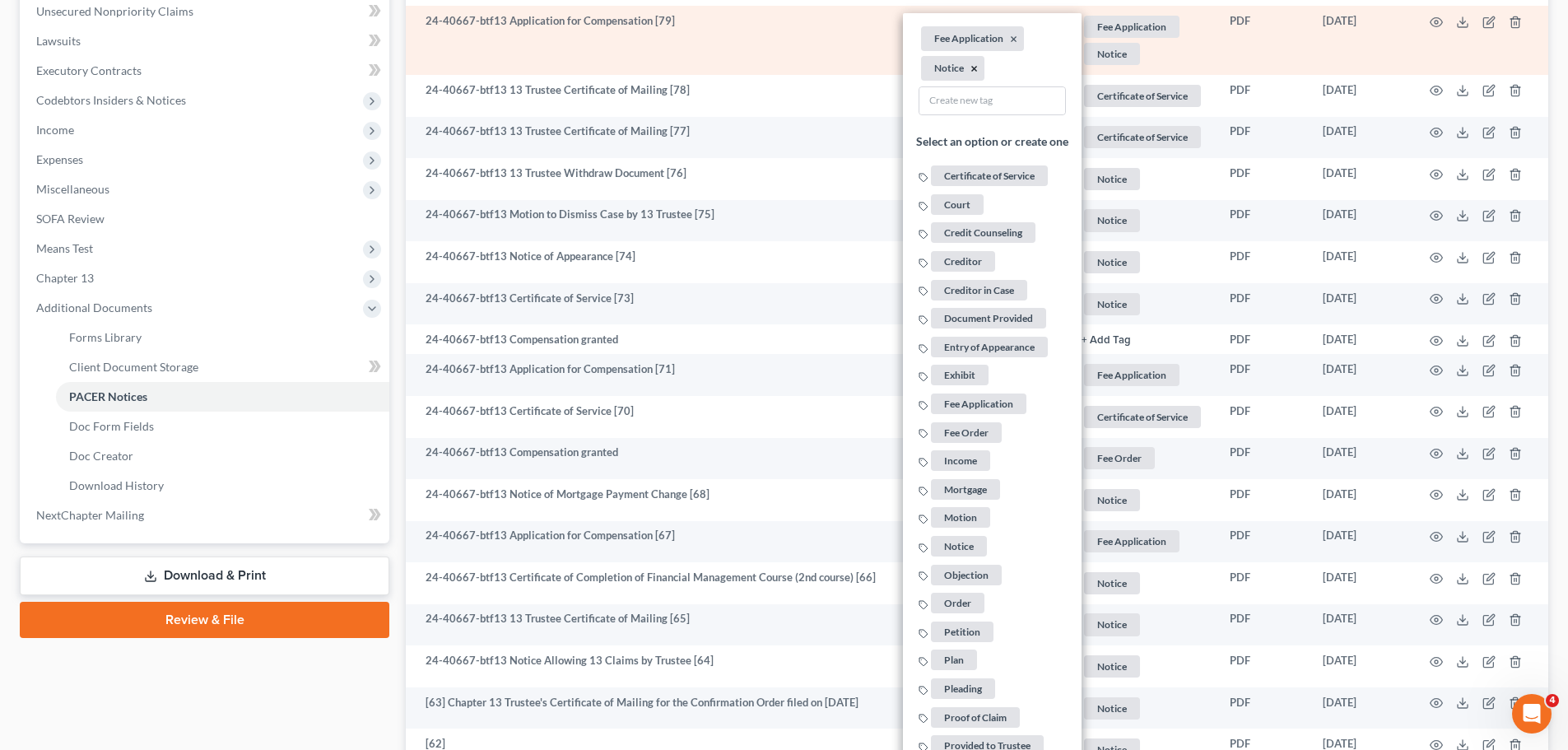
click at [975, 67] on button "×" at bounding box center [974, 69] width 7 height 15
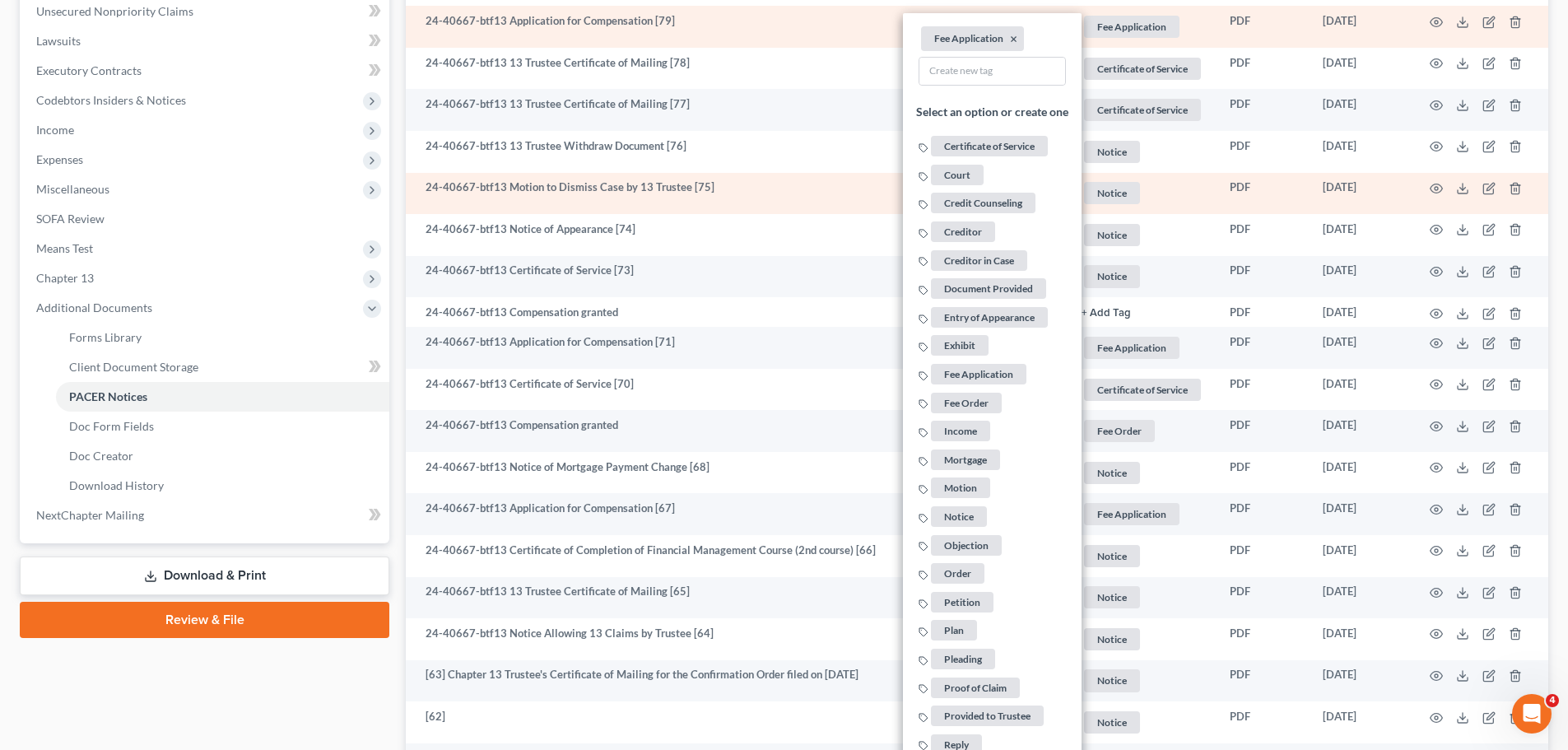
click at [1123, 200] on span "Notice" at bounding box center [1112, 193] width 56 height 22
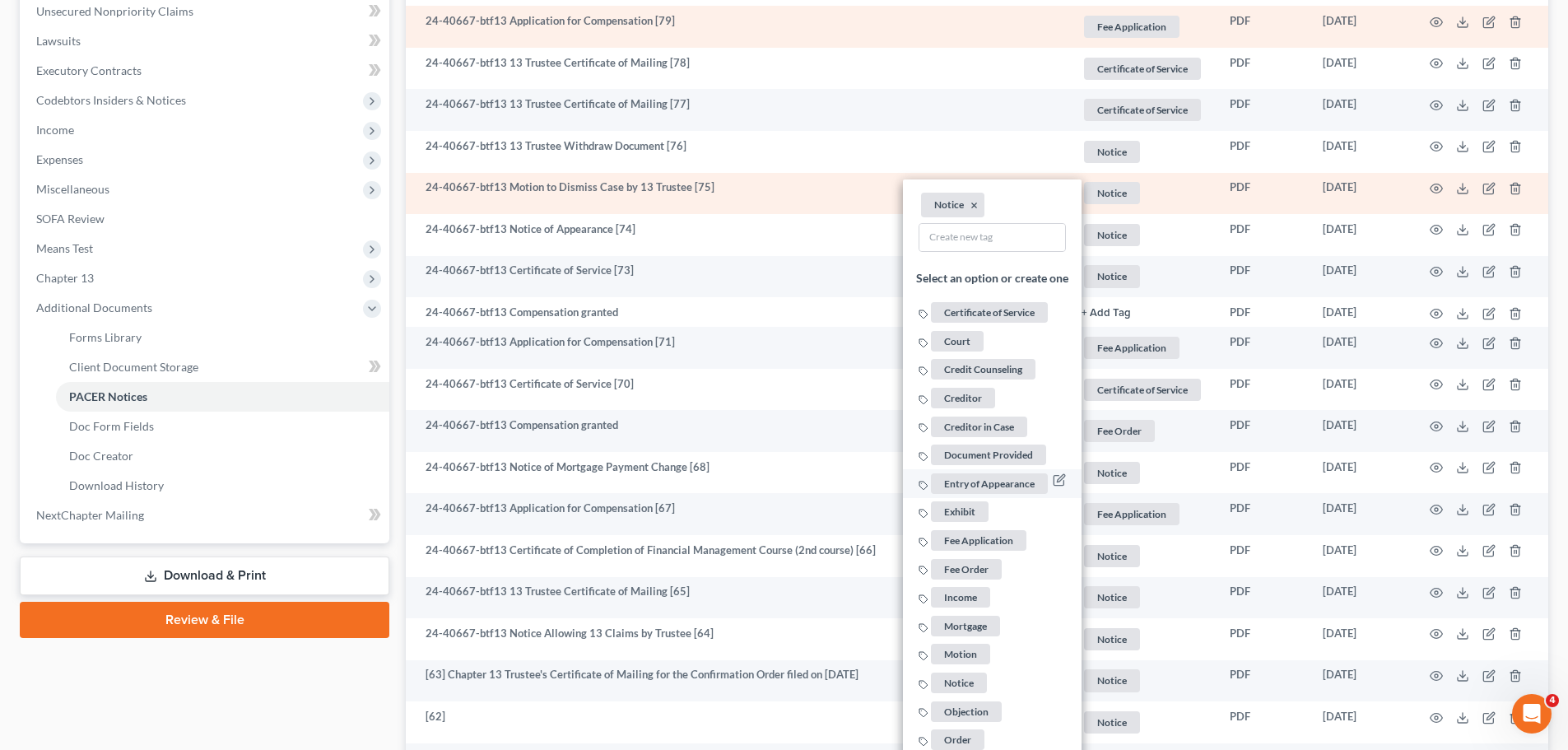
click at [974, 660] on span "Motion" at bounding box center [960, 655] width 59 height 20
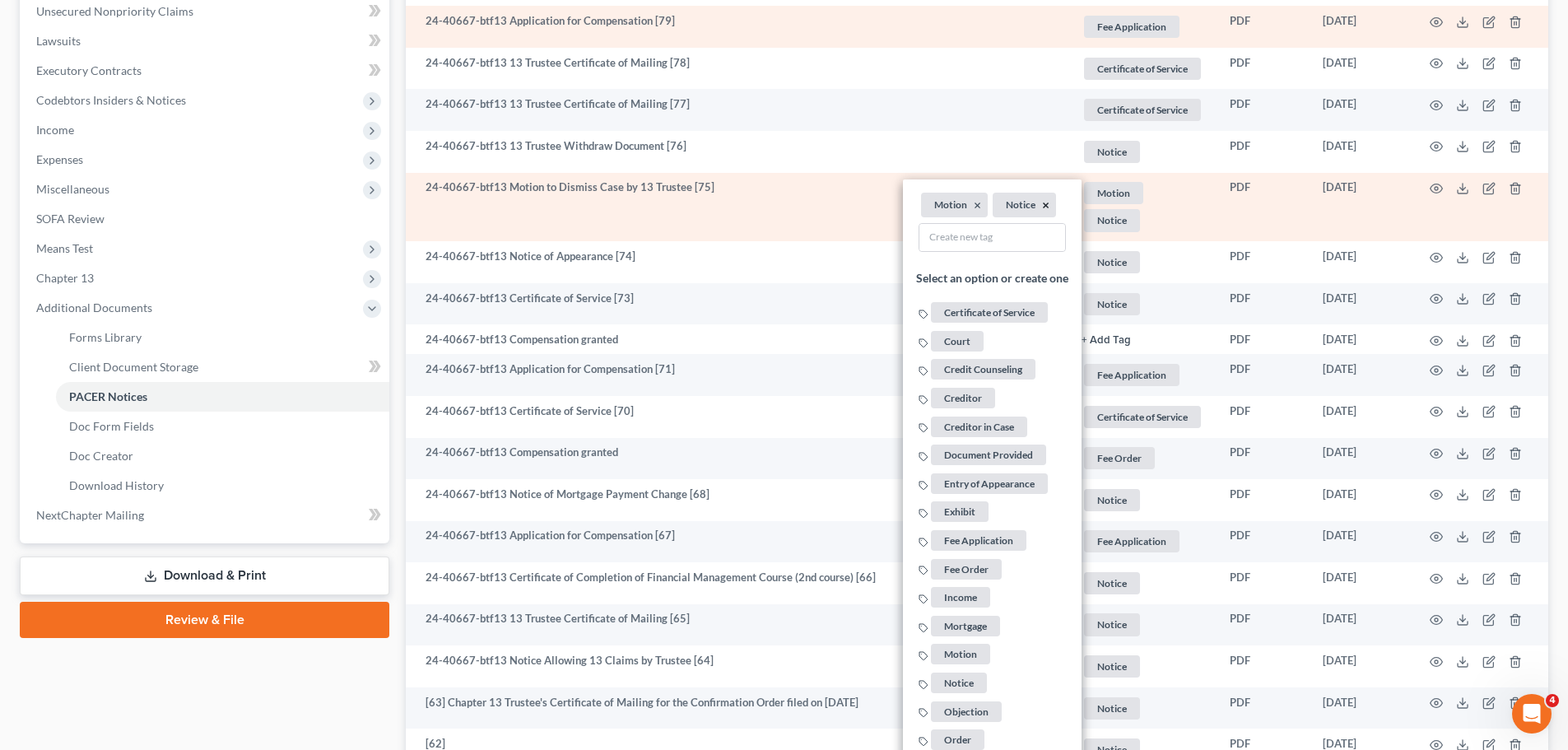
click at [1046, 206] on button "×" at bounding box center [1046, 206] width 7 height 15
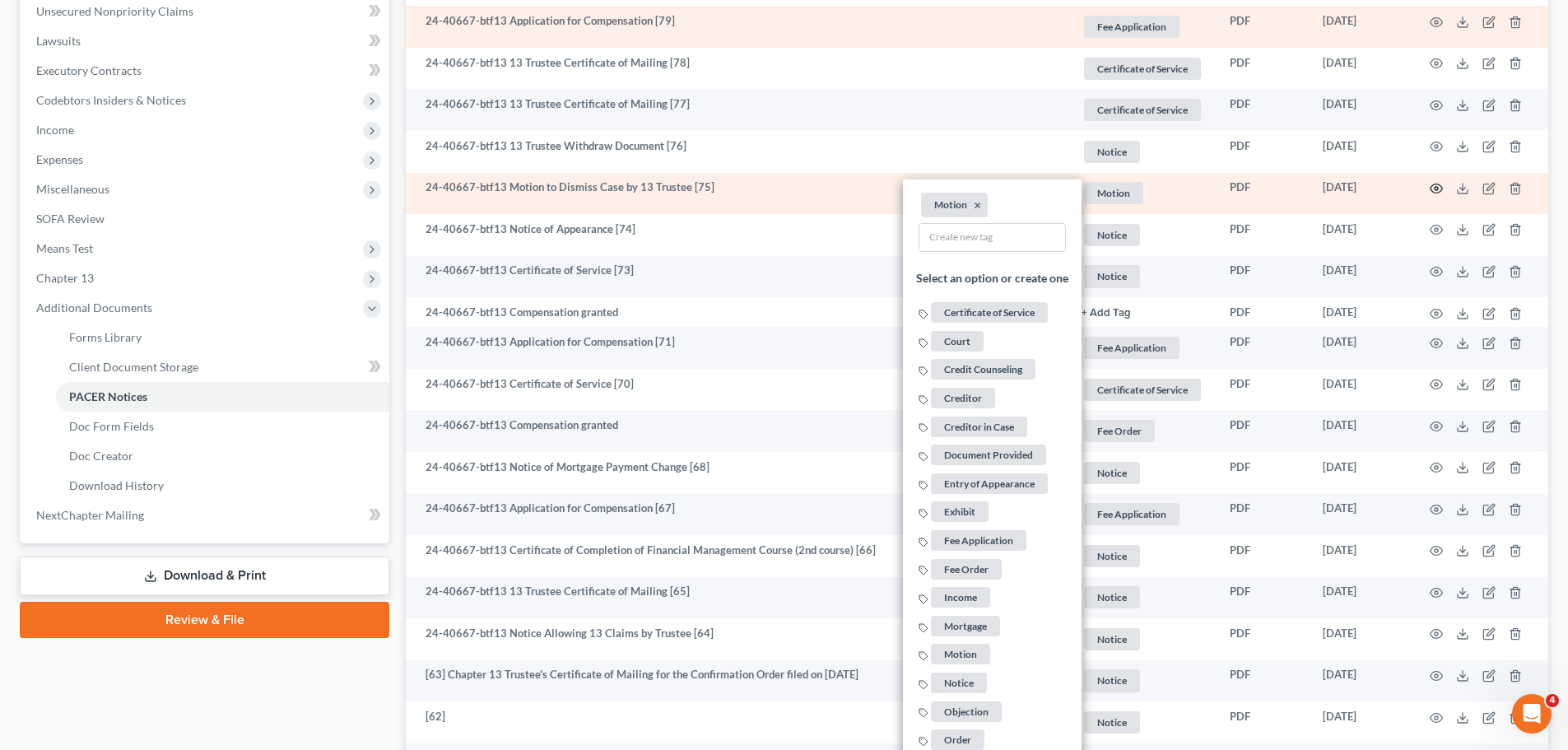
click at [1436, 185] on icon "button" at bounding box center [1436, 189] width 13 height 13
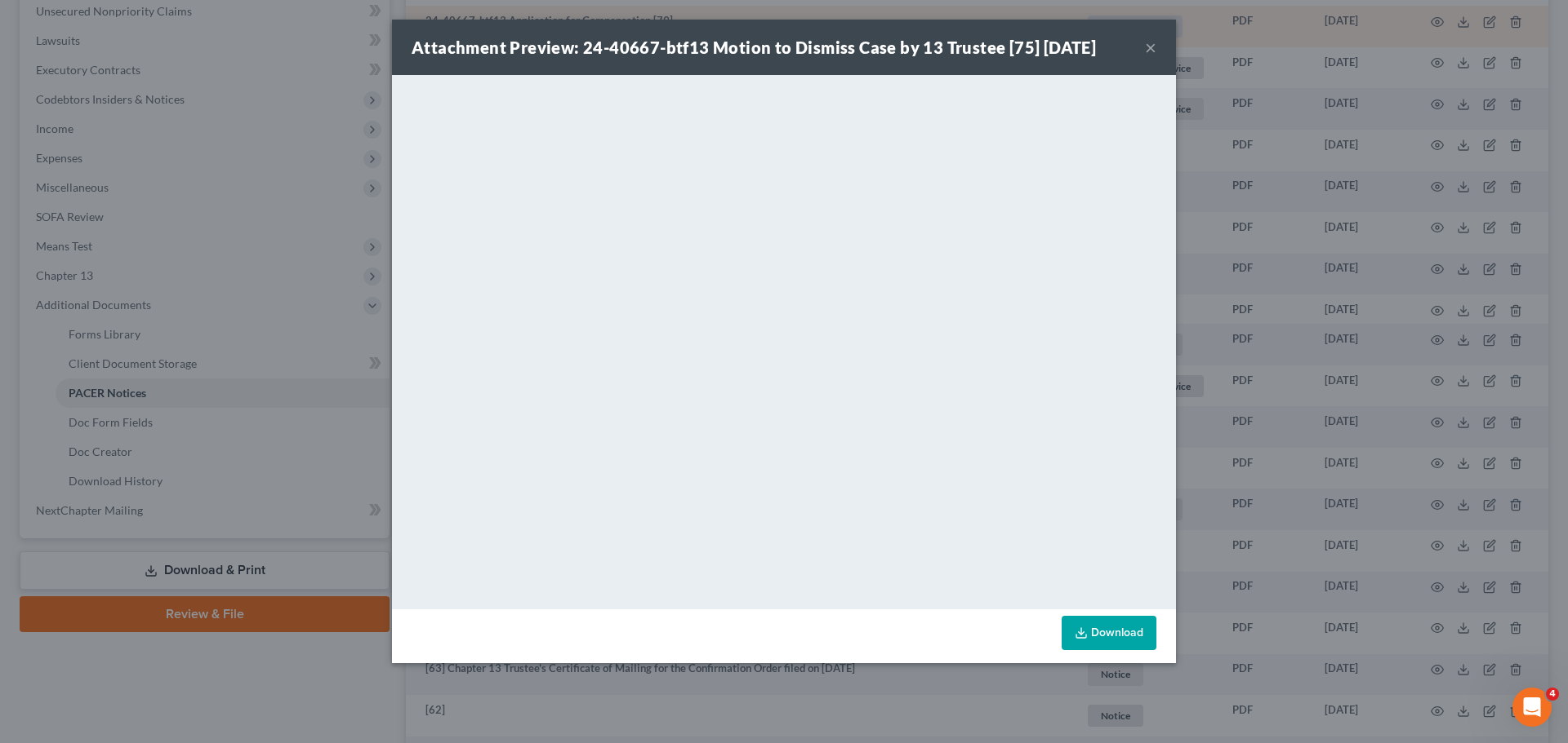
click at [1152, 39] on button "×" at bounding box center [1150, 46] width 12 height 19
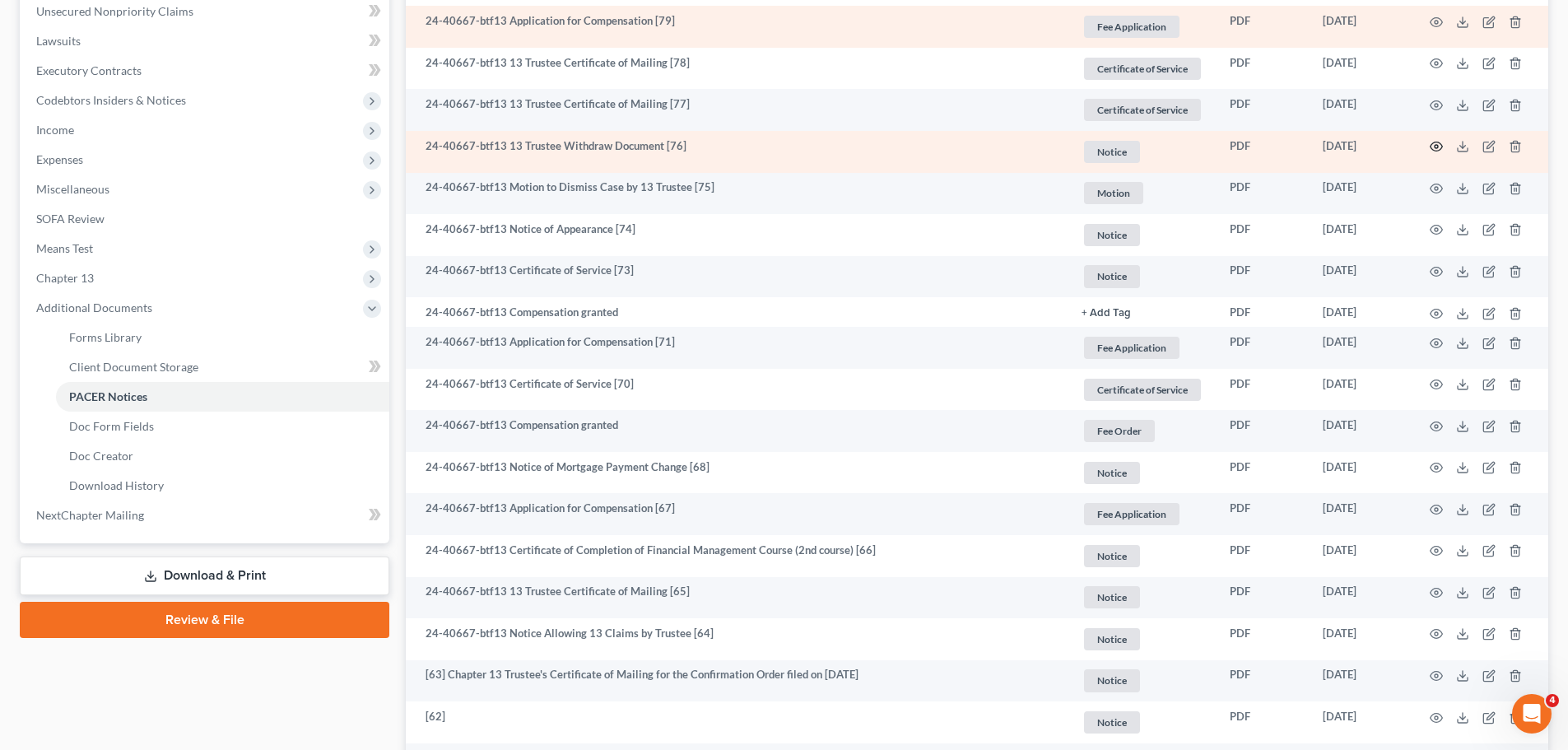
click at [1441, 145] on icon "button" at bounding box center [1436, 146] width 13 height 13
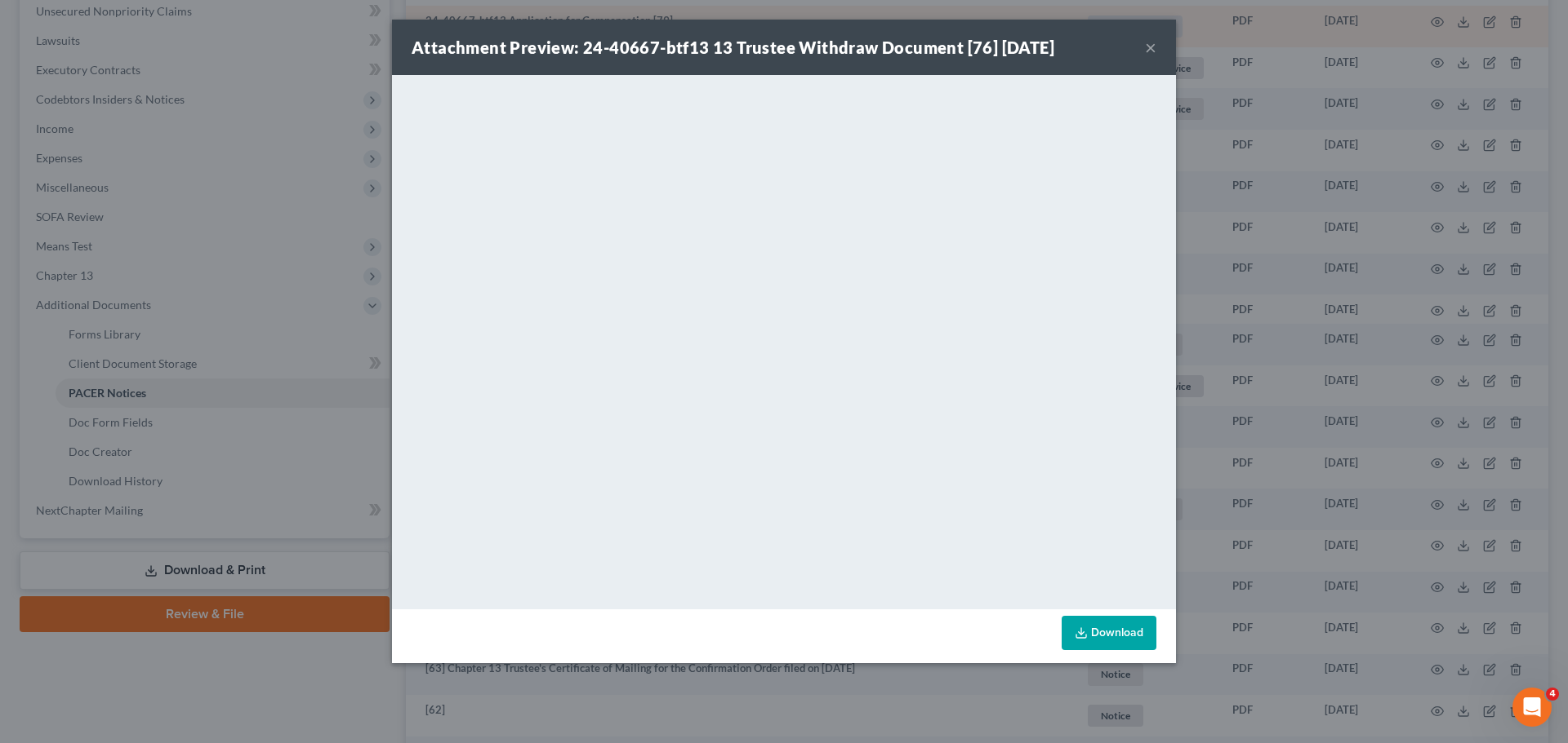
click at [1152, 43] on button "×" at bounding box center [1150, 46] width 12 height 19
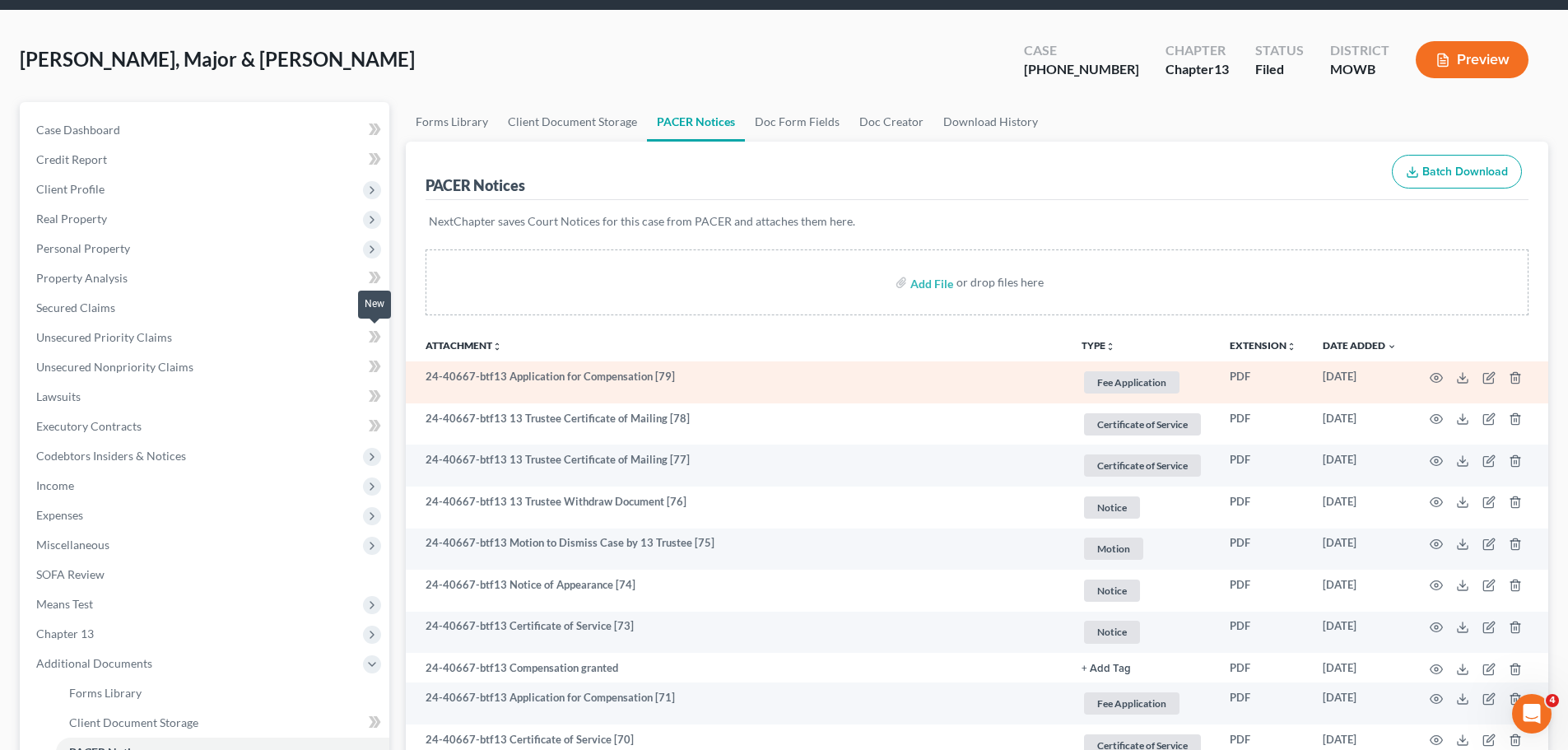
scroll to position [0, 0]
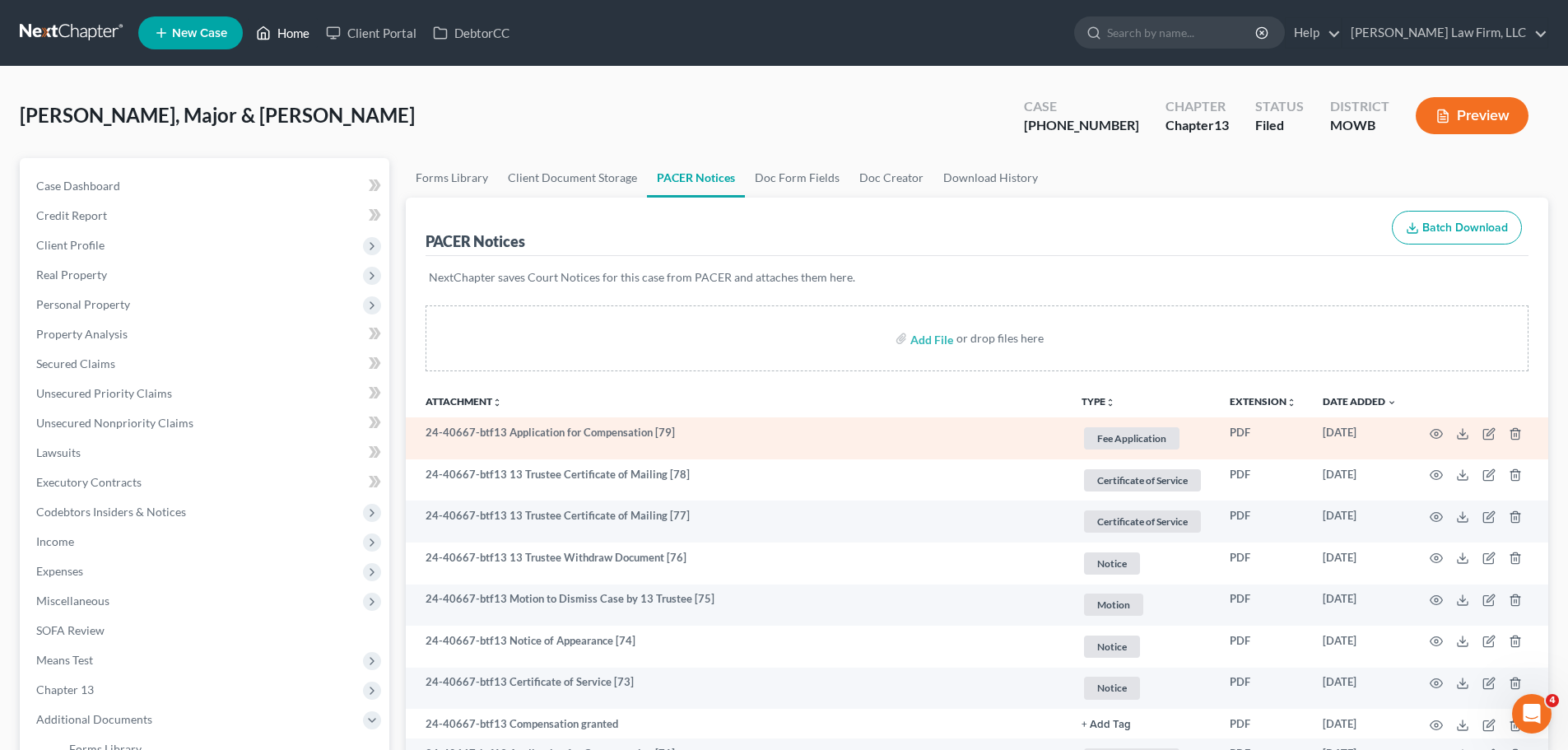
click at [294, 40] on link "Home" at bounding box center [282, 33] width 70 height 29
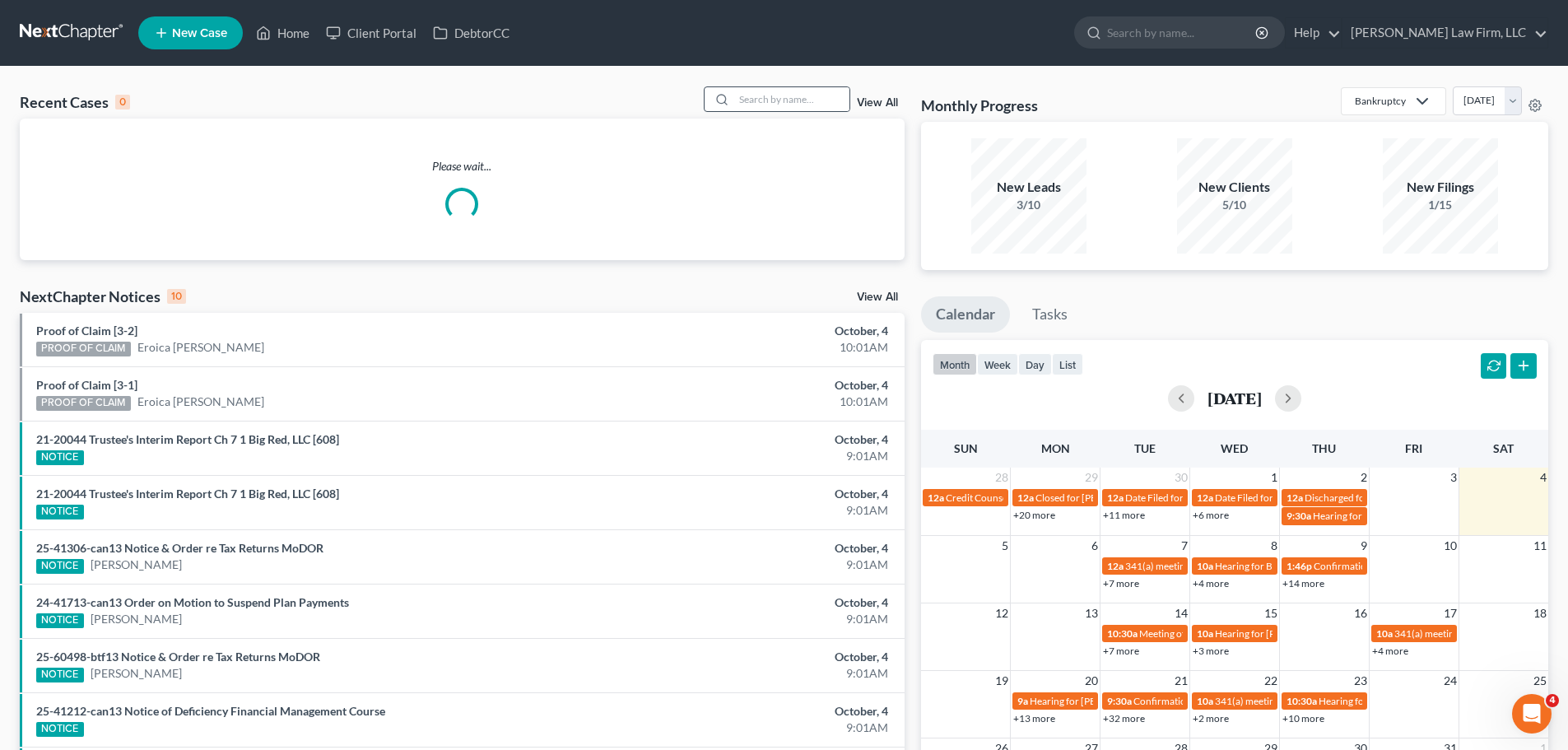
click at [781, 87] on div at bounding box center [776, 99] width 146 height 26
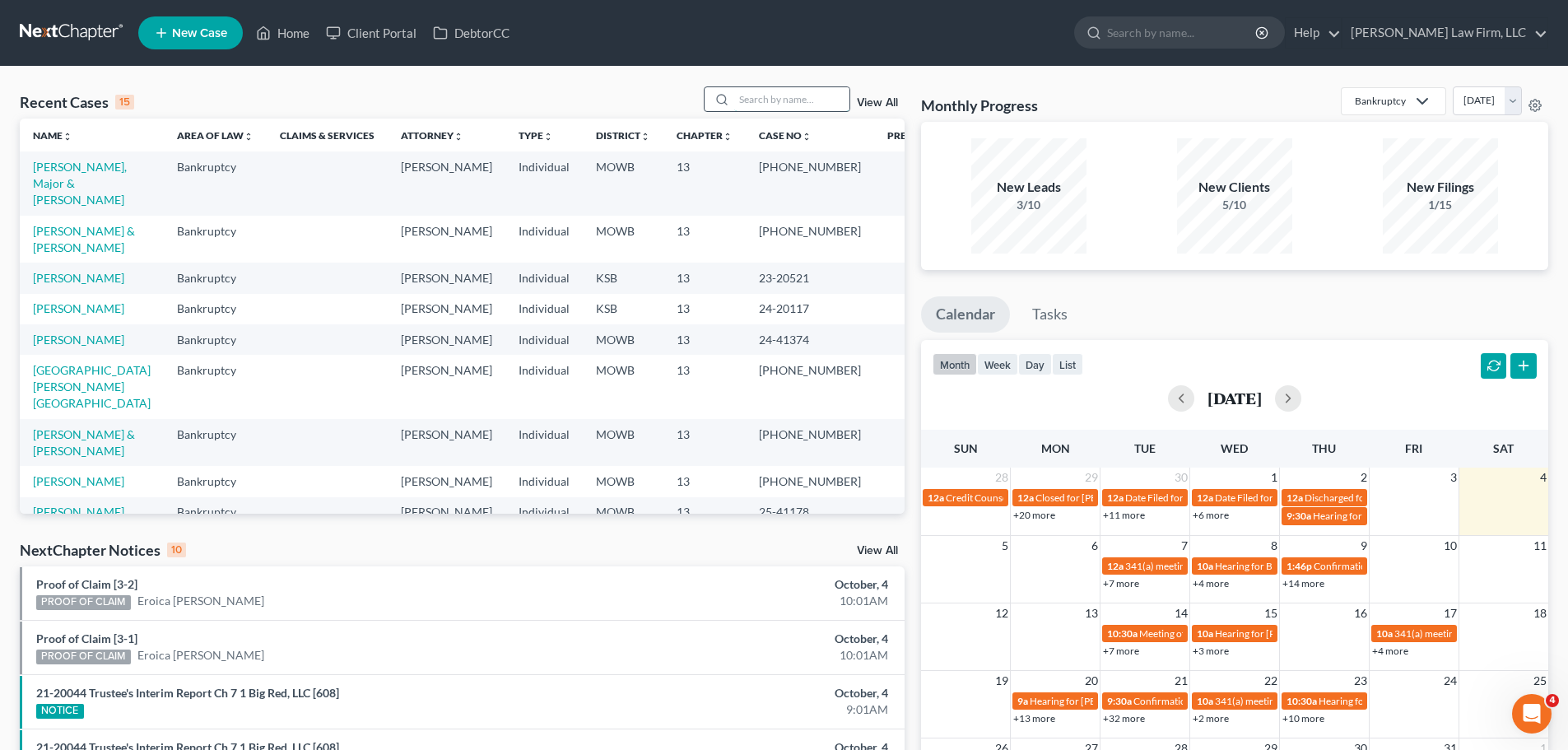
click at [782, 97] on input "search" at bounding box center [791, 99] width 115 height 24
type input "[PERSON_NAME]"
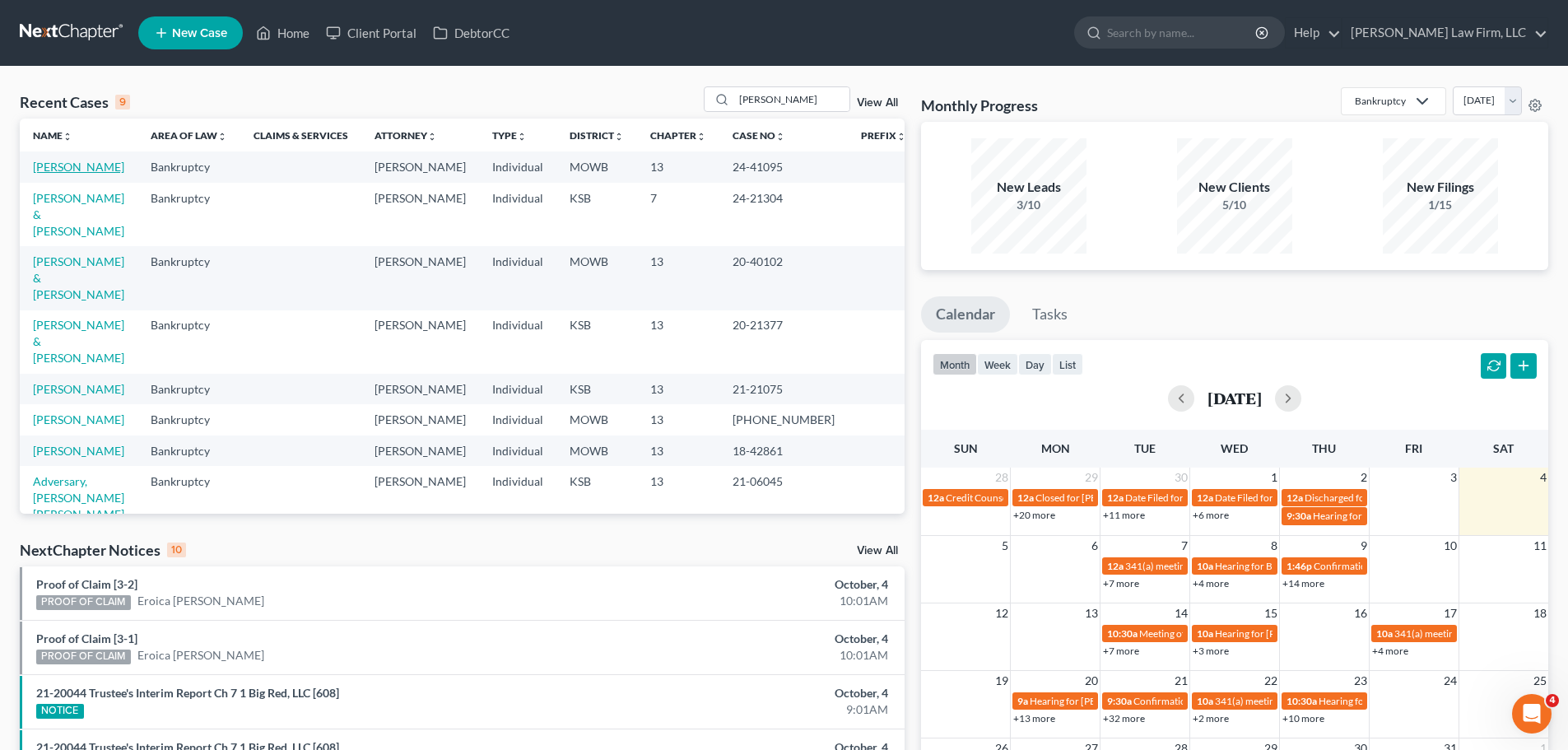
click at [74, 171] on link "[PERSON_NAME]" at bounding box center [78, 167] width 91 height 14
select select "6"
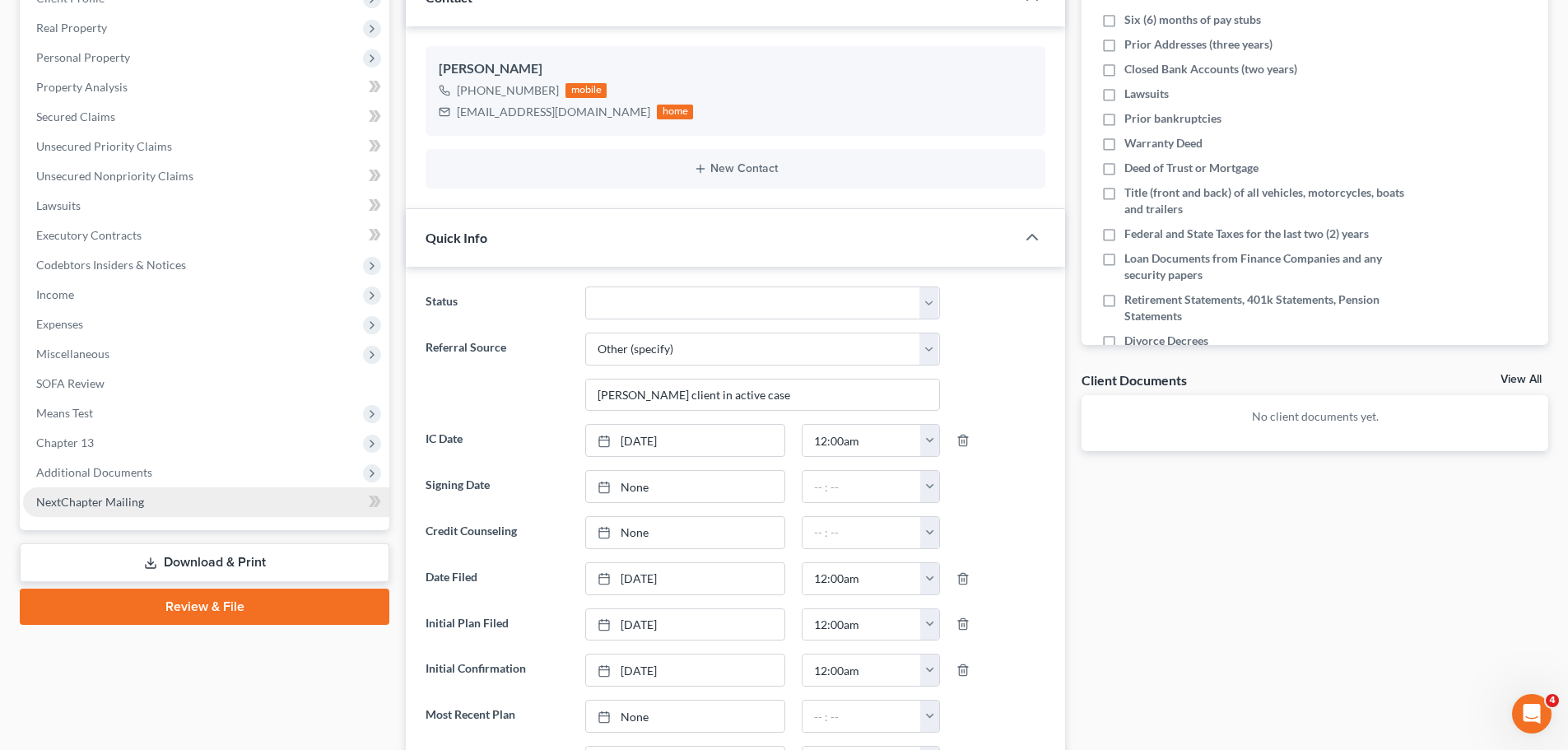
scroll to position [2269, 0]
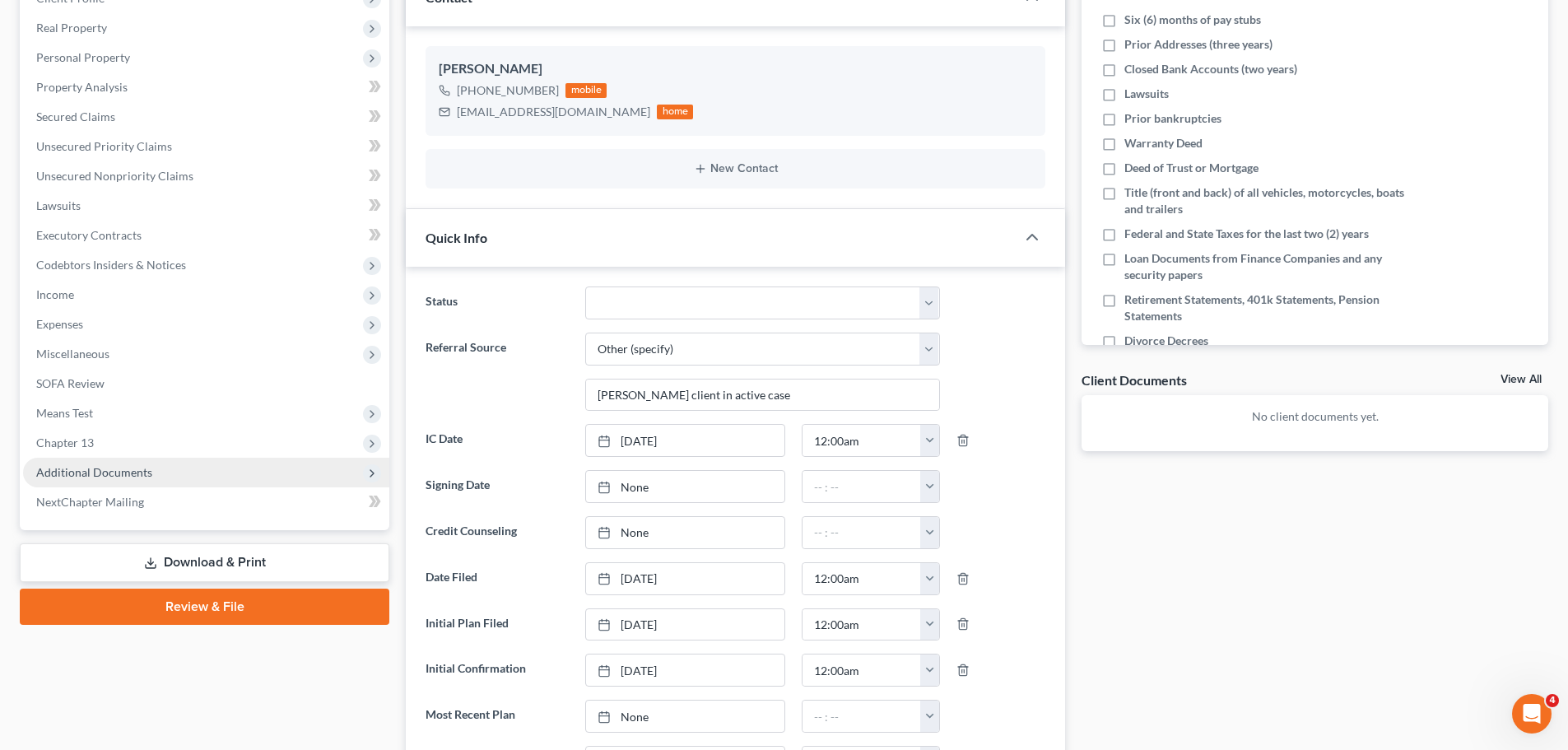
click at [91, 474] on span "Additional Documents" at bounding box center [94, 472] width 116 height 14
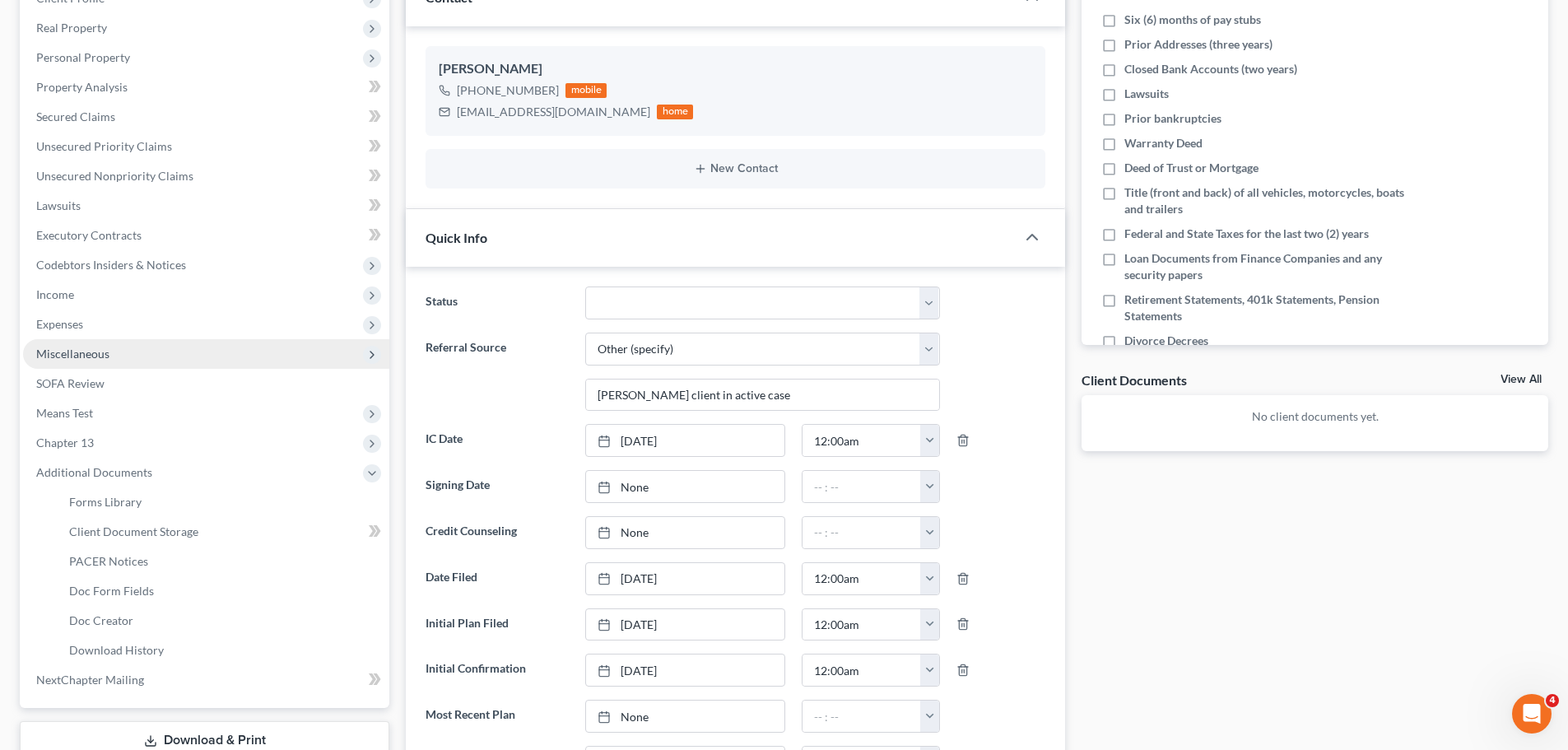
scroll to position [412, 0]
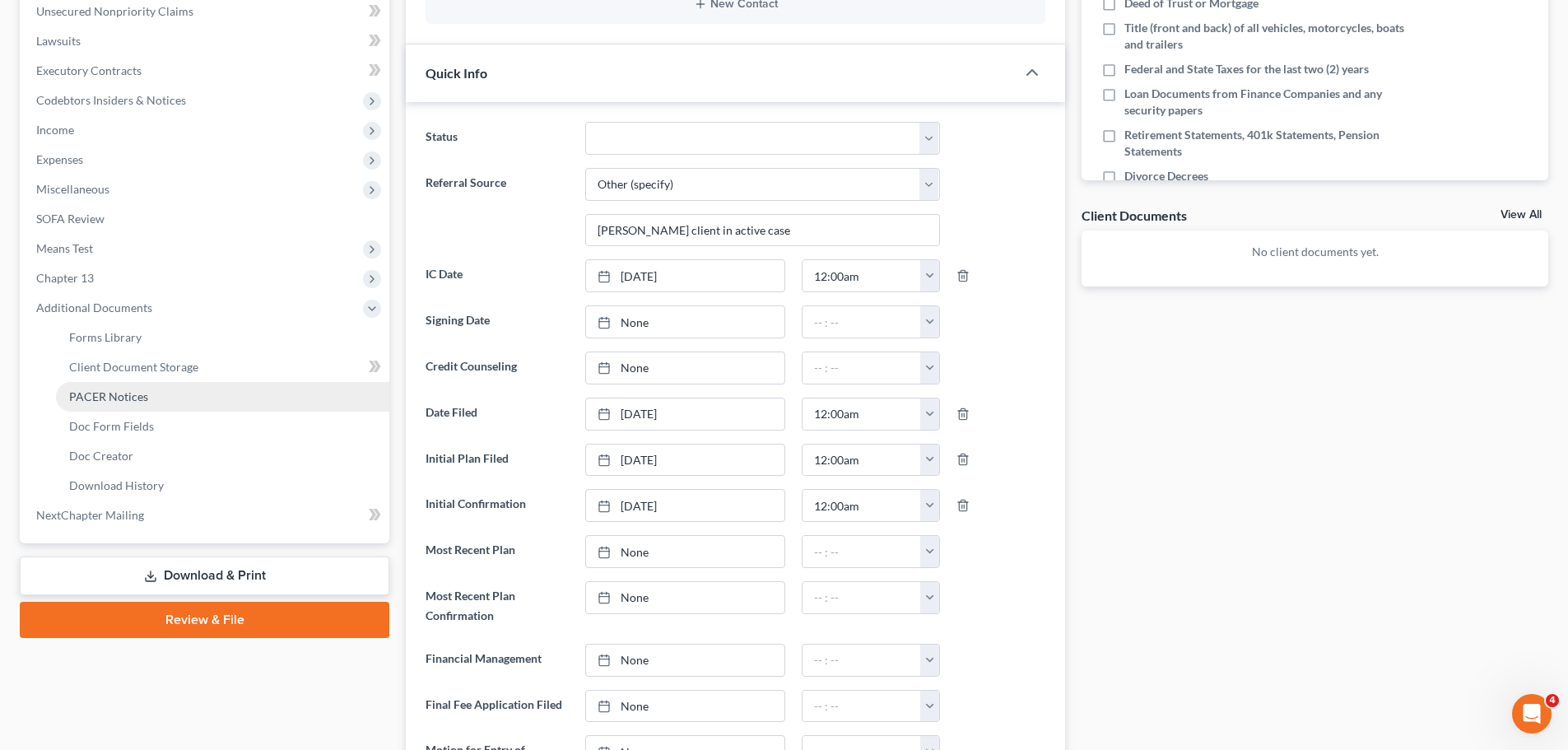
click at [144, 403] on span "PACER Notices" at bounding box center [109, 396] width 79 height 14
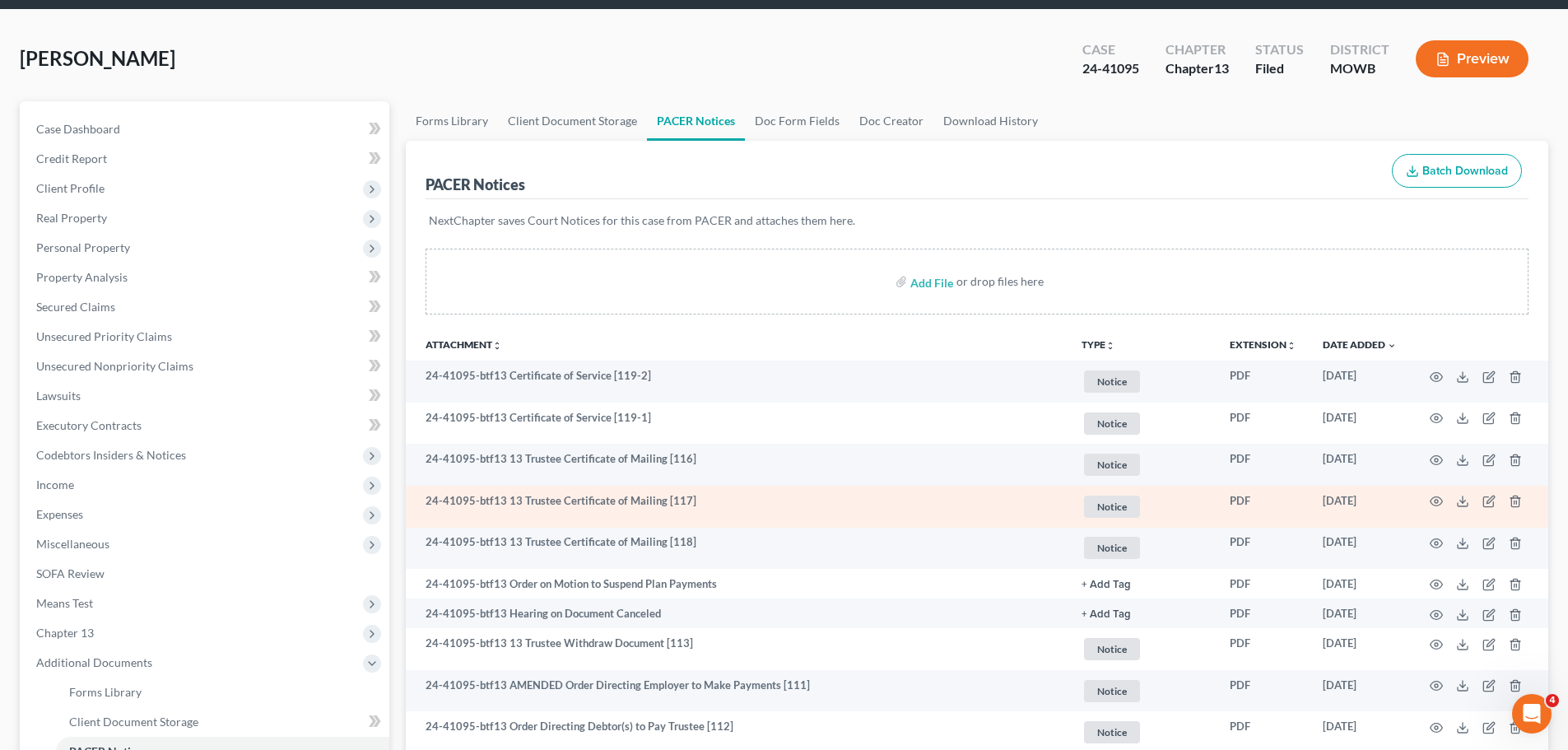
scroll to position [83, 0]
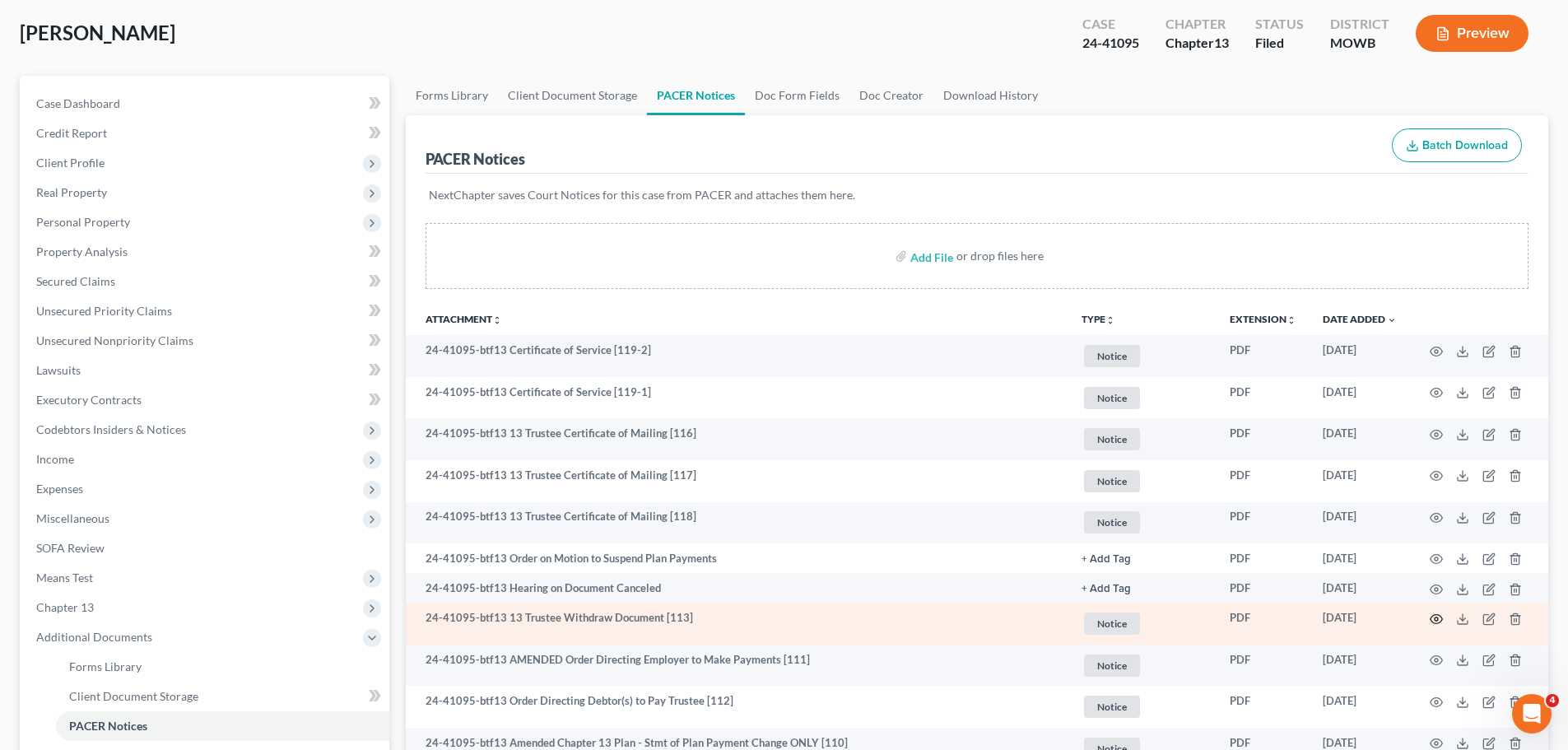
click at [1437, 619] on icon "button" at bounding box center [1436, 619] width 13 height 13
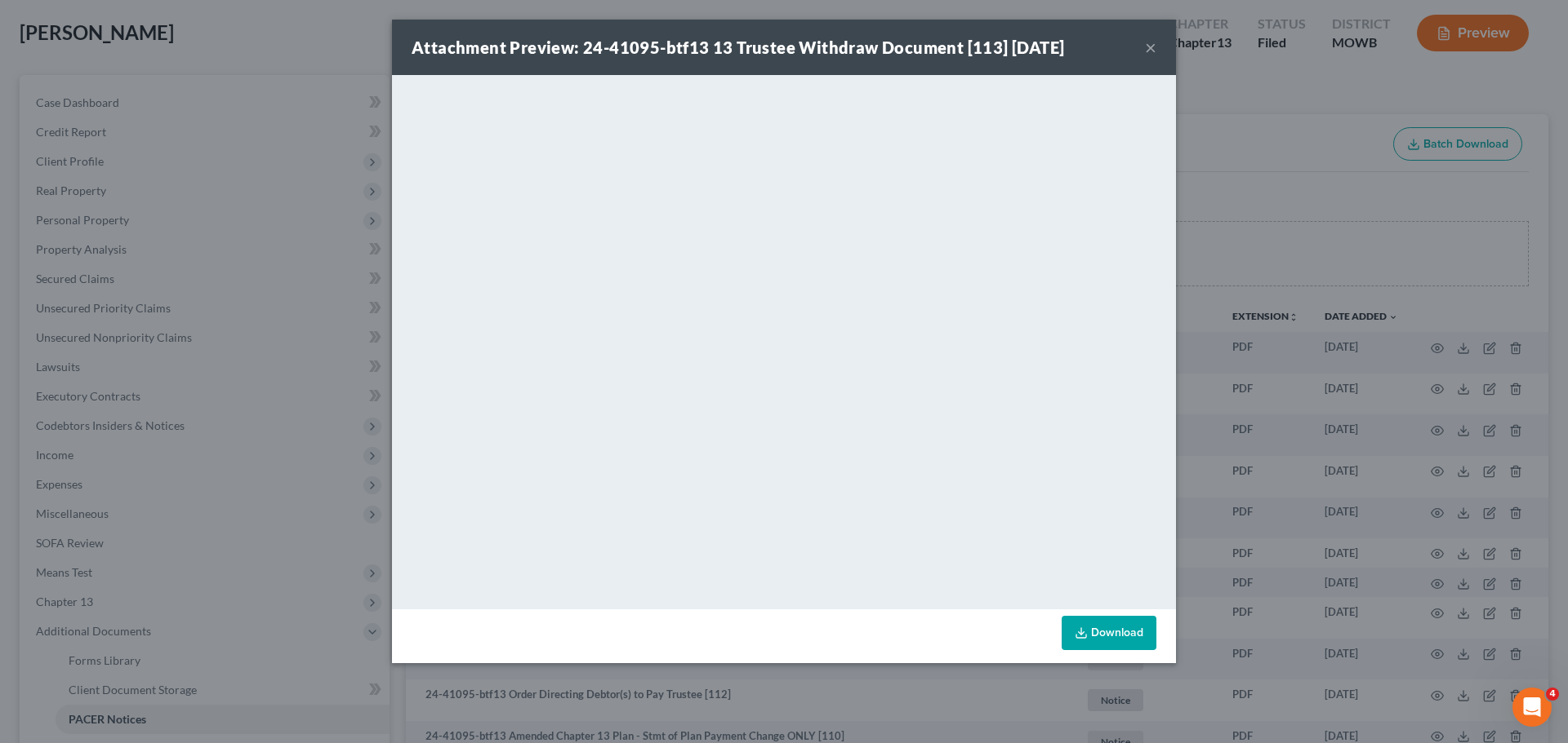
click at [1155, 46] on button "×" at bounding box center [1150, 46] width 12 height 19
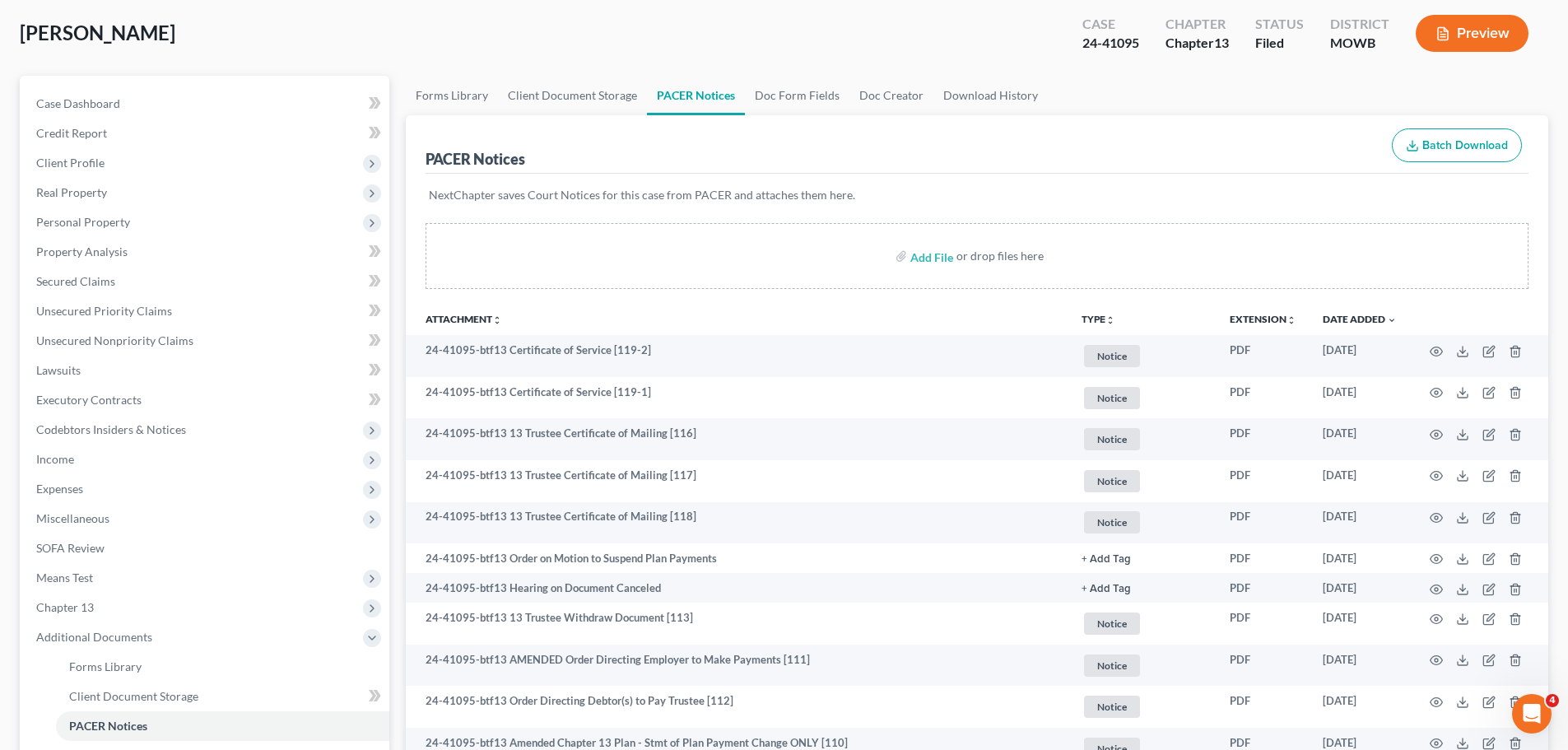
scroll to position [248, 0]
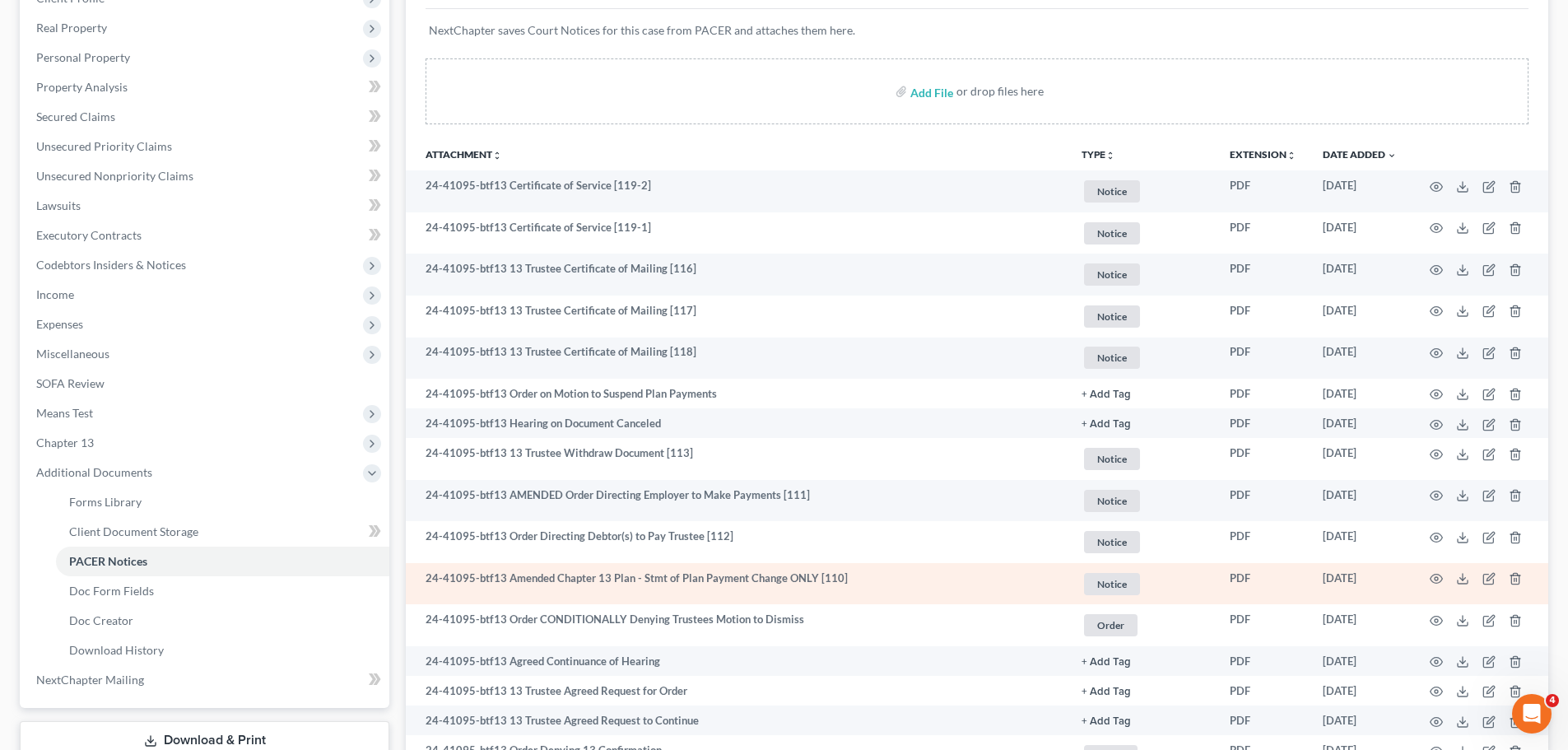
click at [1111, 584] on span "Notice" at bounding box center [1112, 584] width 56 height 22
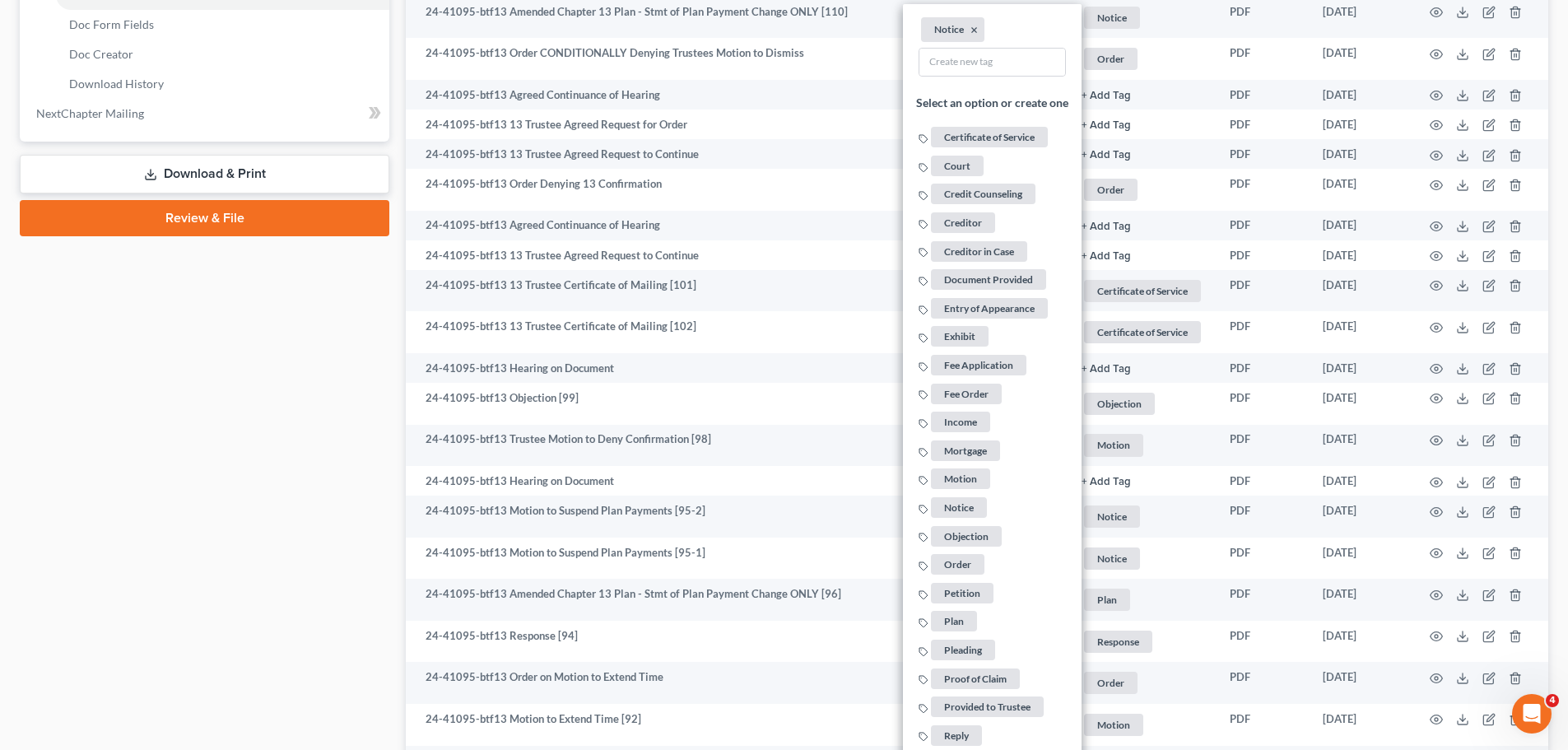
scroll to position [824, 0]
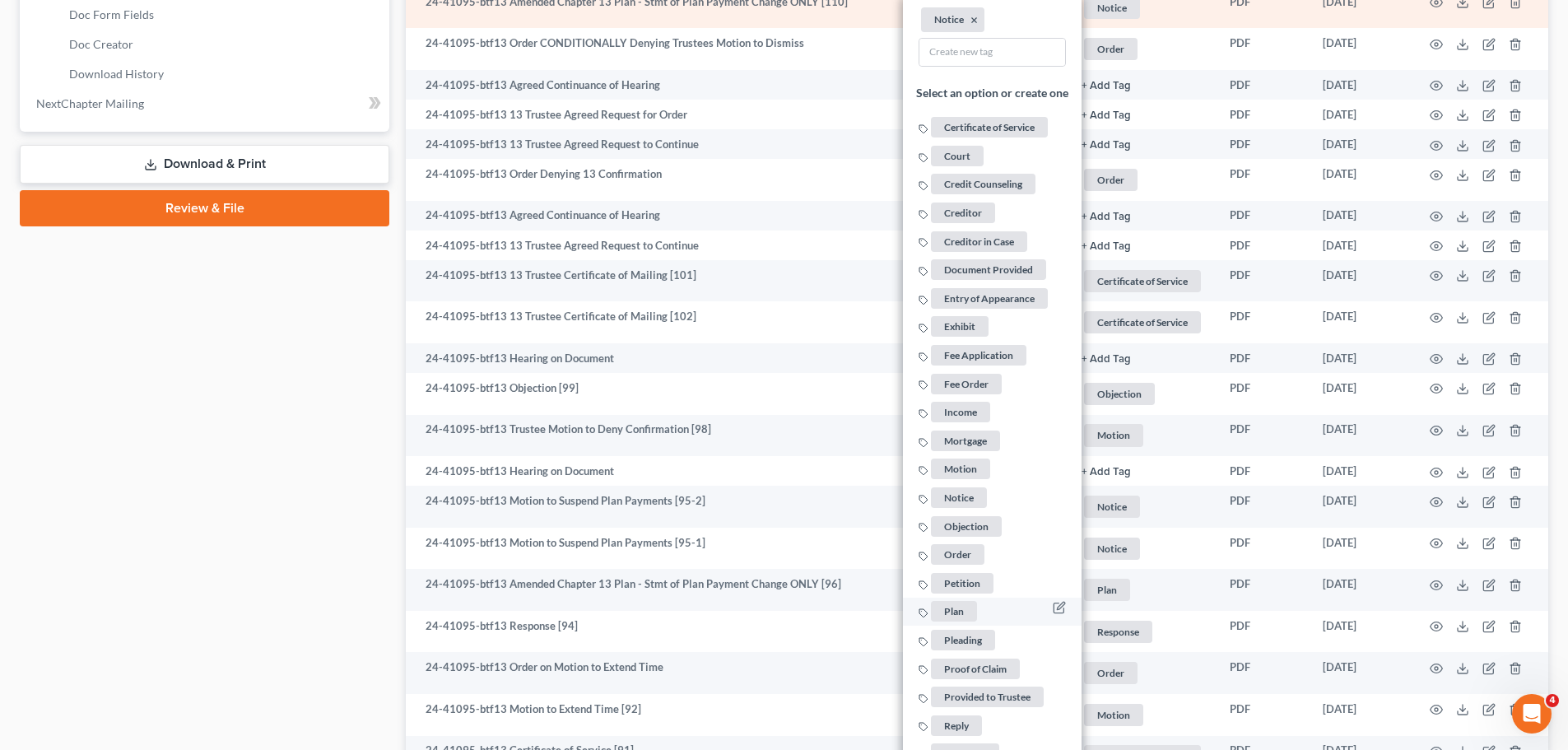
click at [967, 610] on span "Plan" at bounding box center [954, 611] width 46 height 20
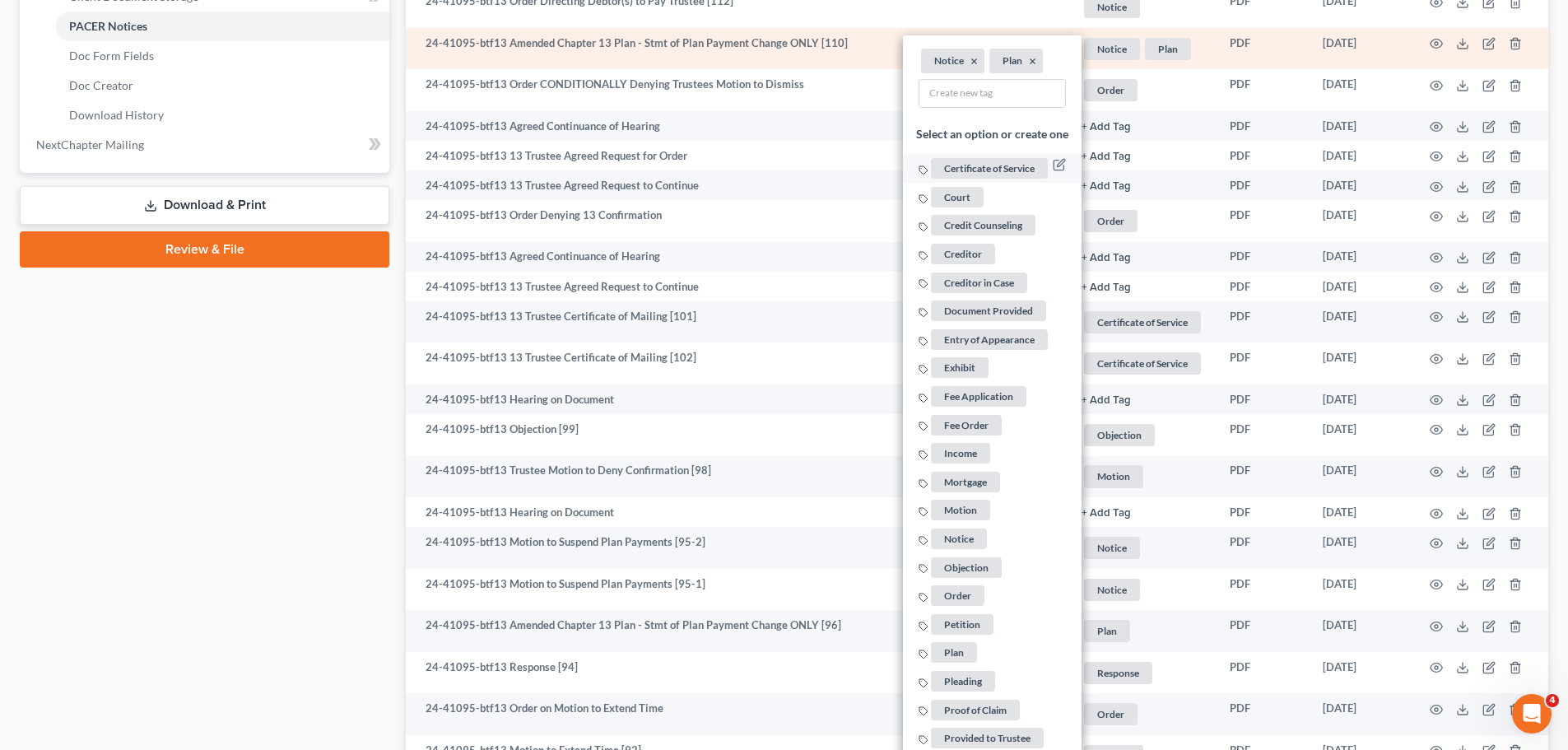
scroll to position [742, 0]
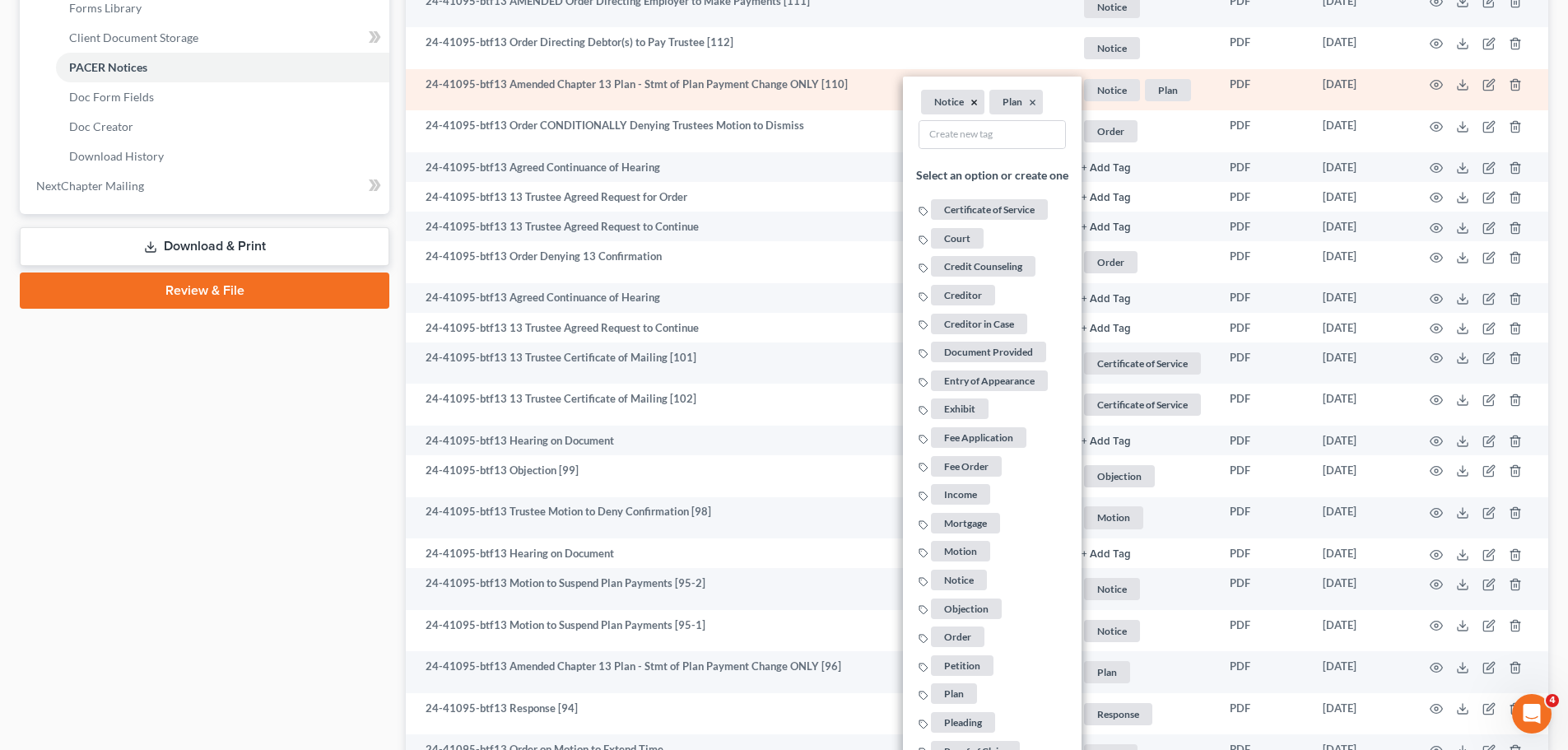
click at [973, 99] on button "×" at bounding box center [974, 102] width 7 height 15
click at [1438, 77] on td at bounding box center [1479, 90] width 138 height 42
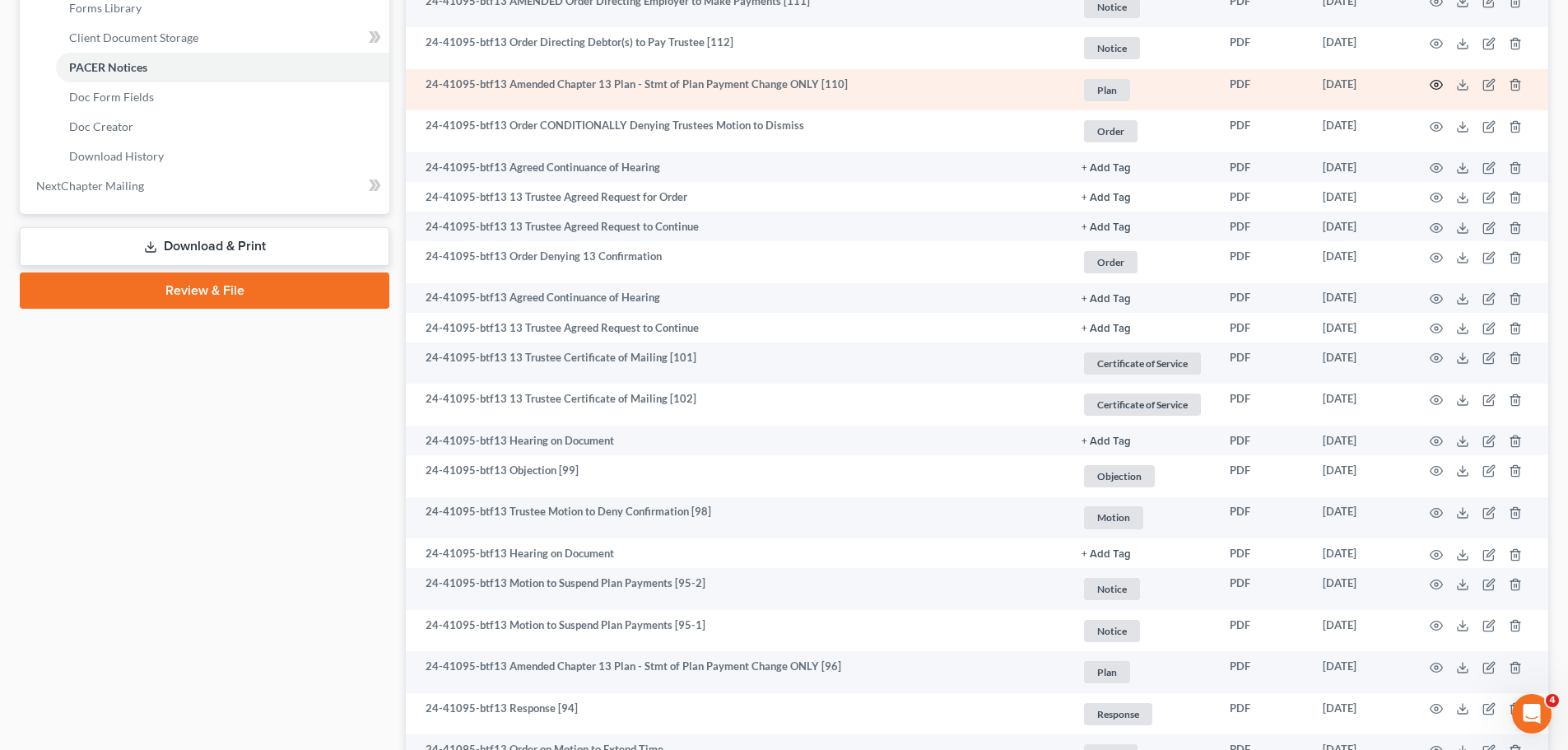
click at [1437, 83] on icon "button" at bounding box center [1436, 85] width 13 height 13
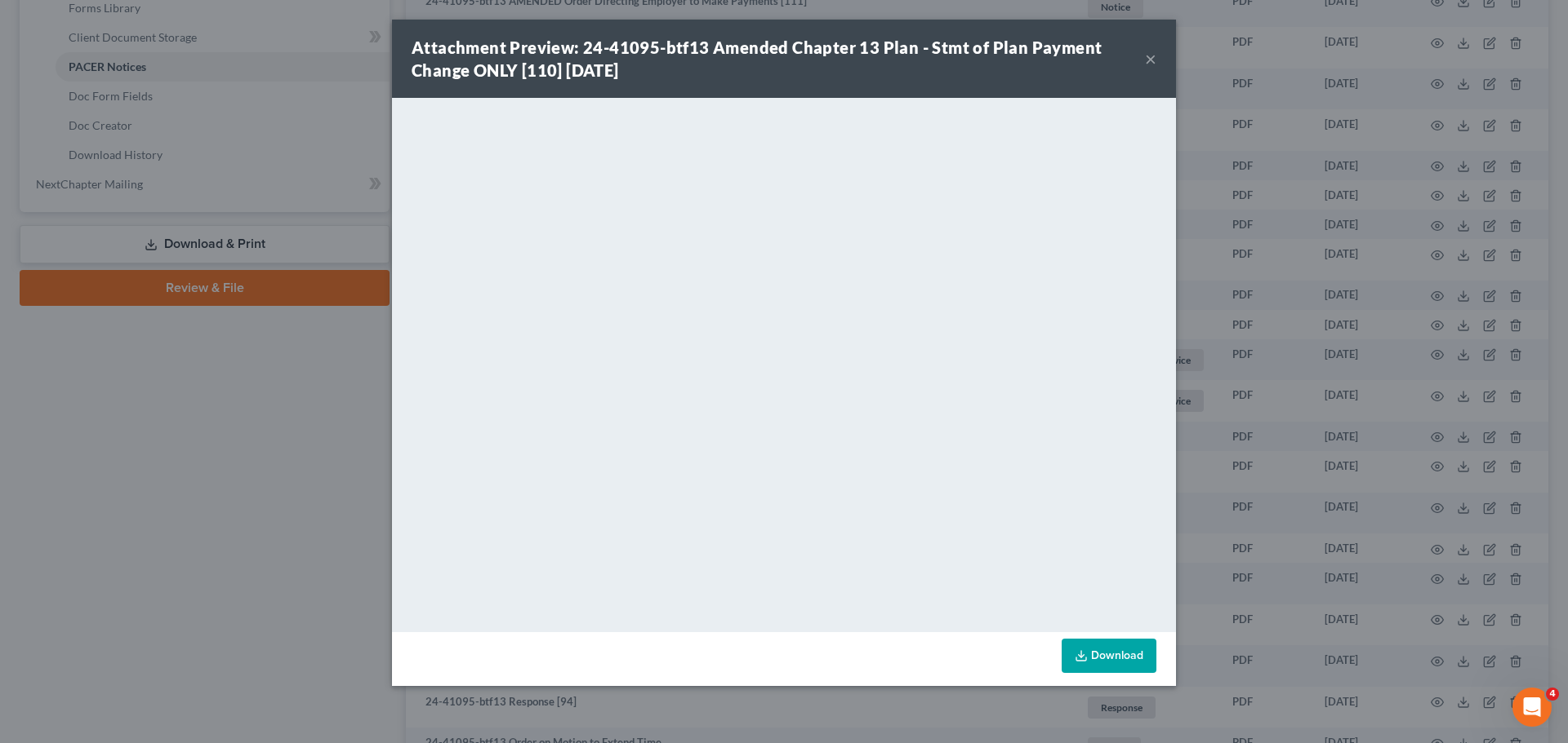
drag, startPoint x: 1147, startPoint y: 58, endPoint x: 35, endPoint y: 33, distance: 1112.3
click at [1147, 58] on button "×" at bounding box center [1150, 58] width 12 height 19
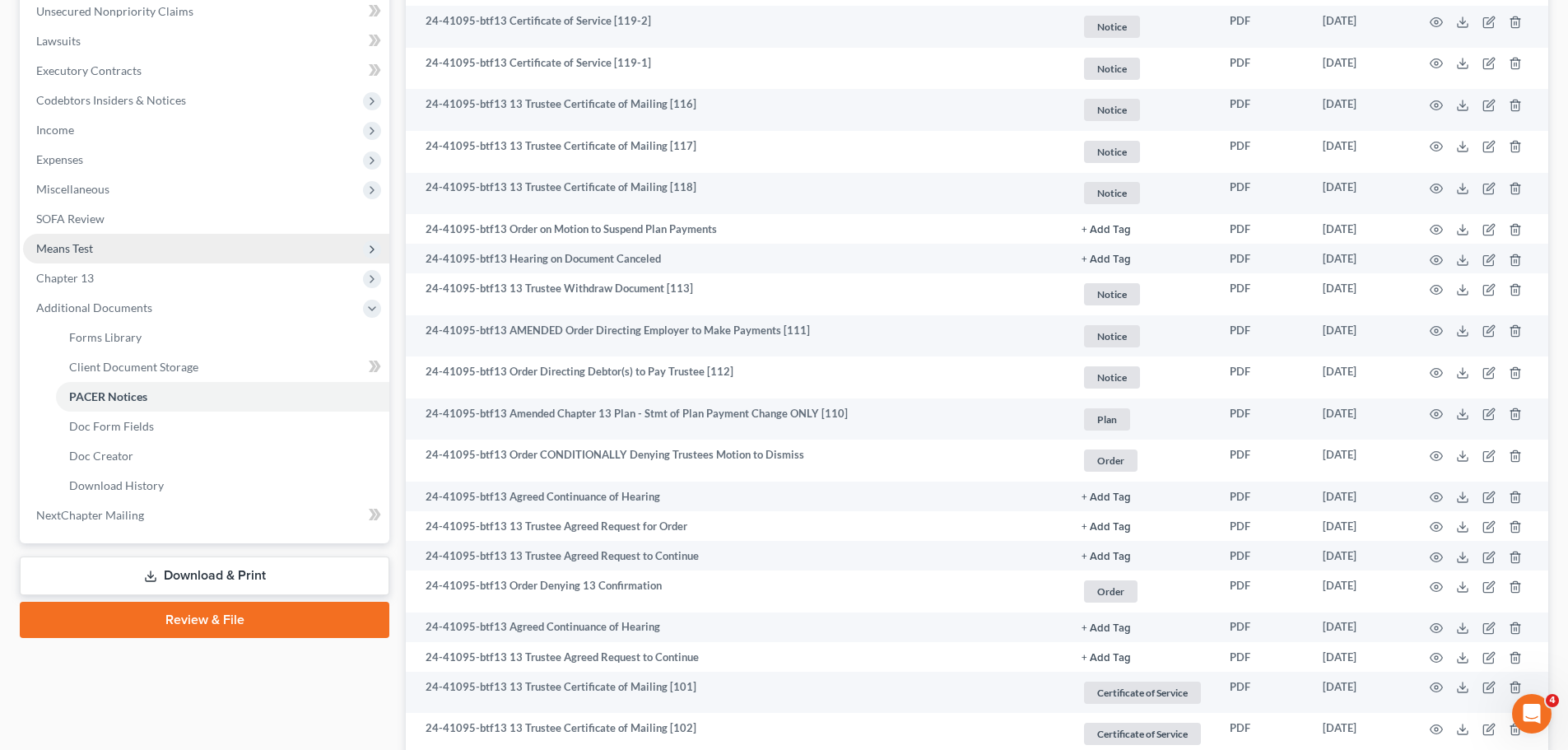
scroll to position [0, 0]
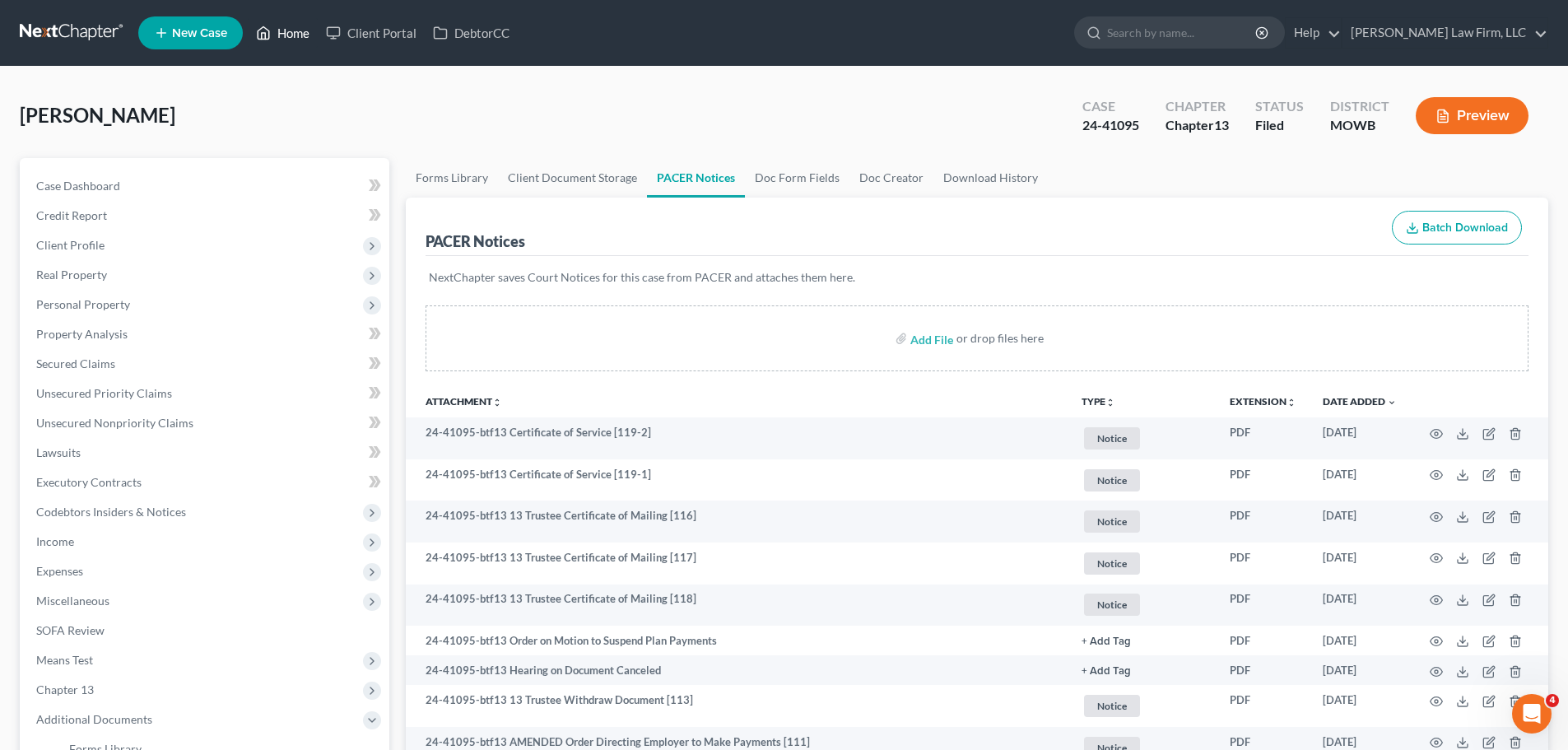
click at [297, 35] on link "Home" at bounding box center [282, 33] width 70 height 29
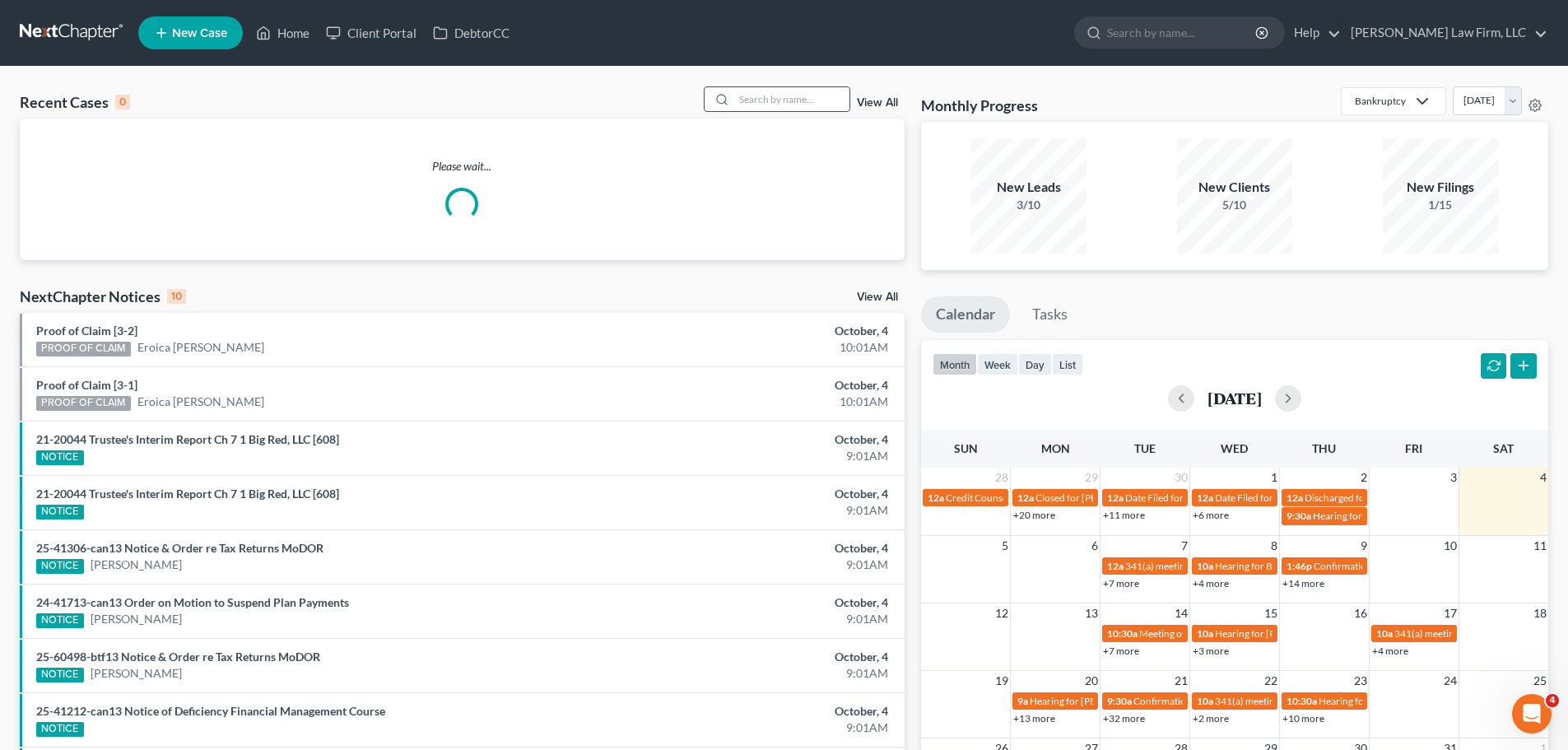
click at [818, 97] on input "search" at bounding box center [791, 99] width 115 height 24
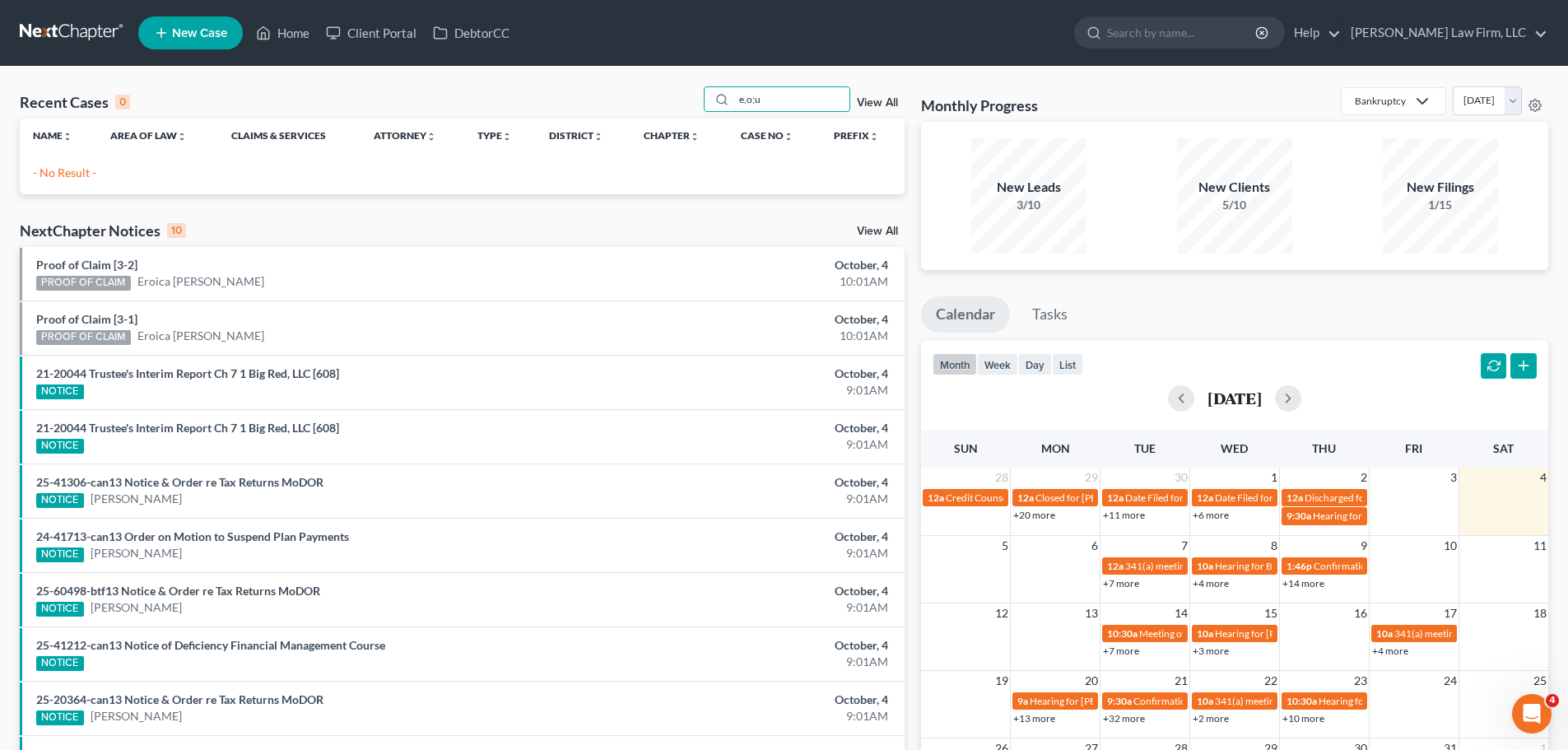
drag, startPoint x: 818, startPoint y: 97, endPoint x: 699, endPoint y: 107, distance: 119.4
click at [699, 107] on div "Recent Cases 0 e,o;u View All" at bounding box center [462, 102] width 885 height 32
type input "[PERSON_NAME]"
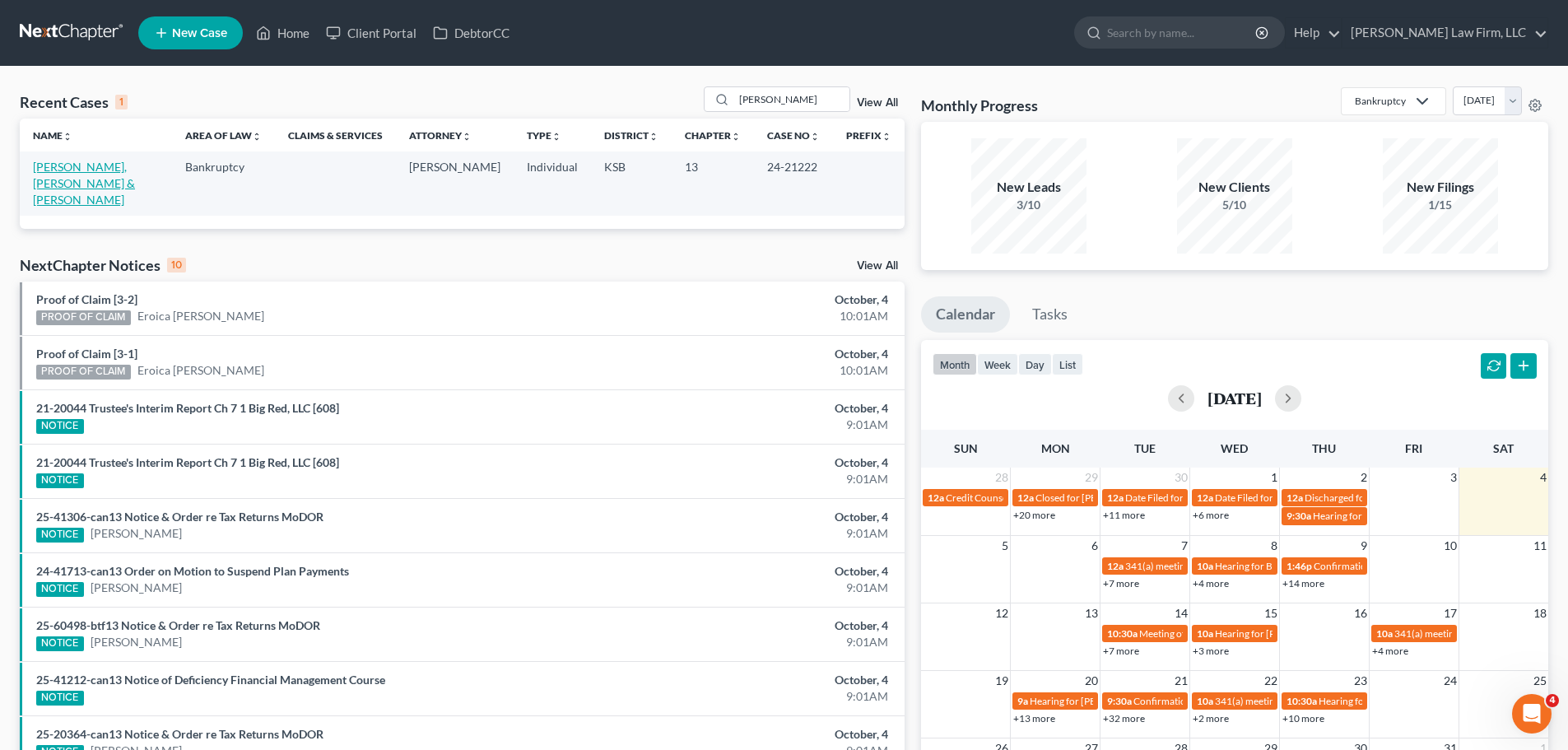
click at [132, 169] on link "[PERSON_NAME], [PERSON_NAME] & [PERSON_NAME]" at bounding box center [84, 183] width 102 height 47
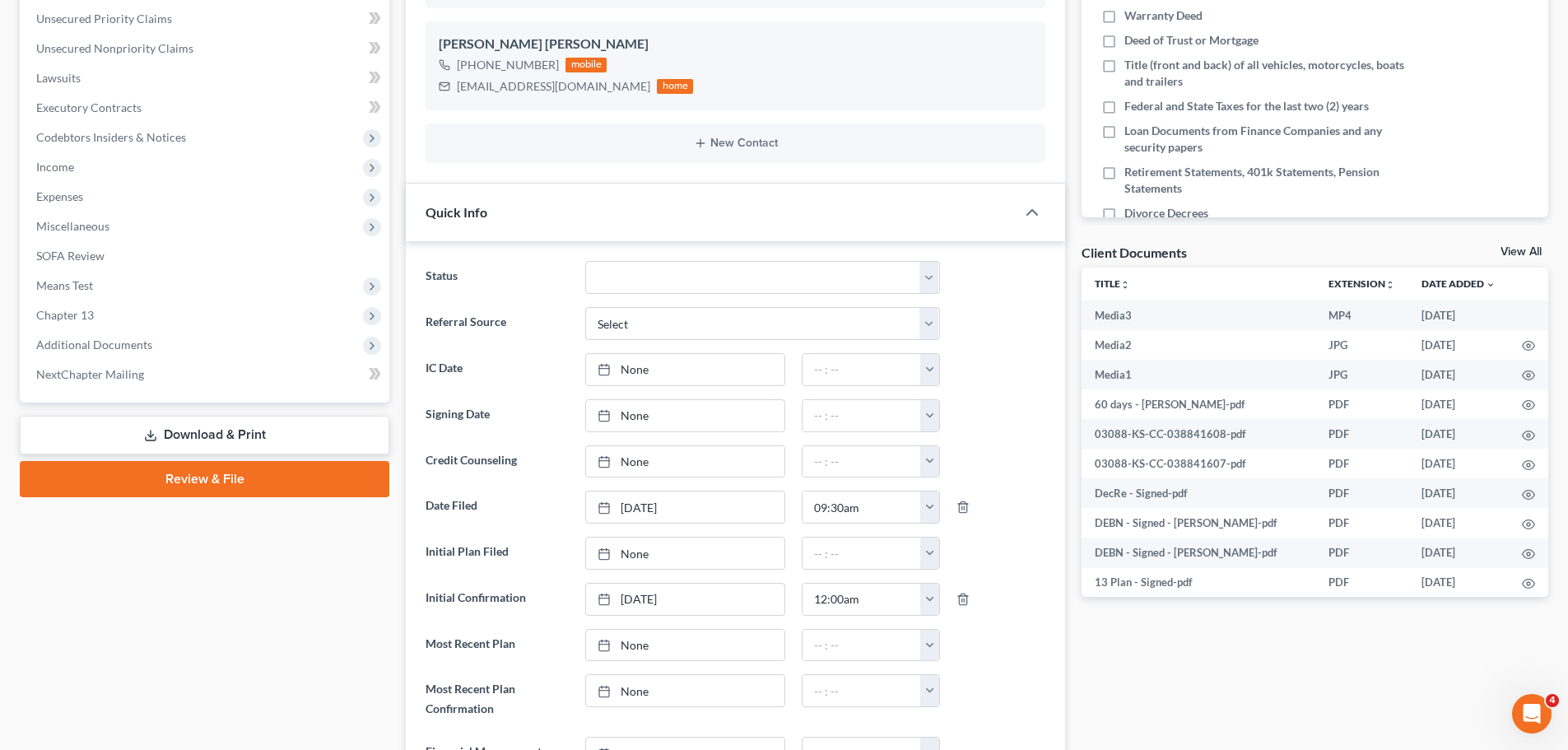
scroll to position [412, 0]
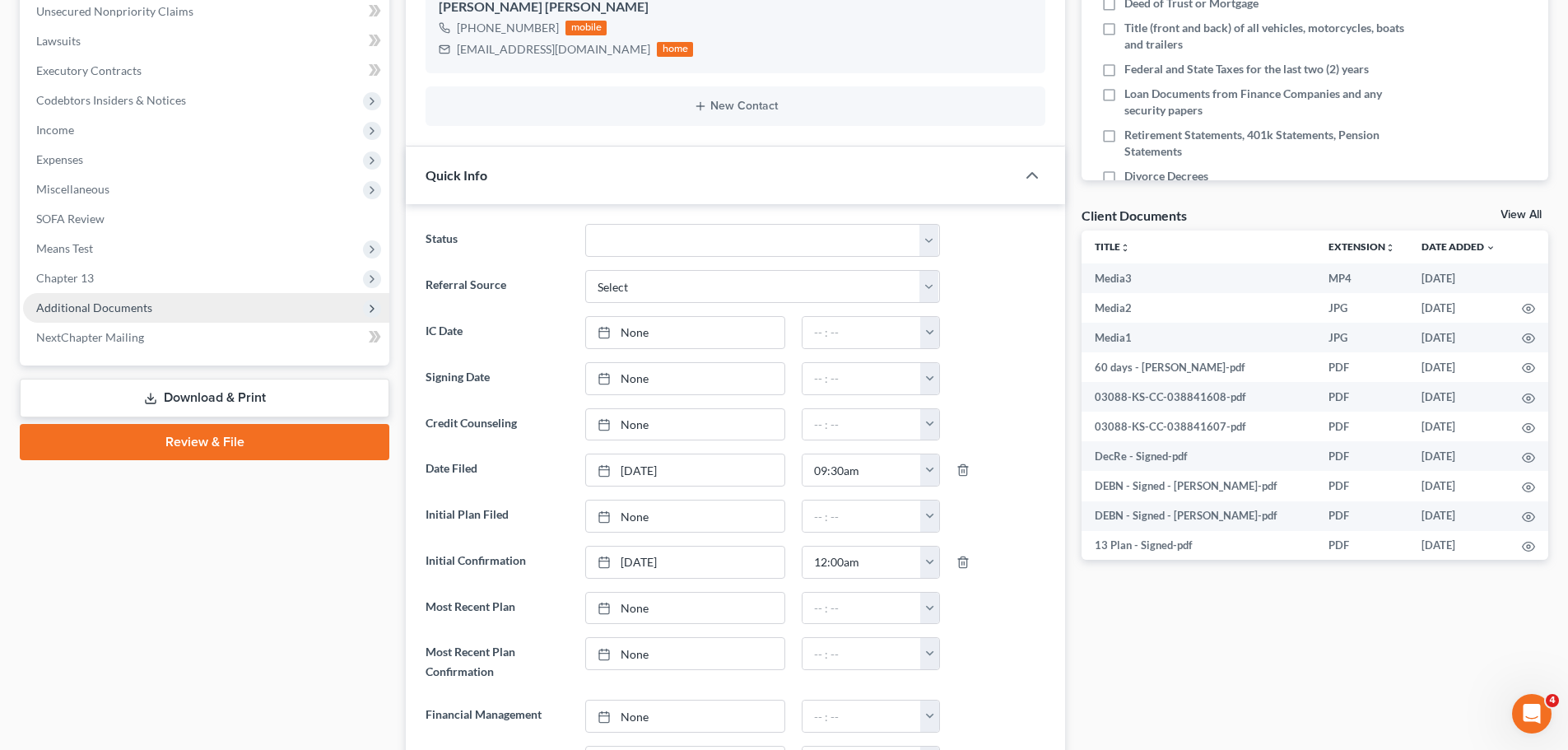
click at [154, 306] on span "Additional Documents" at bounding box center [206, 308] width 366 height 29
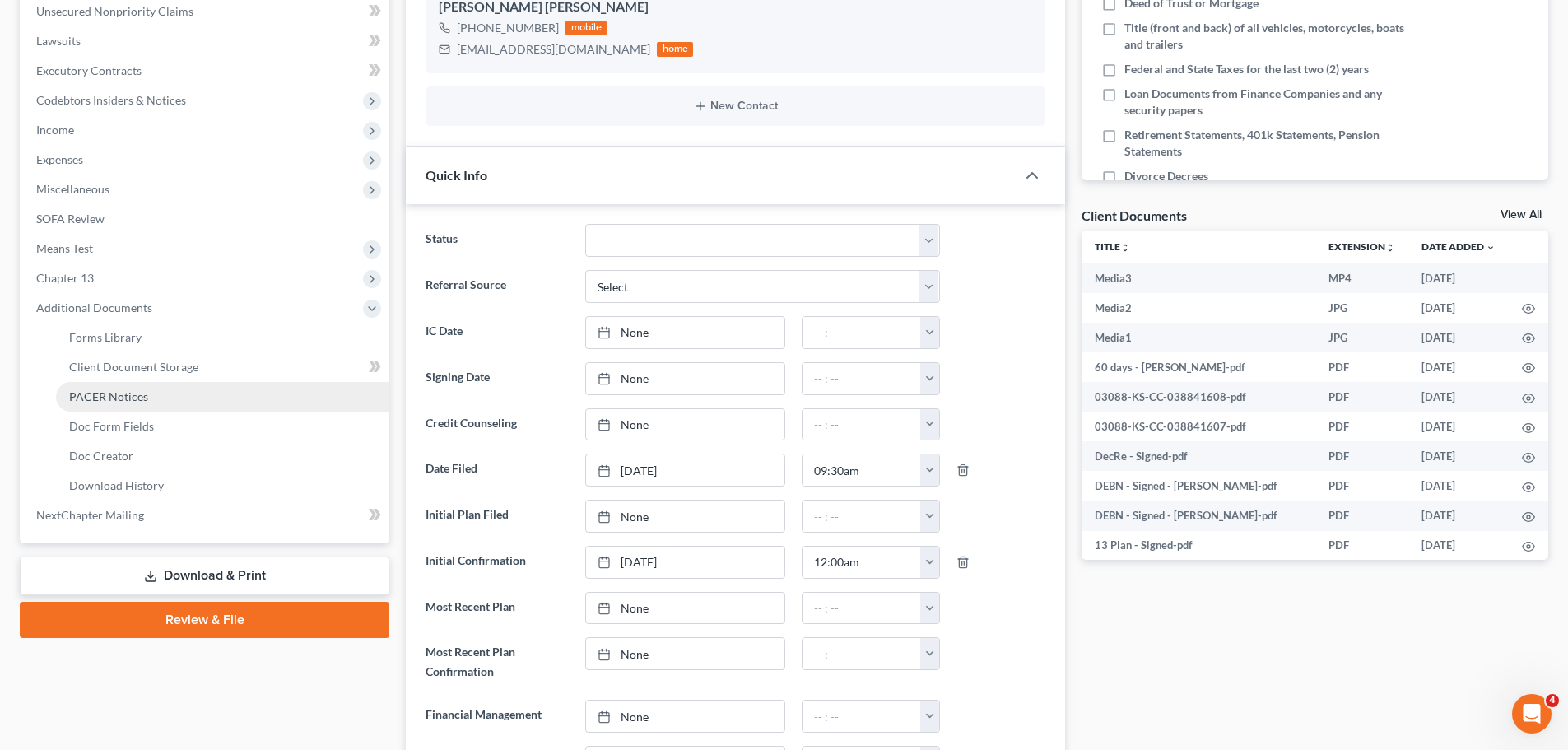
click at [169, 393] on link "PACER Notices" at bounding box center [223, 397] width 334 height 29
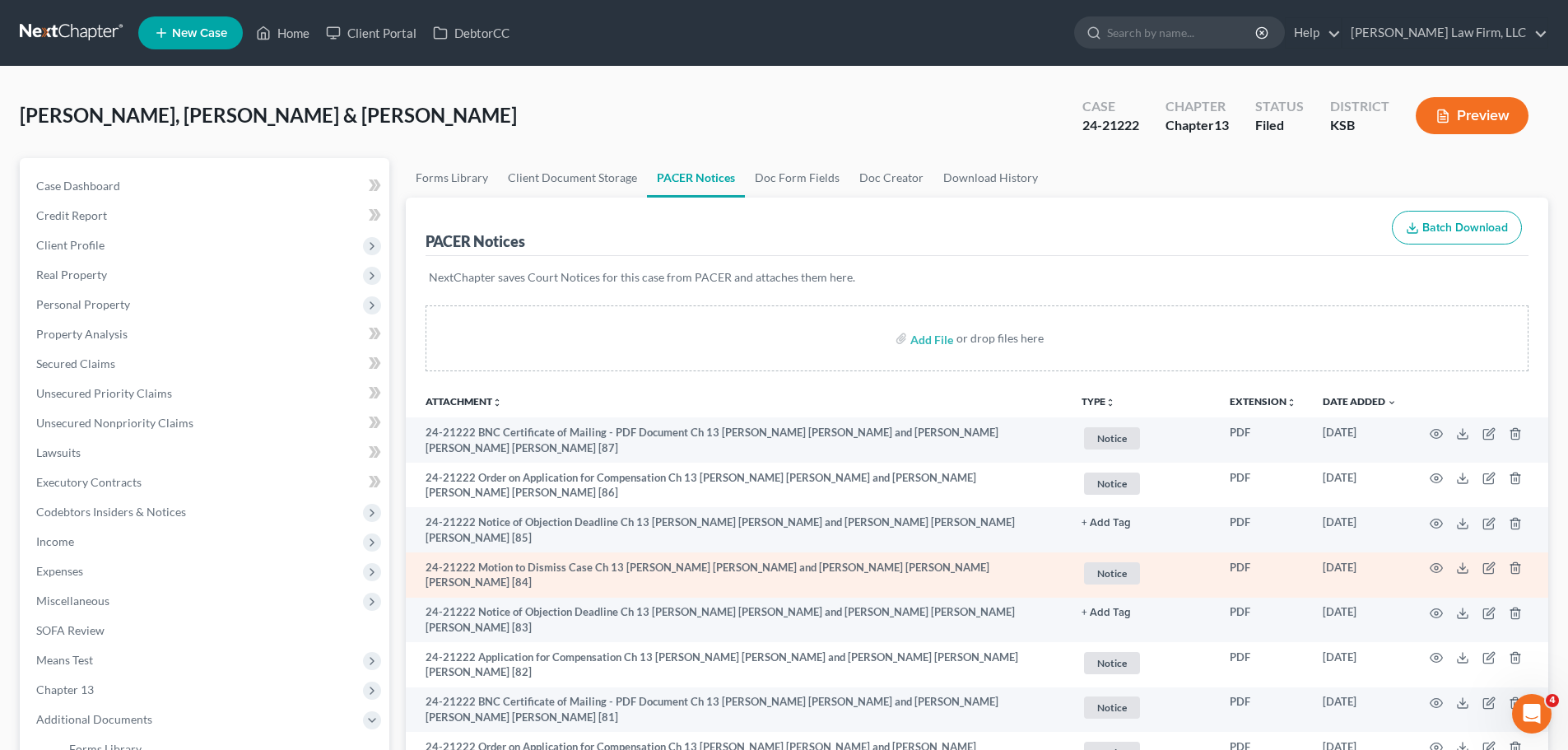
click at [1122, 562] on span "Notice" at bounding box center [1112, 573] width 56 height 22
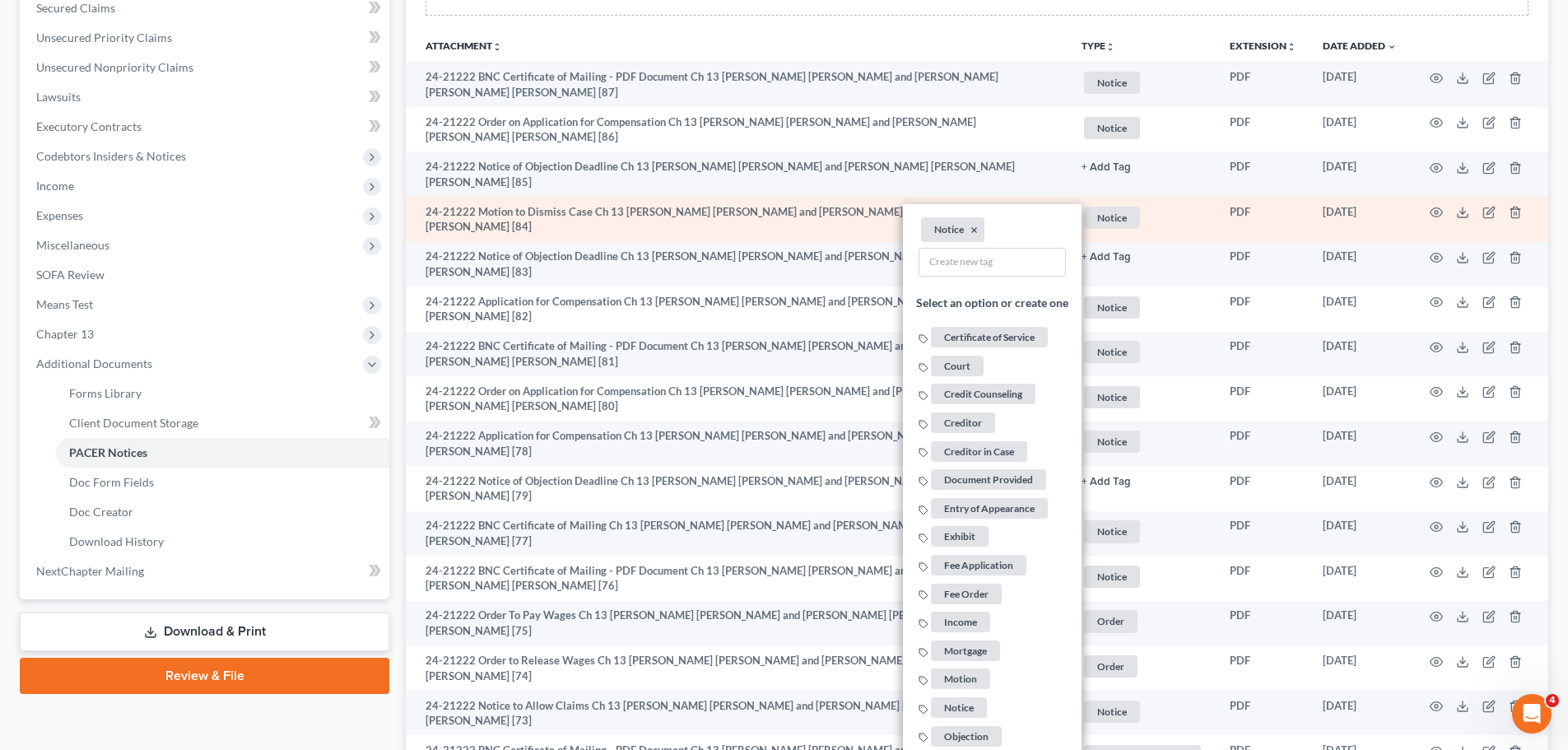
scroll to position [577, 0]
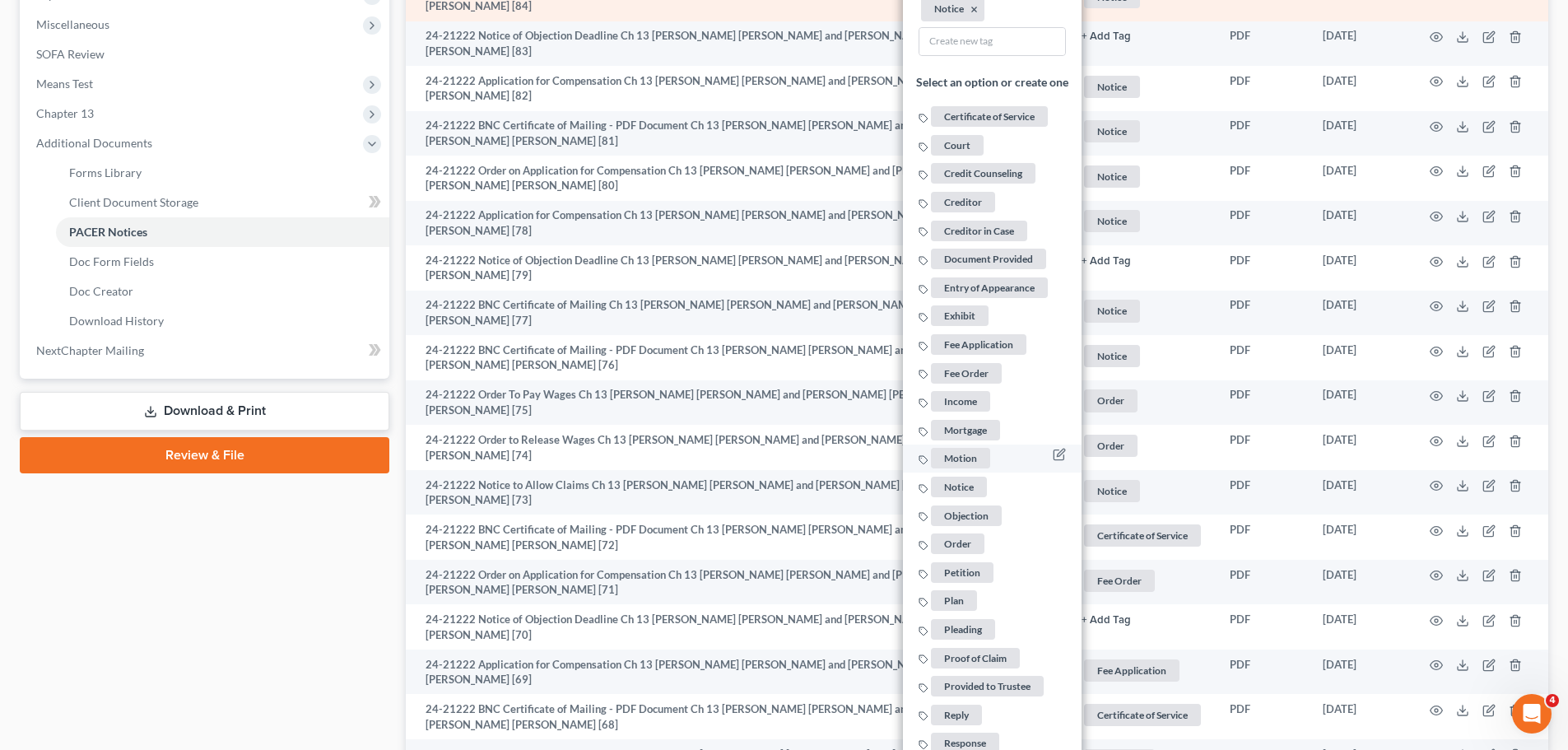
click at [966, 448] on span "Motion" at bounding box center [960, 458] width 59 height 20
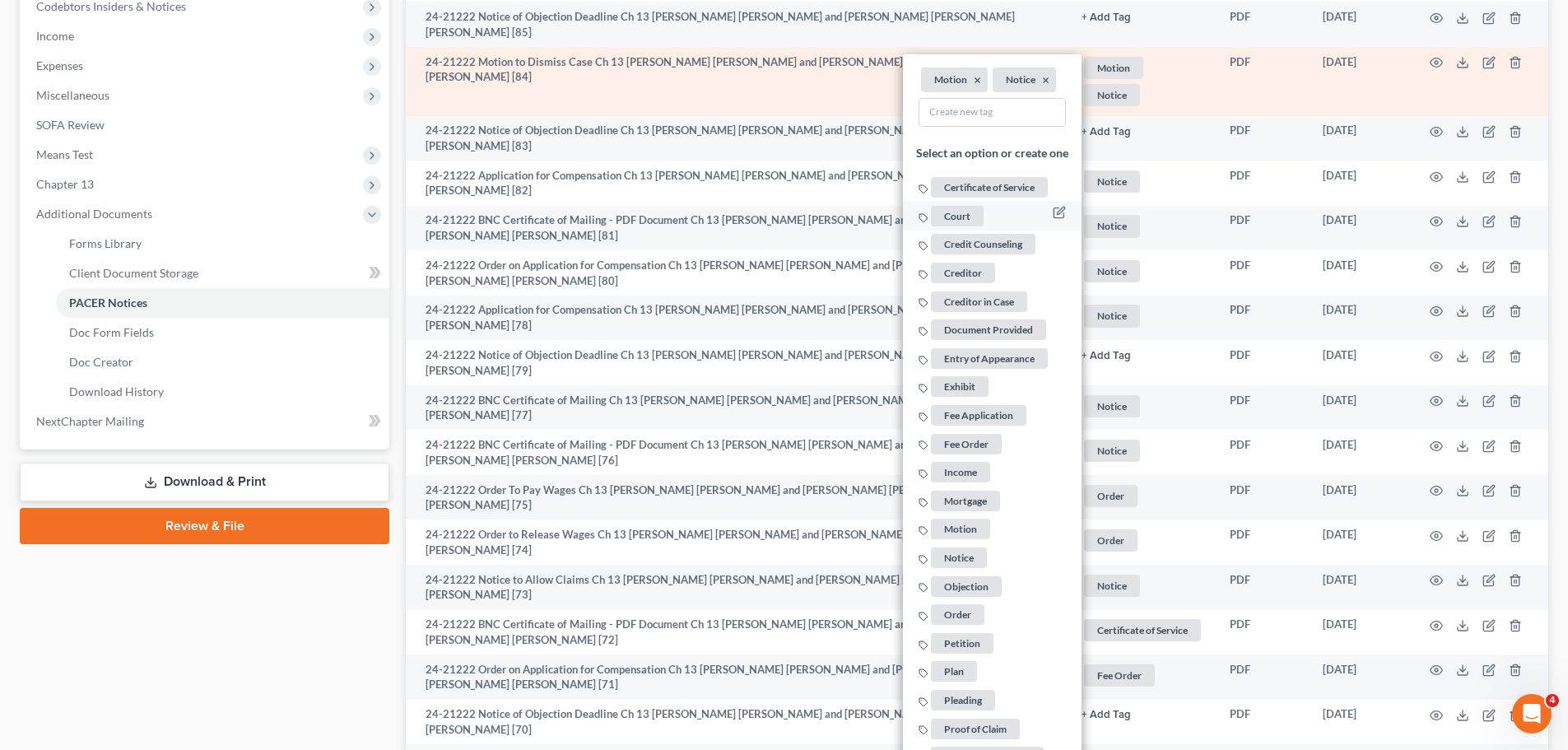
scroll to position [412, 0]
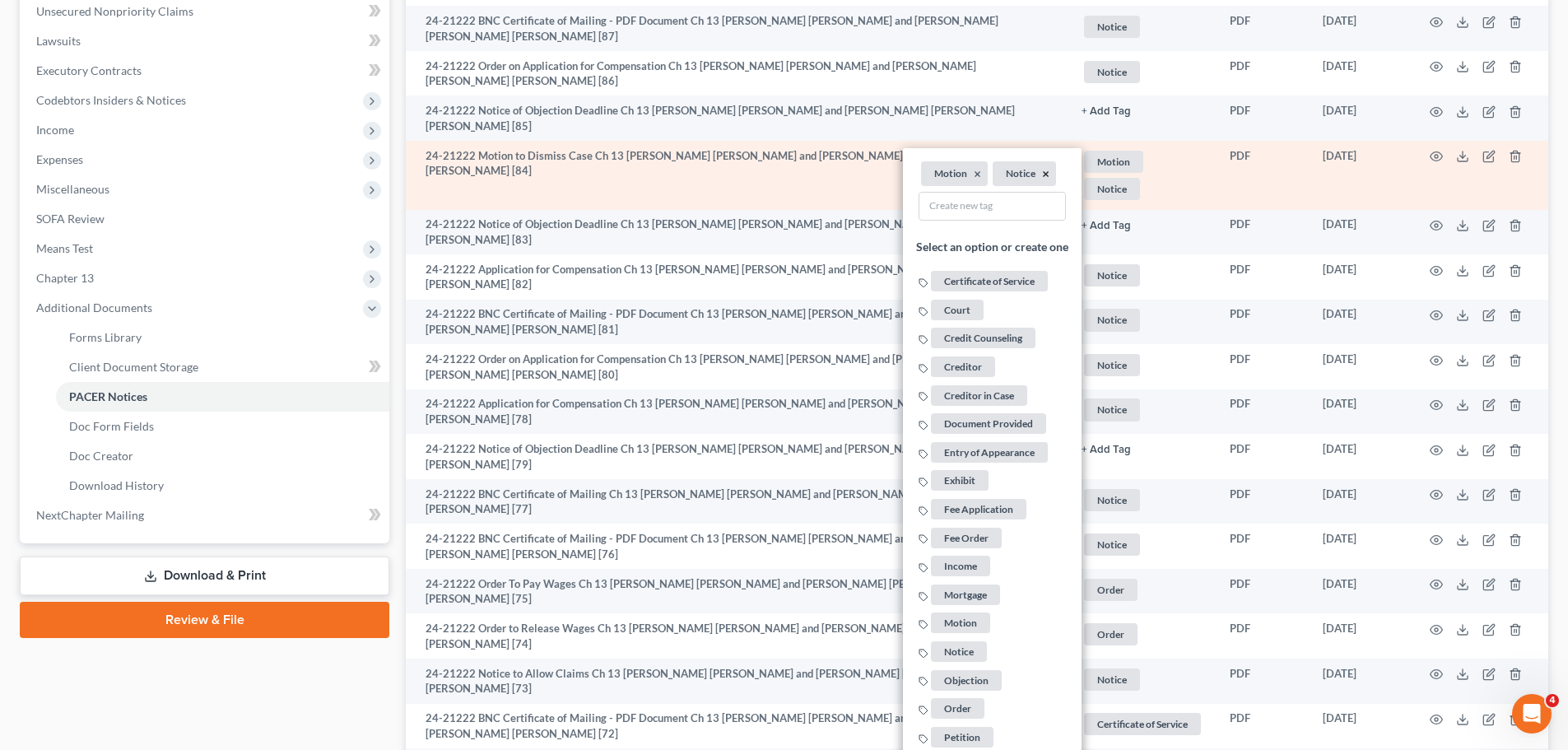
click at [1043, 167] on button "×" at bounding box center [1046, 174] width 7 height 15
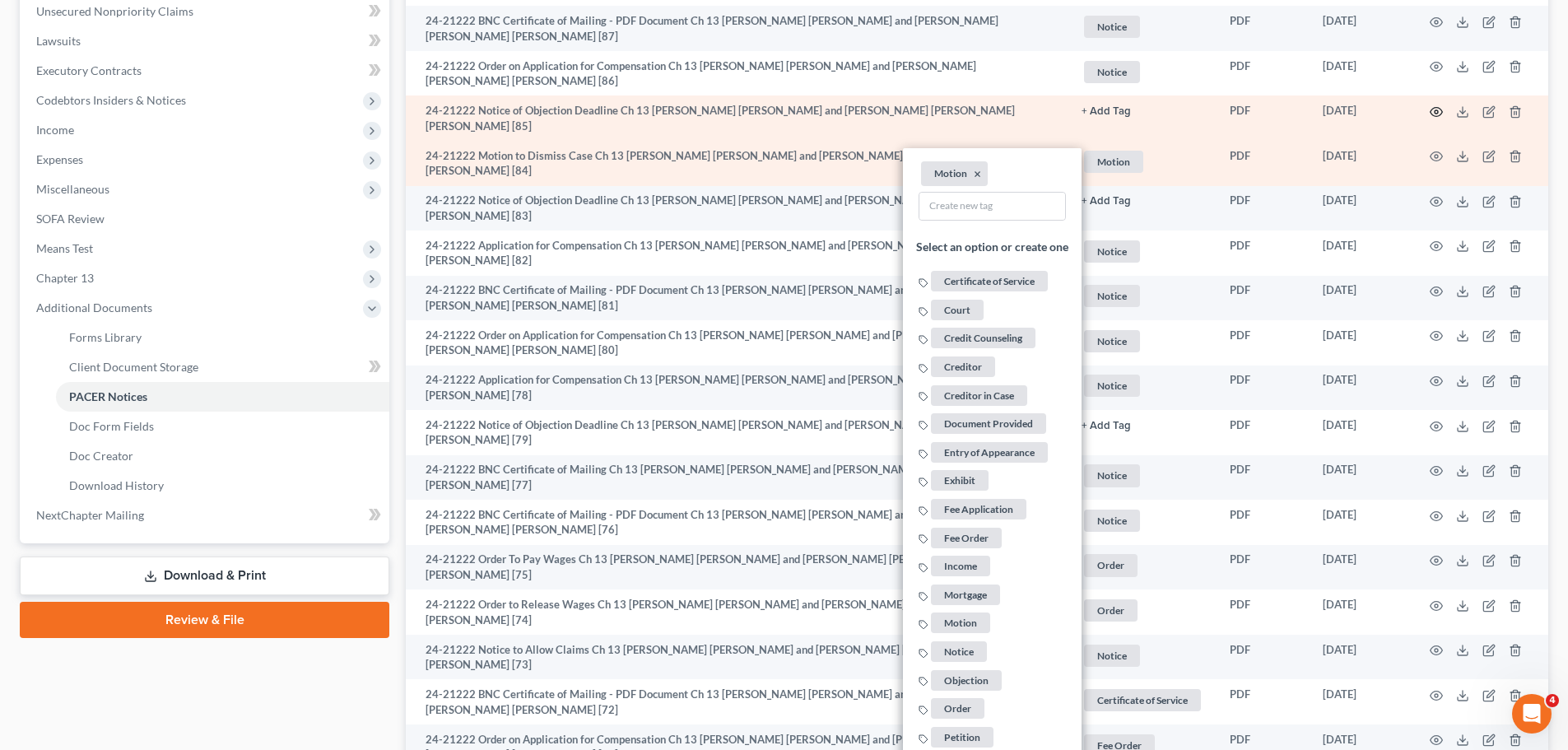
click at [1436, 110] on circle "button" at bounding box center [1436, 112] width 4 height 4
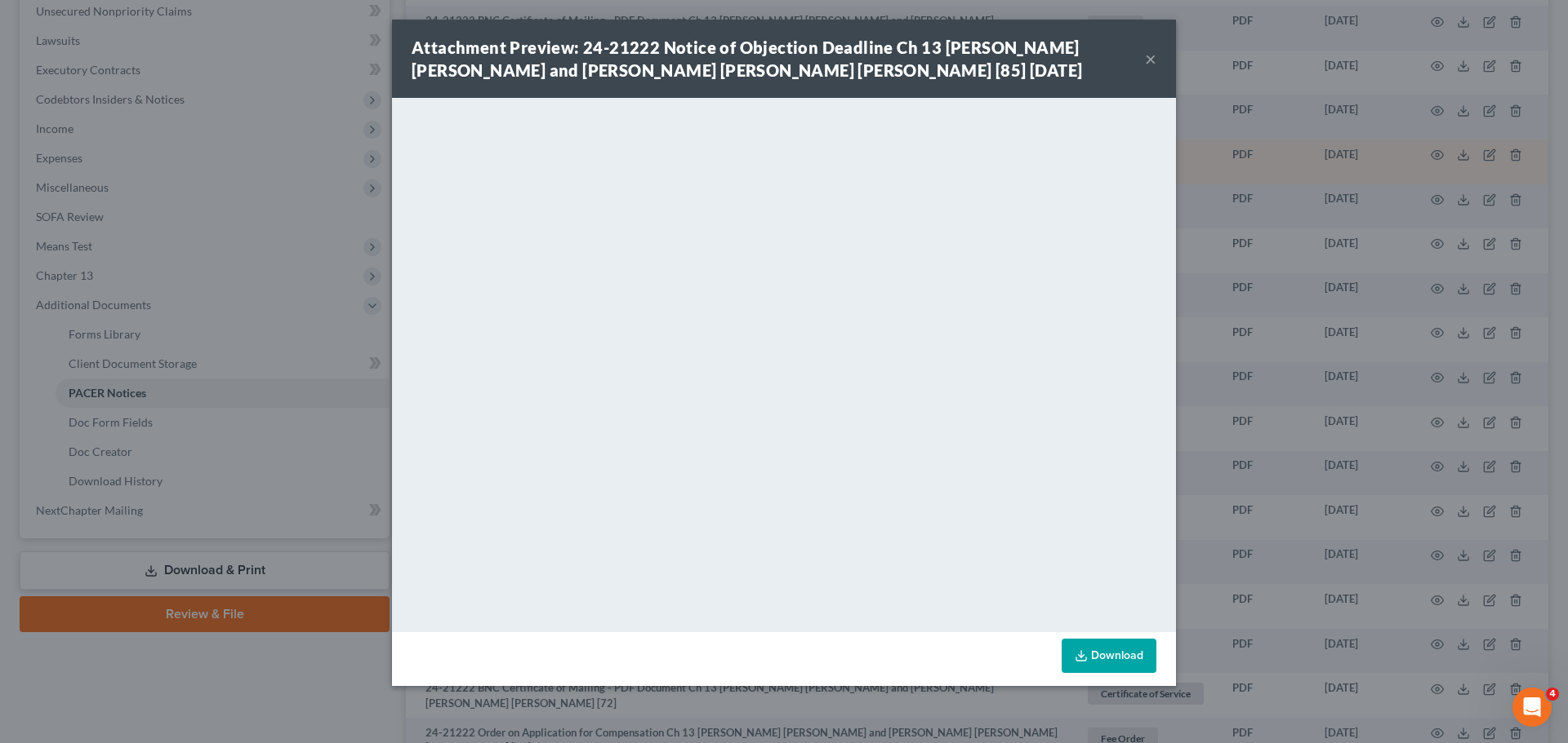
click at [1148, 57] on button "×" at bounding box center [1150, 58] width 12 height 19
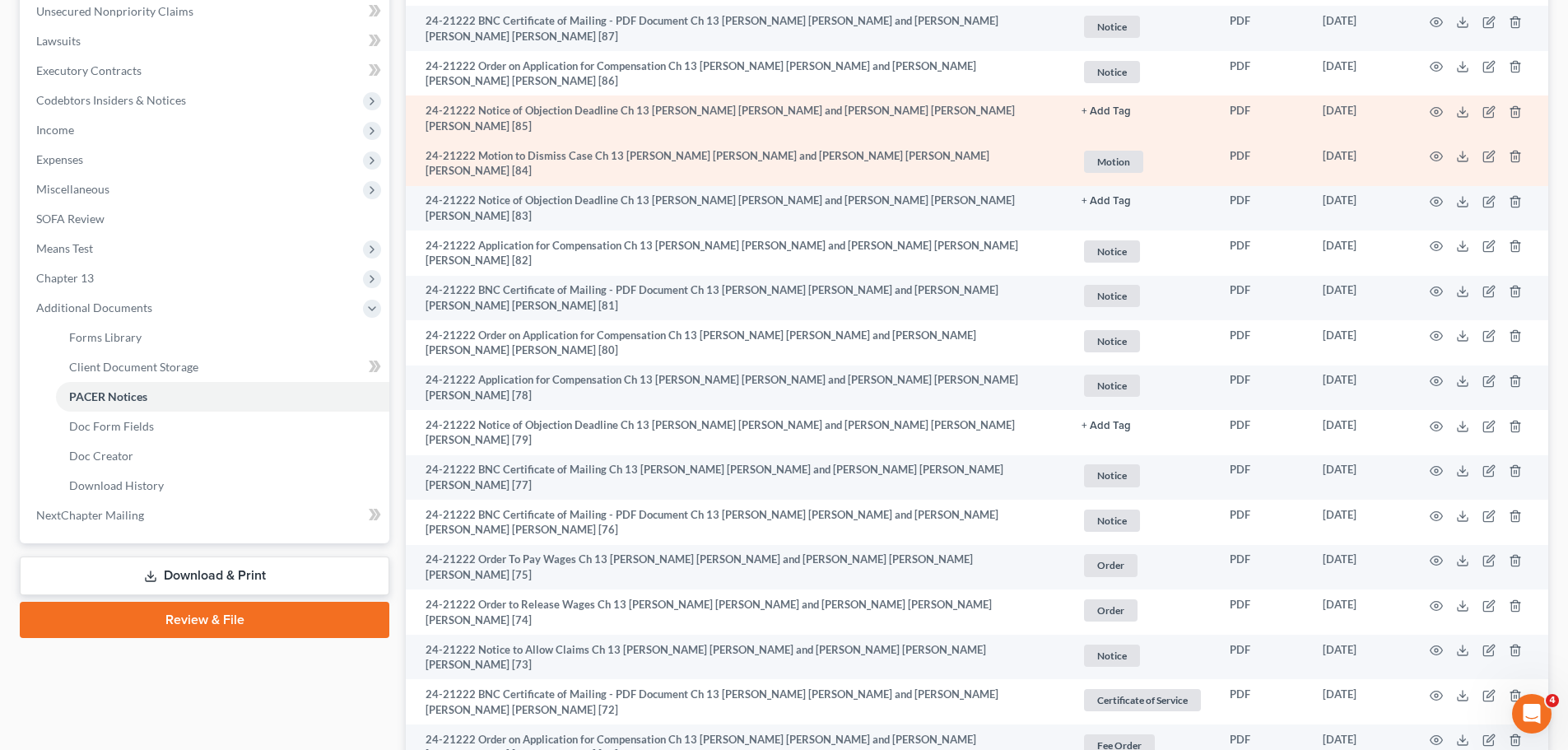
click at [1104, 110] on button "+ Add Tag" at bounding box center [1106, 111] width 50 height 11
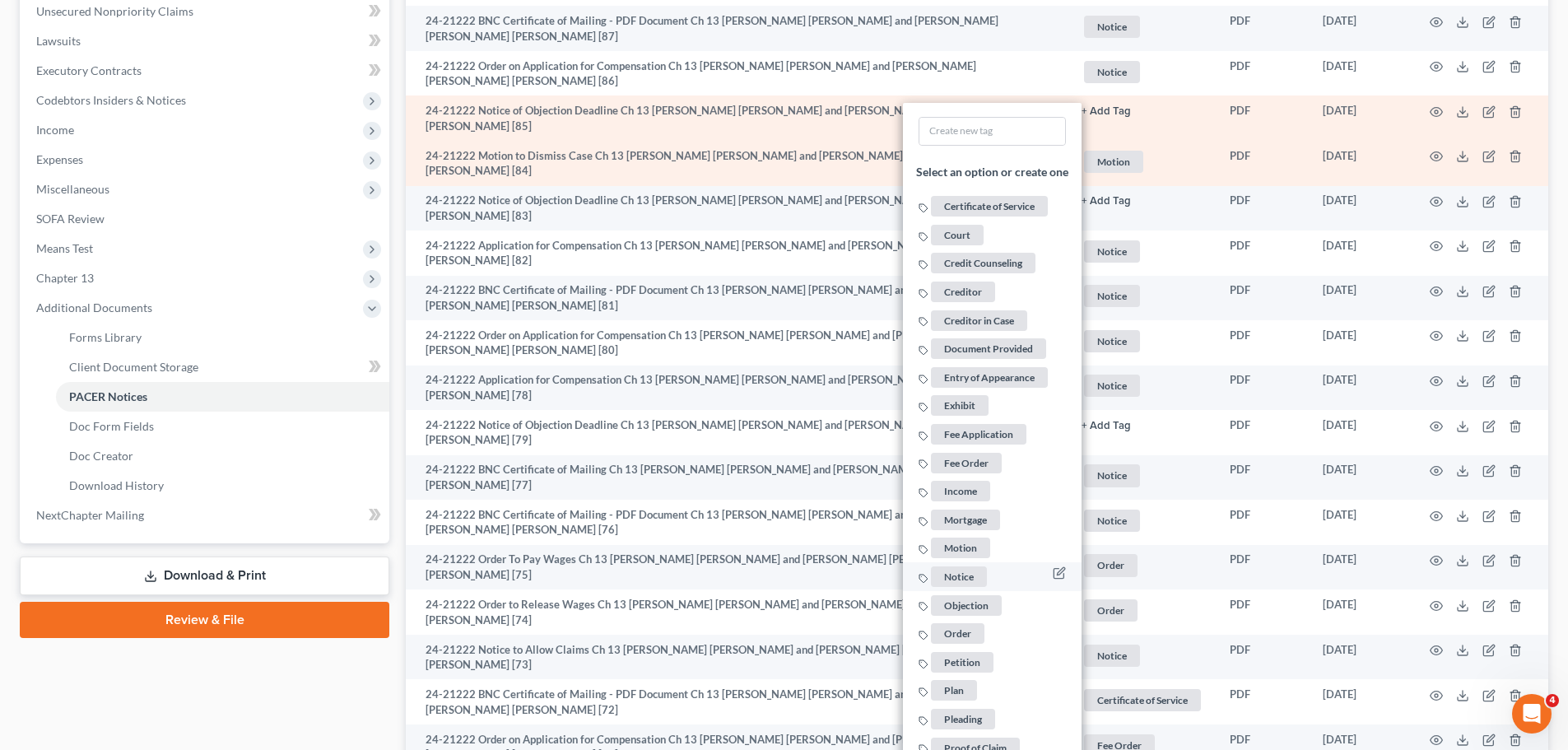
click at [967, 567] on span "Notice" at bounding box center [958, 577] width 56 height 20
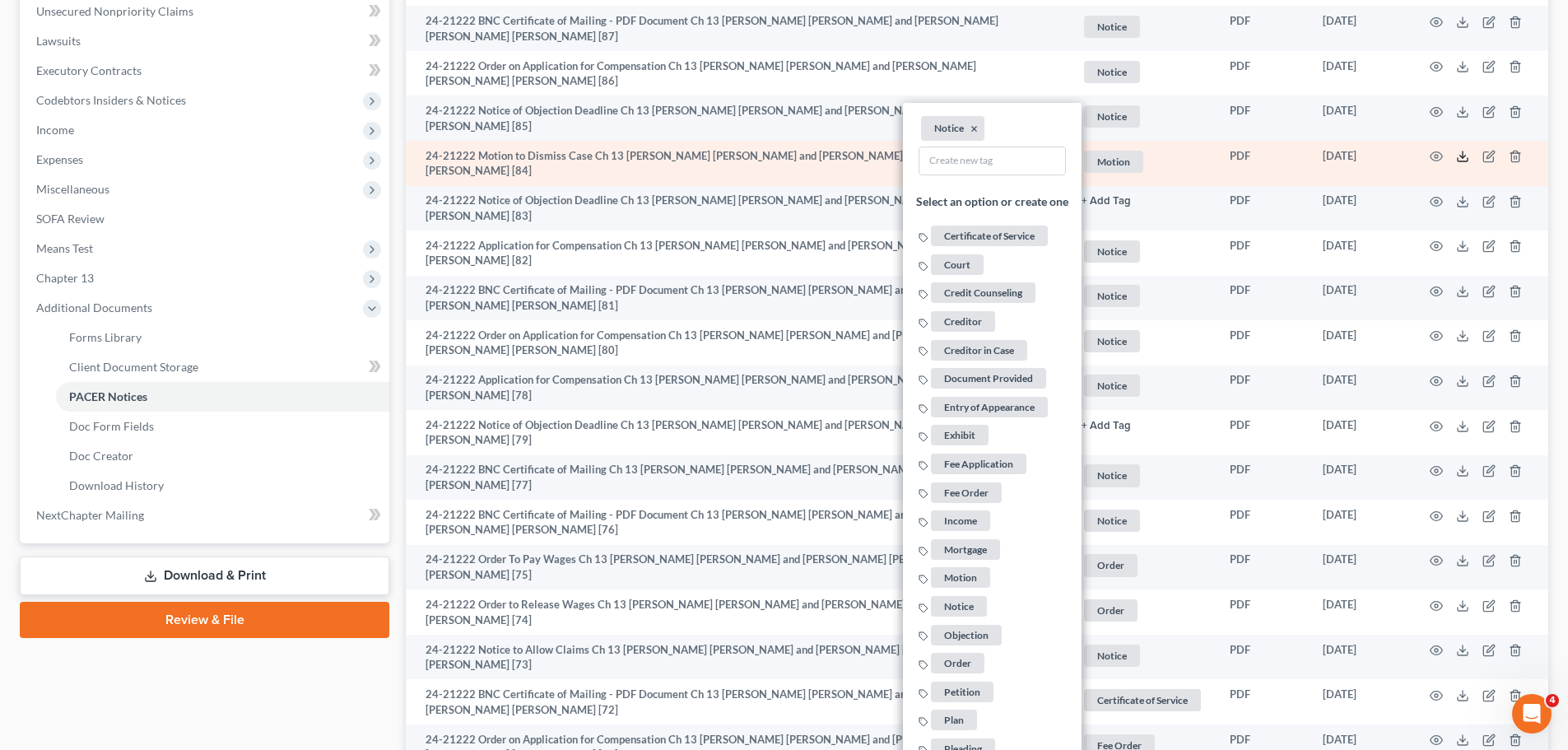
click at [1467, 150] on icon at bounding box center [1463, 156] width 13 height 13
